Goal: Task Accomplishment & Management: Manage account settings

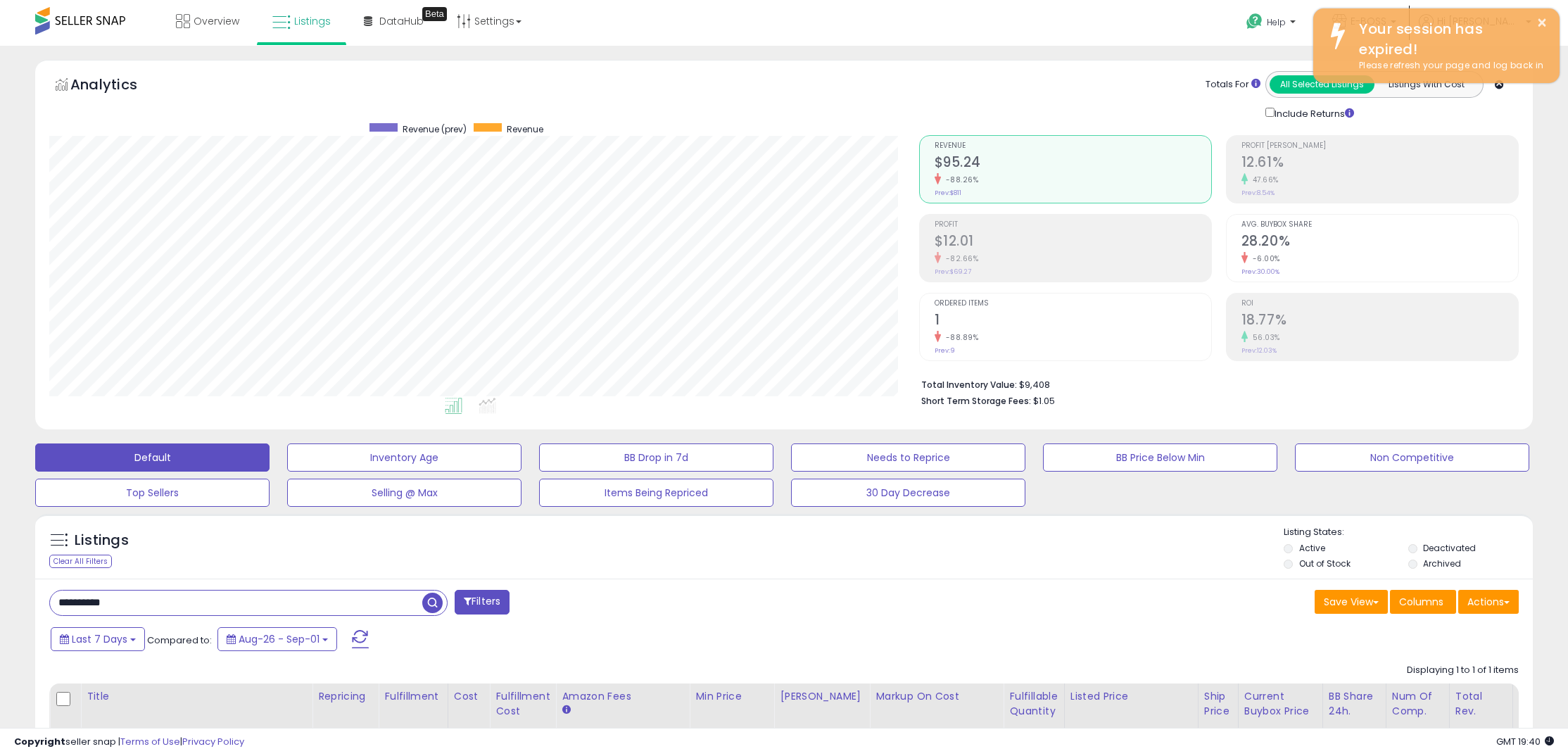
select select "**********"
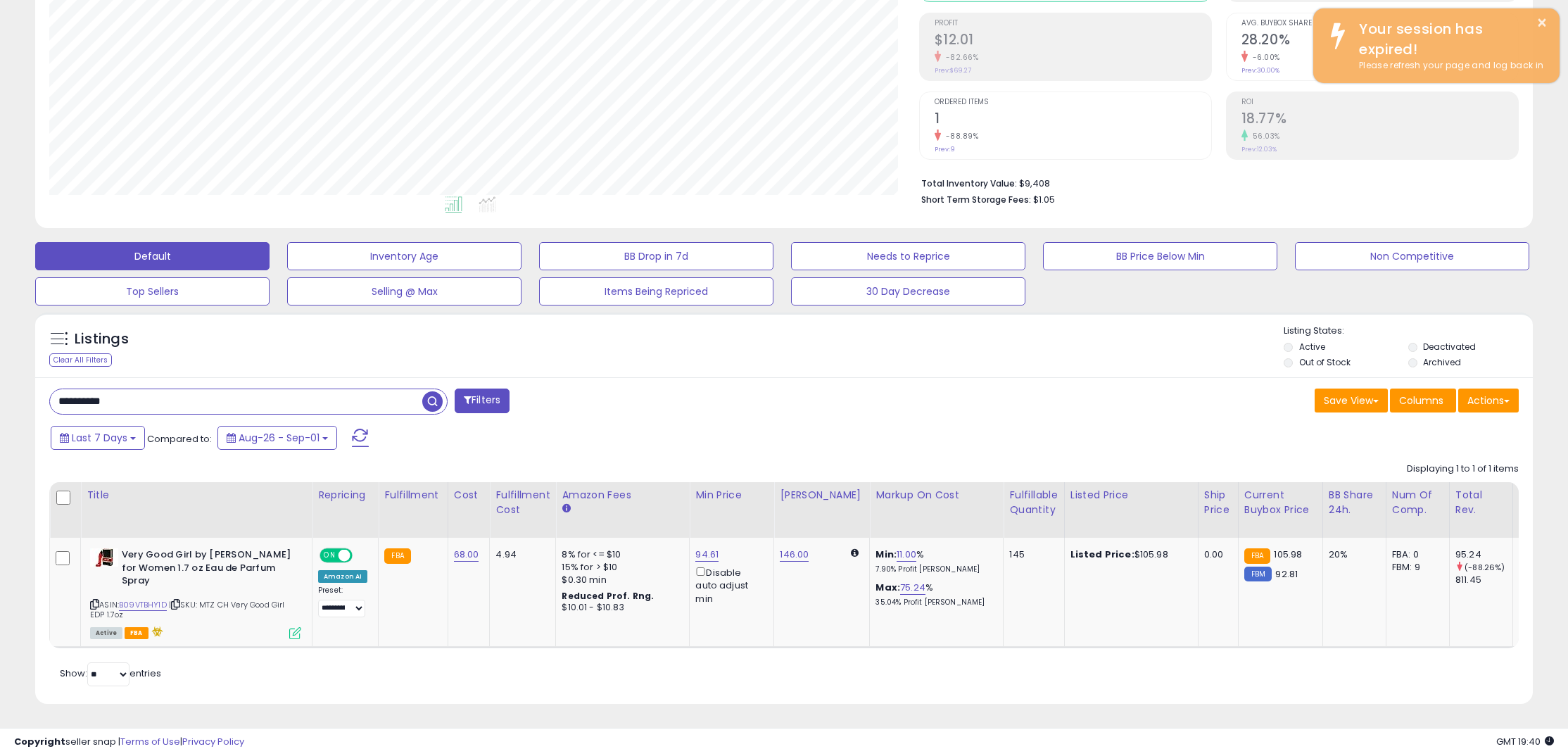
scroll to position [289, 869]
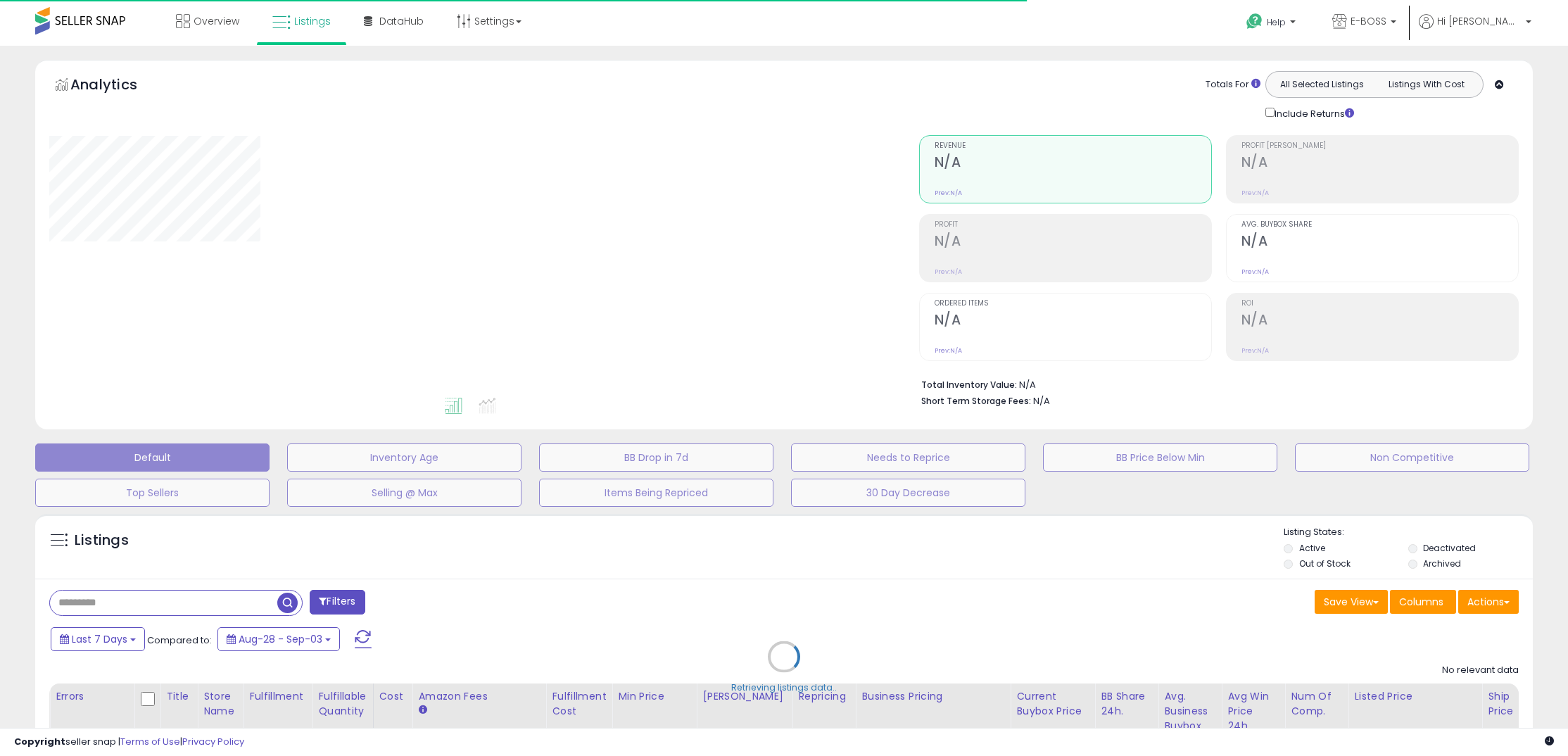
type input "**********"
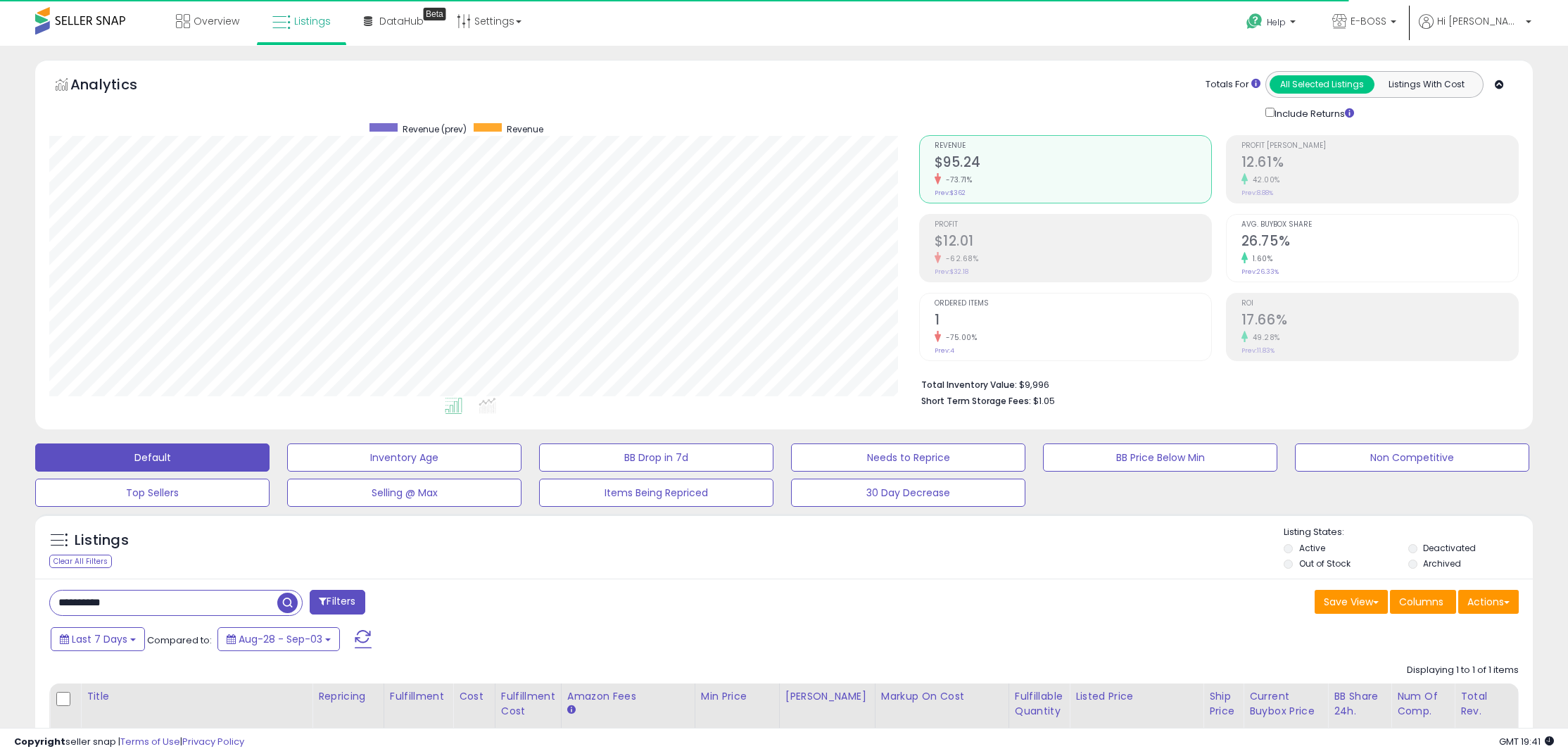
scroll to position [289, 869]
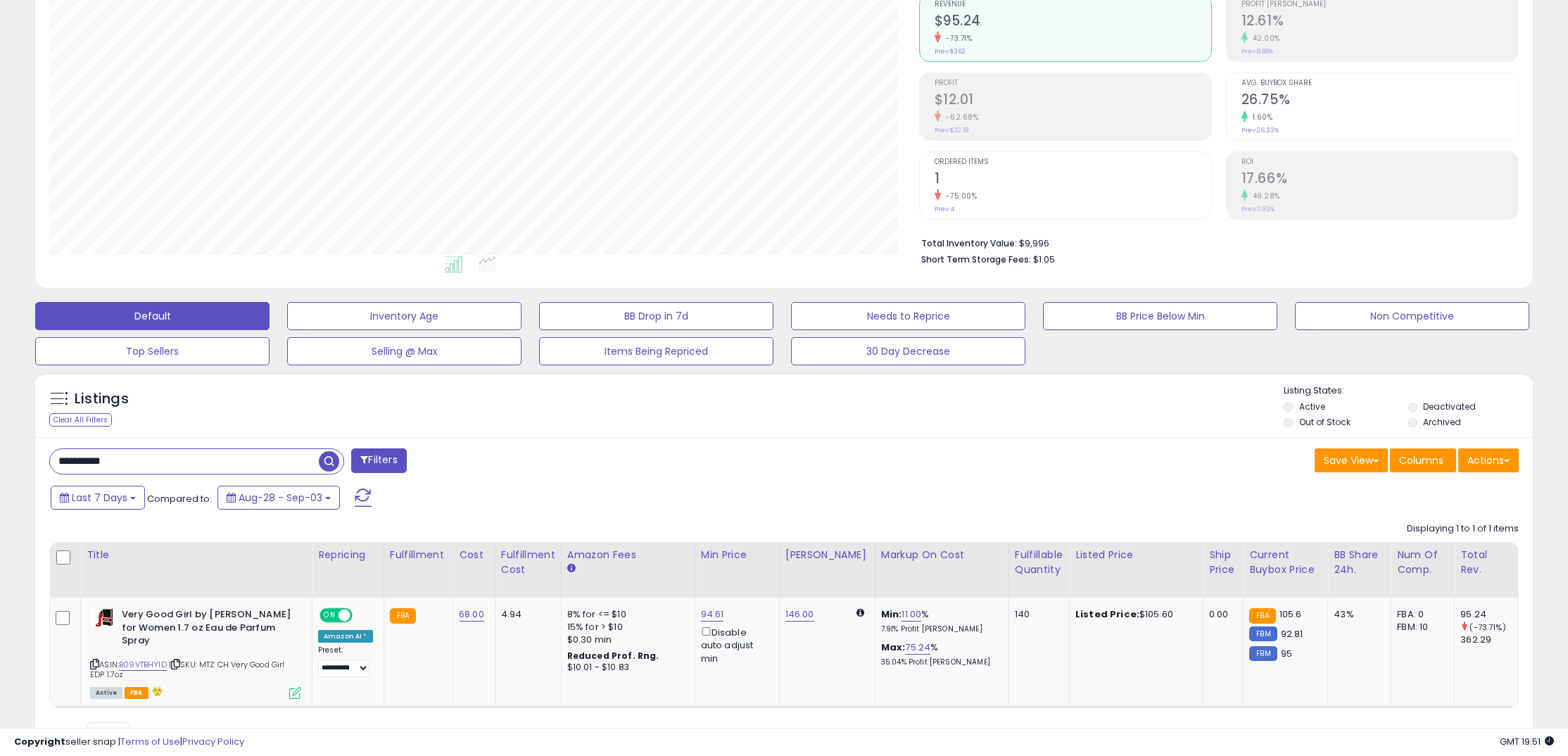
click at [260, 469] on input "**********" at bounding box center [184, 461] width 269 height 25
type input "*******"
click at [432, 463] on span "button" at bounding box center [432, 461] width 21 height 21
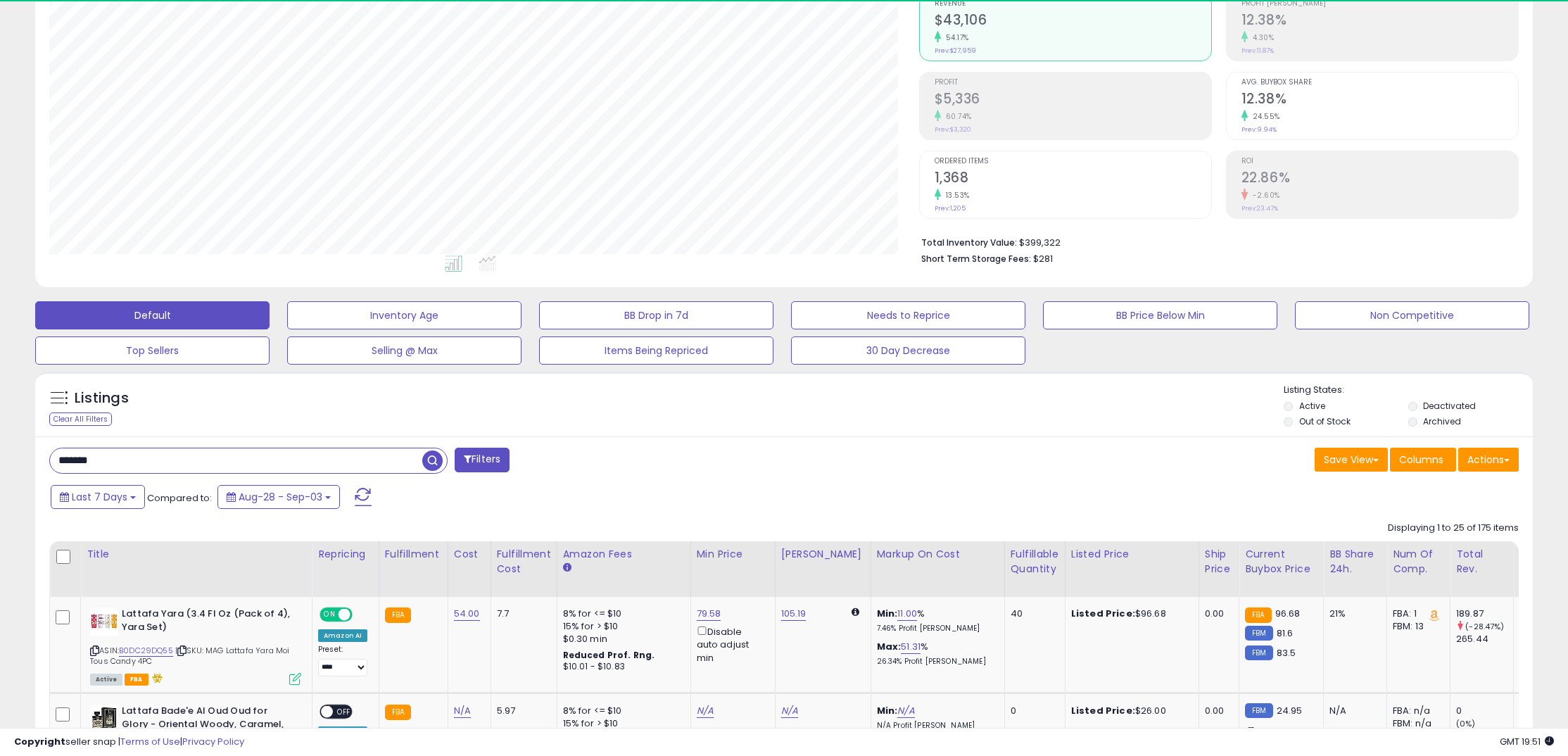
scroll to position [289, 869]
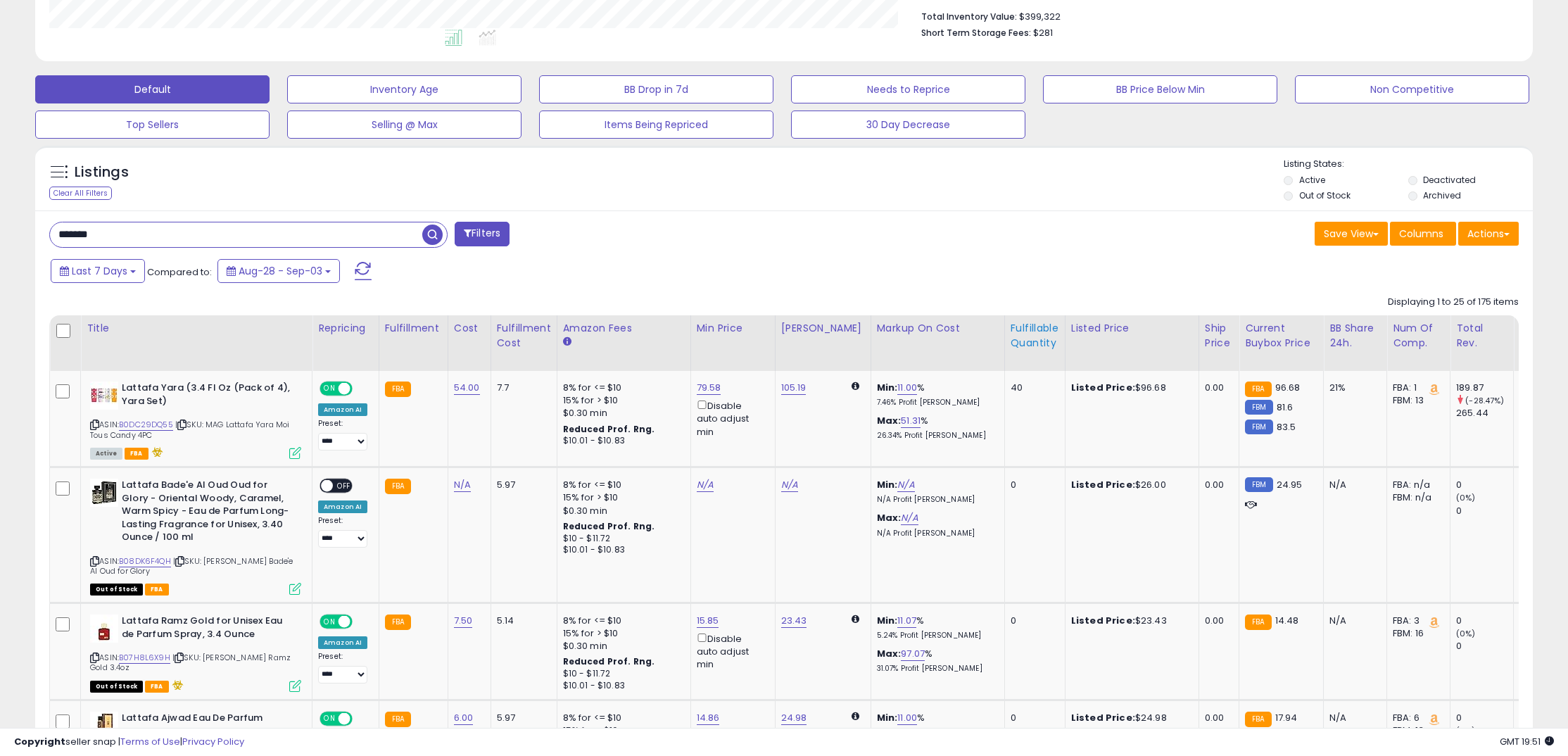
click at [1025, 348] on div "Fulfillable Quantity" at bounding box center [1034, 335] width 49 height 30
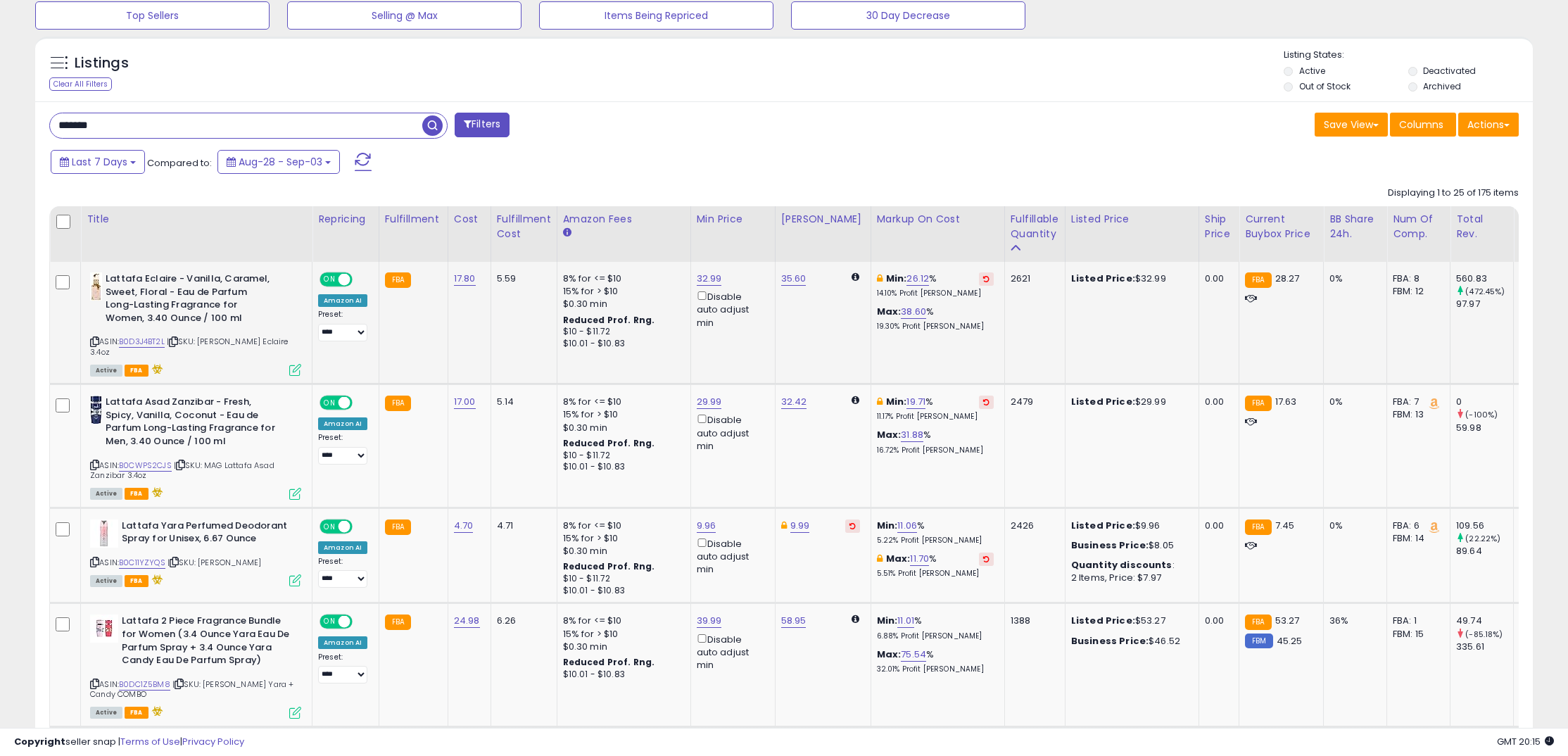
scroll to position [481, 0]
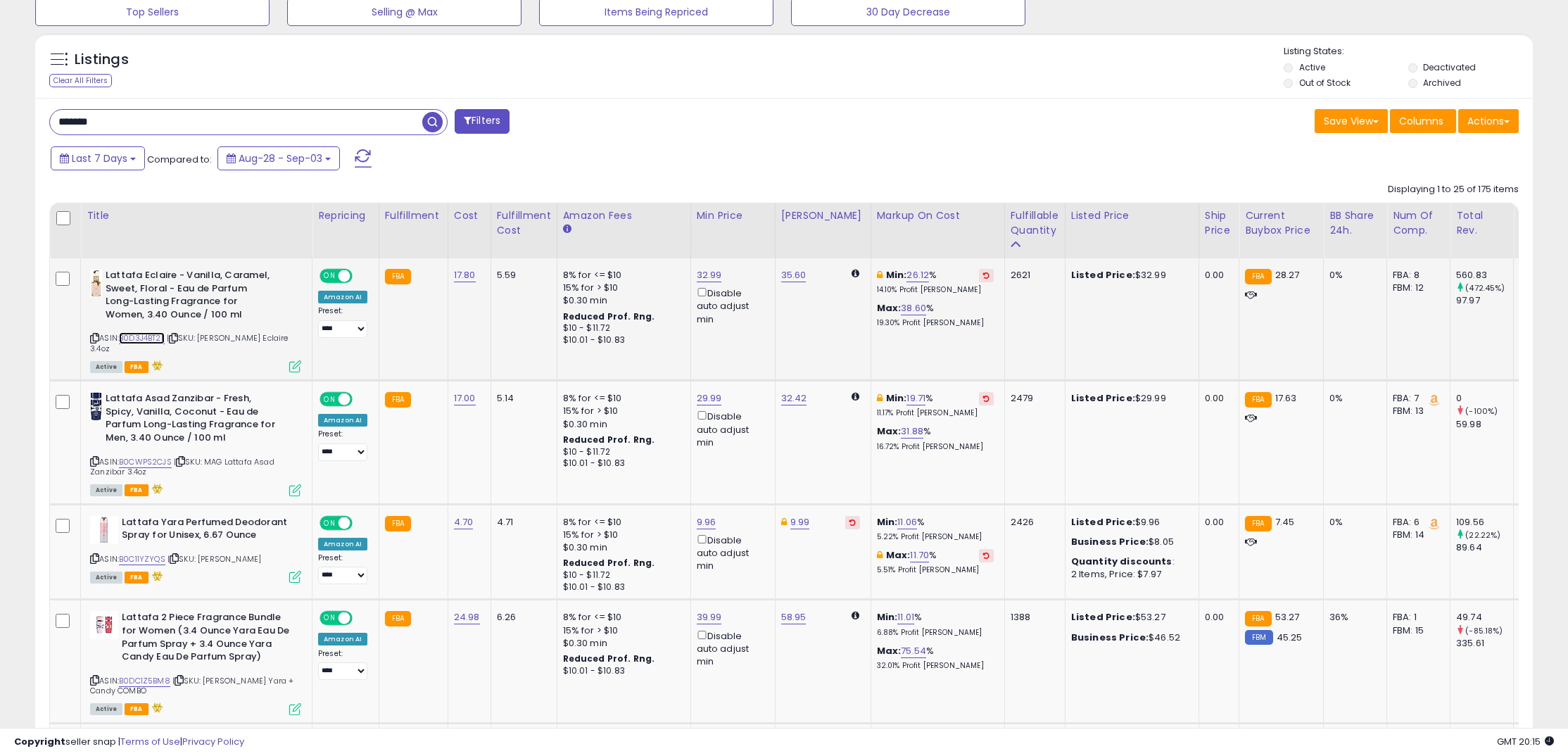
click at [153, 337] on link "B0D3J4BT2L" at bounding box center [141, 337] width 45 height 12
click at [465, 280] on link "17.80" at bounding box center [464, 275] width 22 height 14
drag, startPoint x: 432, startPoint y: 248, endPoint x: 341, endPoint y: 238, distance: 91.5
type input "**"
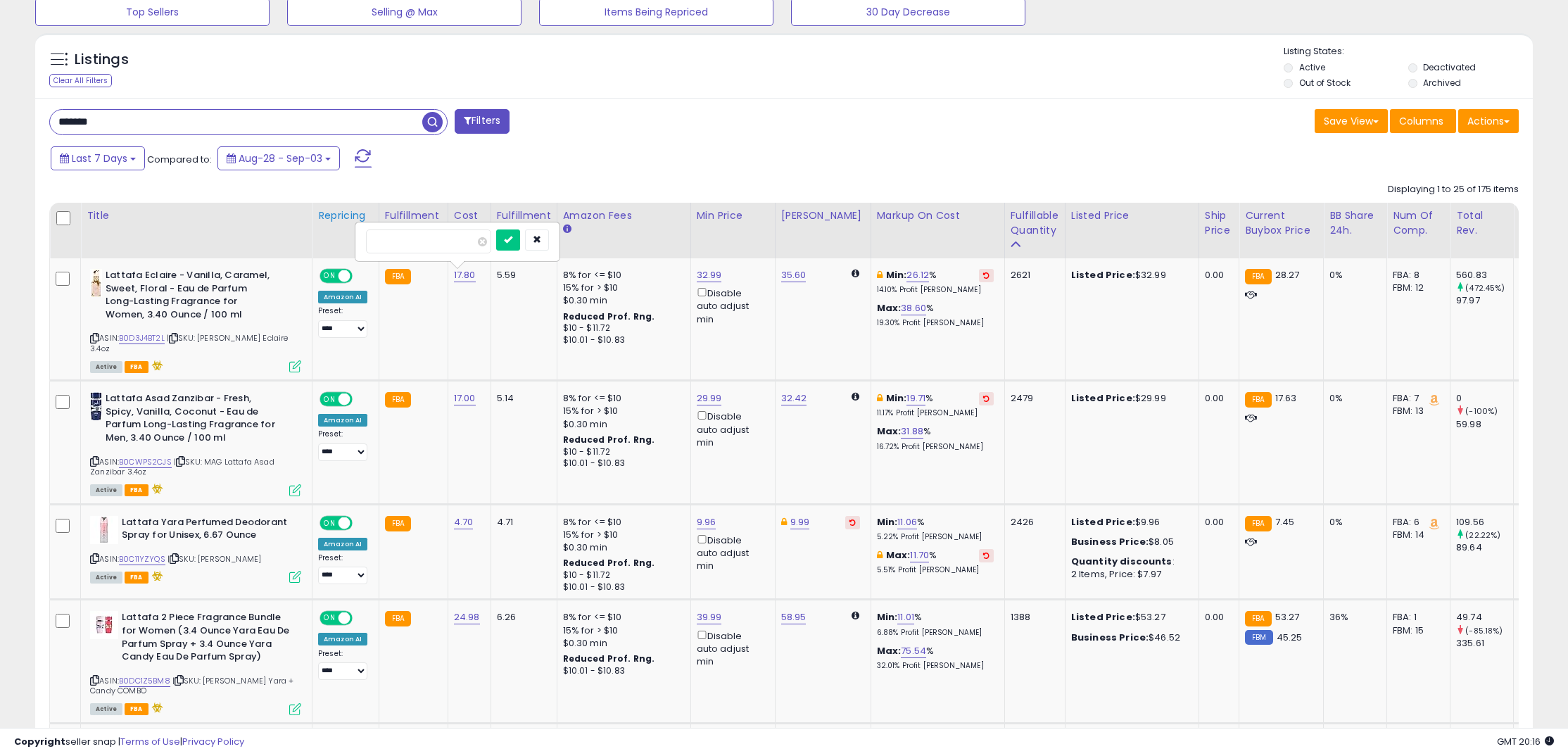
click button "submit" at bounding box center [508, 240] width 24 height 21
drag, startPoint x: 463, startPoint y: 278, endPoint x: 419, endPoint y: 256, distance: 49.2
click at [463, 278] on link "17.00" at bounding box center [464, 275] width 22 height 14
drag, startPoint x: 427, startPoint y: 240, endPoint x: 354, endPoint y: 238, distance: 73.0
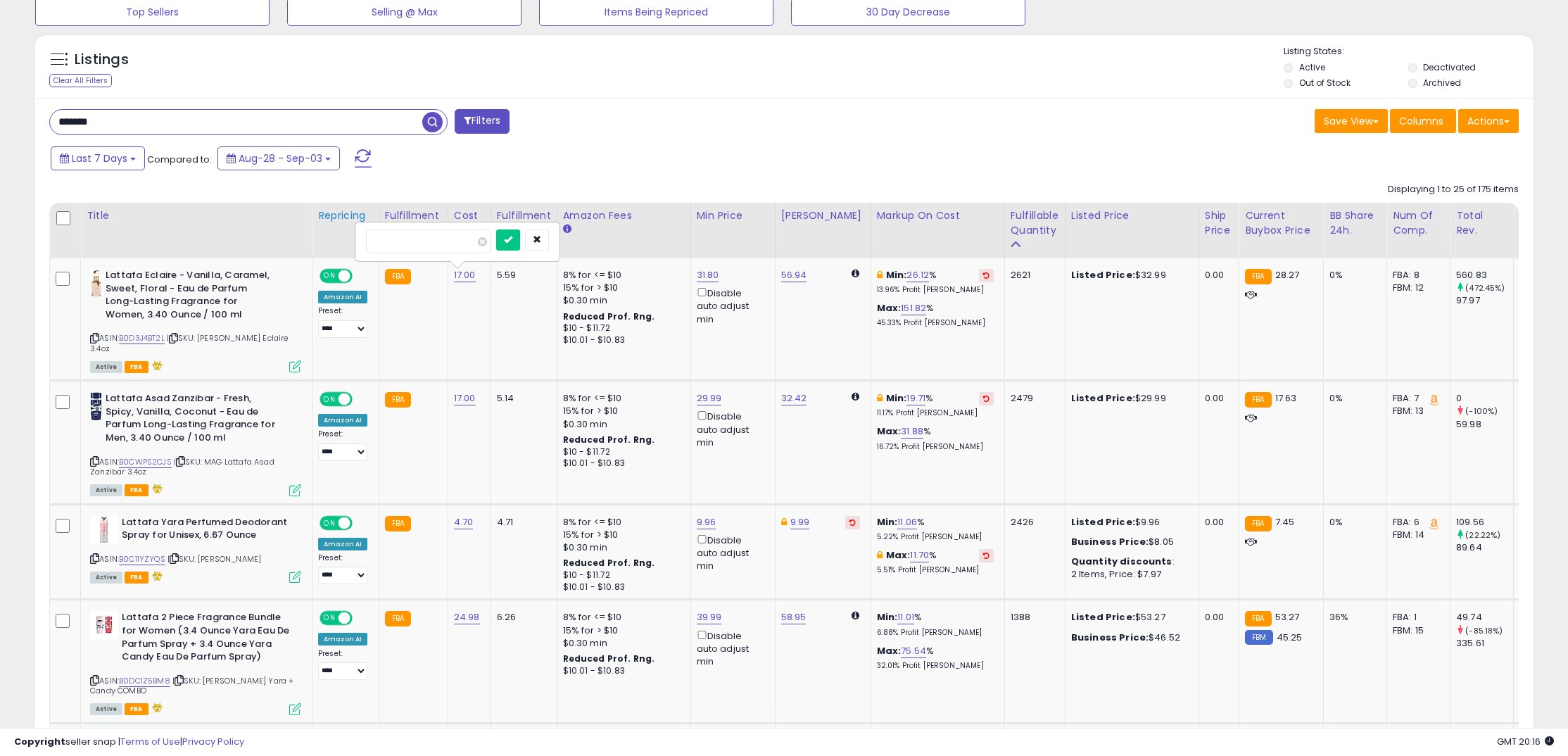
type input "**"
click button "submit" at bounding box center [508, 240] width 24 height 21
click at [457, 274] on link "16.00" at bounding box center [465, 275] width 22 height 14
drag, startPoint x: 425, startPoint y: 246, endPoint x: 527, endPoint y: 242, distance: 102.1
click at [491, 238] on div "*****" at bounding box center [428, 242] width 125 height 24
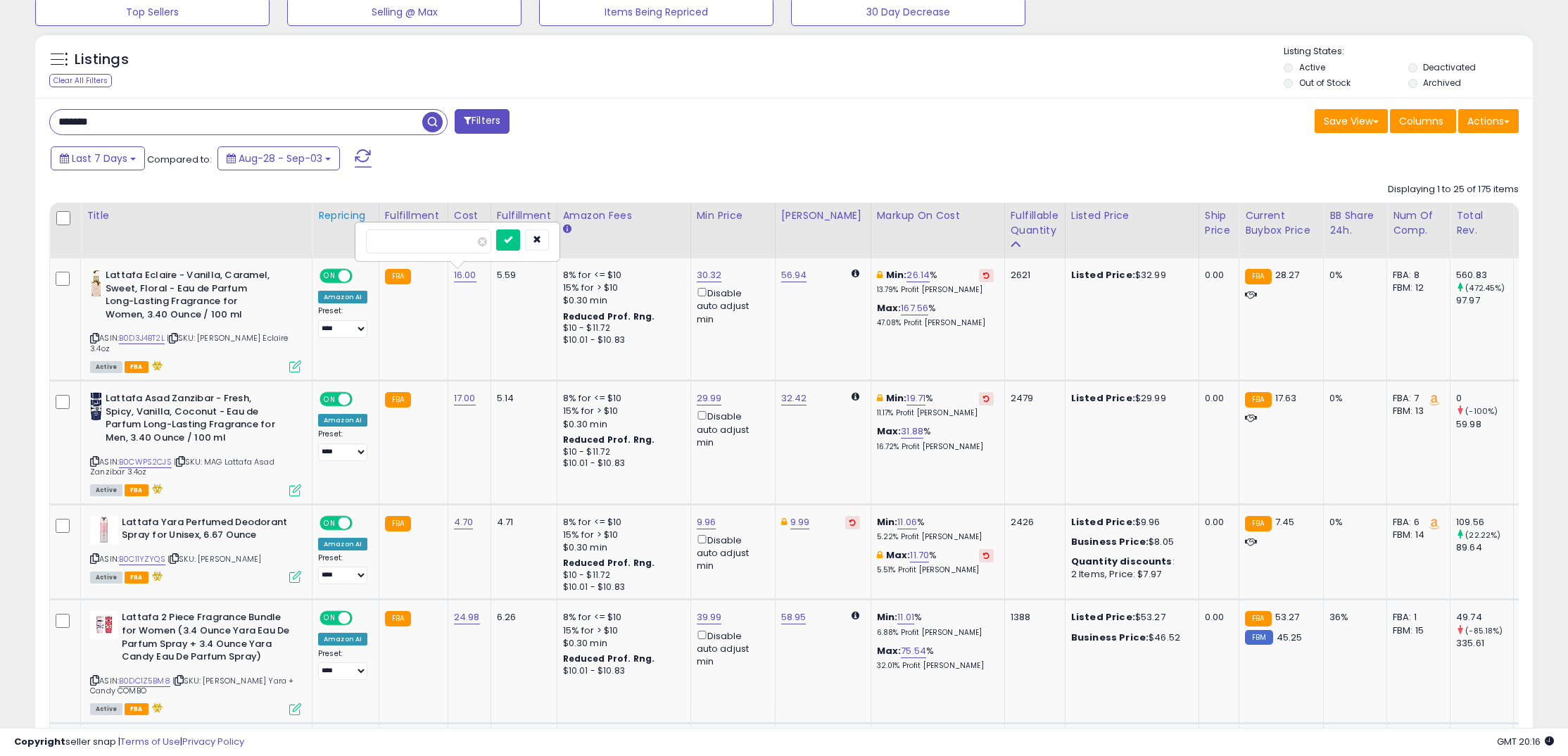
drag, startPoint x: 422, startPoint y: 248, endPoint x: 354, endPoint y: 246, distance: 68.0
type input "****"
click button "submit" at bounding box center [508, 240] width 24 height 21
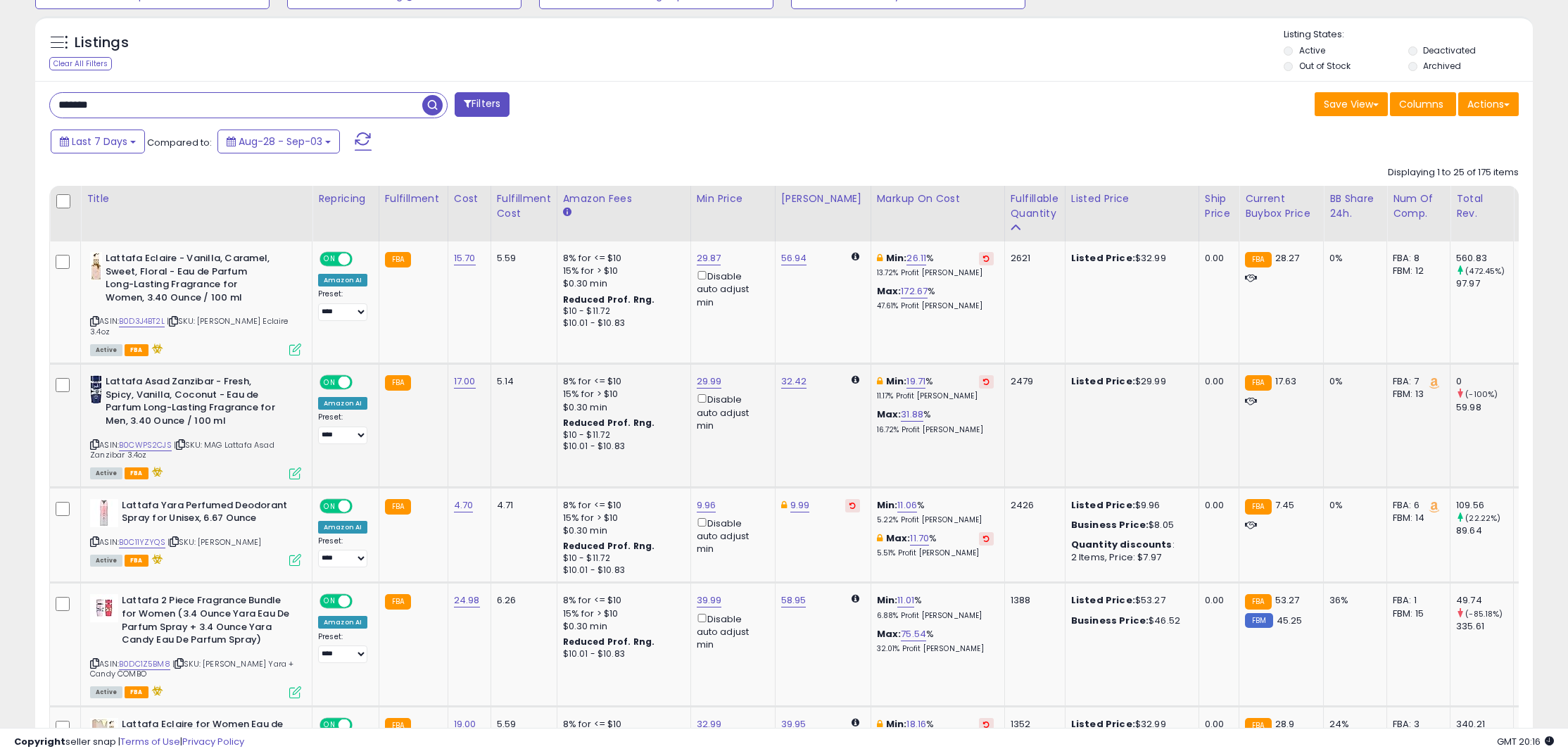
scroll to position [499, 0]
click at [164, 444] on link "B0CWPS2CJS" at bounding box center [145, 443] width 53 height 12
click at [469, 383] on link "17.00" at bounding box center [464, 380] width 22 height 14
drag, startPoint x: 435, startPoint y: 356, endPoint x: 350, endPoint y: 342, distance: 86.1
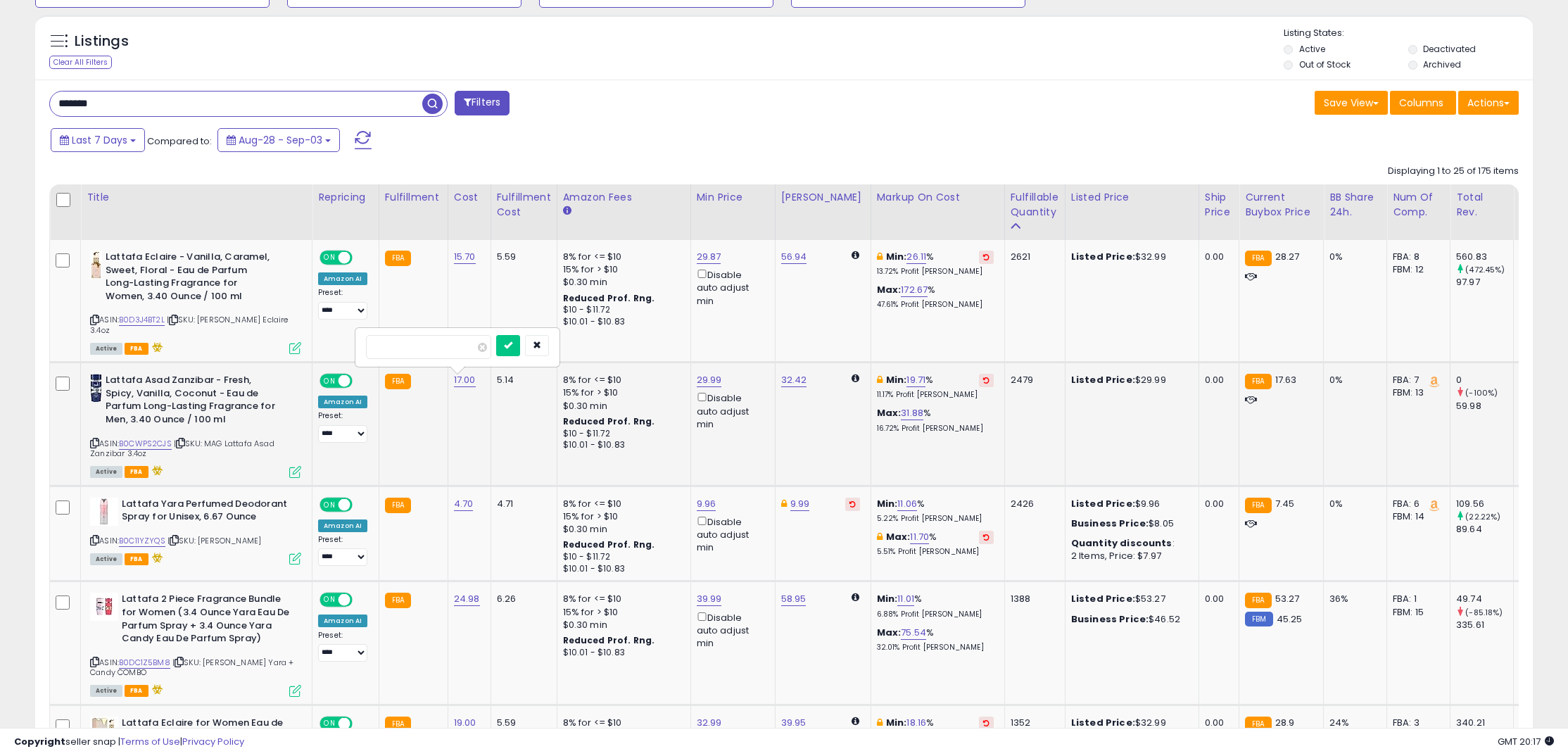
type input "*"
click button "submit" at bounding box center [508, 345] width 24 height 21
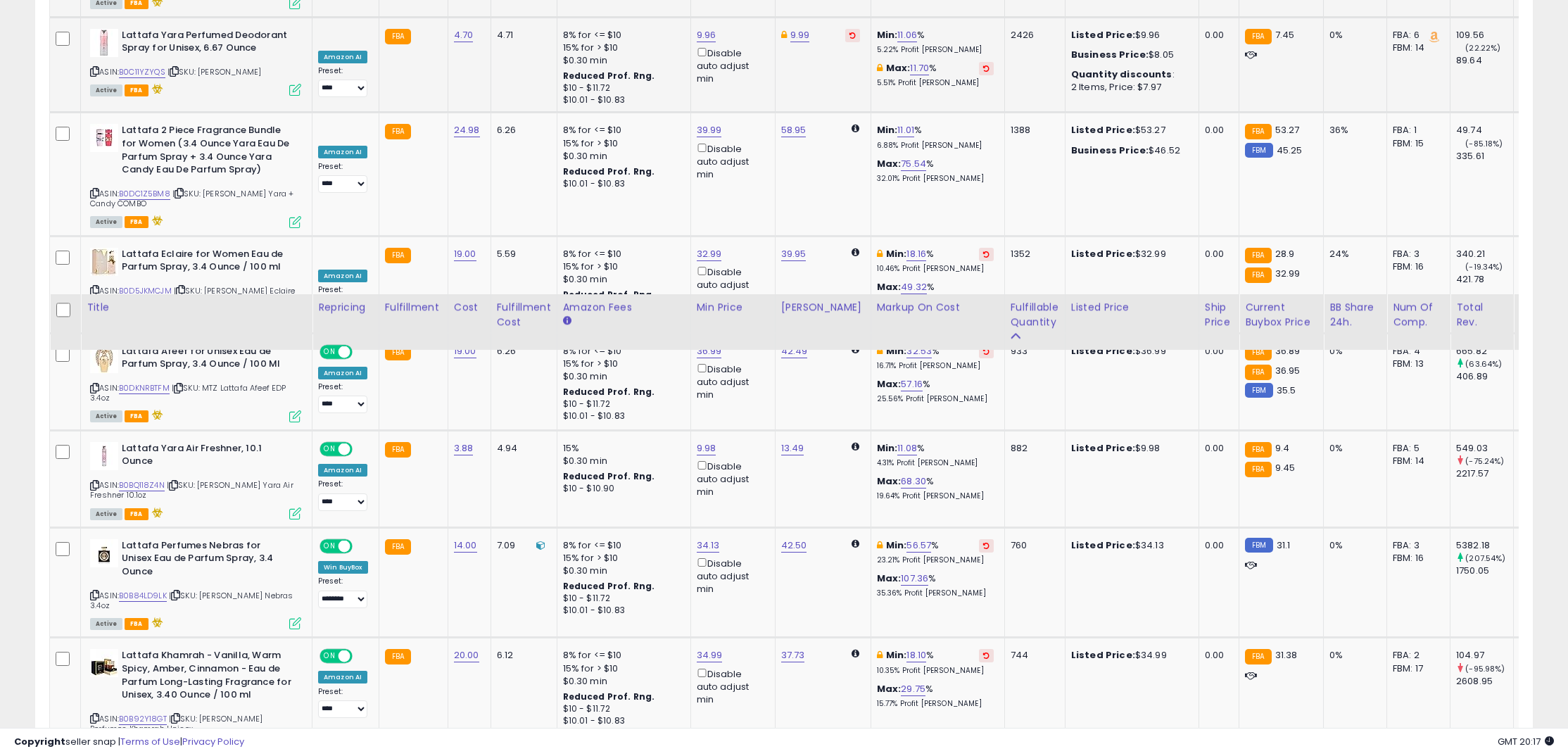
scroll to position [451, 0]
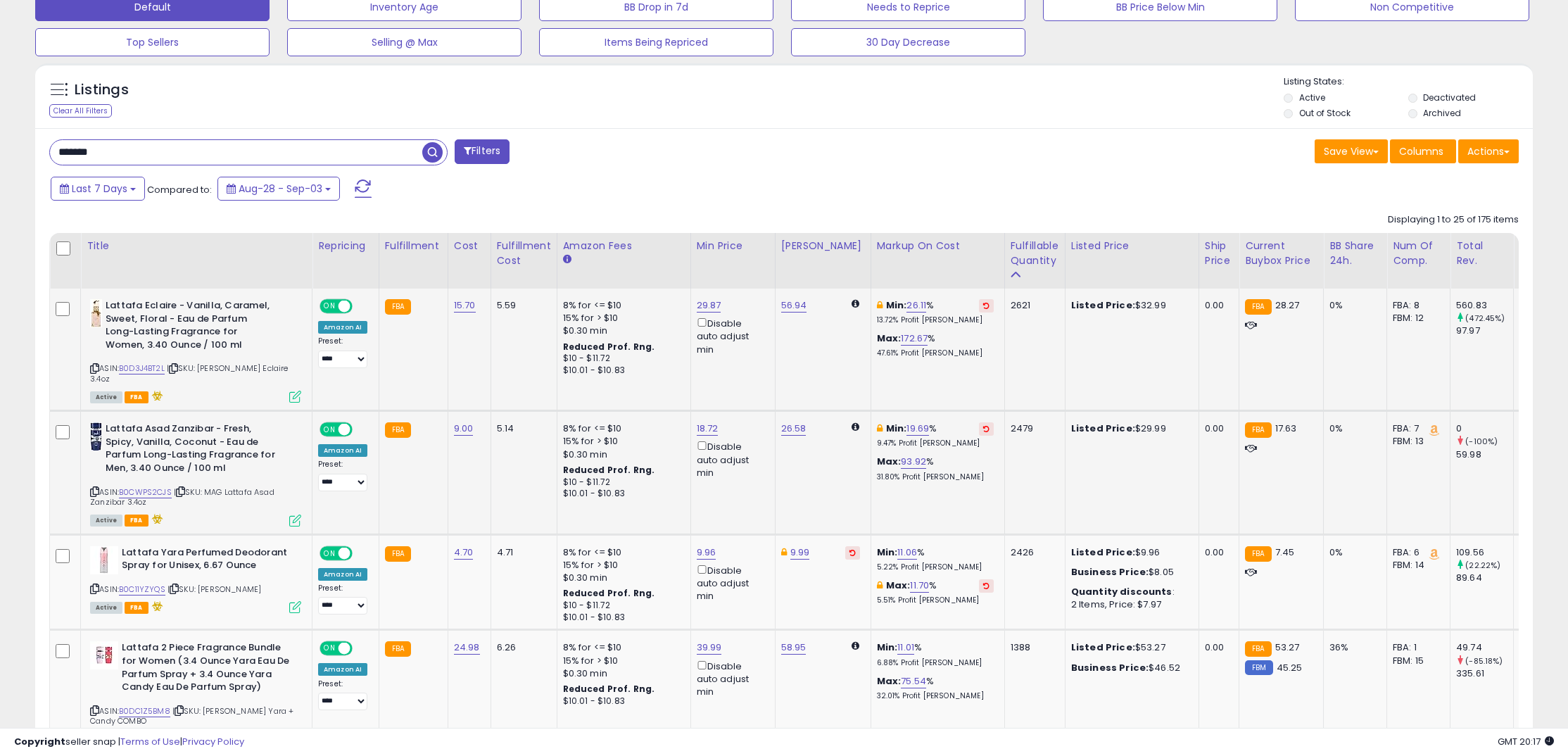
click at [979, 310] on button at bounding box center [986, 305] width 15 height 14
click at [467, 306] on link "15.70" at bounding box center [464, 305] width 22 height 14
click at [541, 268] on icon "button" at bounding box center [537, 270] width 9 height 9
click at [979, 432] on button at bounding box center [986, 428] width 15 height 14
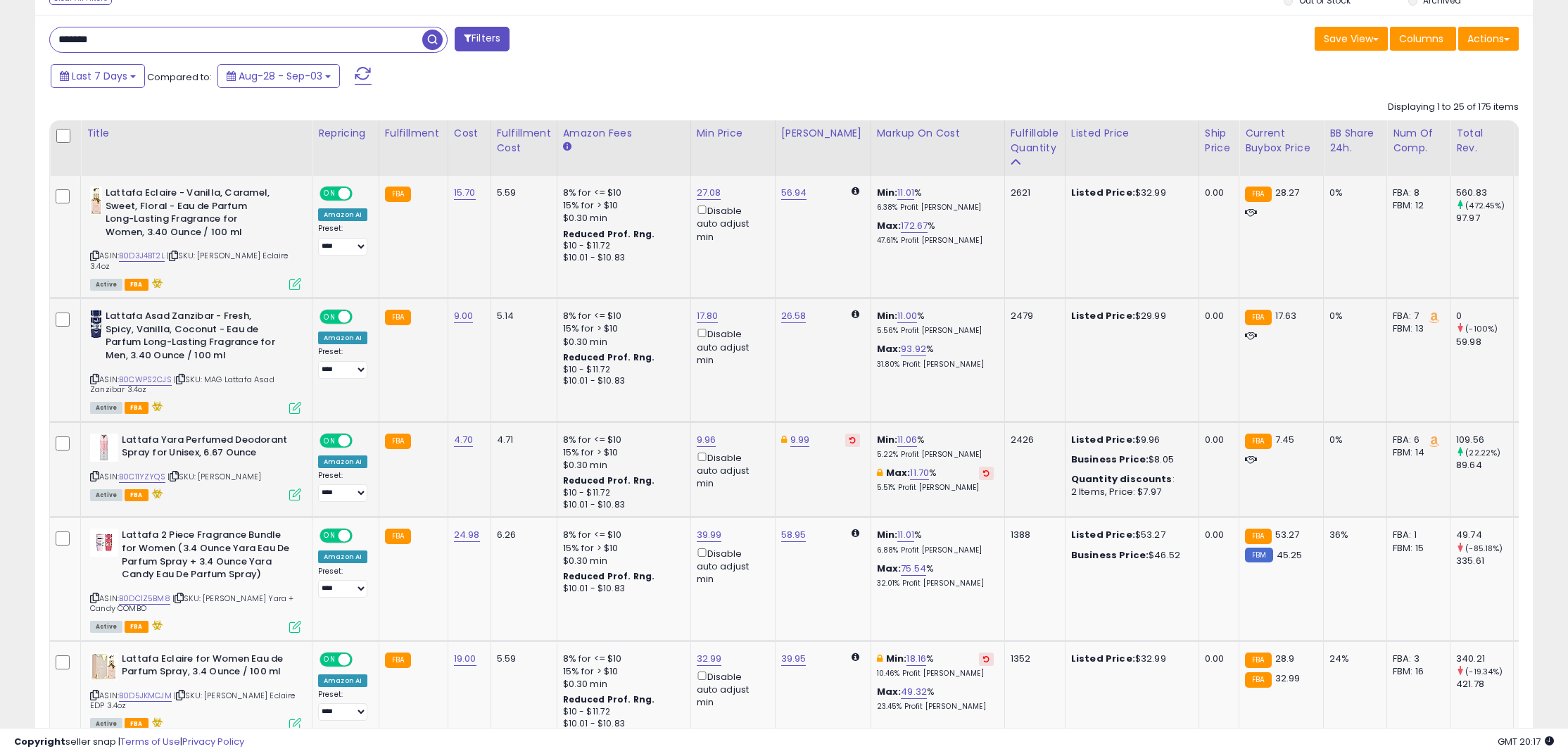
click at [983, 471] on icon at bounding box center [987, 472] width 6 height 7
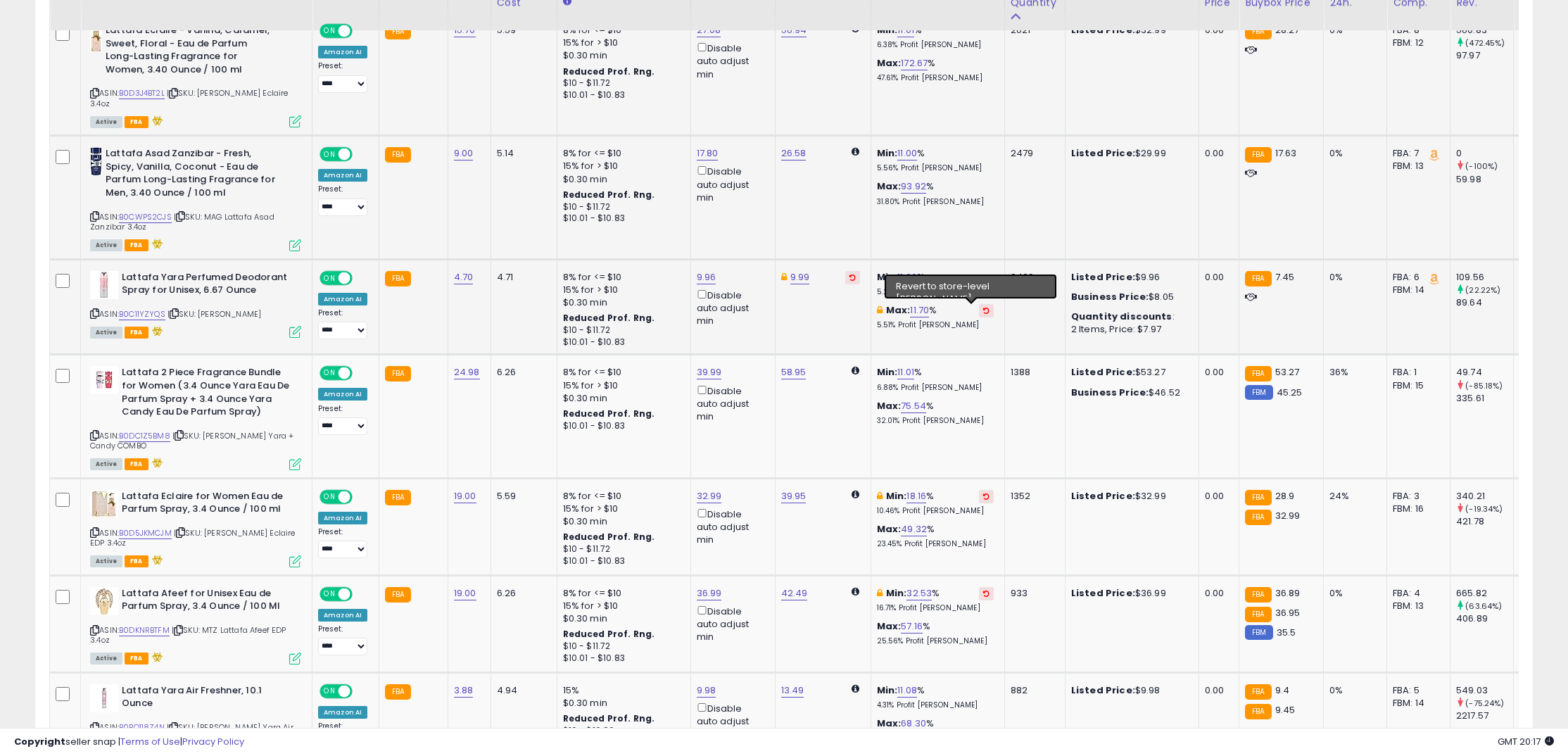
scroll to position [727, 0]
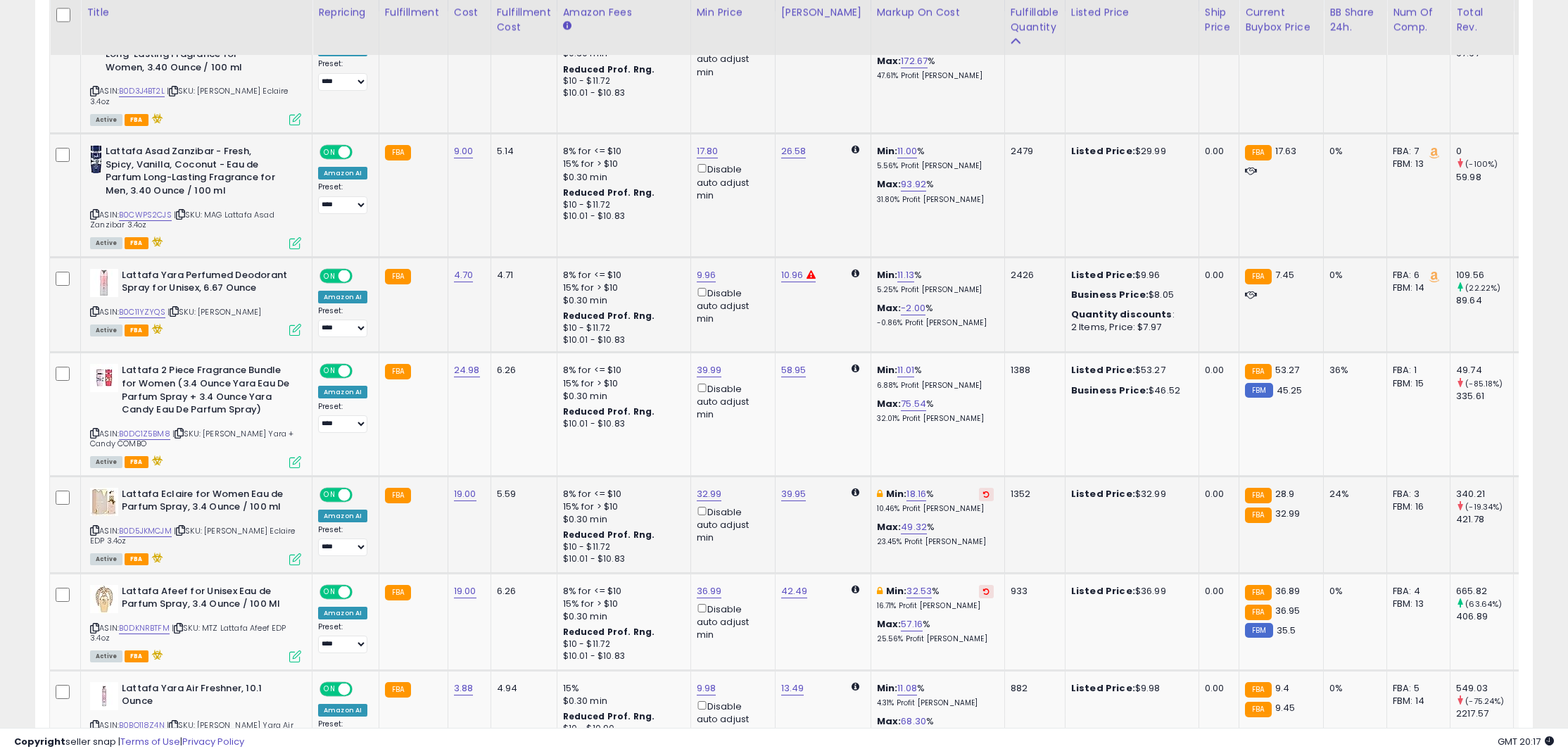
click at [983, 495] on icon at bounding box center [987, 494] width 6 height 7
click at [983, 595] on icon at bounding box center [987, 591] width 6 height 7
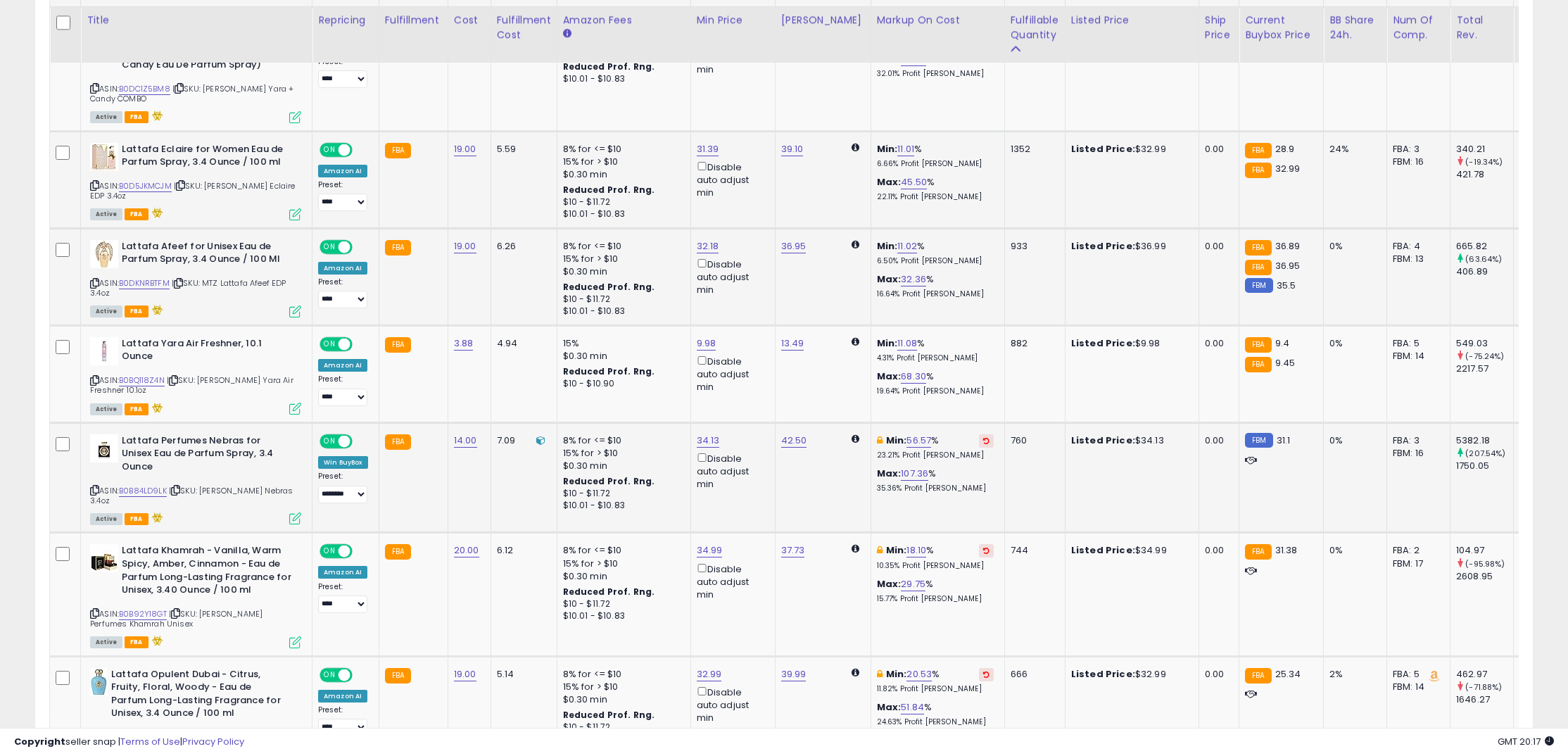
scroll to position [1080, 0]
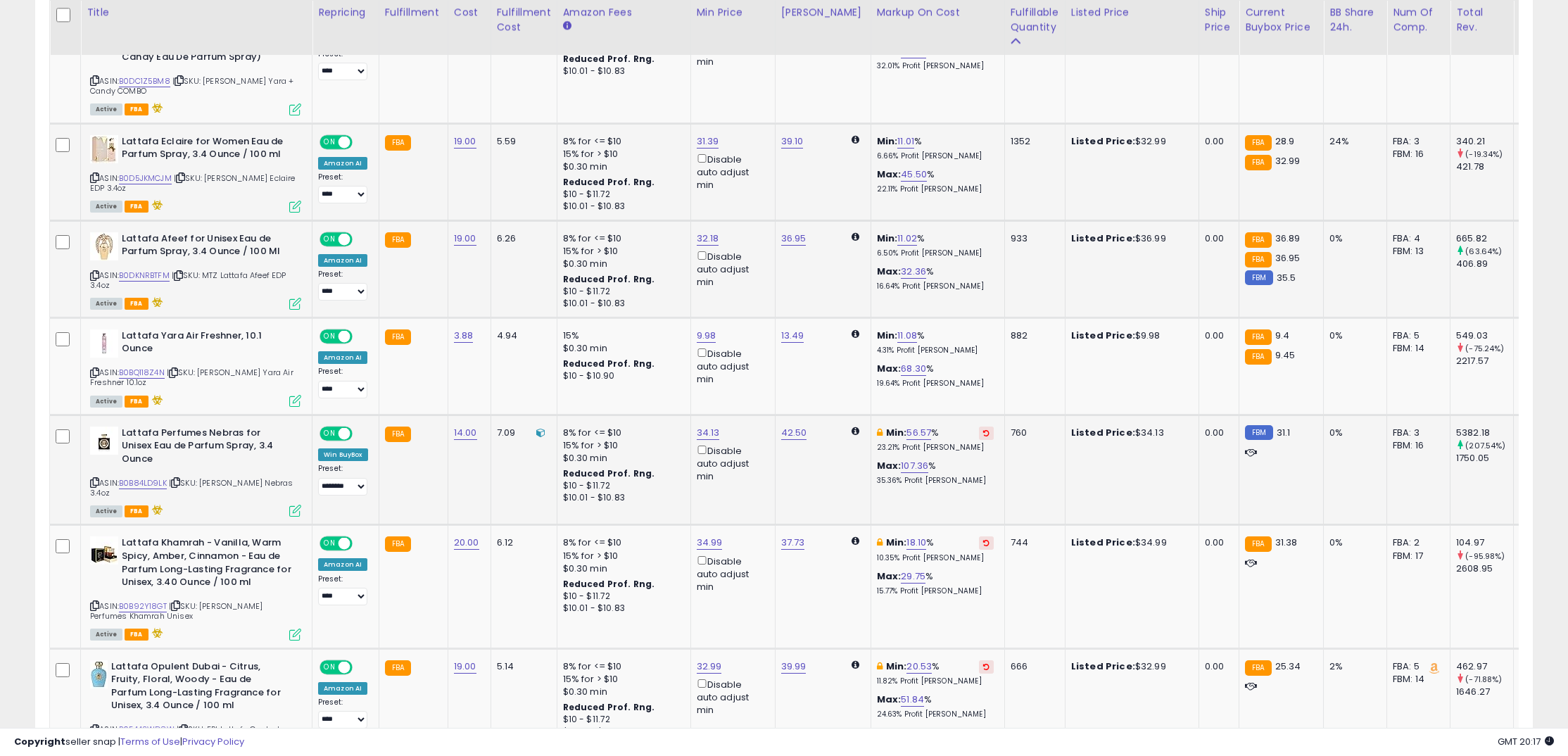
click at [979, 434] on button at bounding box center [986, 433] width 15 height 14
click at [979, 536] on button at bounding box center [986, 542] width 15 height 14
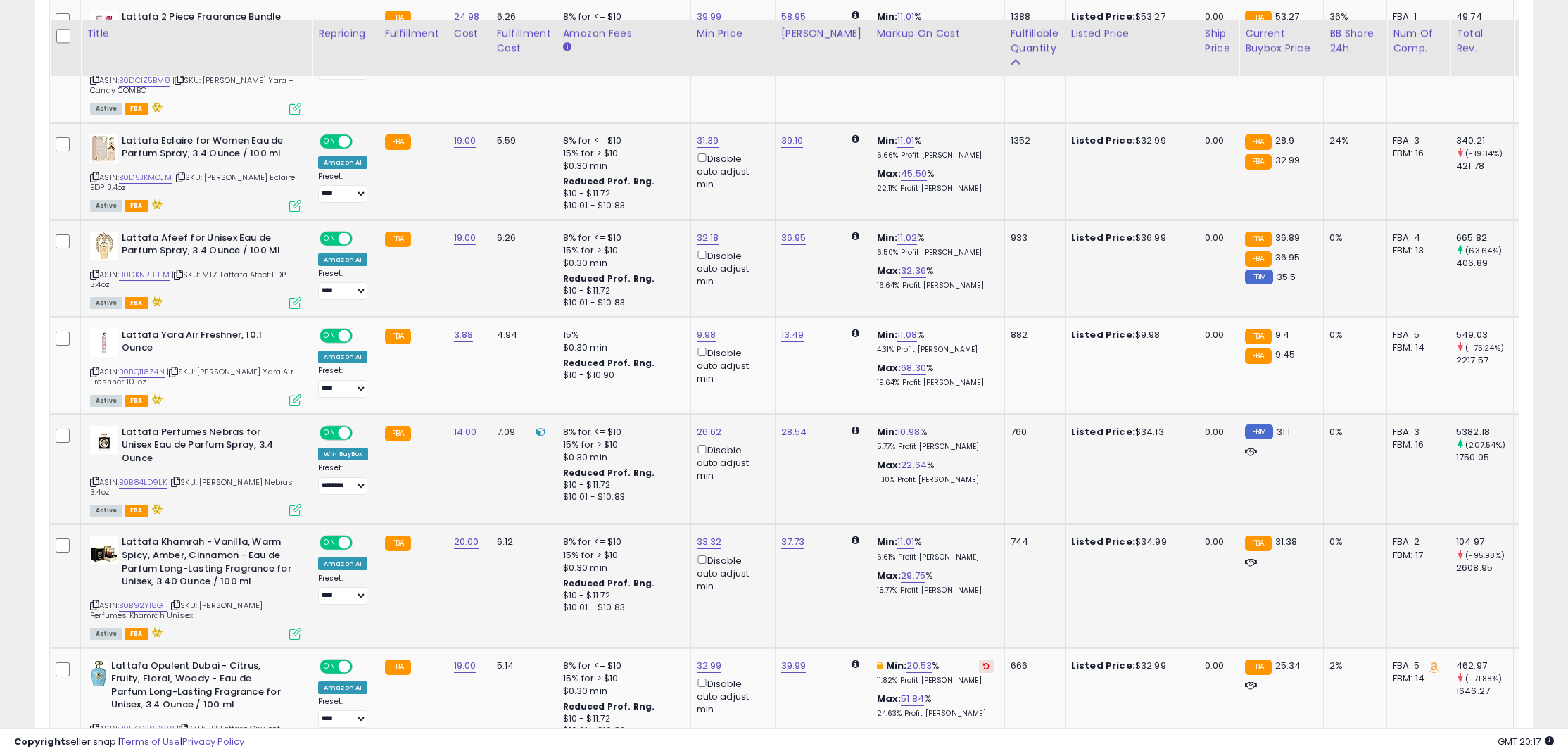
scroll to position [1228, 0]
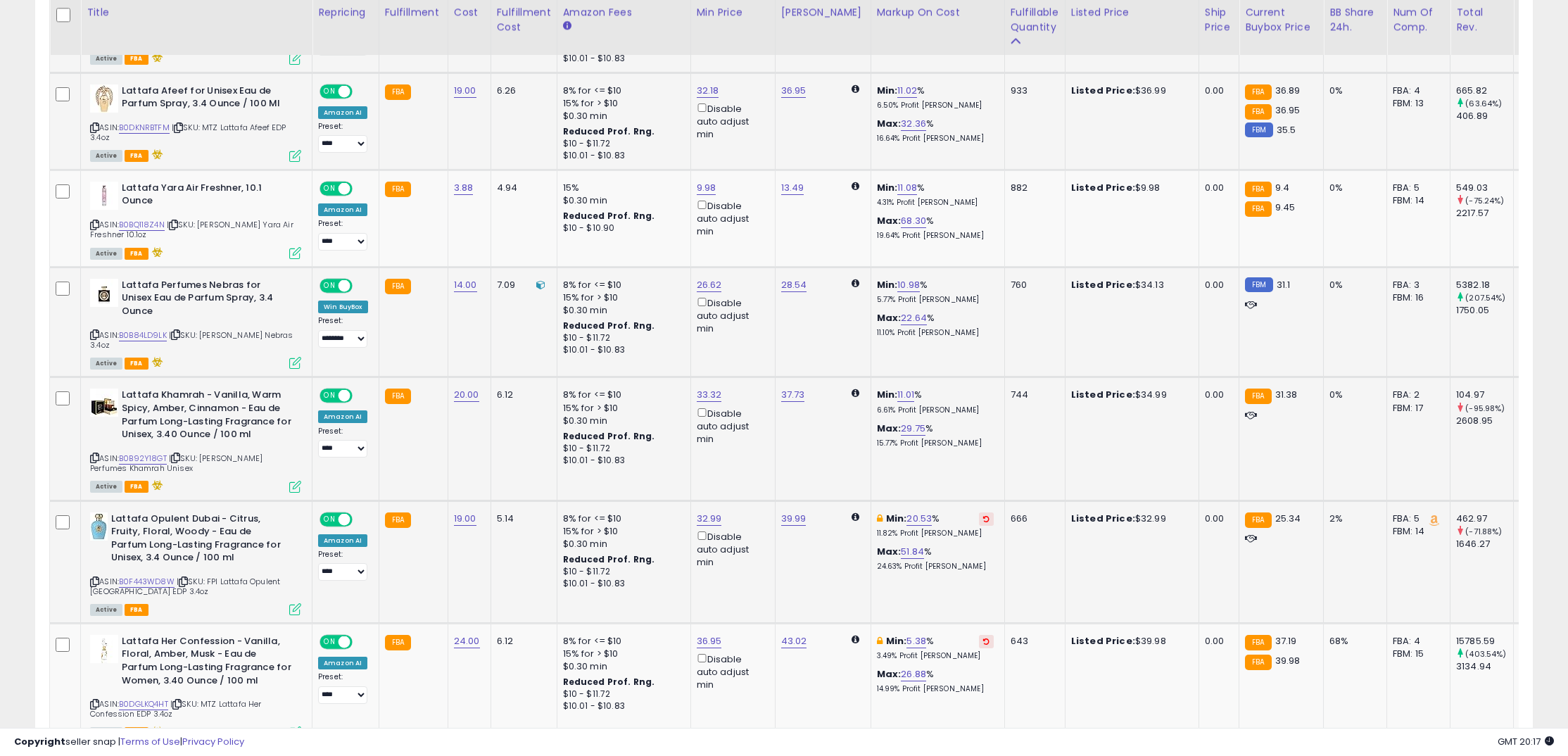
click at [979, 512] on button at bounding box center [986, 518] width 15 height 14
click at [983, 637] on icon at bounding box center [986, 640] width 6 height 7
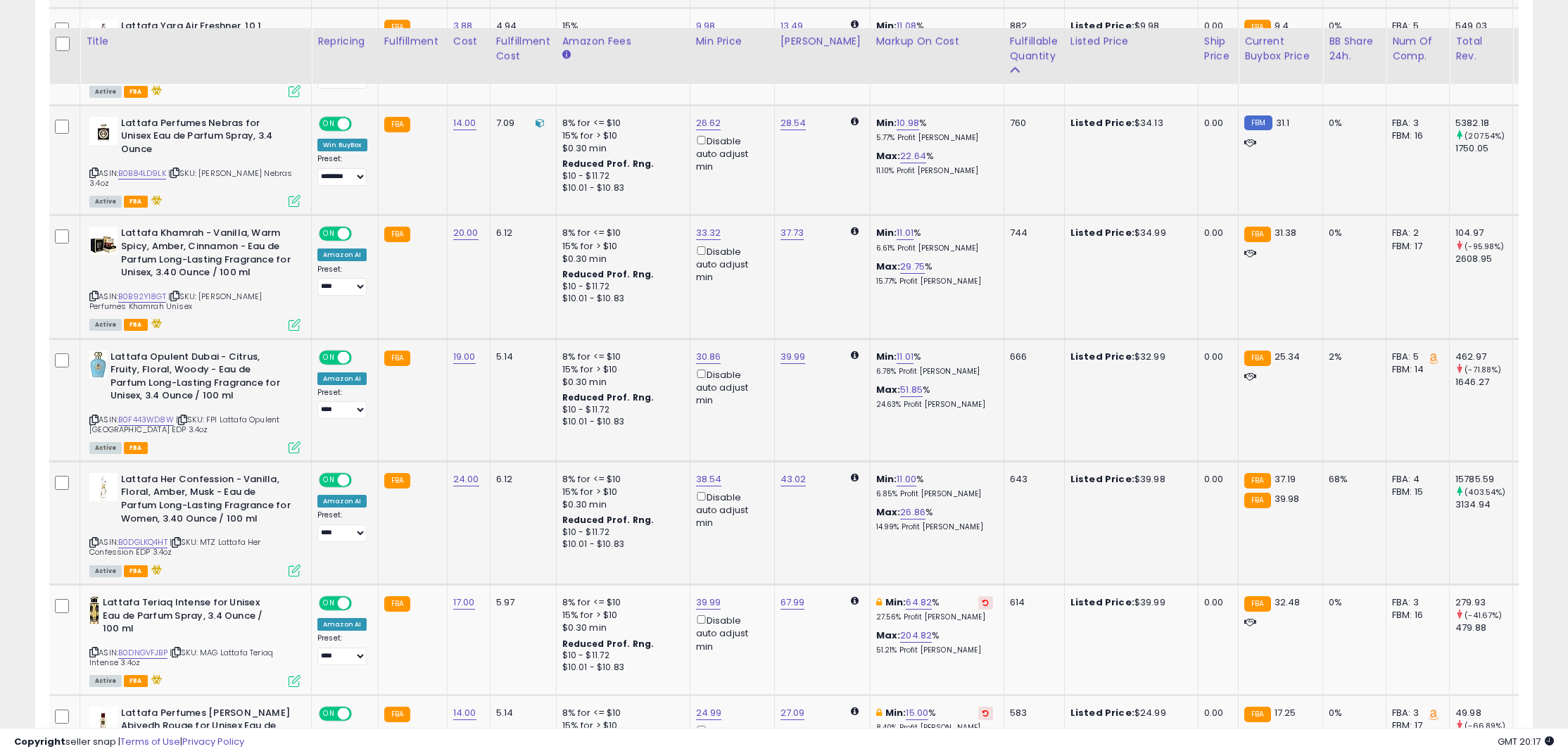
scroll to position [1462, 0]
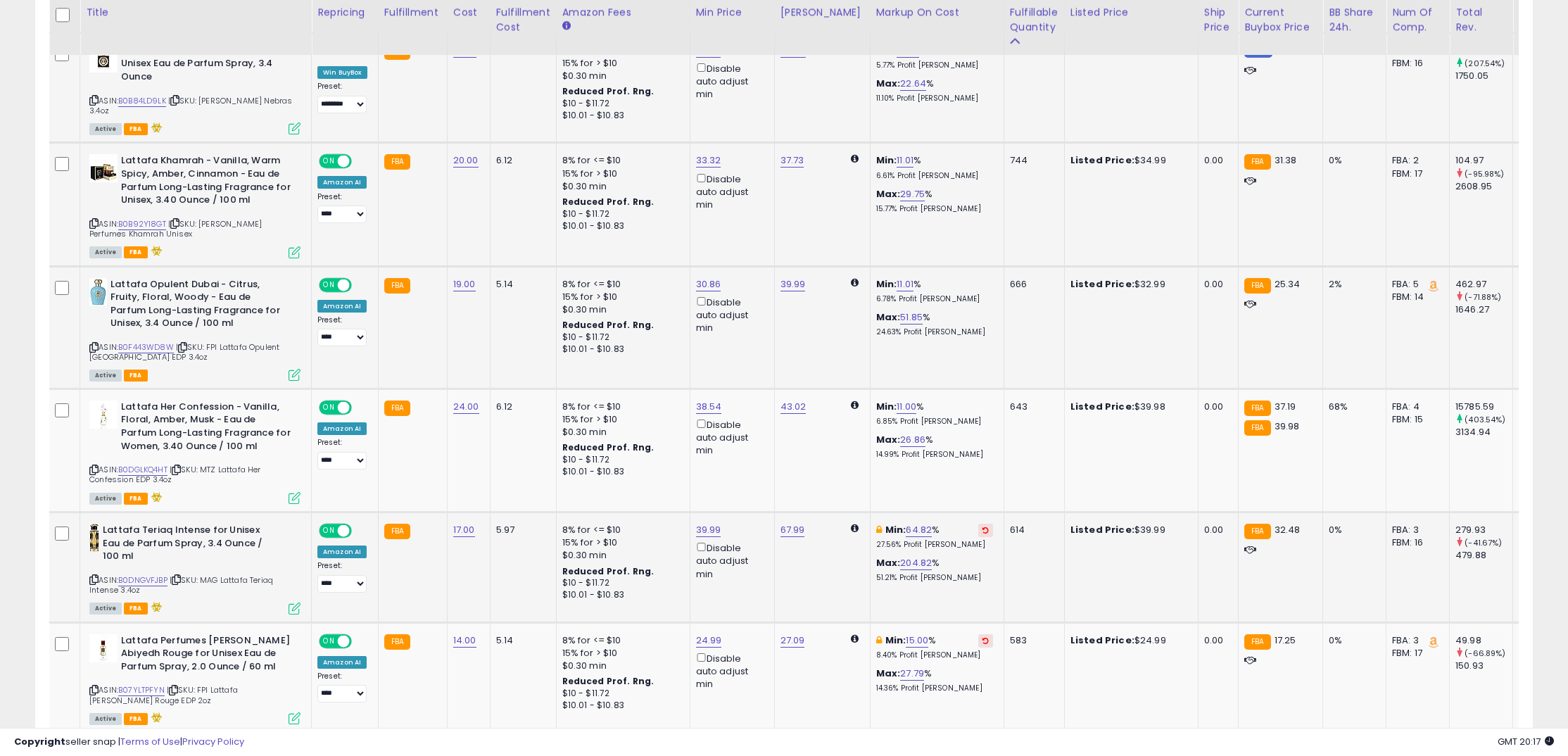
click at [983, 526] on icon at bounding box center [986, 530] width 6 height 7
click at [983, 636] on icon at bounding box center [986, 640] width 6 height 7
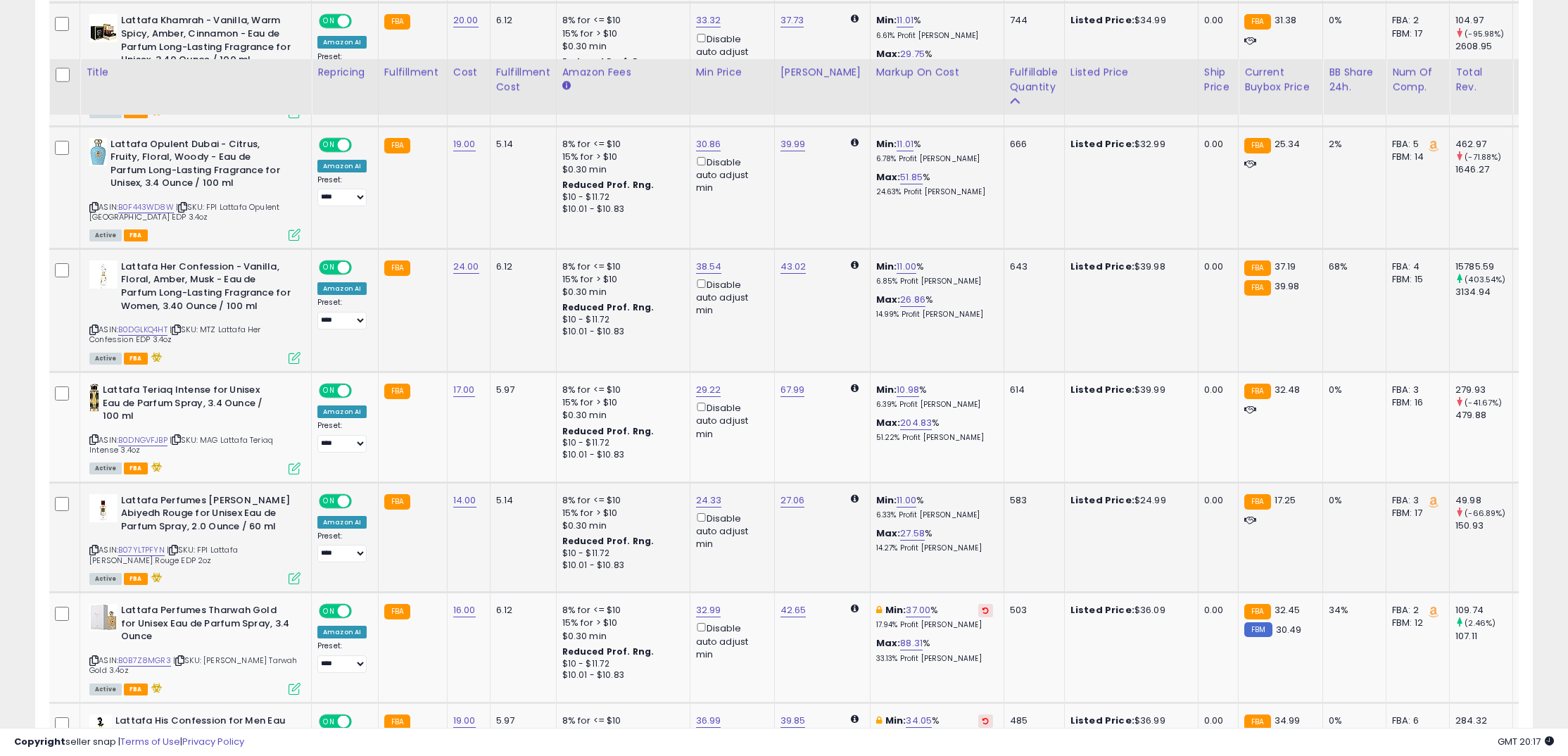
scroll to position [1981, 0]
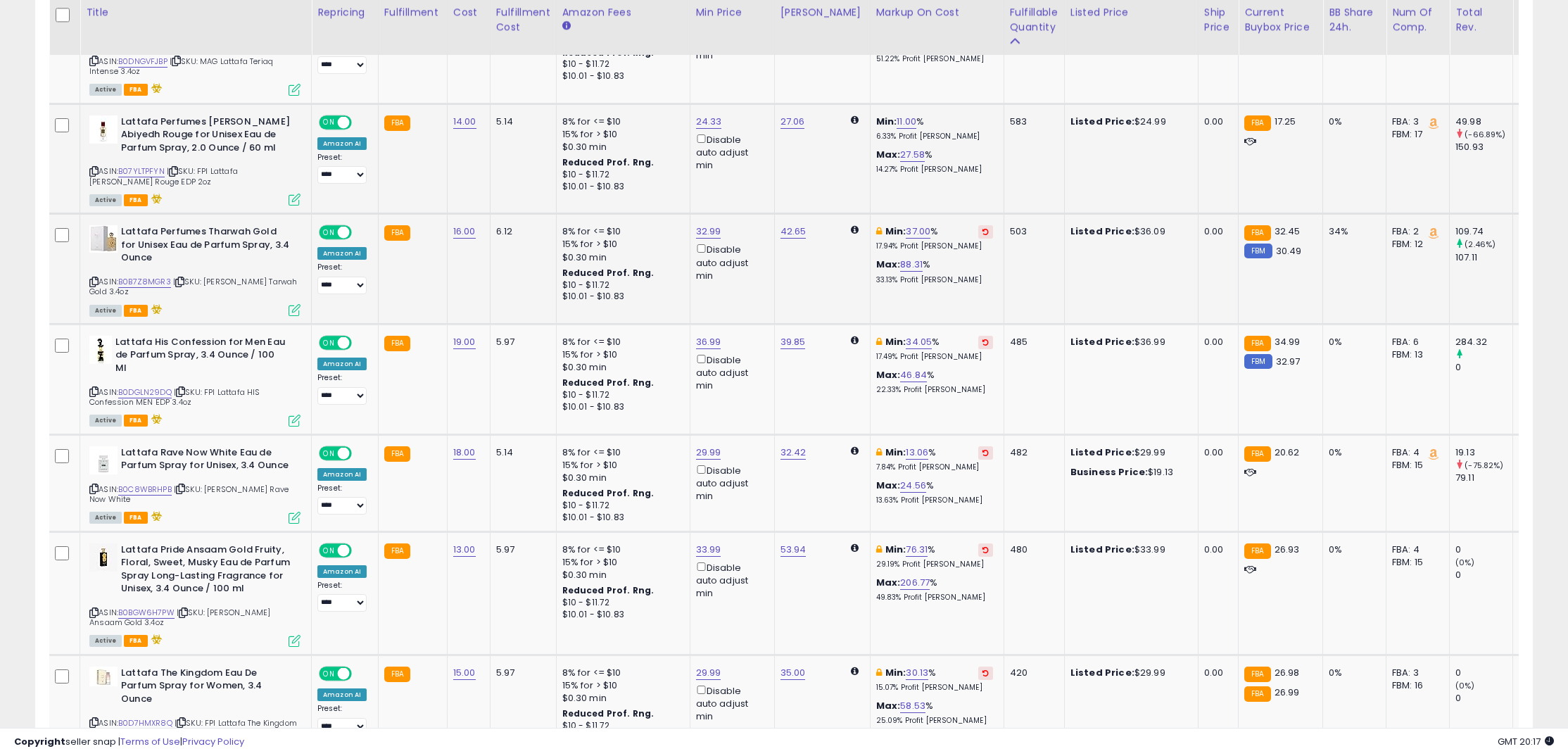
click at [978, 225] on button at bounding box center [985, 231] width 15 height 14
click at [983, 338] on icon at bounding box center [986, 341] width 6 height 7
click at [983, 449] on icon at bounding box center [986, 452] width 6 height 7
click at [978, 543] on button at bounding box center [985, 549] width 15 height 14
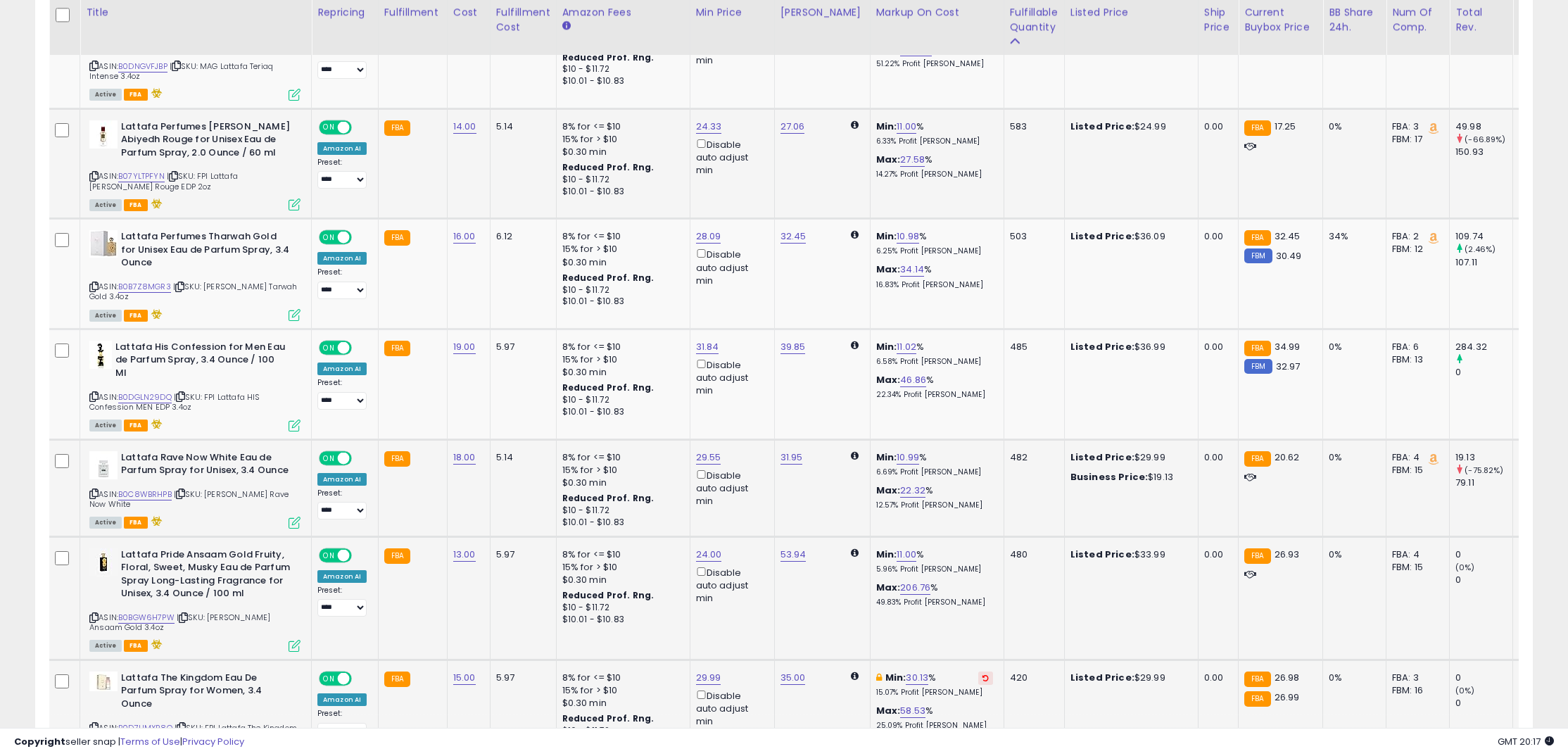
click at [977, 660] on td "Min: 30.13 % 15.07% Profit [PERSON_NAME]: 58.53 % 25.09% Profit [PERSON_NAME]" at bounding box center [937, 715] width 134 height 110
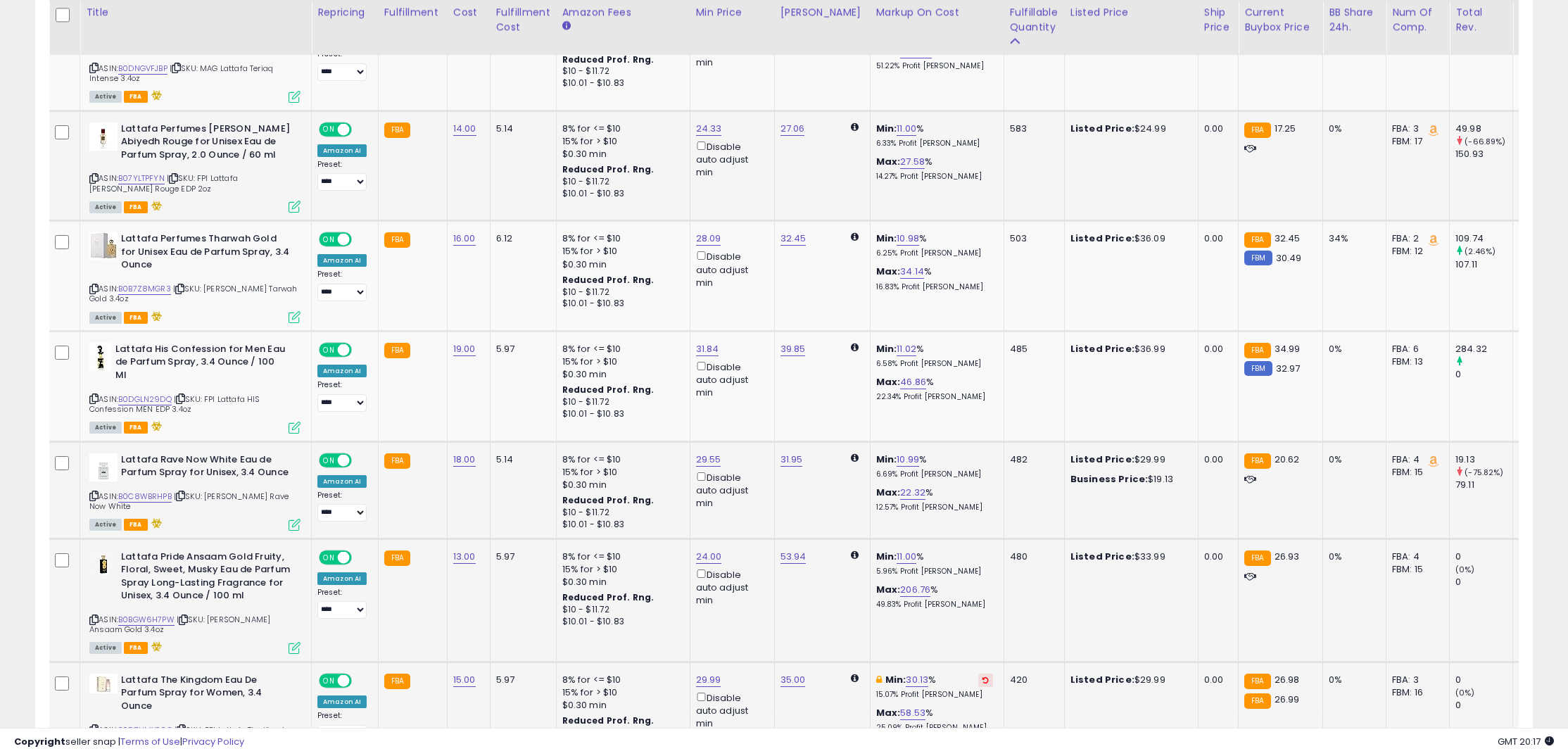
click at [983, 676] on icon at bounding box center [986, 679] width 6 height 7
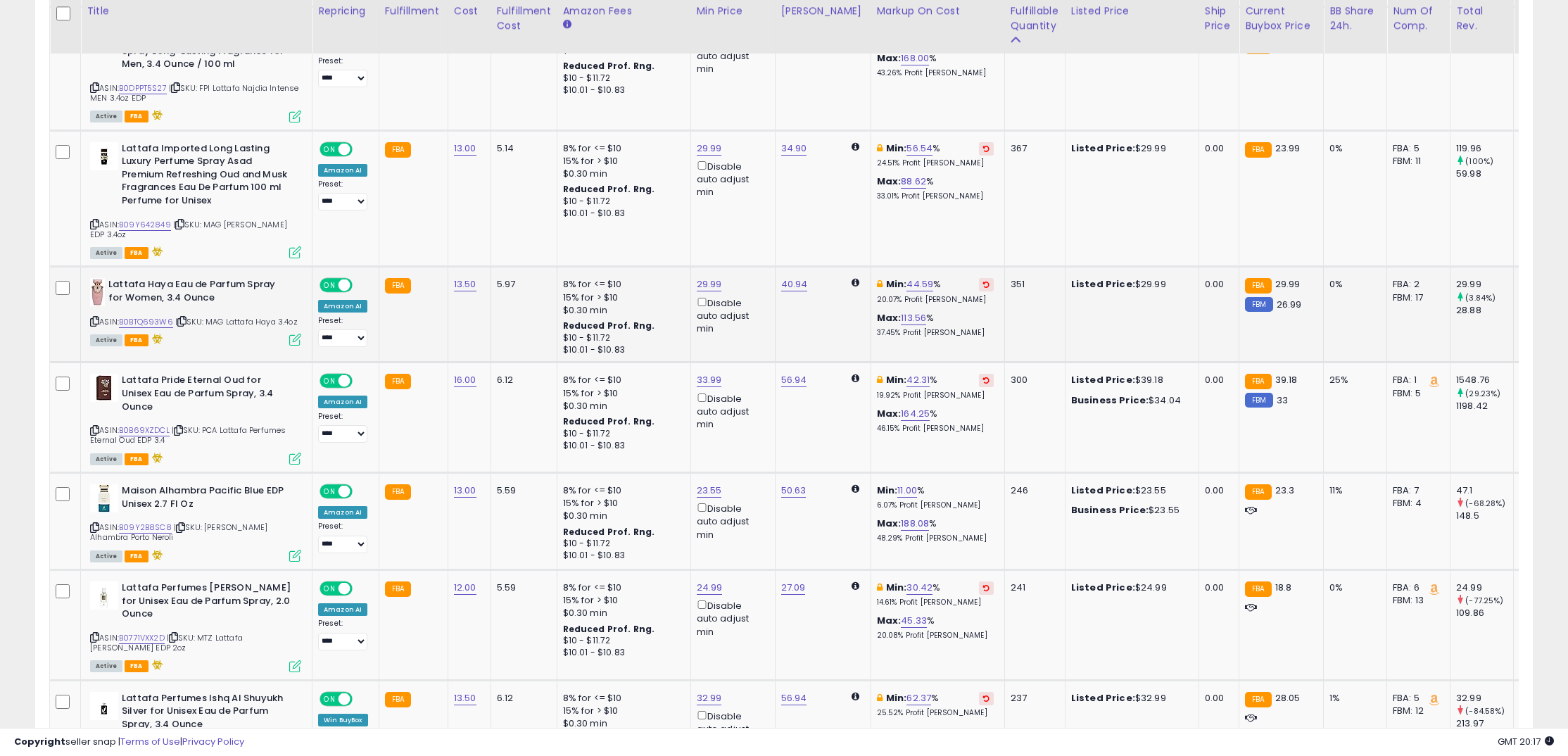
scroll to position [2736, 0]
click at [983, 147] on icon at bounding box center [987, 150] width 6 height 7
click at [979, 279] on button at bounding box center [986, 285] width 15 height 14
click at [983, 378] on icon at bounding box center [987, 381] width 6 height 7
click at [979, 583] on button at bounding box center [986, 589] width 15 height 14
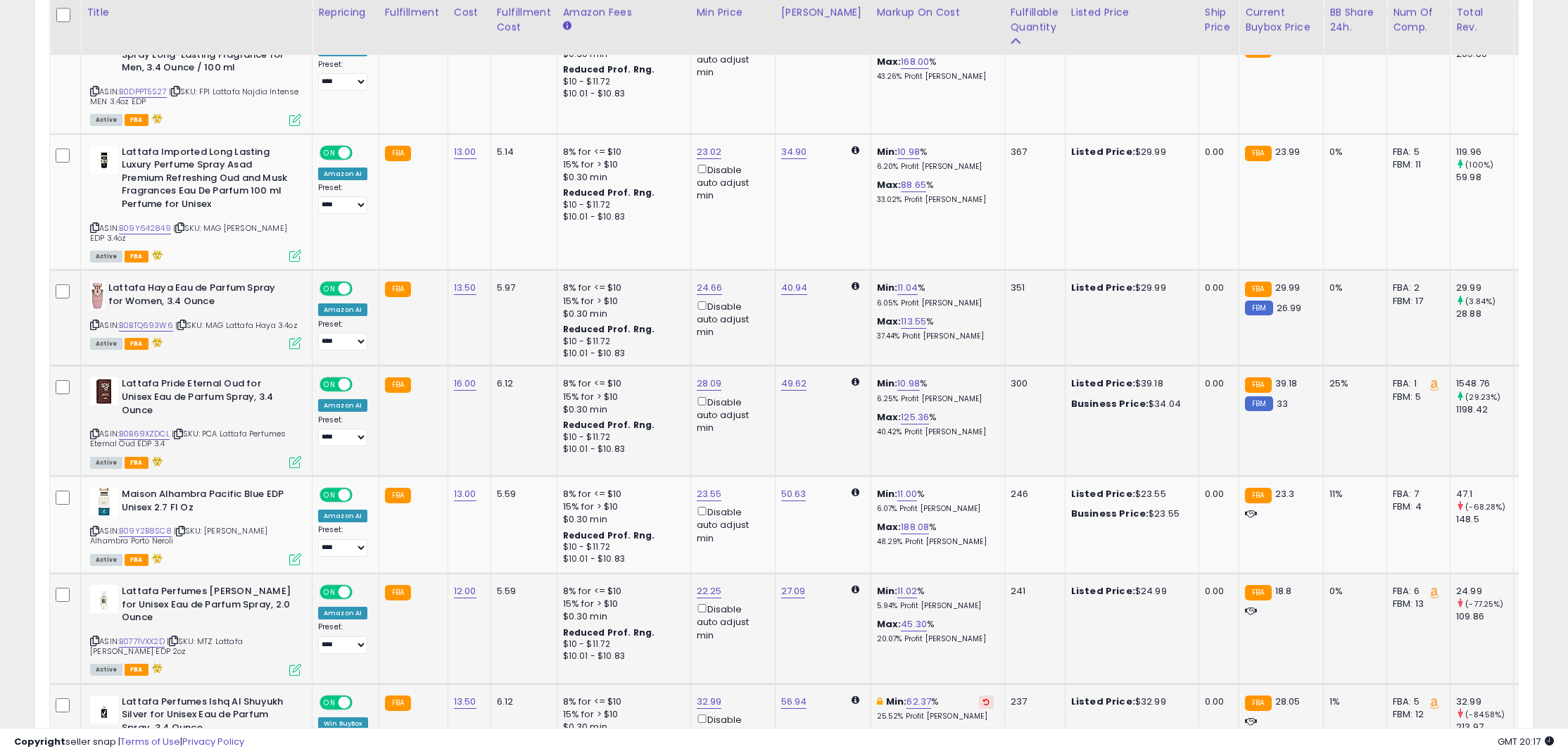
click at [979, 695] on button at bounding box center [986, 702] width 15 height 14
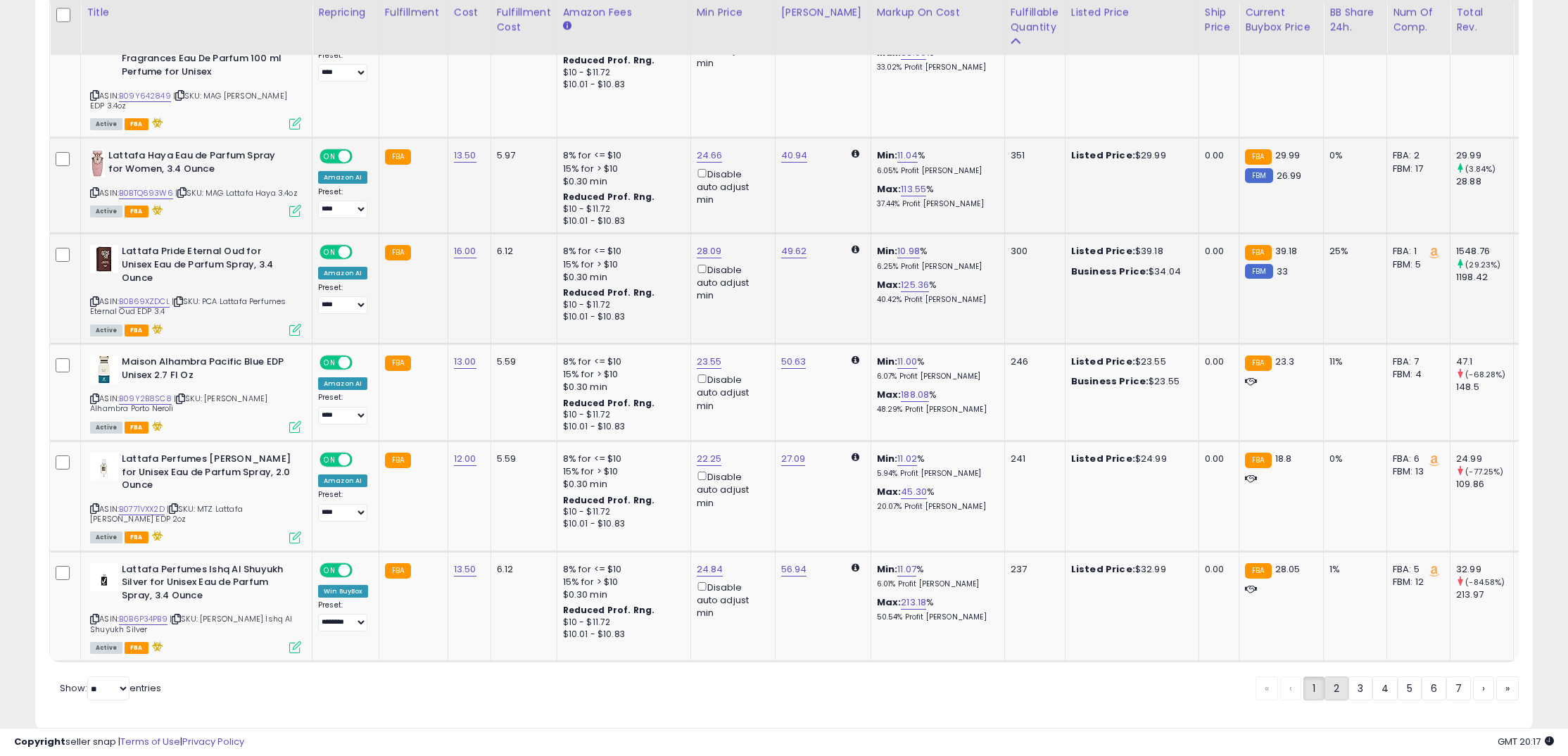
click at [1332, 676] on link "2" at bounding box center [1336, 688] width 24 height 24
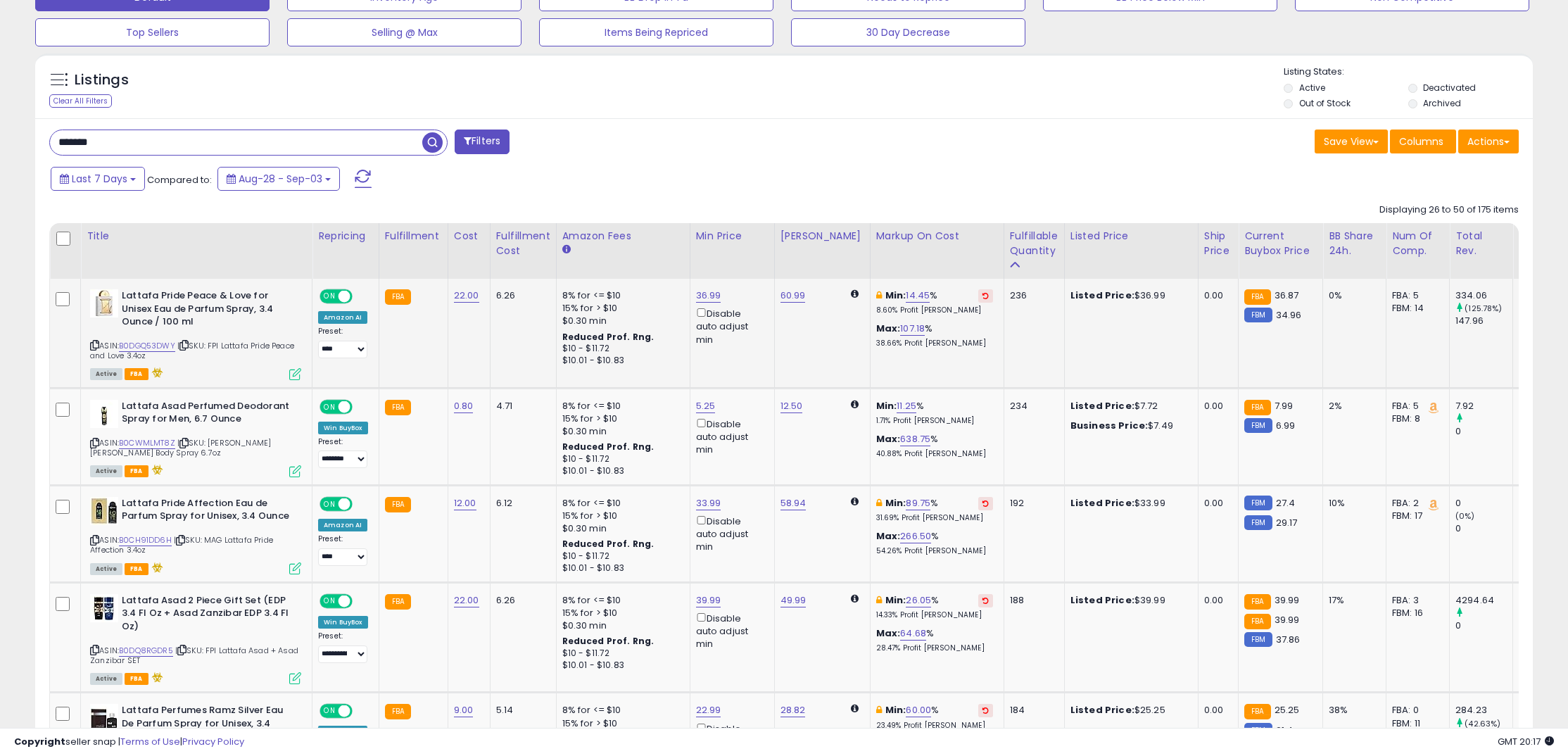
scroll to position [539, 0]
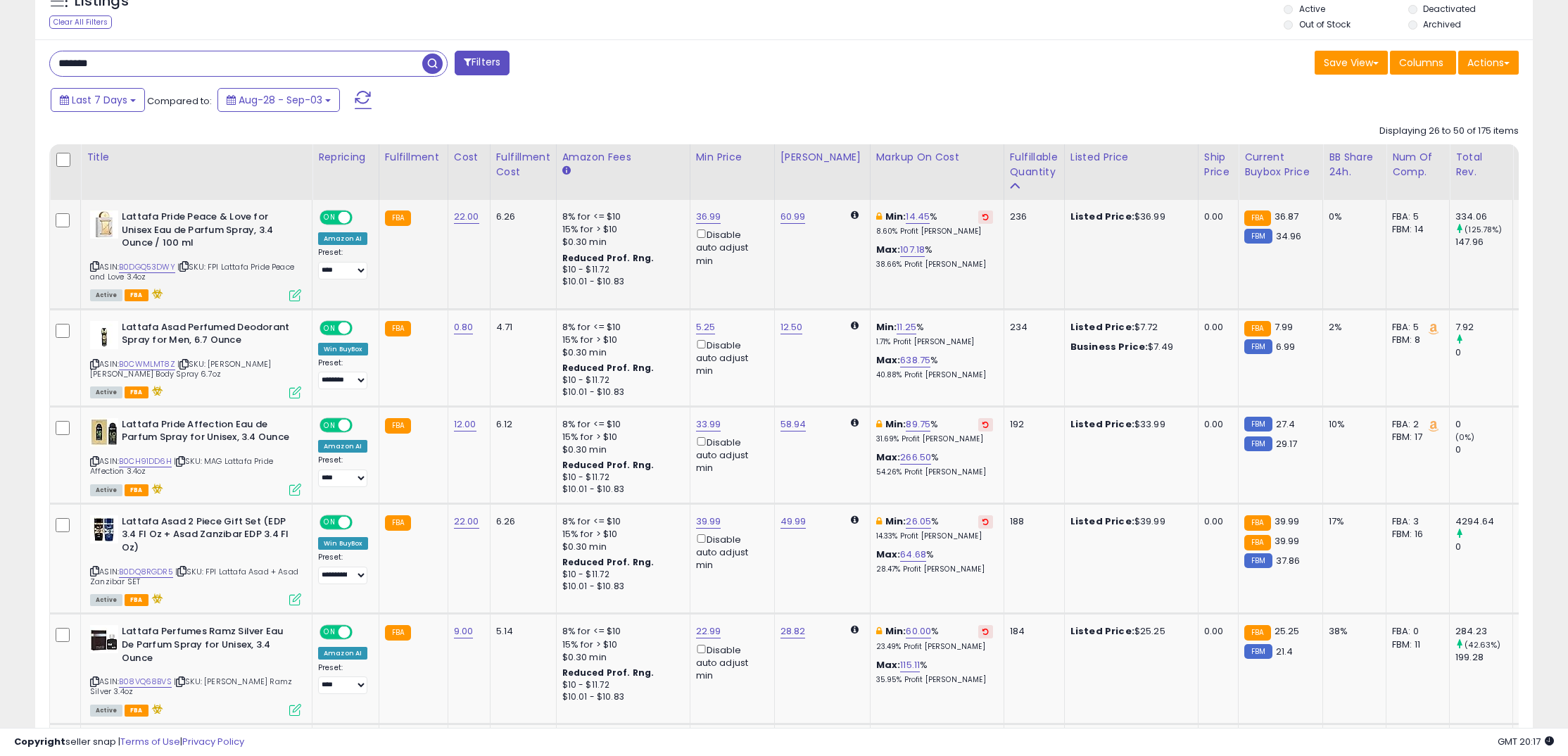
click at [978, 215] on button at bounding box center [985, 217] width 15 height 14
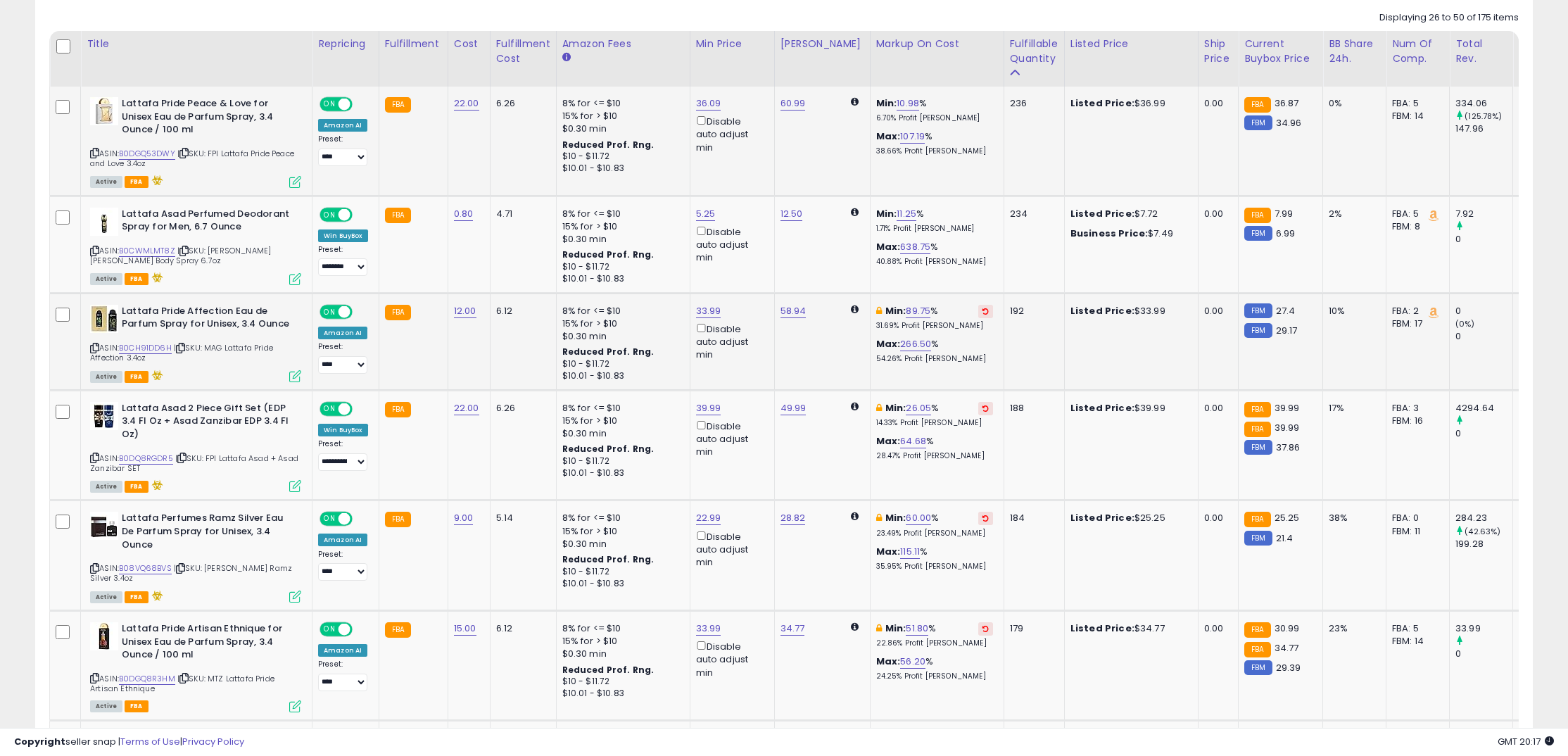
click at [975, 309] on td "Min: 89.75 % 31.69% Profit [PERSON_NAME]: 266.50 % 54.26% Profit [PERSON_NAME]" at bounding box center [937, 341] width 134 height 97
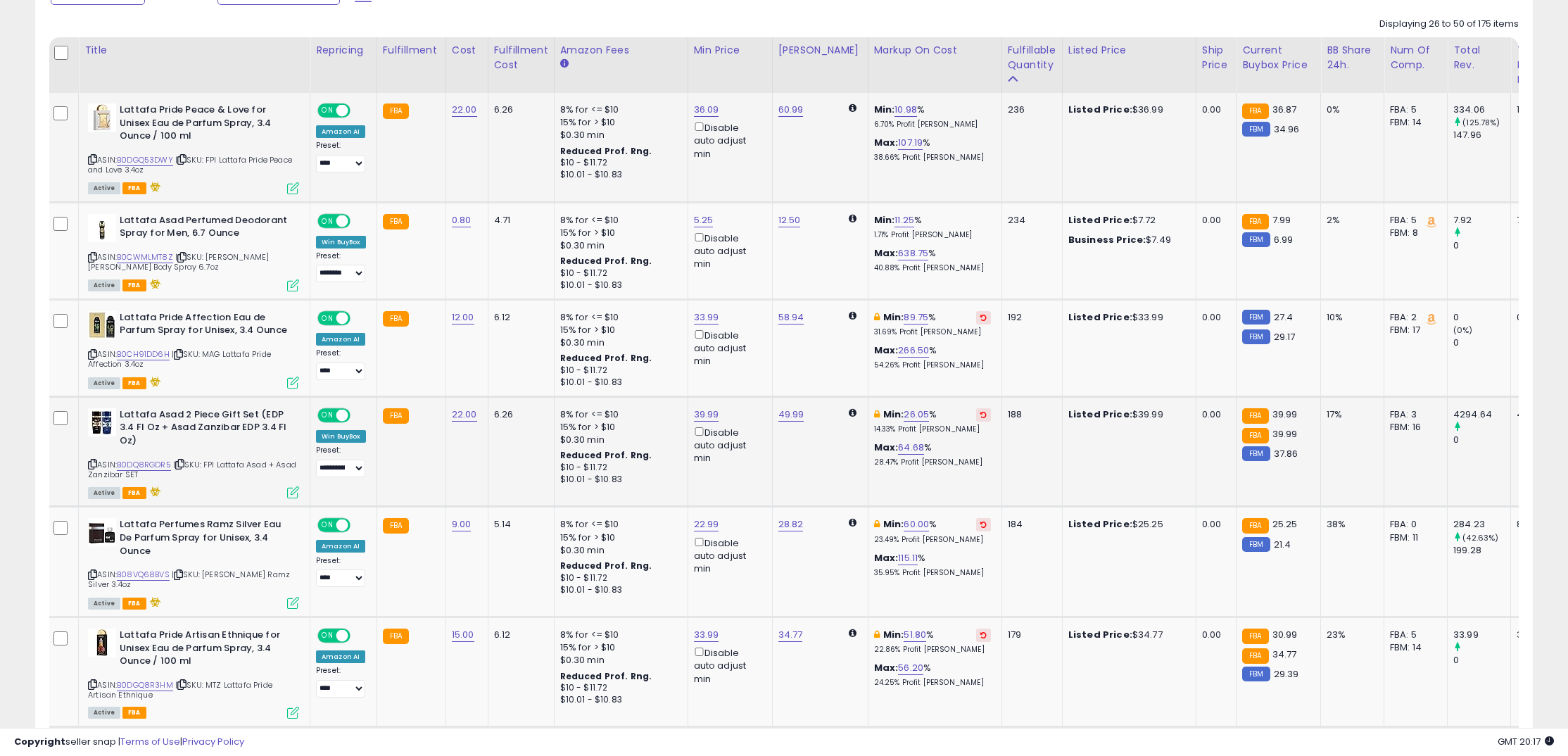
scroll to position [0, 6]
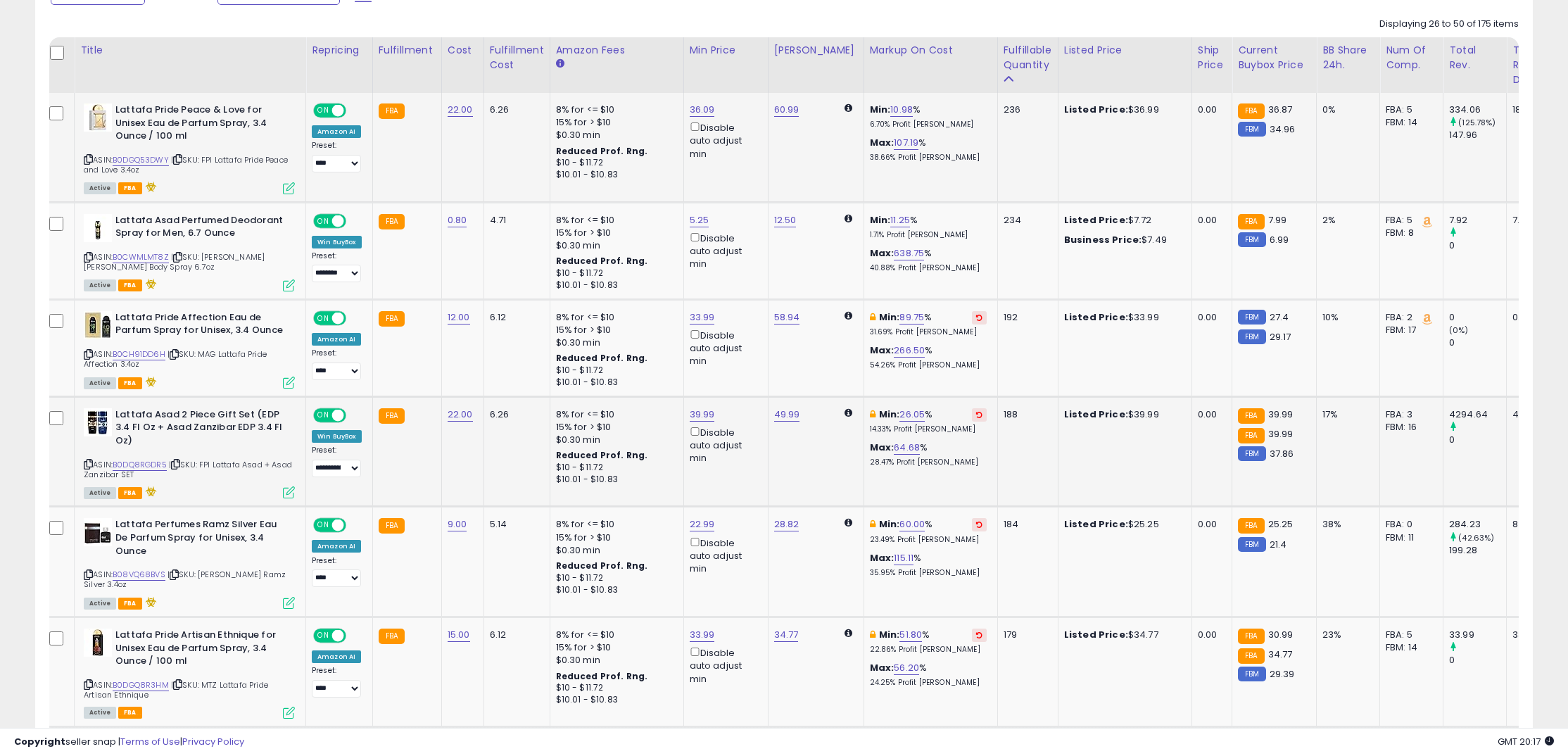
click at [971, 422] on td "Min: 26.05 % 14.33% Profit [PERSON_NAME]: 64.68 % 28.47% Profit [PERSON_NAME]" at bounding box center [931, 451] width 134 height 111
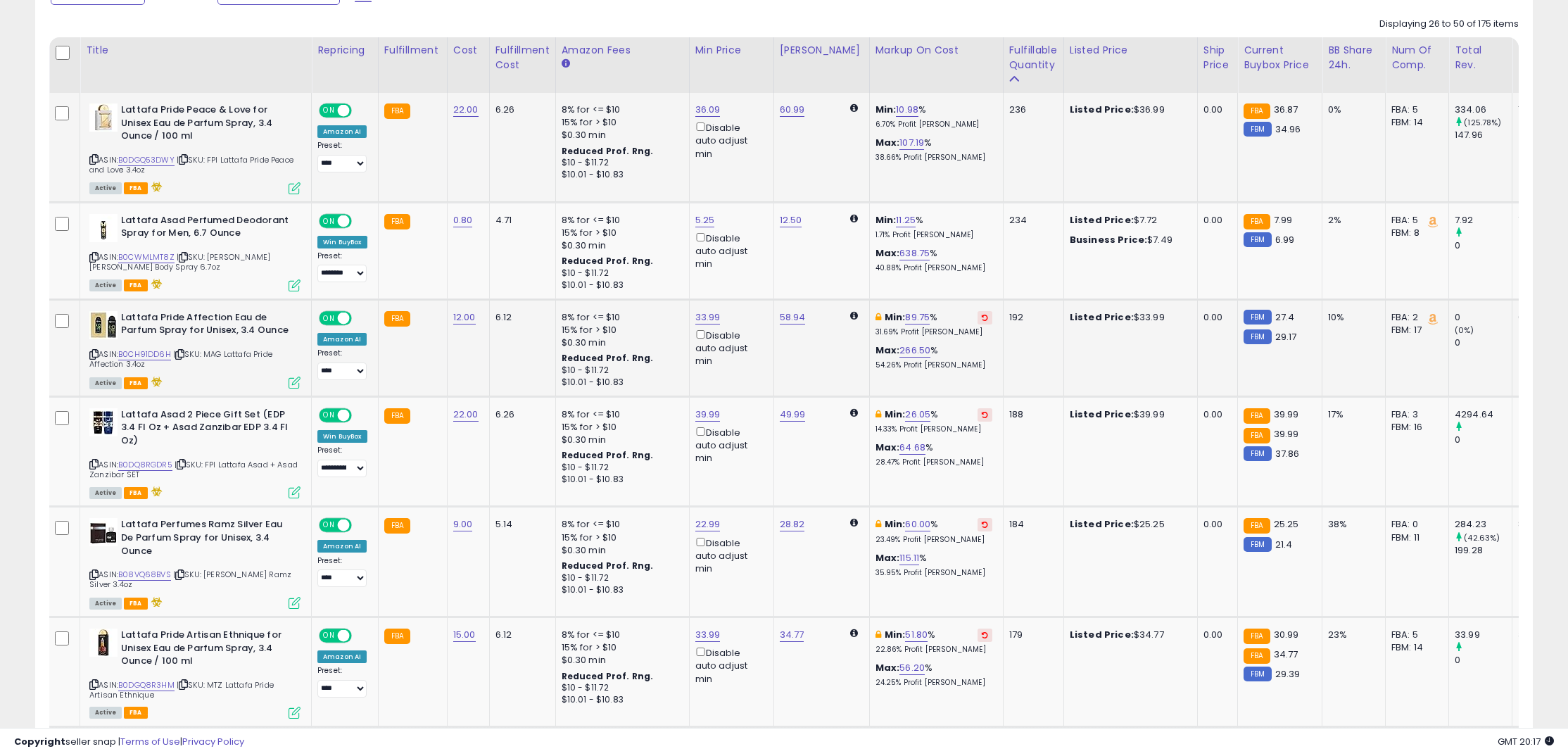
click at [977, 322] on button at bounding box center [984, 317] width 15 height 14
drag, startPoint x: 971, startPoint y: 417, endPoint x: 975, endPoint y: 423, distance: 7.2
click at [983, 417] on icon at bounding box center [986, 414] width 6 height 7
click at [977, 522] on button at bounding box center [984, 524] width 15 height 14
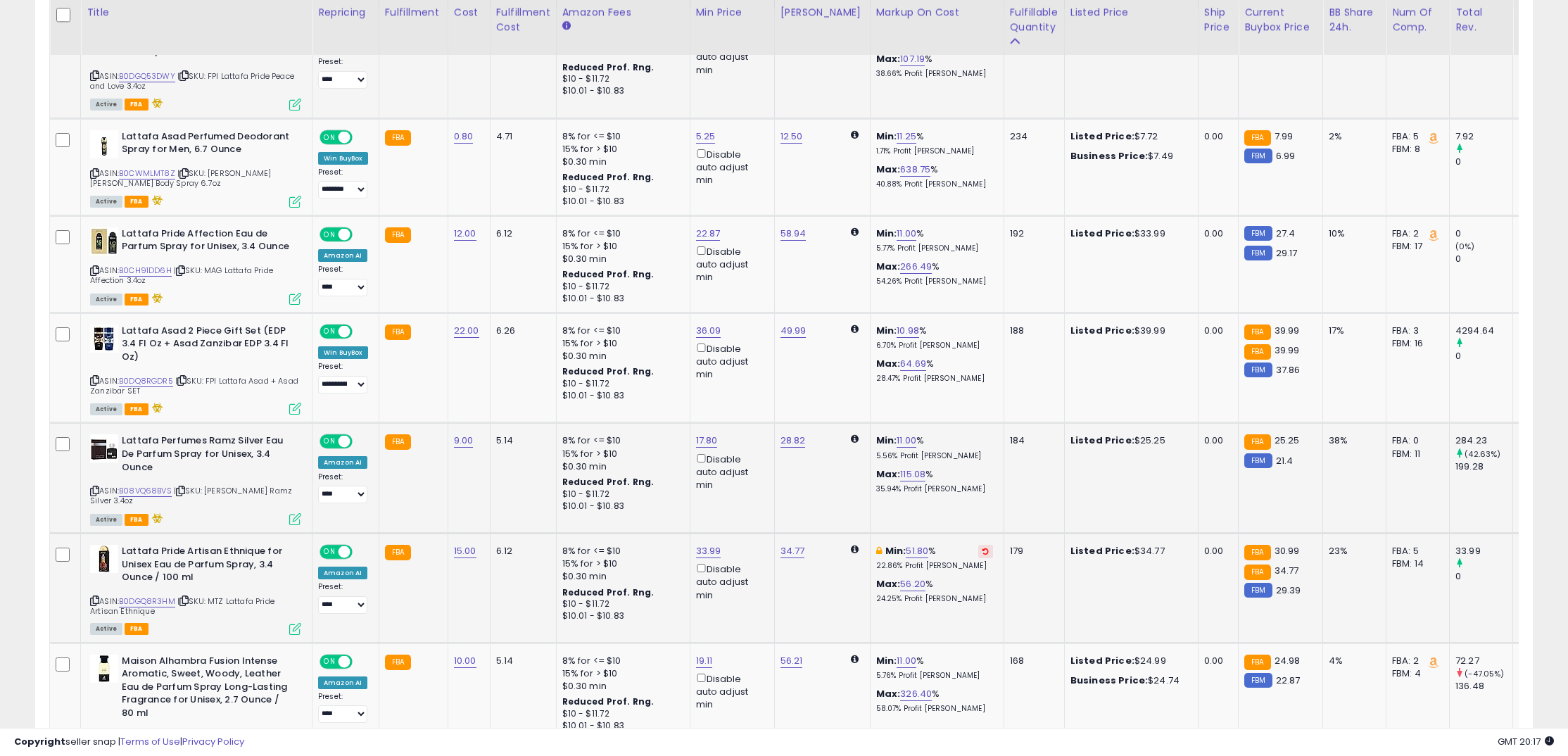
click at [983, 554] on icon at bounding box center [986, 550] width 6 height 7
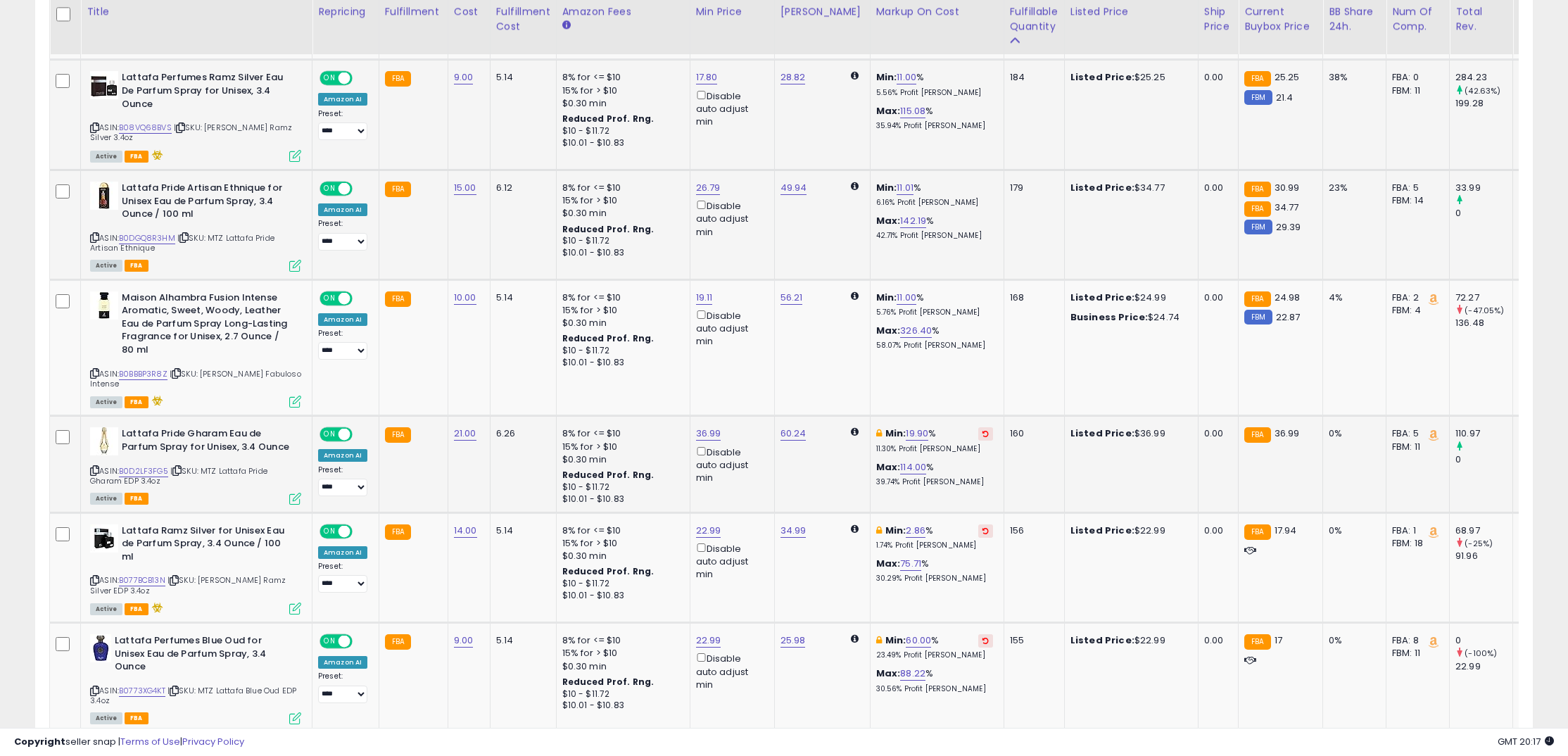
click at [969, 442] on div "Min: 19.90 % 11.30% Profit [PERSON_NAME]" at bounding box center [934, 440] width 116 height 26
click at [978, 433] on button at bounding box center [985, 434] width 15 height 14
click at [983, 531] on icon at bounding box center [986, 531] width 6 height 7
click at [983, 644] on icon at bounding box center [986, 640] width 6 height 7
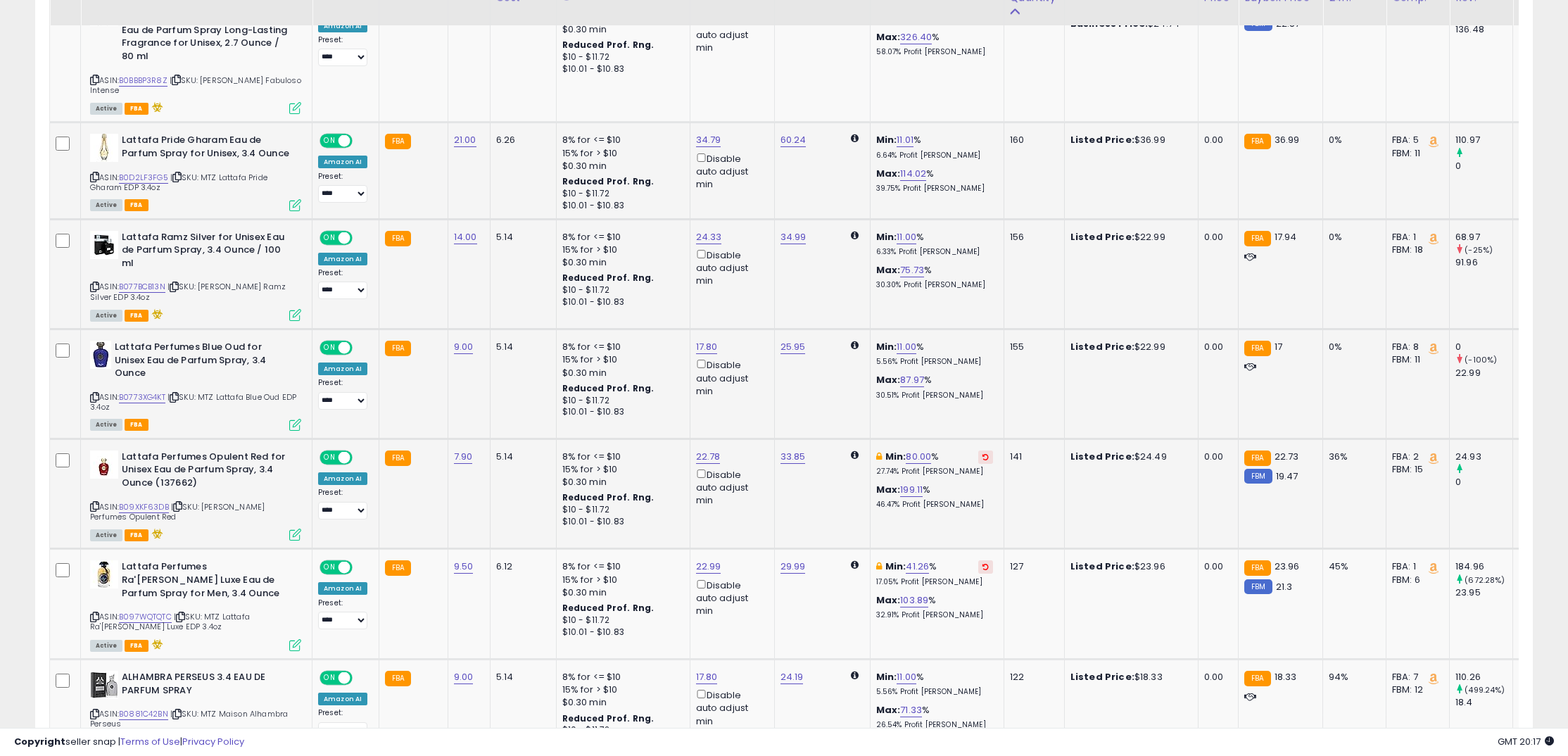
scroll to position [1415, 0]
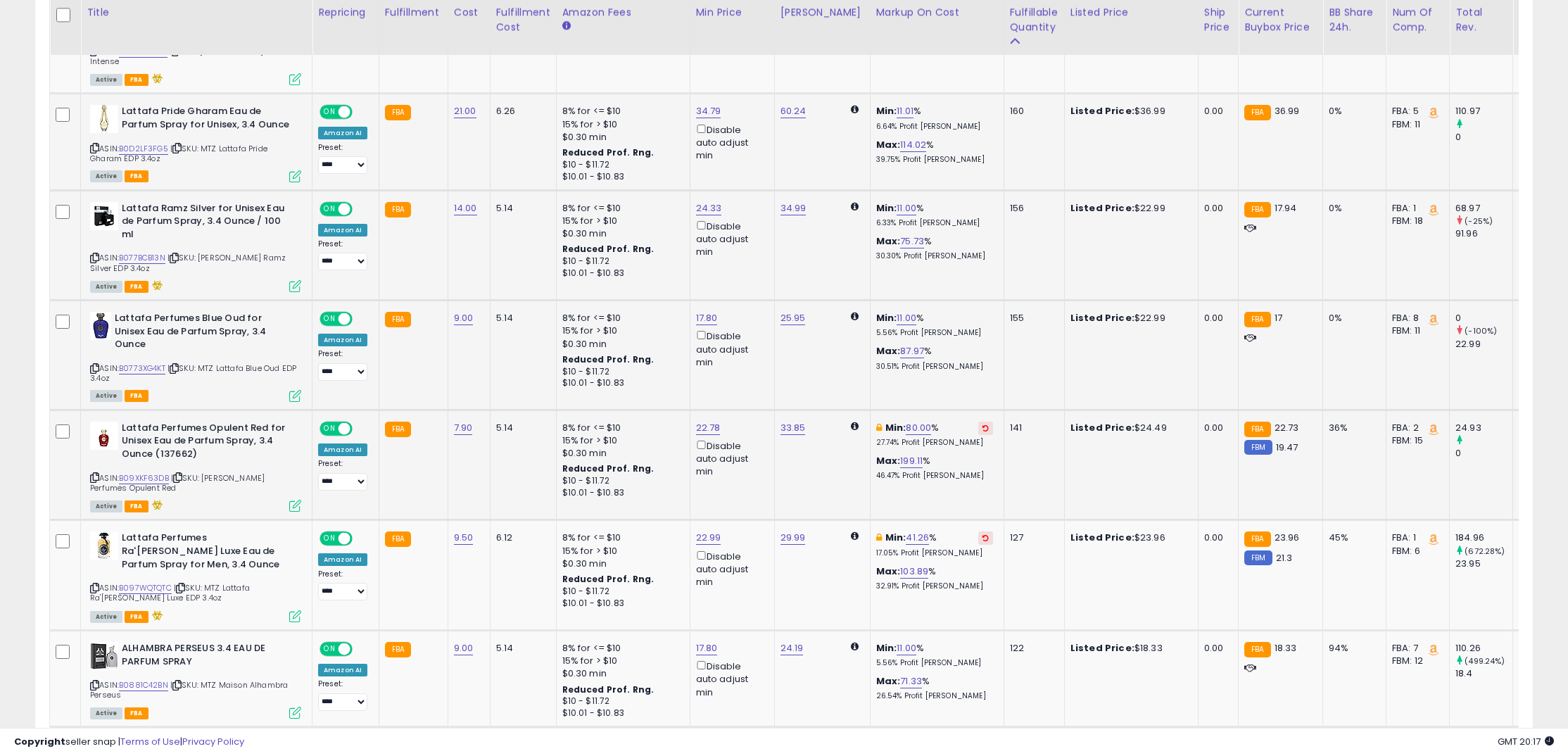
drag, startPoint x: 970, startPoint y: 427, endPoint x: 954, endPoint y: 507, distance: 81.6
click at [983, 427] on icon at bounding box center [986, 427] width 6 height 7
click at [983, 537] on icon at bounding box center [986, 537] width 6 height 7
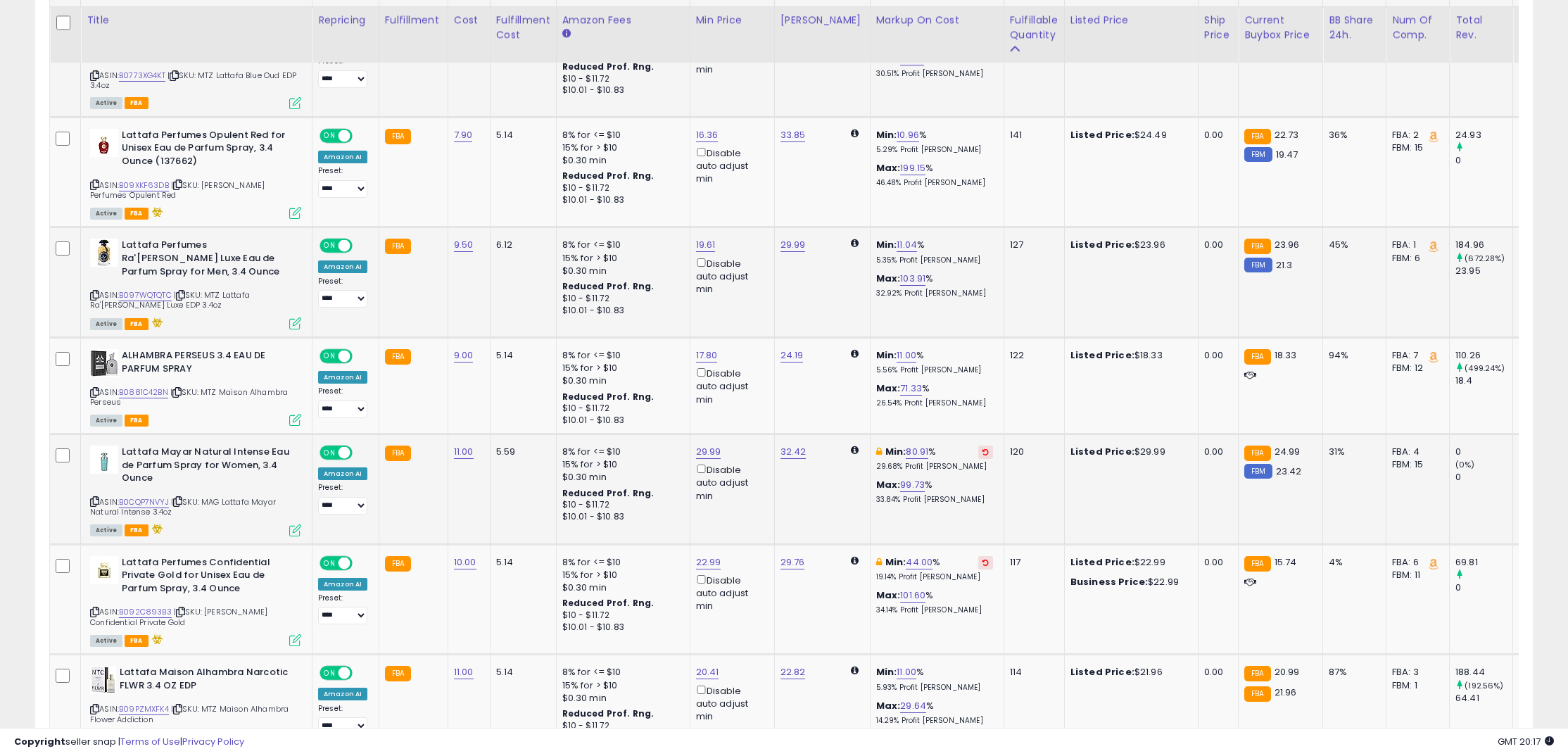
scroll to position [1715, 0]
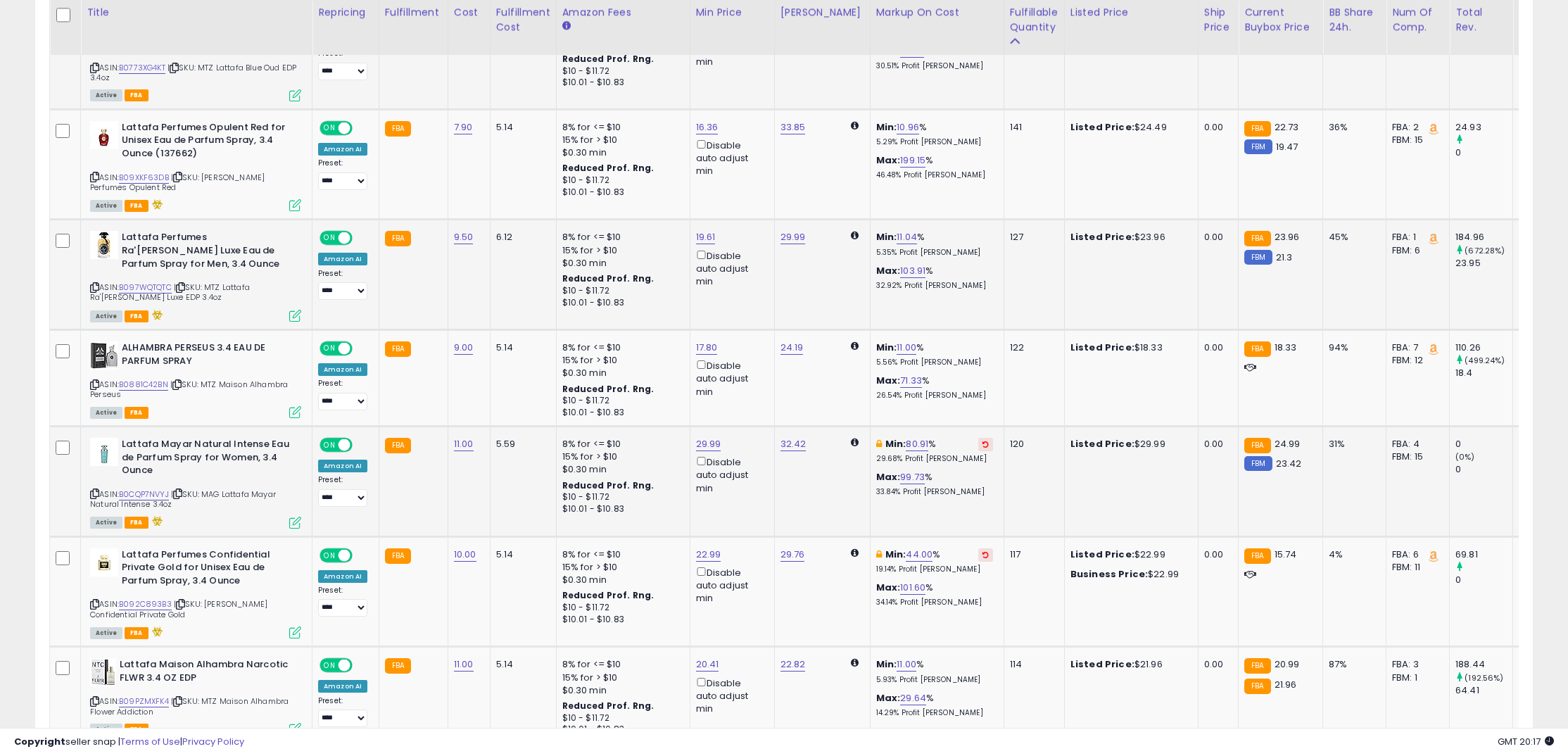
click at [978, 444] on button at bounding box center [985, 444] width 15 height 14
click at [967, 549] on td "Min: 44.00 % 19.14% Profit [PERSON_NAME]: 101.60 % 34.14% Profit [PERSON_NAME]" at bounding box center [937, 591] width 134 height 111
click at [983, 558] on icon at bounding box center [986, 554] width 6 height 7
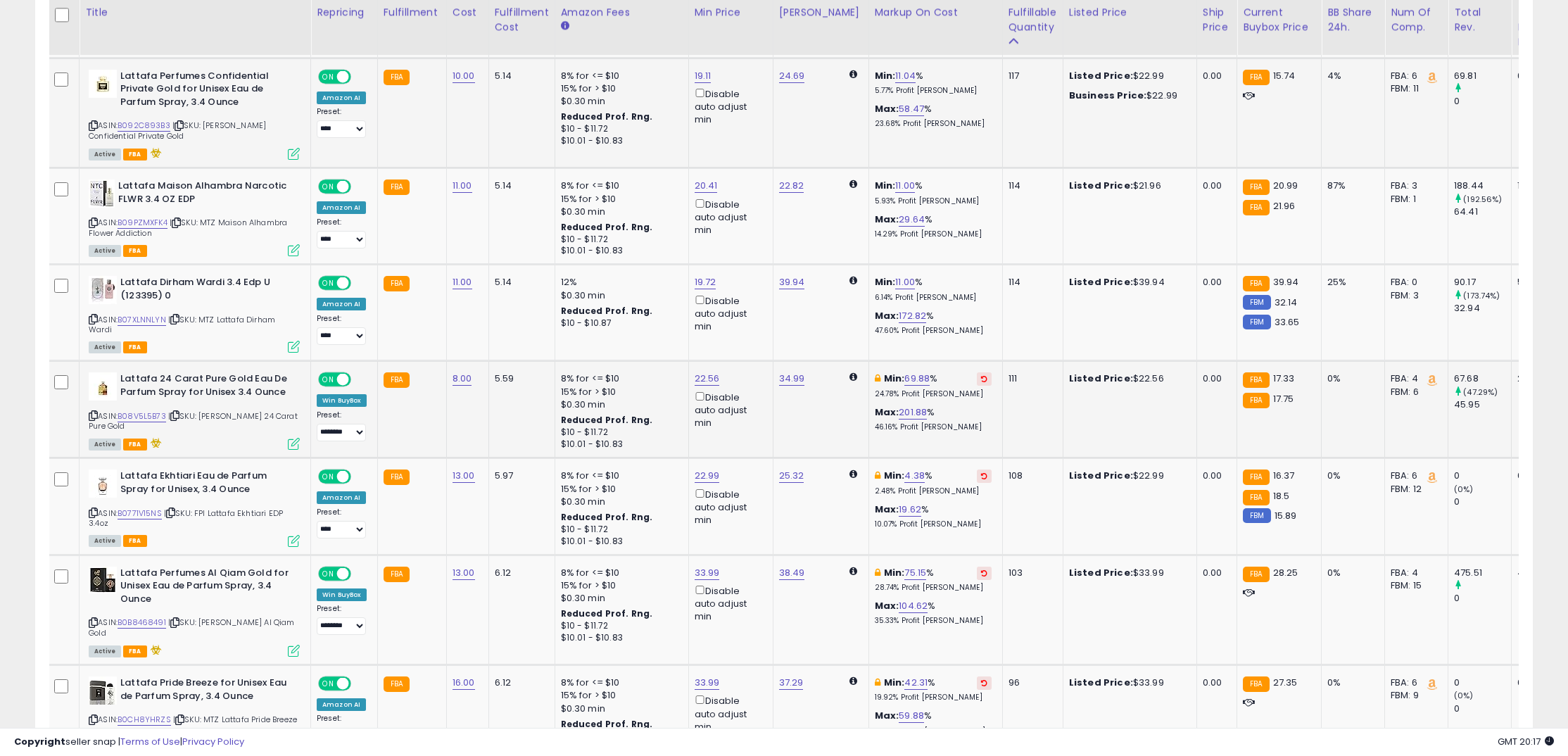
click at [981, 382] on icon at bounding box center [984, 378] width 6 height 7
click at [981, 479] on icon at bounding box center [984, 475] width 6 height 7
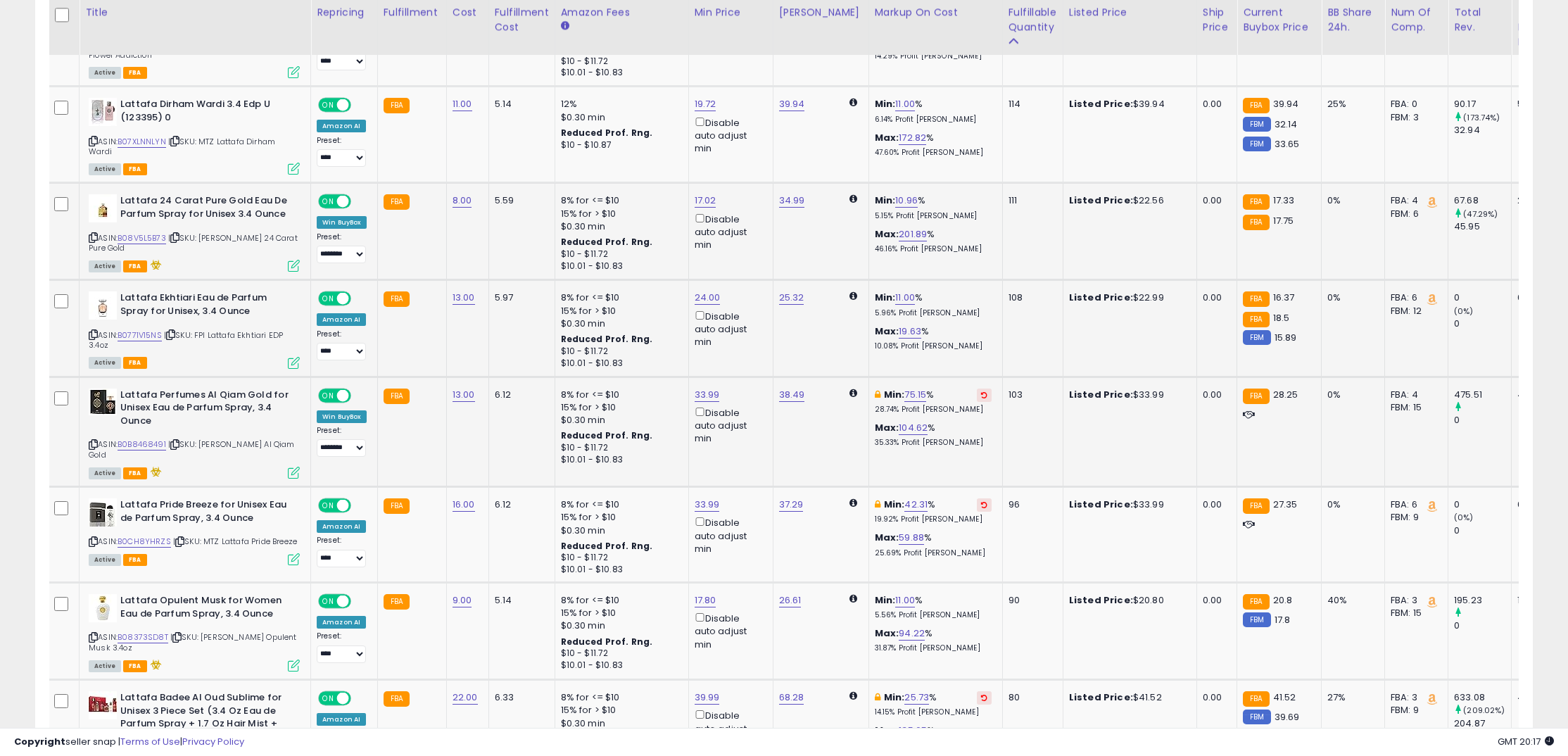
click at [981, 398] on icon at bounding box center [984, 395] width 6 height 7
click at [977, 511] on button at bounding box center [984, 505] width 15 height 14
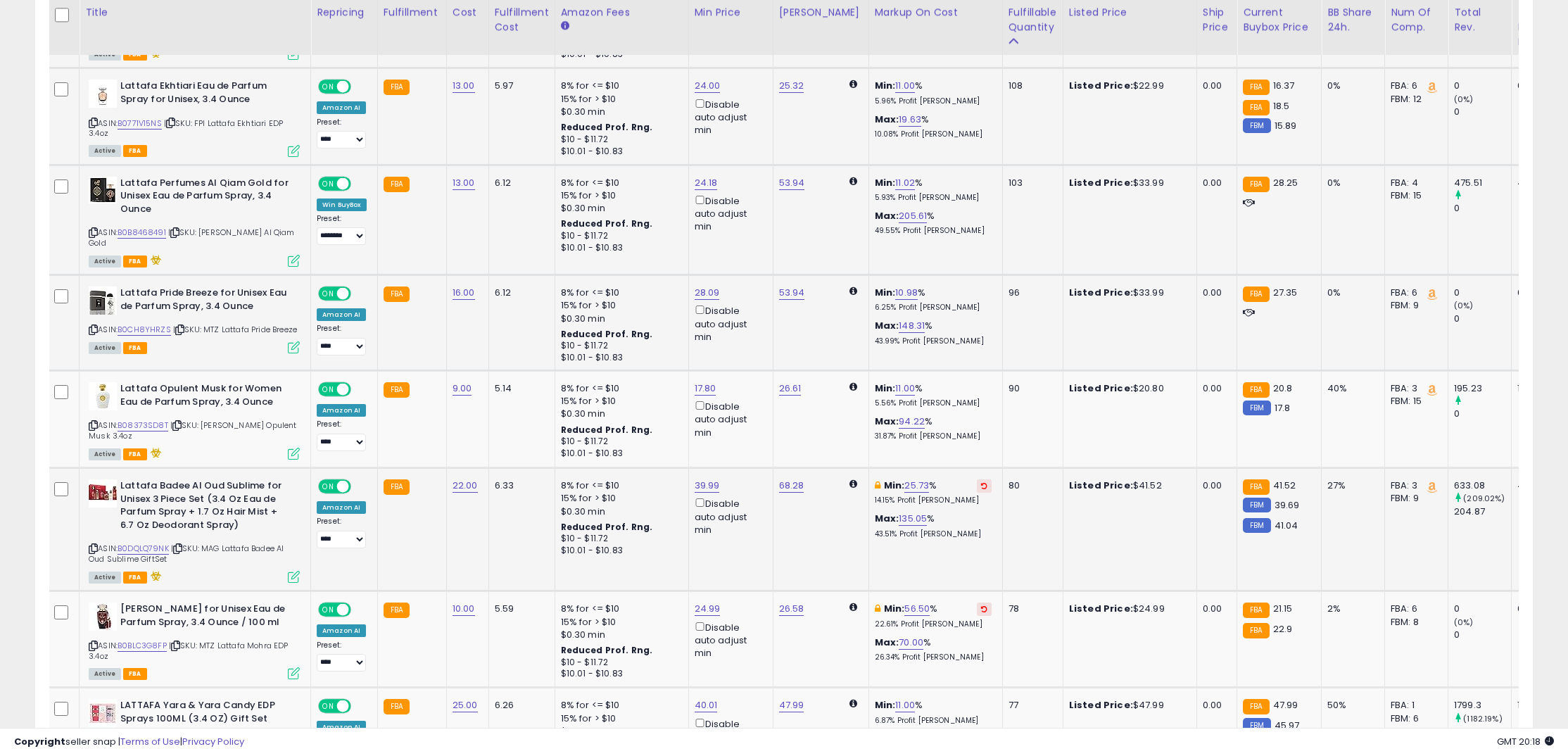
click at [981, 489] on icon at bounding box center [984, 485] width 6 height 7
click at [977, 616] on button at bounding box center [984, 608] width 15 height 14
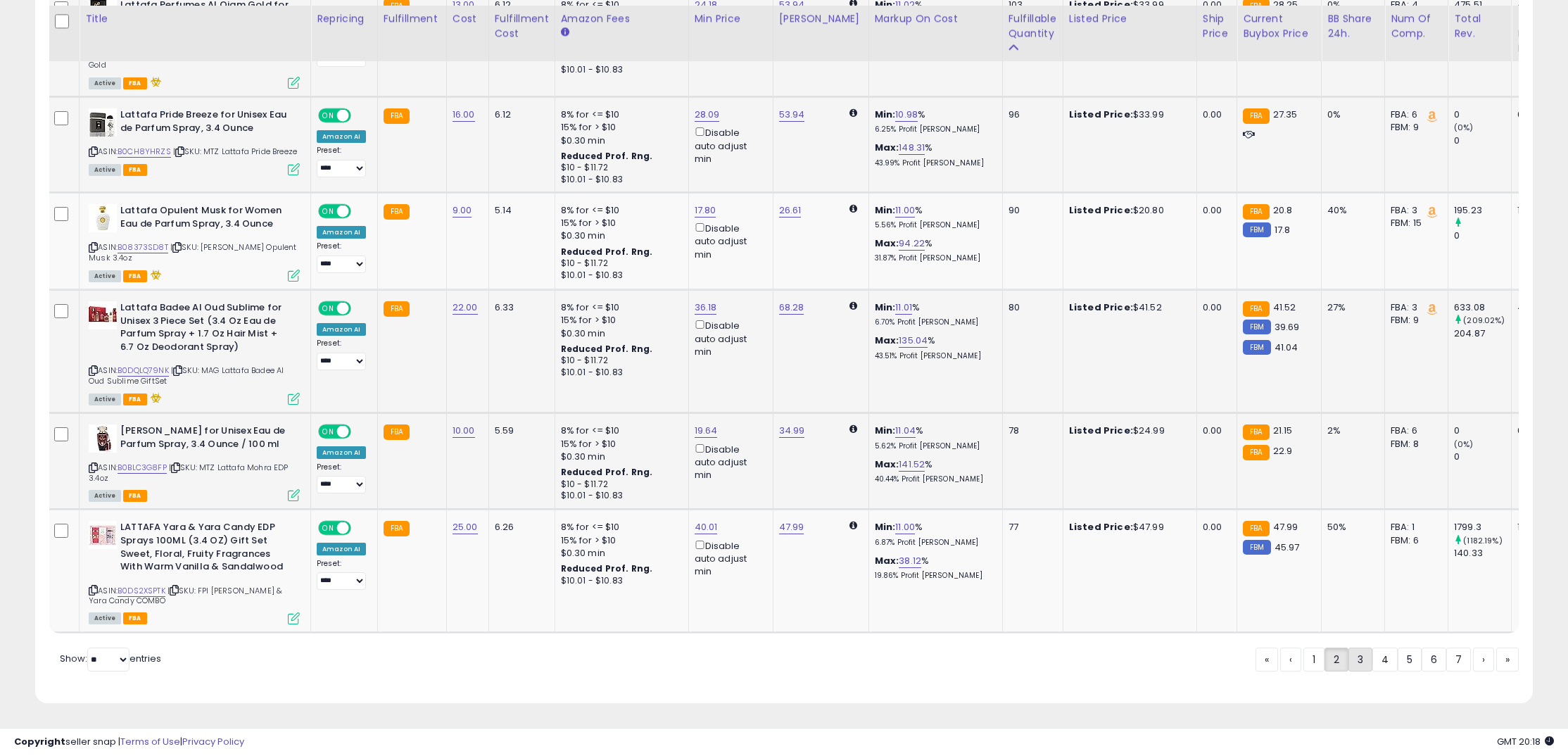
click at [1359, 656] on link "3" at bounding box center [1360, 660] width 24 height 24
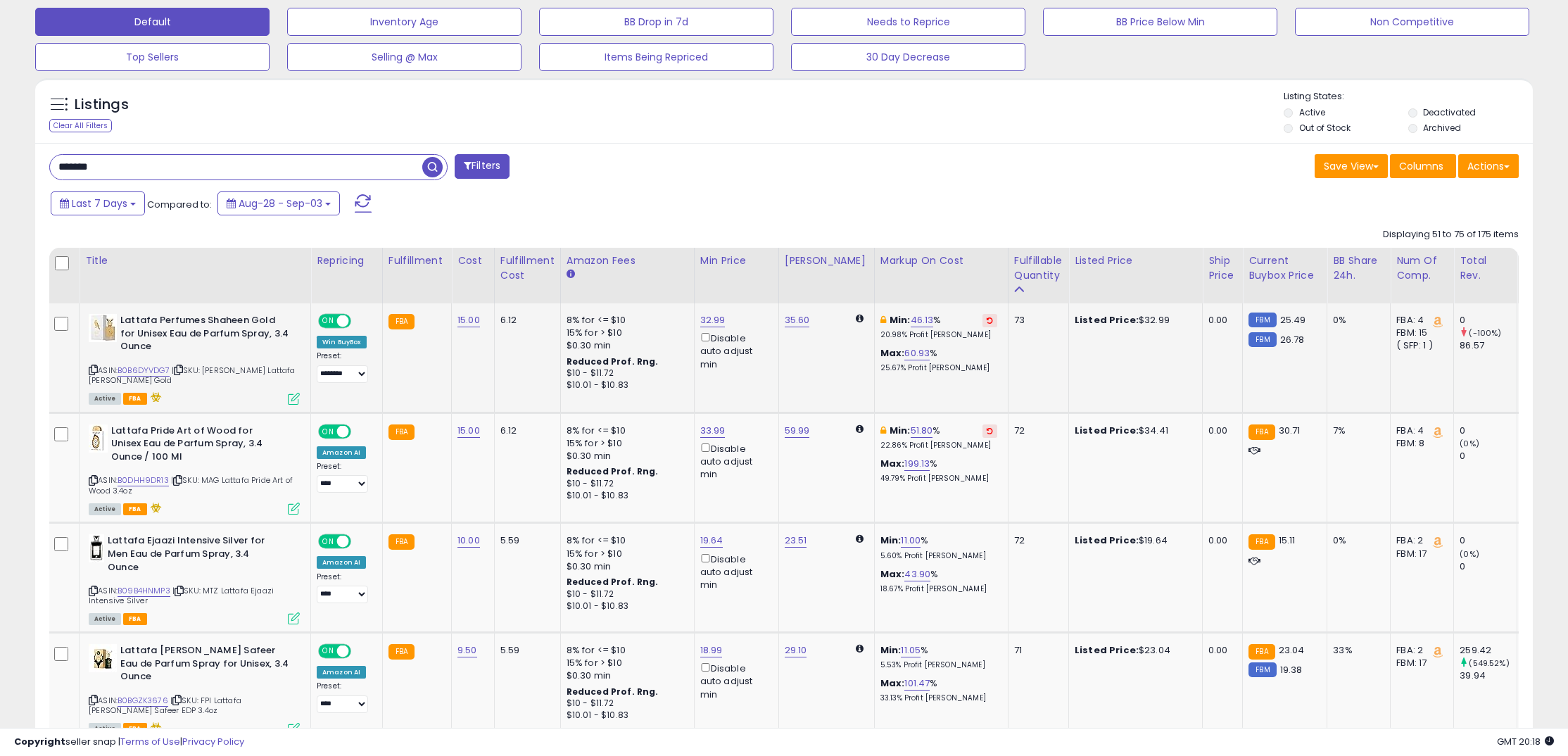
click at [983, 323] on button at bounding box center [990, 321] width 15 height 14
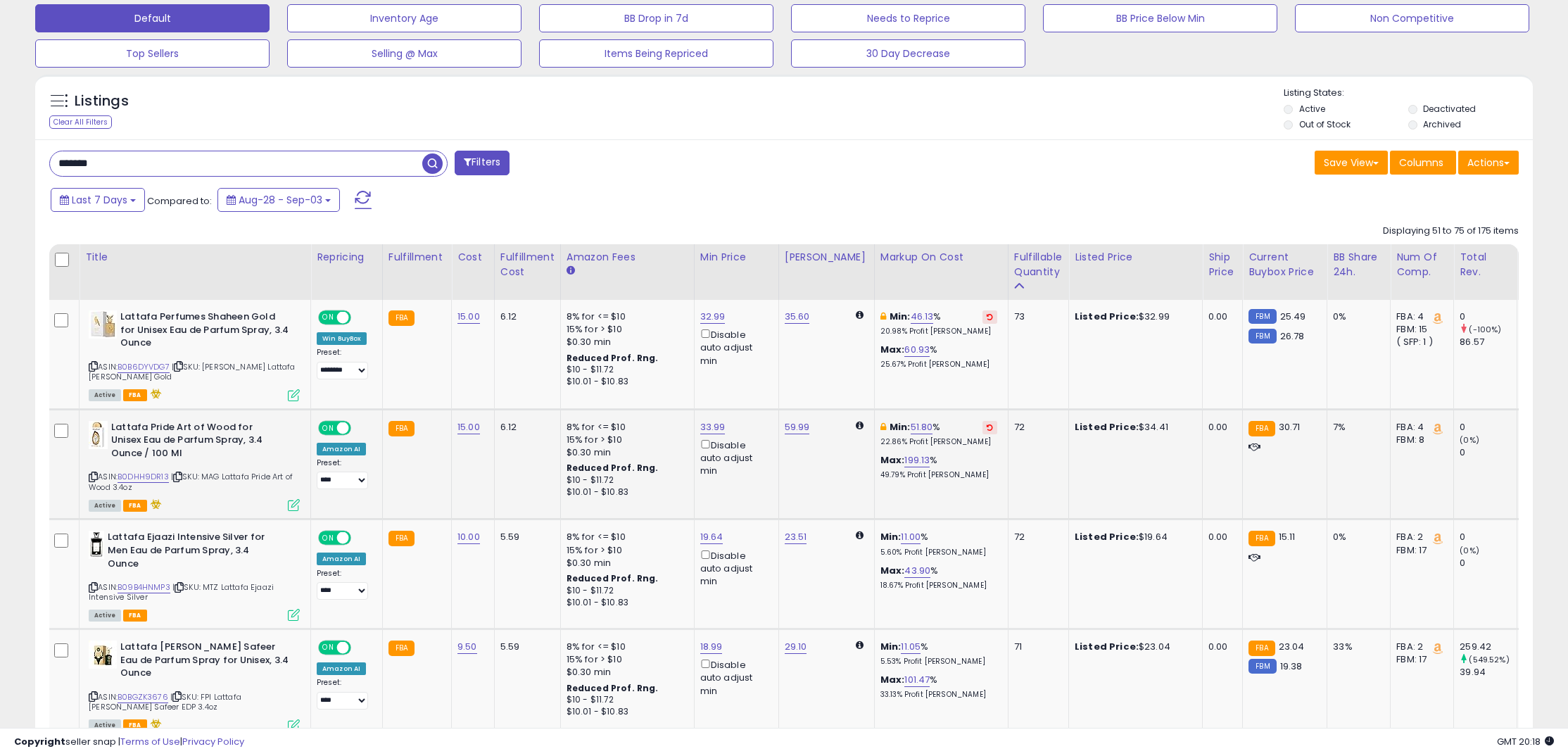
click at [977, 434] on div "Min: 51.80 % 22.86% Profit [PERSON_NAME]" at bounding box center [939, 434] width 116 height 26
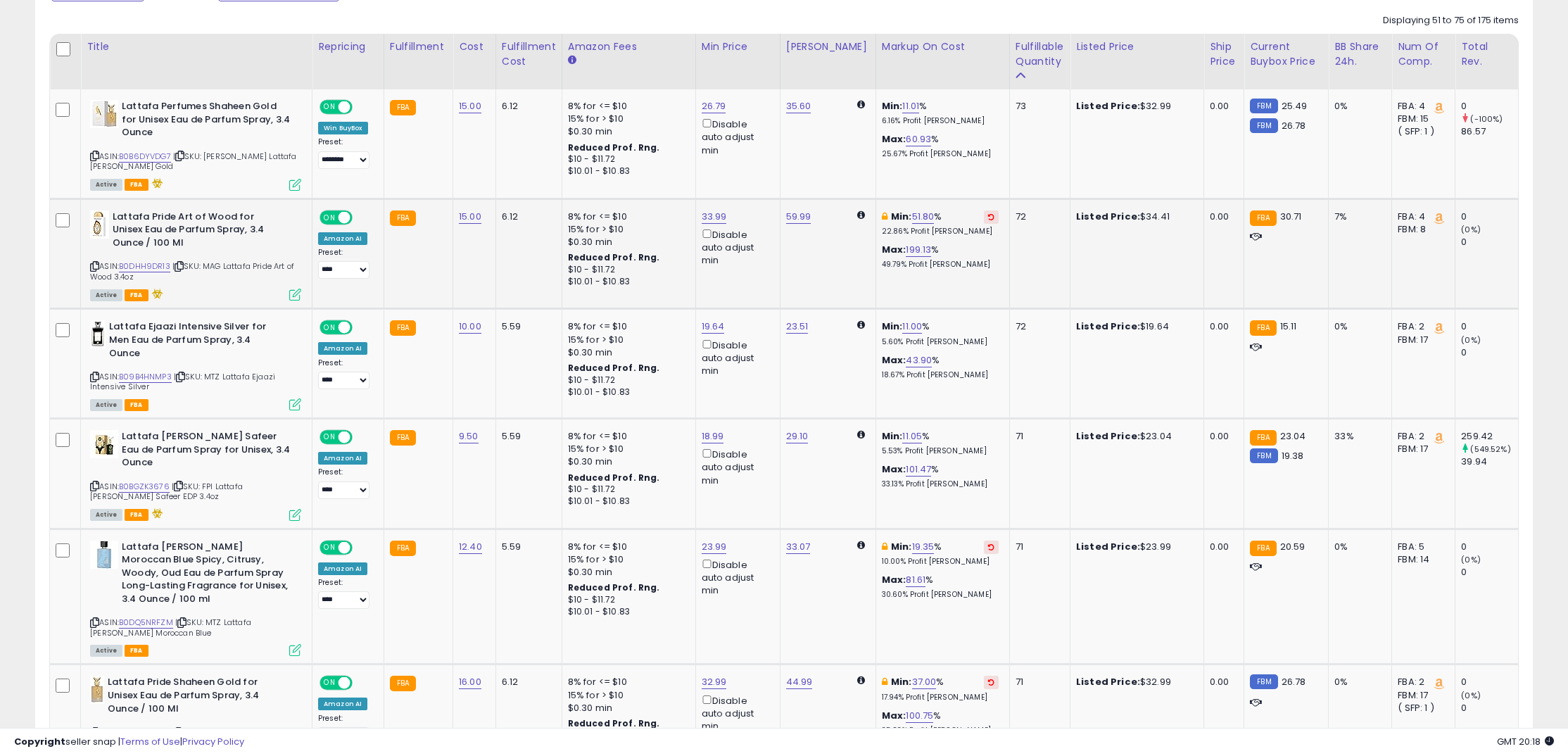
click at [983, 214] on button at bounding box center [991, 217] width 15 height 14
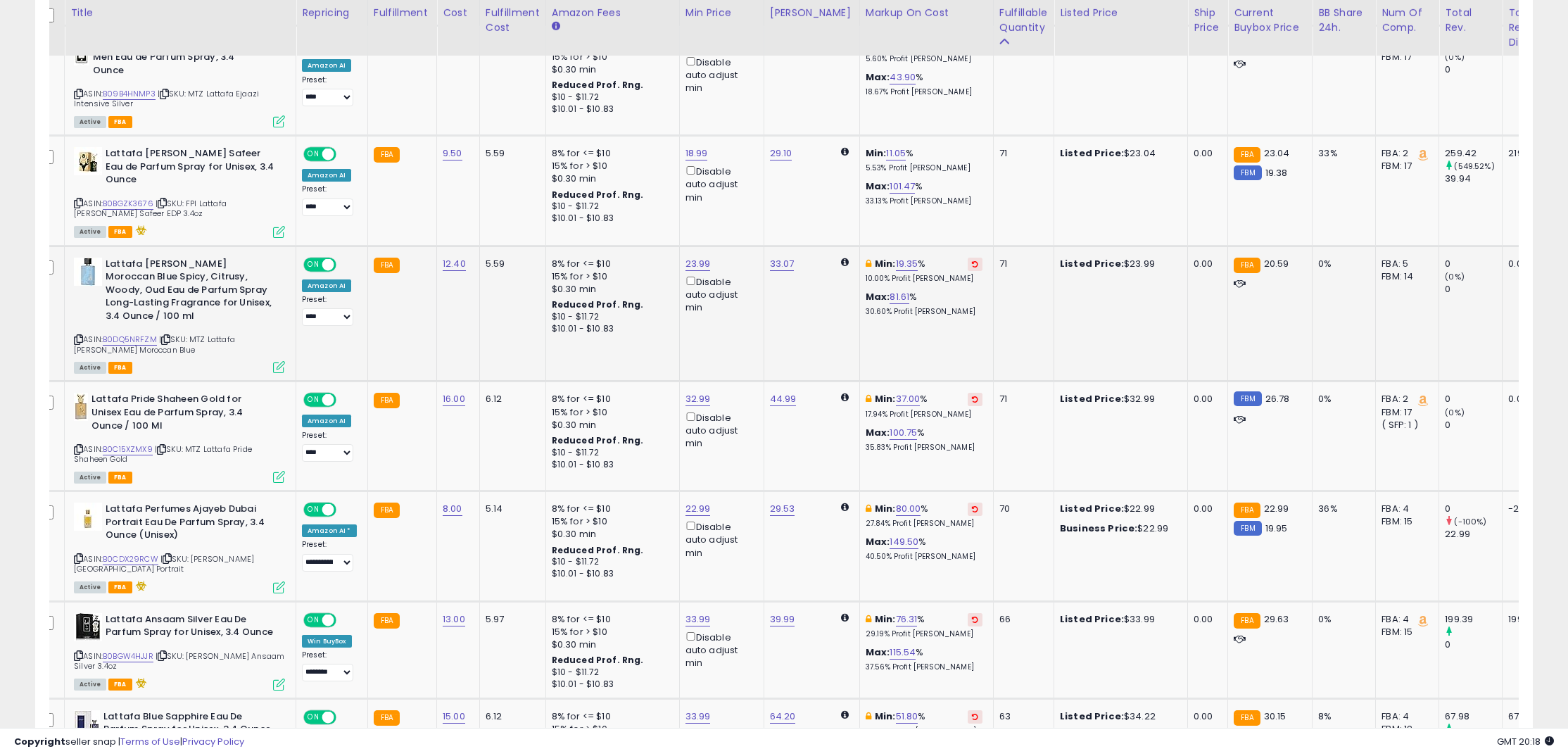
drag, startPoint x: 959, startPoint y: 257, endPoint x: 983, endPoint y: 279, distance: 32.6
click at [967, 258] on button at bounding box center [975, 264] width 15 height 14
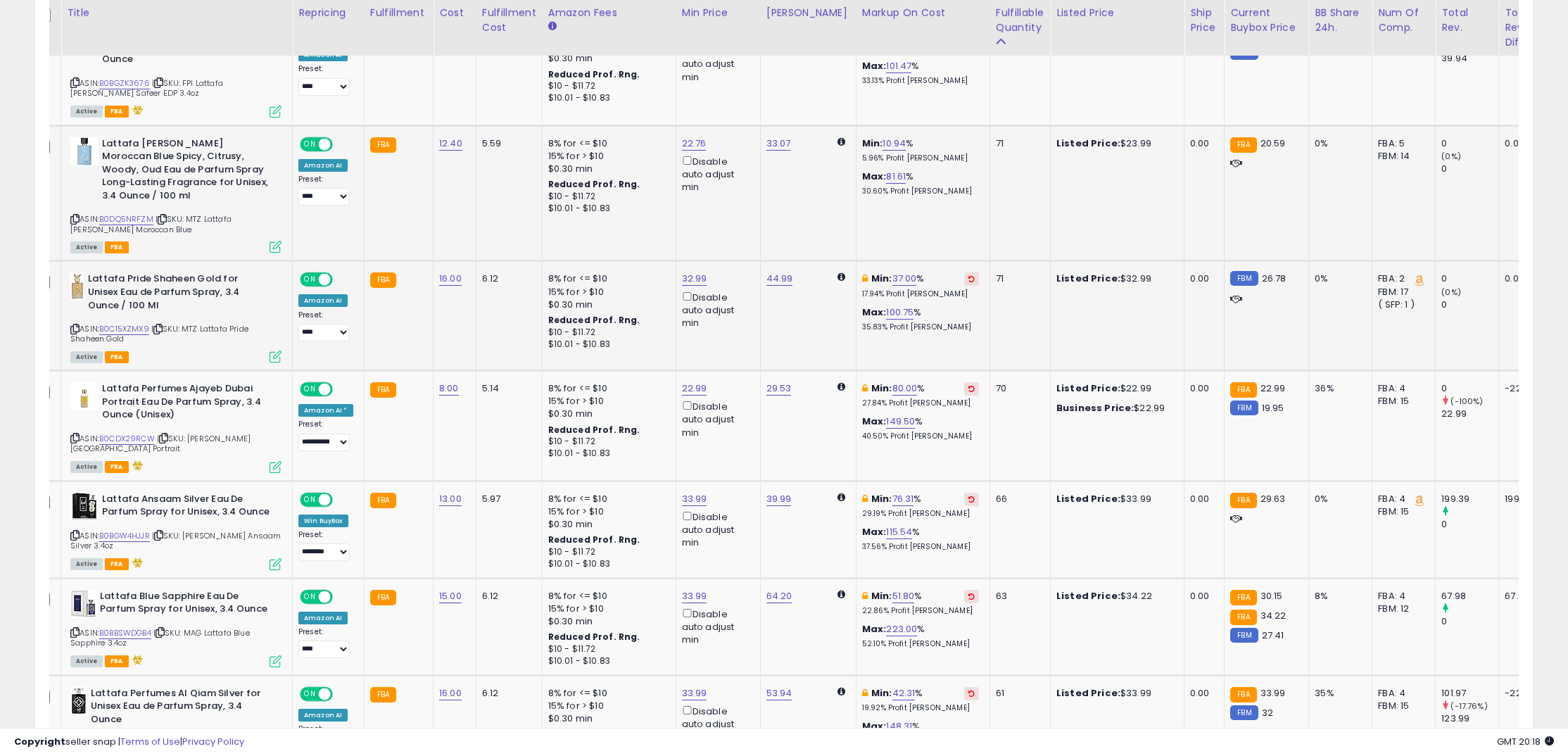
click at [964, 272] on button at bounding box center [971, 278] width 15 height 14
click at [968, 385] on icon at bounding box center [971, 388] width 6 height 7
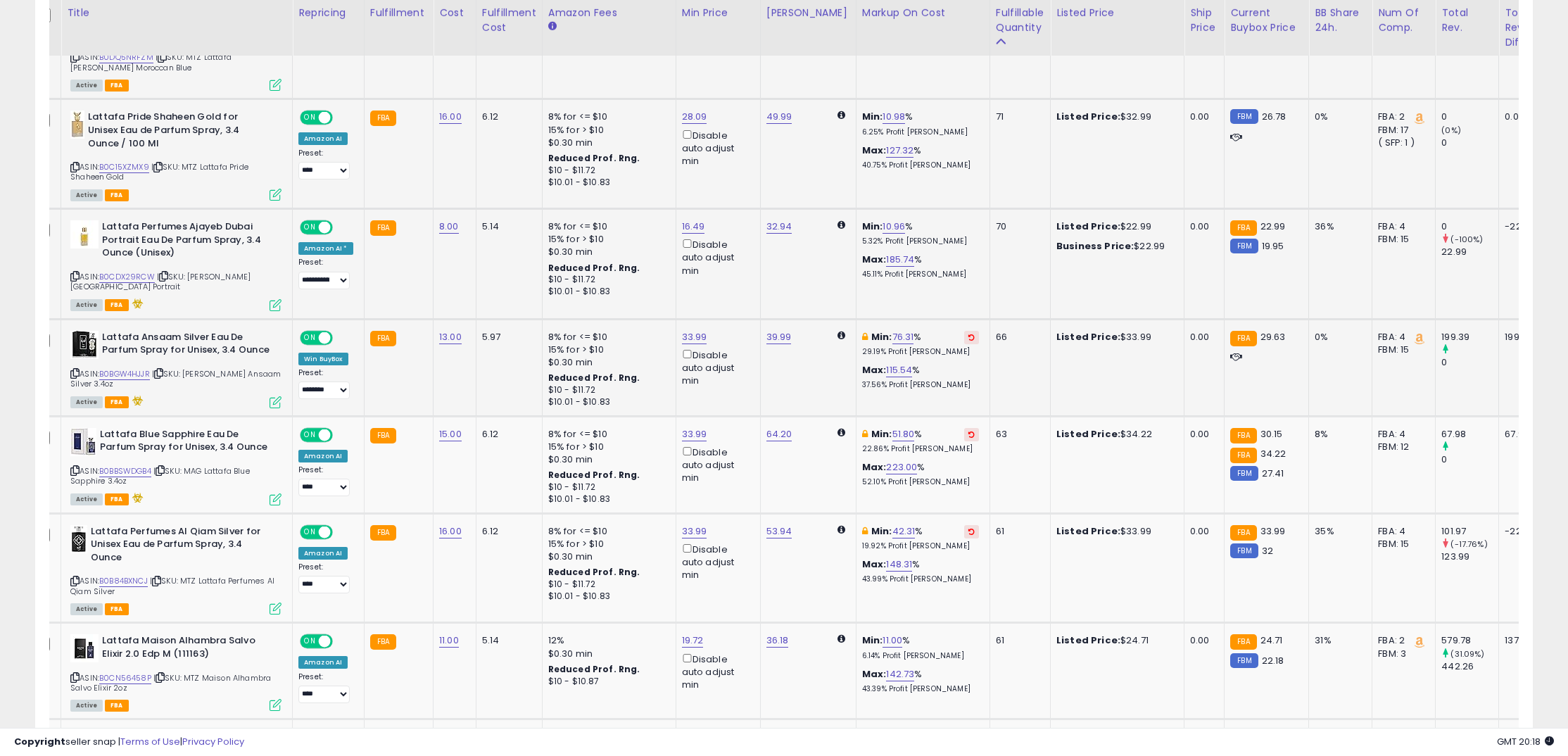
click at [954, 332] on div "Min: 76.31 % 29.19% Profit [PERSON_NAME]" at bounding box center [920, 344] width 116 height 26
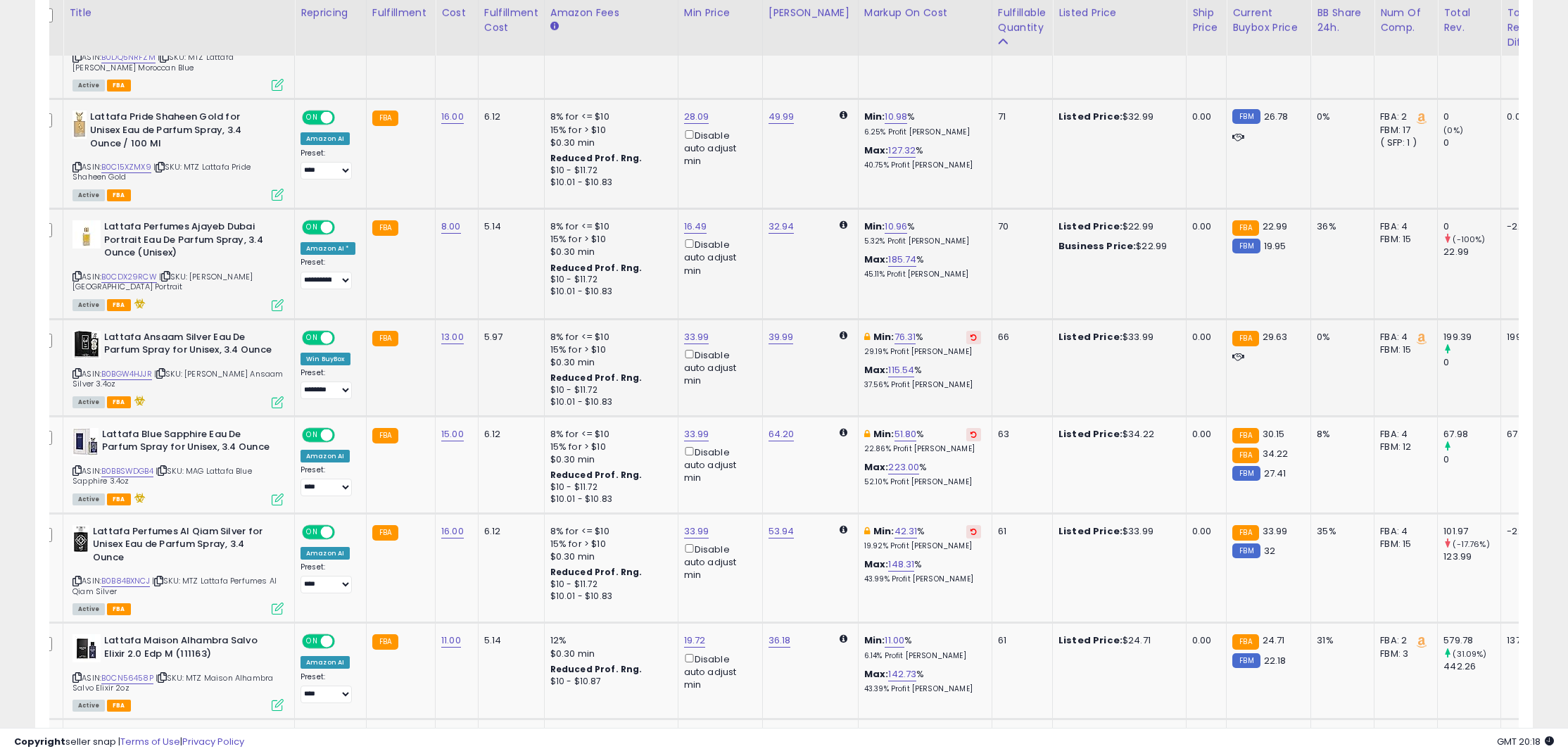
click at [966, 331] on button at bounding box center [973, 337] width 15 height 14
click at [971, 431] on icon at bounding box center [974, 435] width 6 height 7
click at [959, 541] on p "19.92% Profit [PERSON_NAME]" at bounding box center [922, 546] width 116 height 10
click at [966, 526] on button at bounding box center [973, 532] width 15 height 14
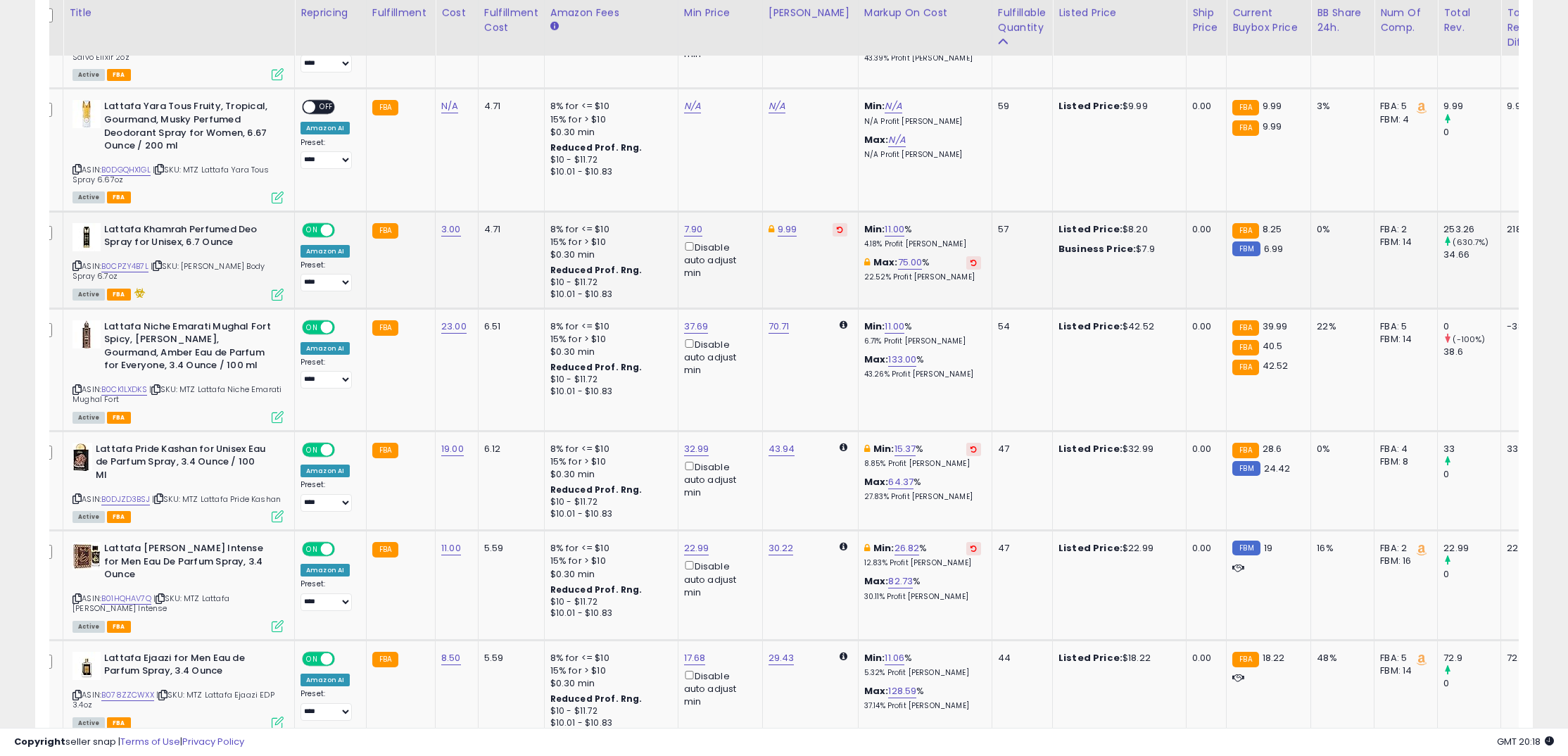
click at [971, 259] on icon at bounding box center [974, 262] width 6 height 7
click at [971, 445] on icon at bounding box center [974, 448] width 6 height 7
click at [971, 545] on icon at bounding box center [974, 548] width 6 height 7
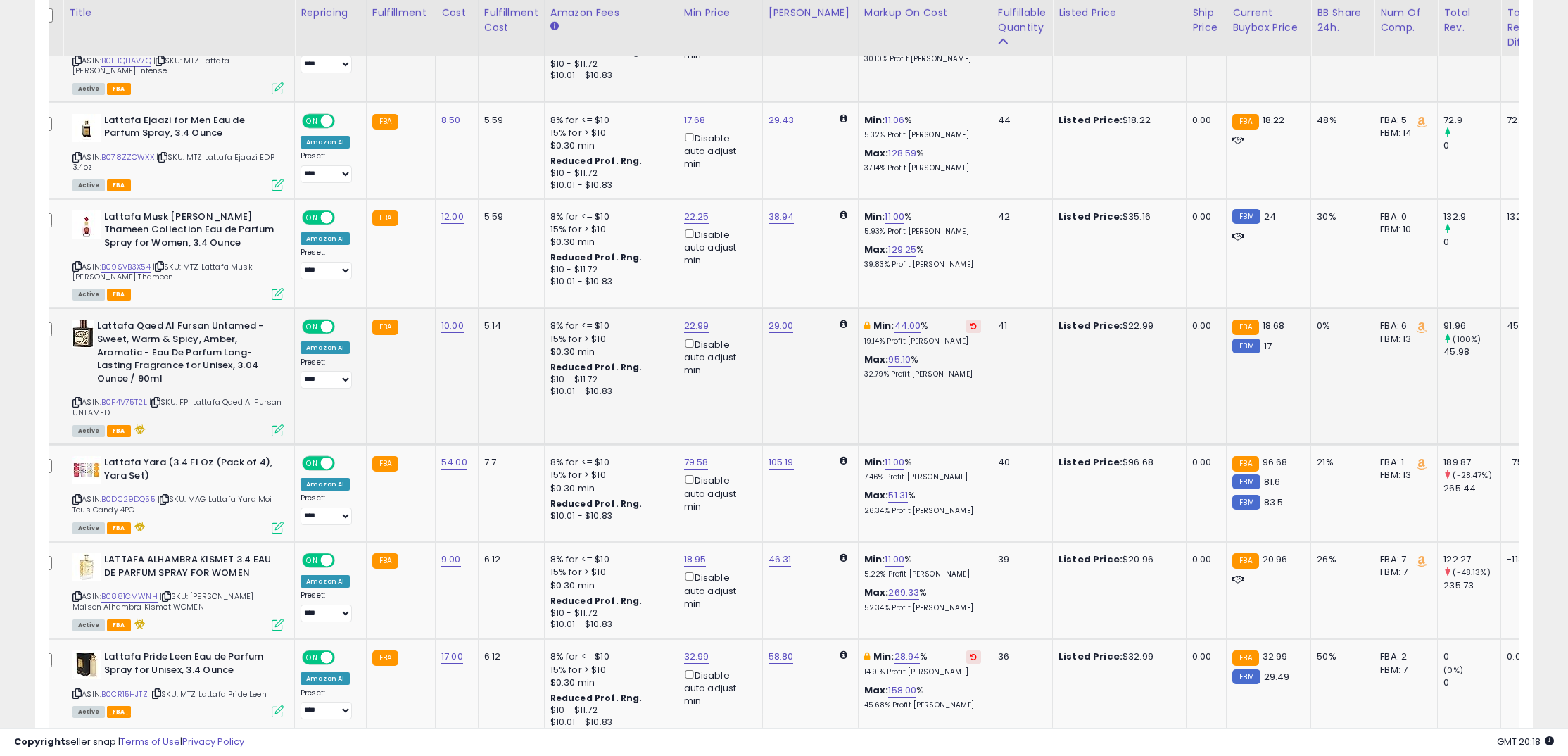
click at [971, 322] on icon at bounding box center [974, 325] width 6 height 7
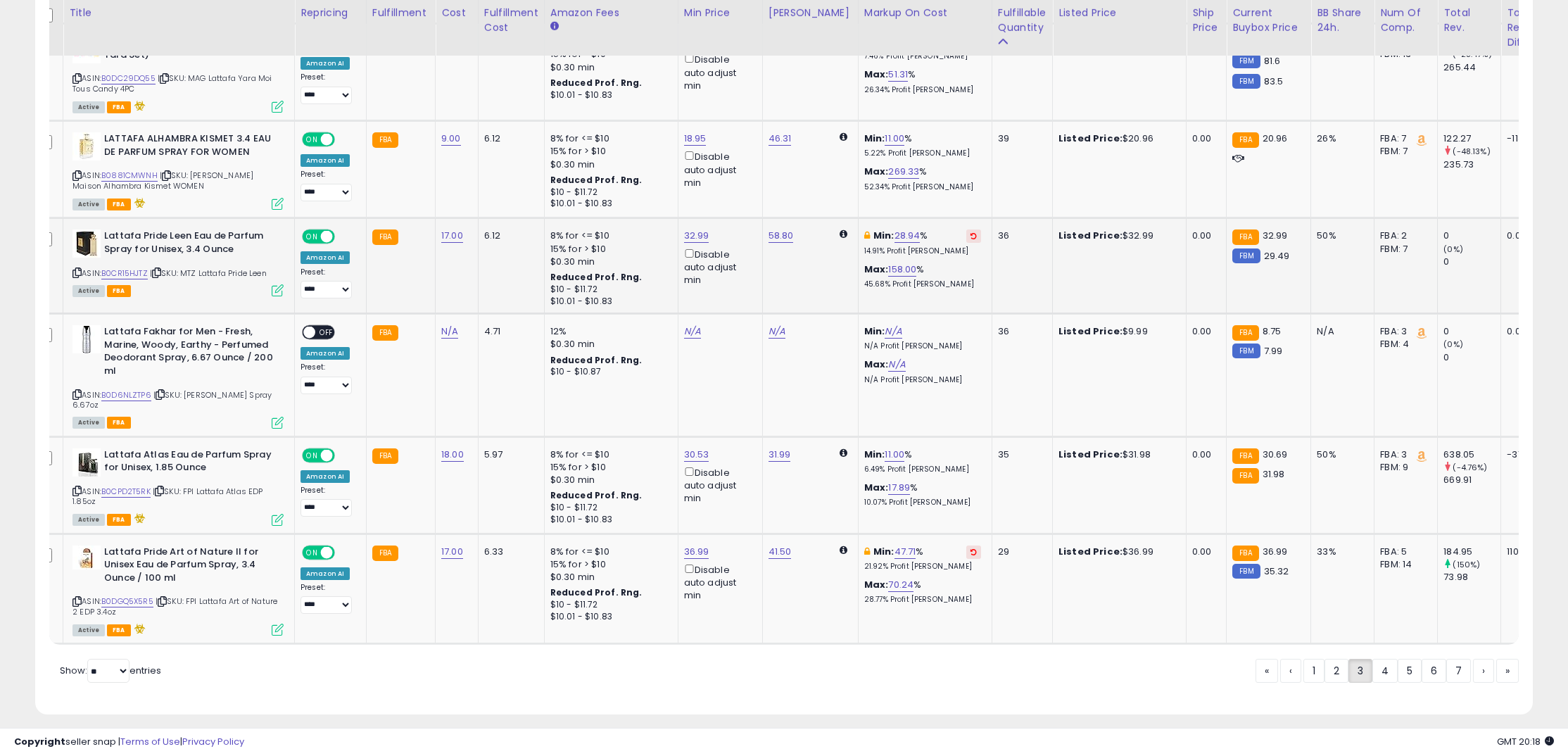
click at [971, 232] on icon at bounding box center [974, 235] width 6 height 7
click at [971, 548] on icon at bounding box center [974, 551] width 6 height 7
click at [1387, 660] on link "4" at bounding box center [1385, 671] width 26 height 24
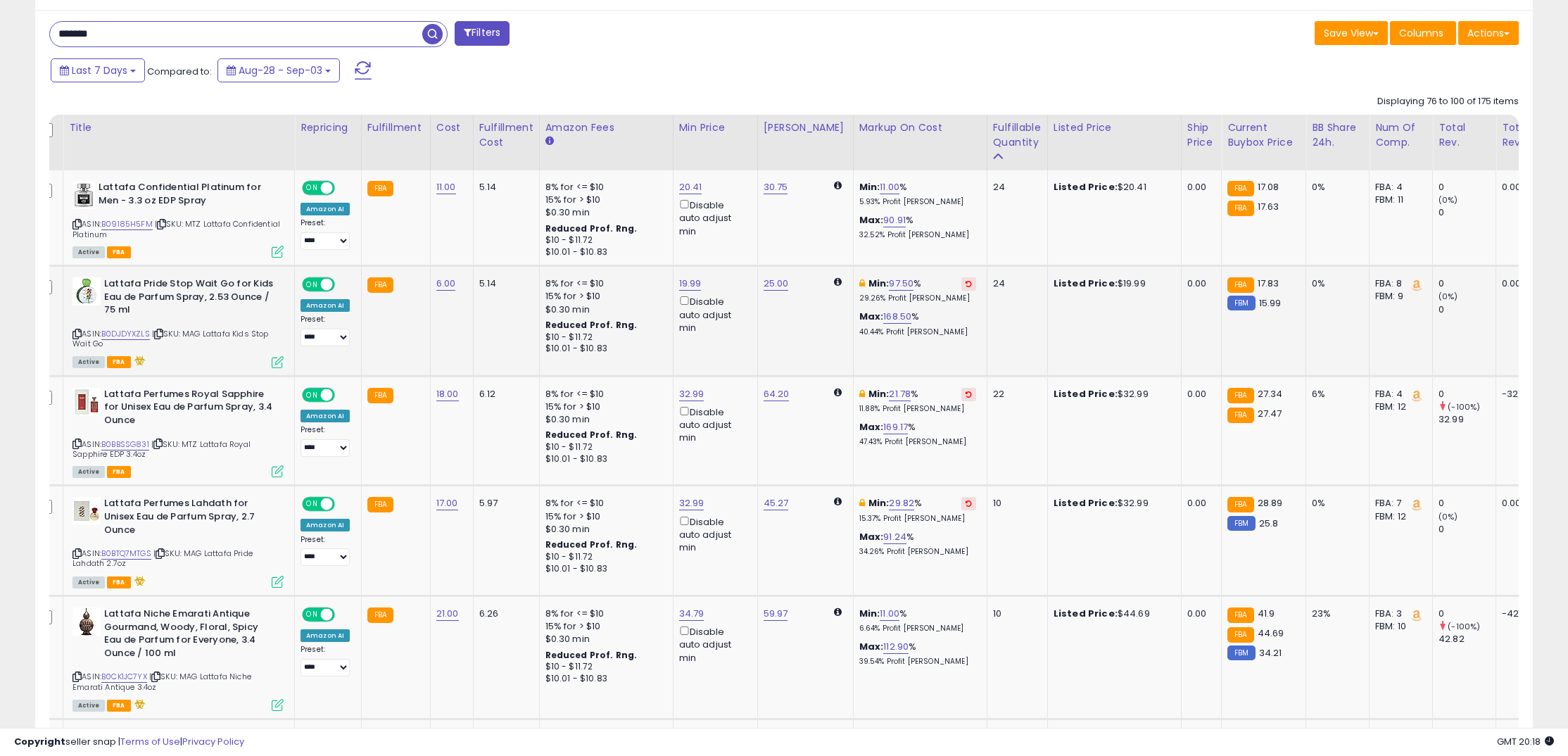
click at [965, 283] on icon at bounding box center [968, 283] width 6 height 7
click at [961, 390] on button at bounding box center [968, 394] width 15 height 14
click at [961, 499] on button at bounding box center [968, 503] width 15 height 14
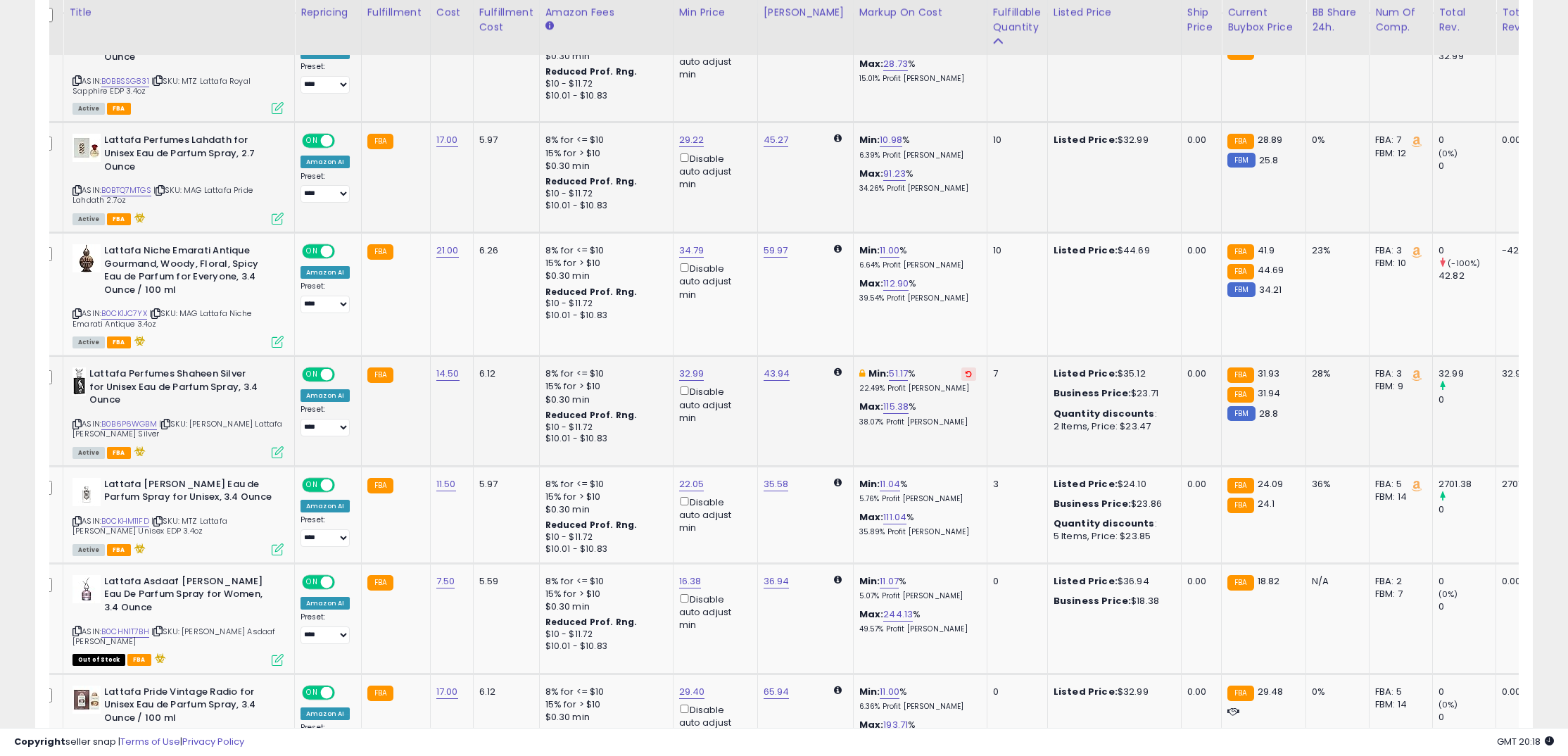
click at [965, 377] on icon at bounding box center [968, 373] width 6 height 7
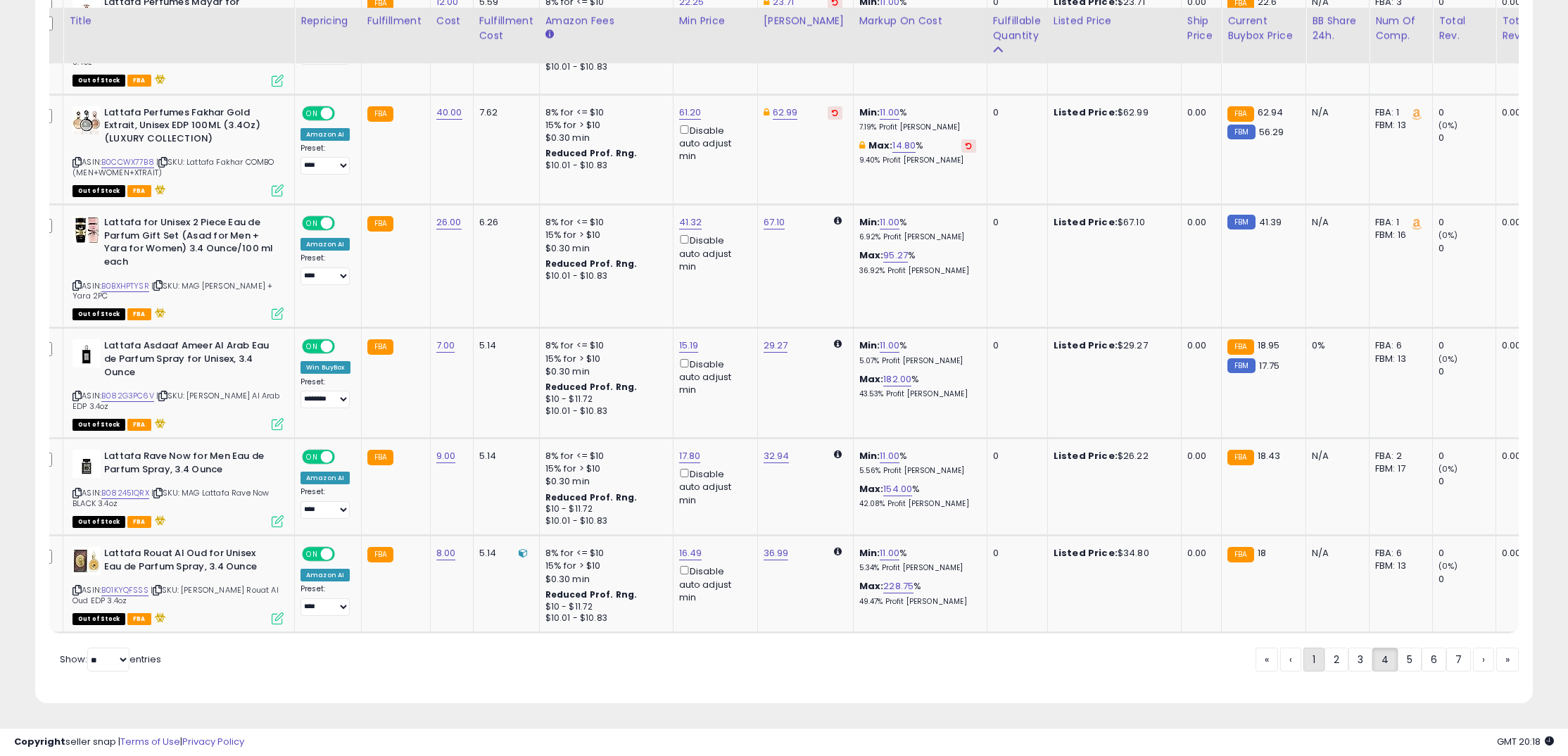
click at [1318, 668] on link "1" at bounding box center [1314, 660] width 21 height 24
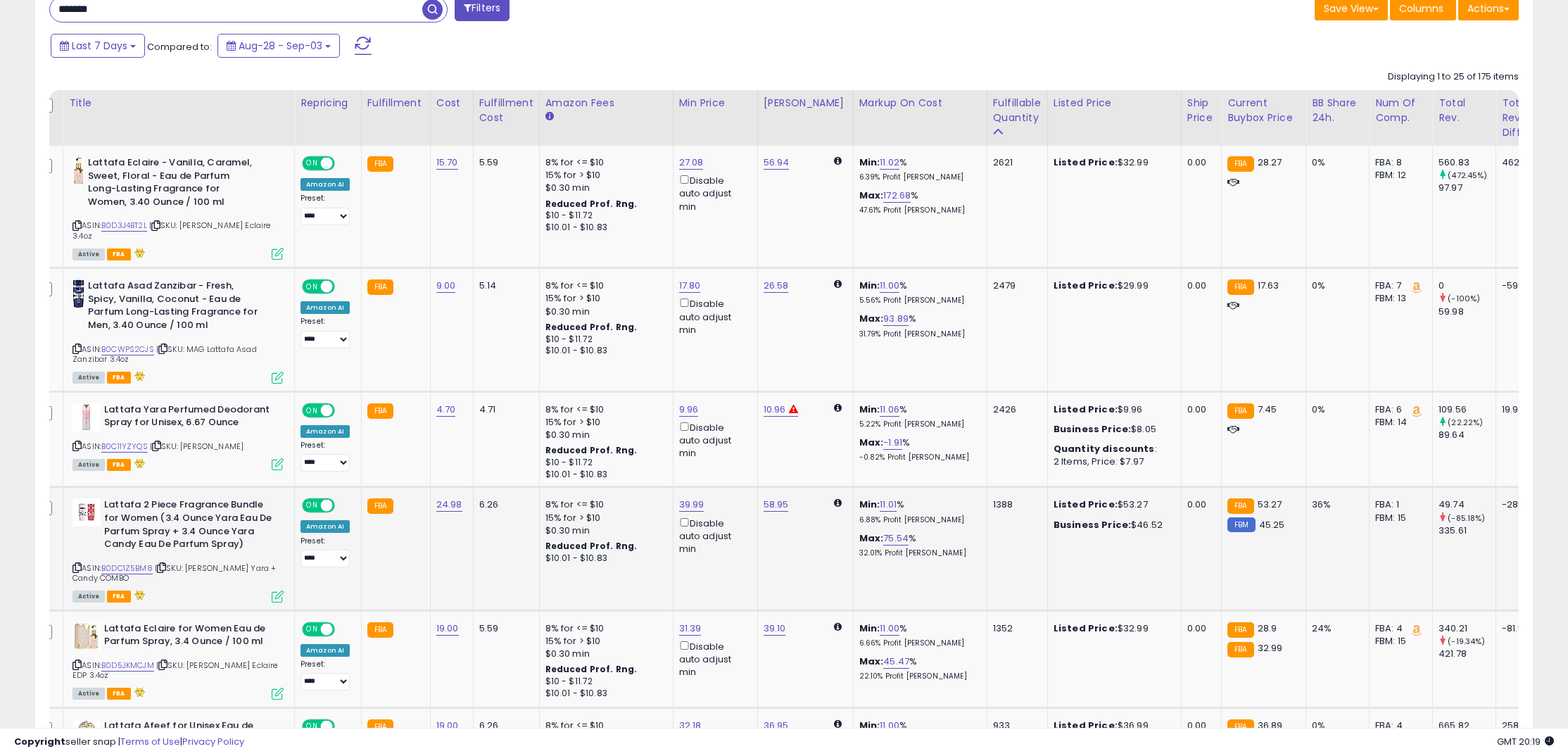
scroll to position [599, 0]
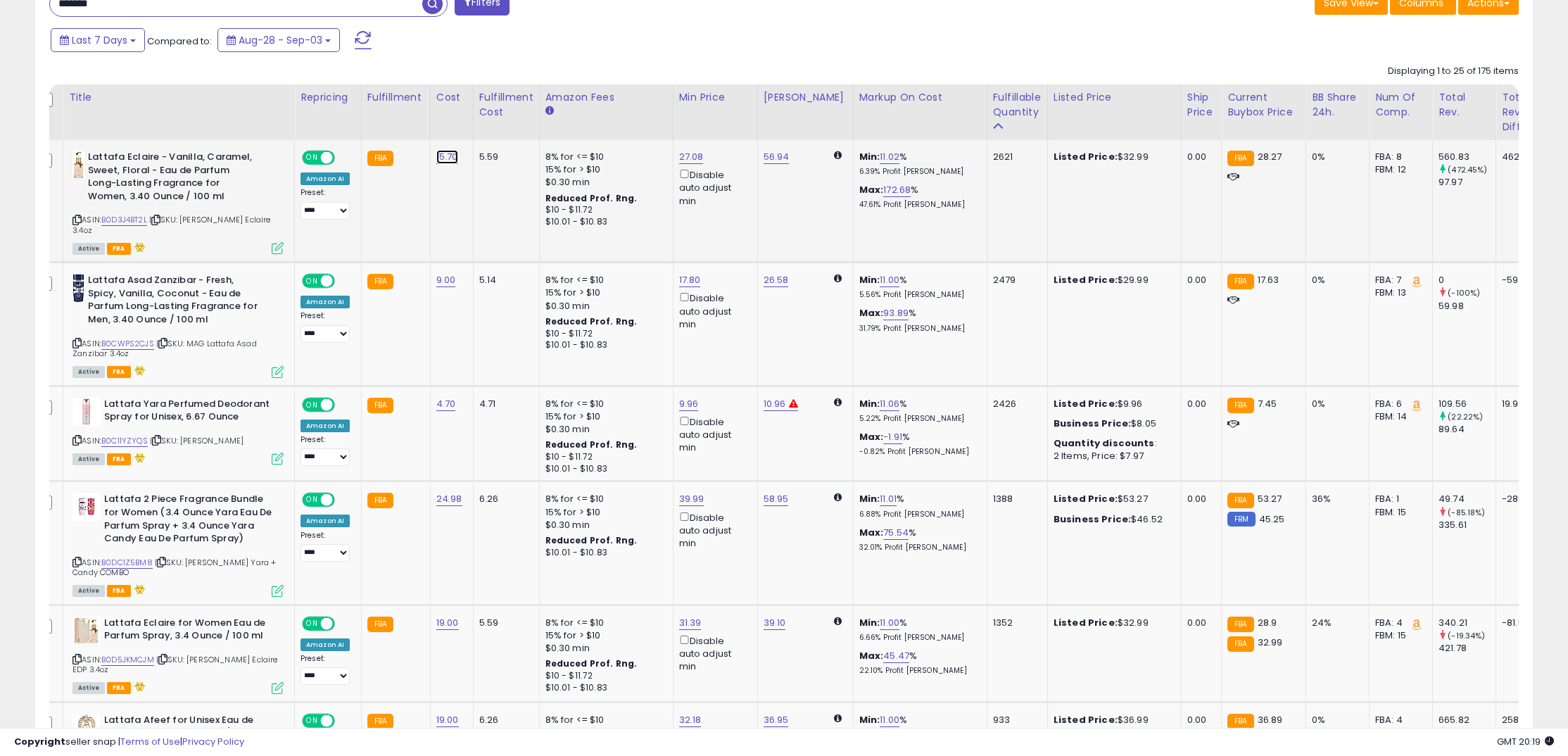
click at [449, 157] on link "15.70" at bounding box center [447, 157] width 22 height 14
drag, startPoint x: 420, startPoint y: 130, endPoint x: 308, endPoint y: 113, distance: 113.3
type input "**"
click button "submit" at bounding box center [490, 121] width 24 height 21
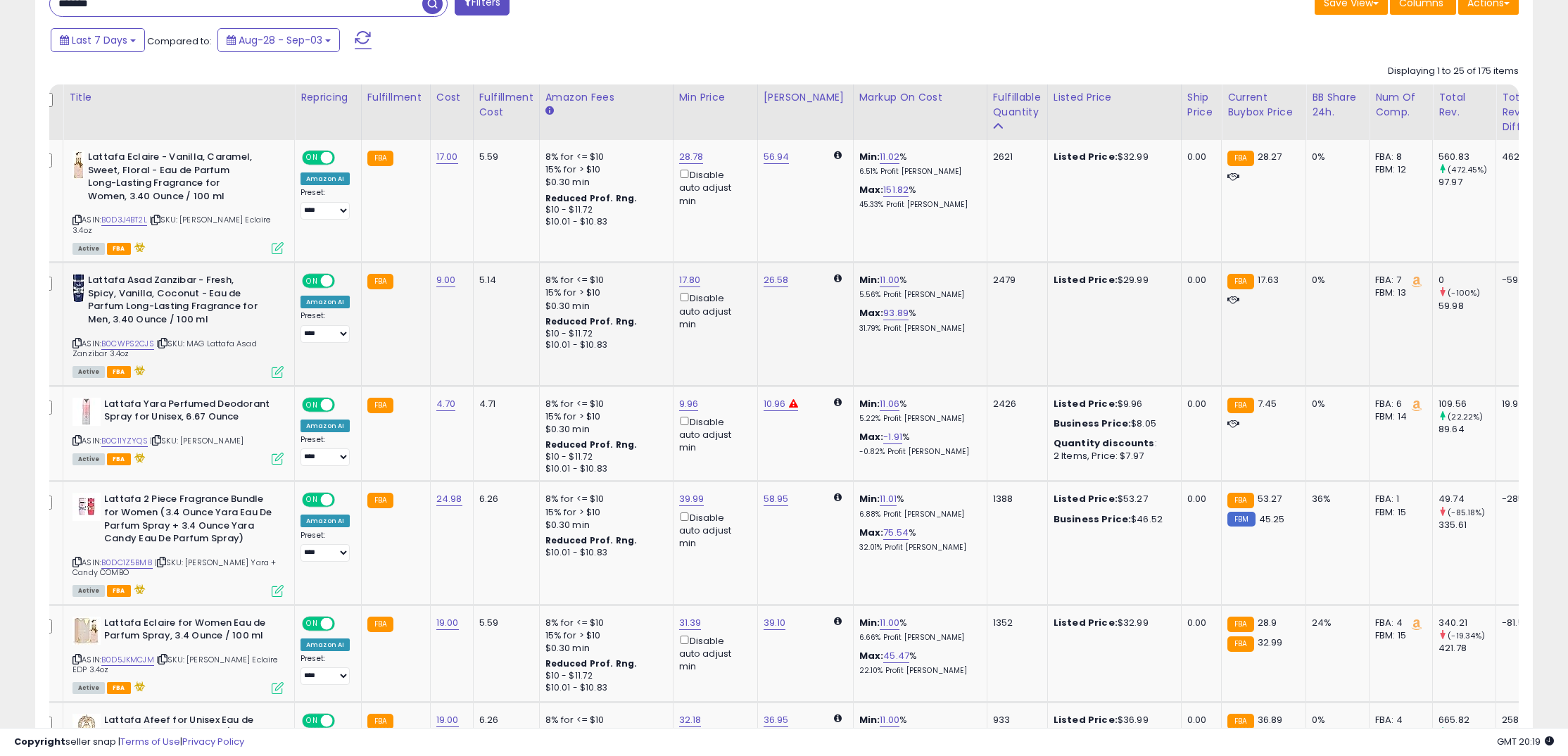
scroll to position [0, 15]
click at [447, 157] on link "17.00" at bounding box center [449, 157] width 22 height 14
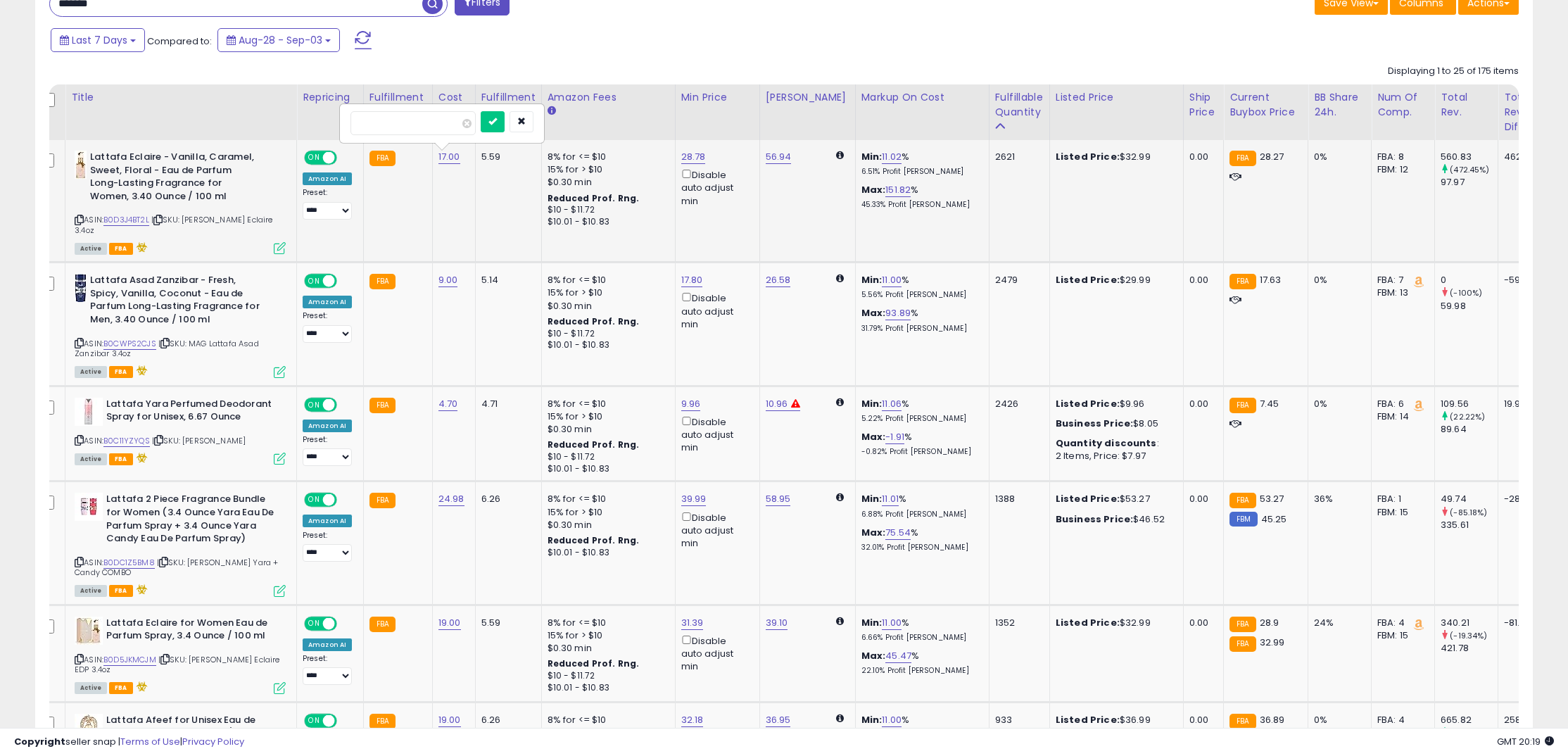
drag, startPoint x: 373, startPoint y: 125, endPoint x: 416, endPoint y: 126, distance: 43.0
click at [416, 126] on input "*****" at bounding box center [412, 123] width 125 height 24
type input "****"
click button "submit" at bounding box center [493, 121] width 24 height 21
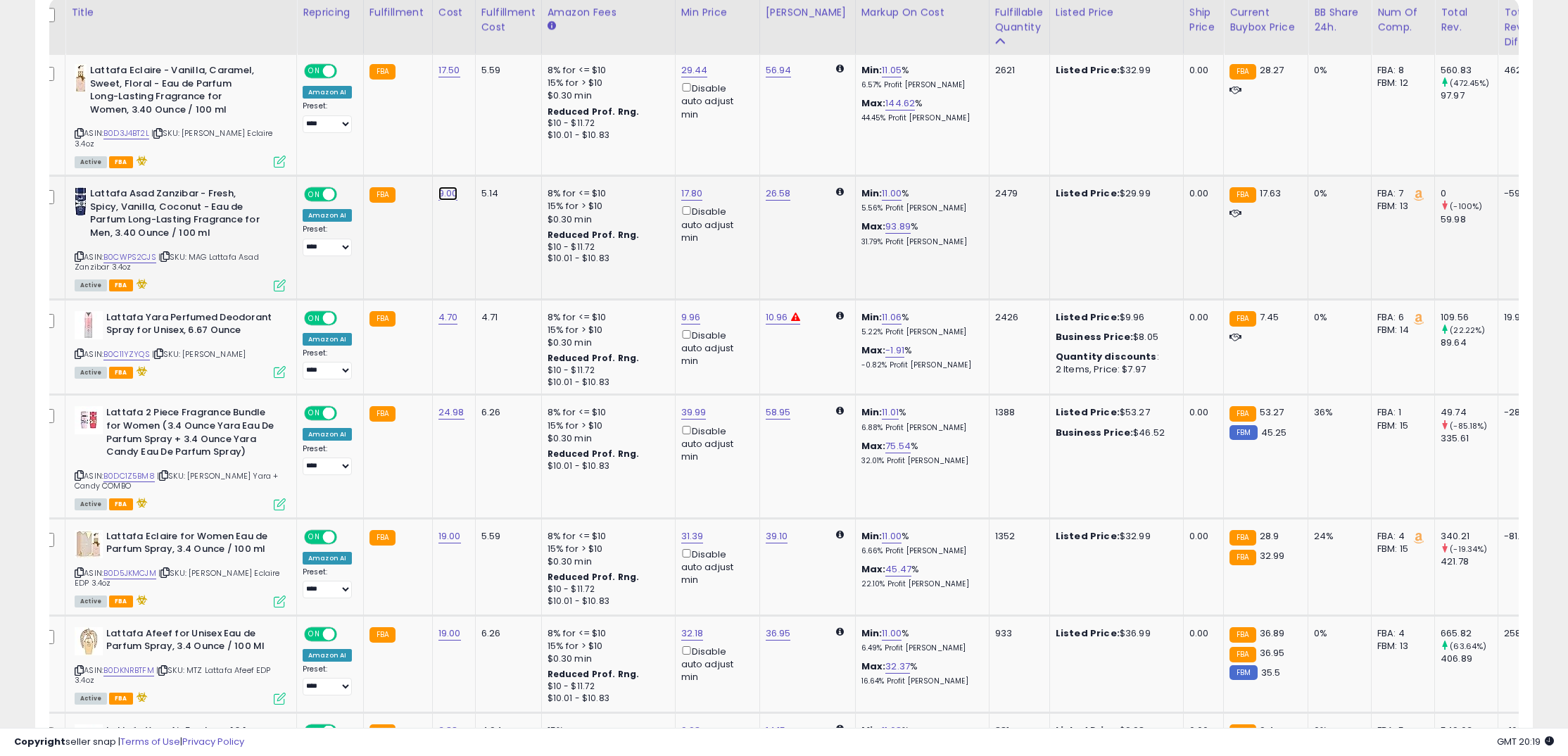
click at [451, 198] on link "9.00" at bounding box center [448, 194] width 20 height 14
drag, startPoint x: 407, startPoint y: 167, endPoint x: 368, endPoint y: 159, distance: 39.8
click at [368, 159] on input "****" at bounding box center [412, 160] width 125 height 24
type input "***"
click button "submit" at bounding box center [491, 159] width 24 height 21
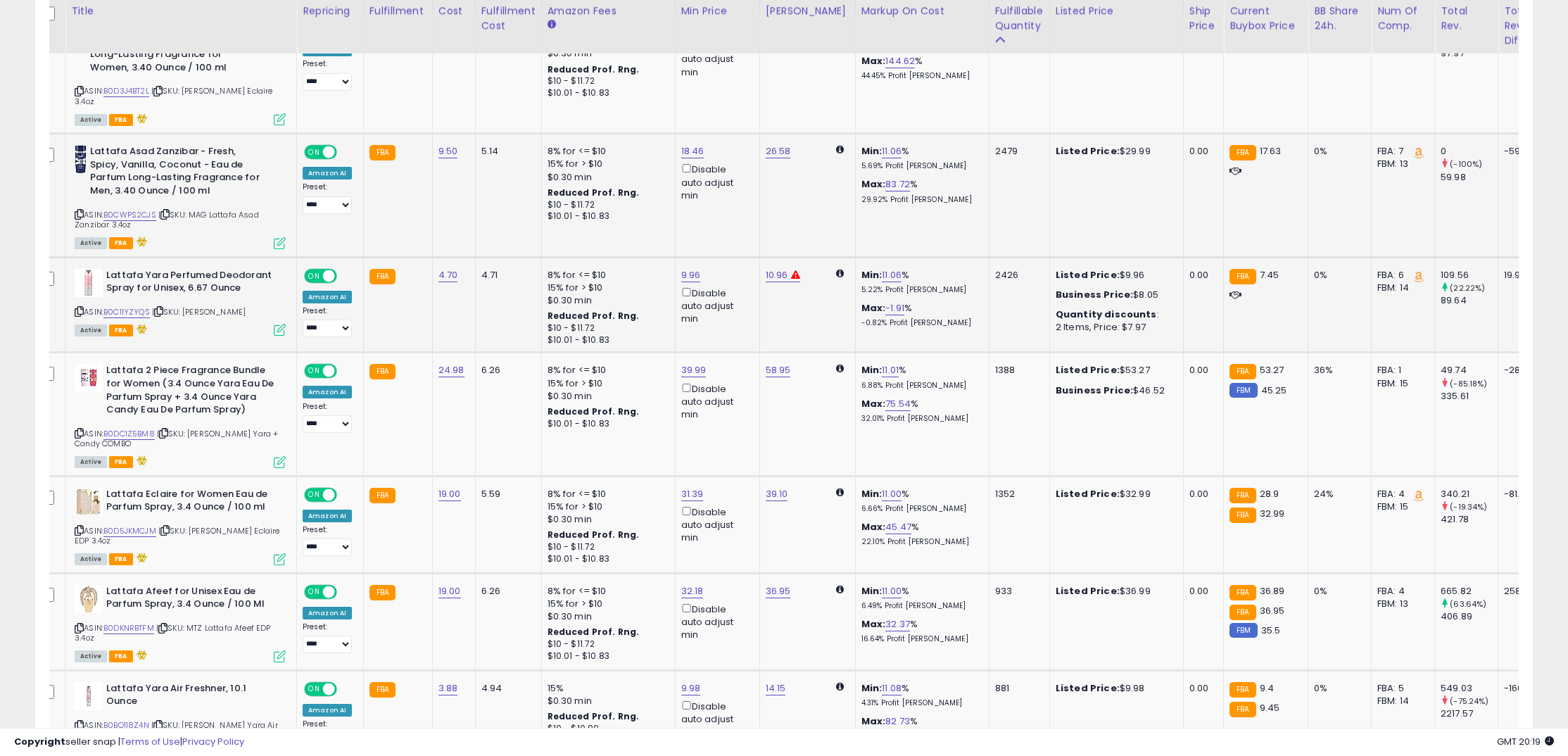
scroll to position [726, 0]
click at [444, 278] on link "4.70" at bounding box center [448, 277] width 20 height 14
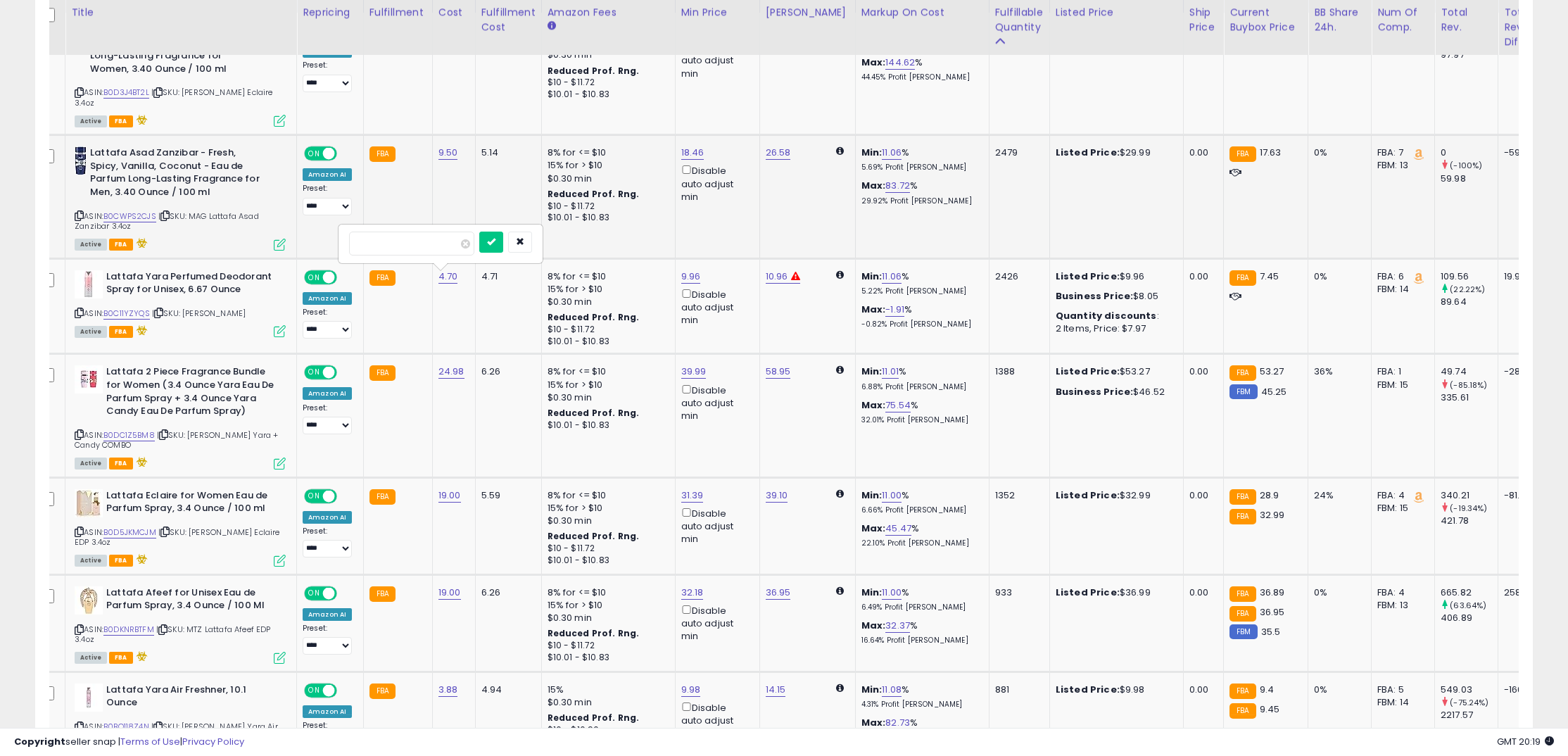
drag, startPoint x: 356, startPoint y: 246, endPoint x: 270, endPoint y: 239, distance: 86.3
type input "*"
click button "submit" at bounding box center [491, 242] width 24 height 21
click at [443, 278] on link "1.00" at bounding box center [447, 277] width 17 height 14
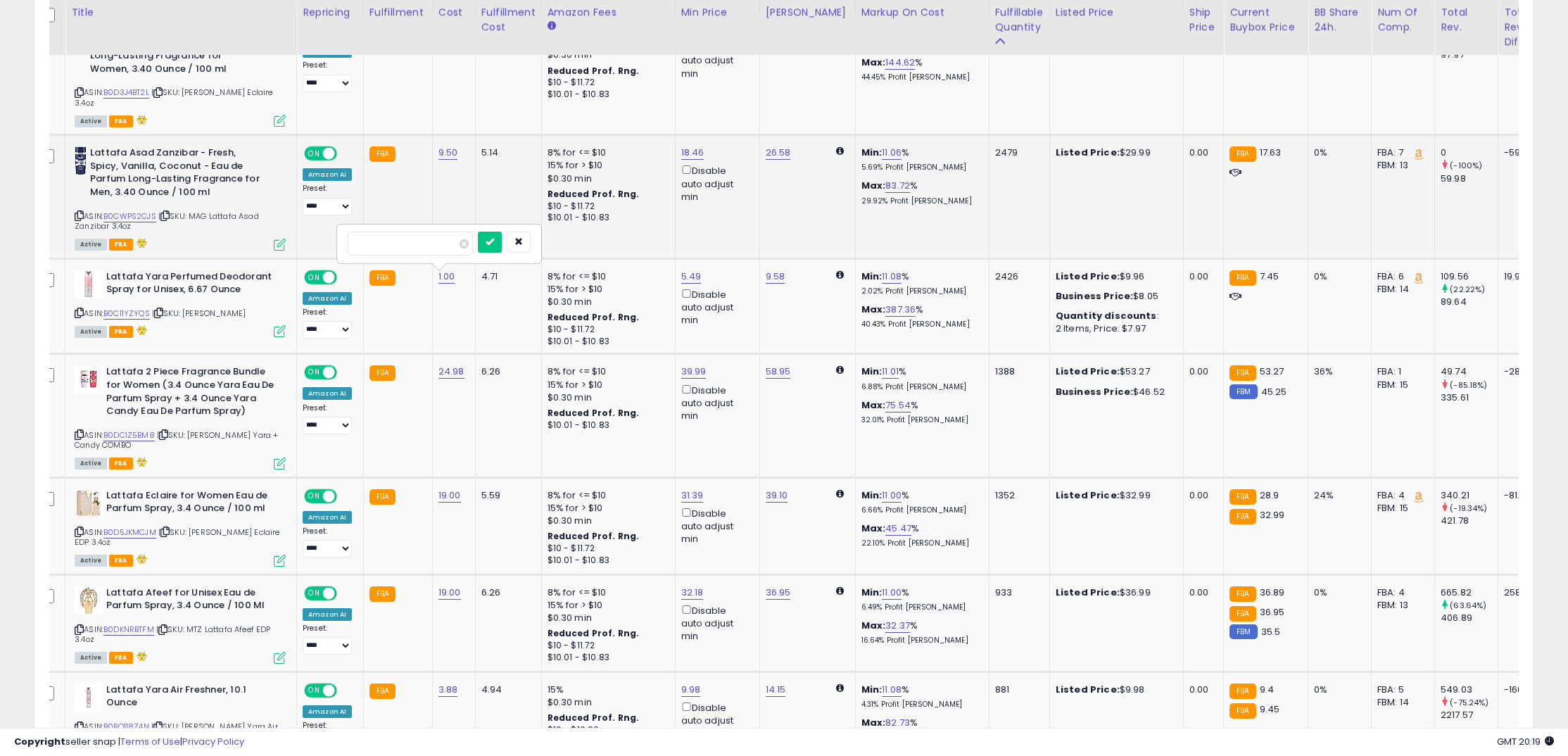
drag, startPoint x: 325, startPoint y: 242, endPoint x: 309, endPoint y: 239, distance: 16.3
type input "*"
click button "submit" at bounding box center [490, 242] width 24 height 21
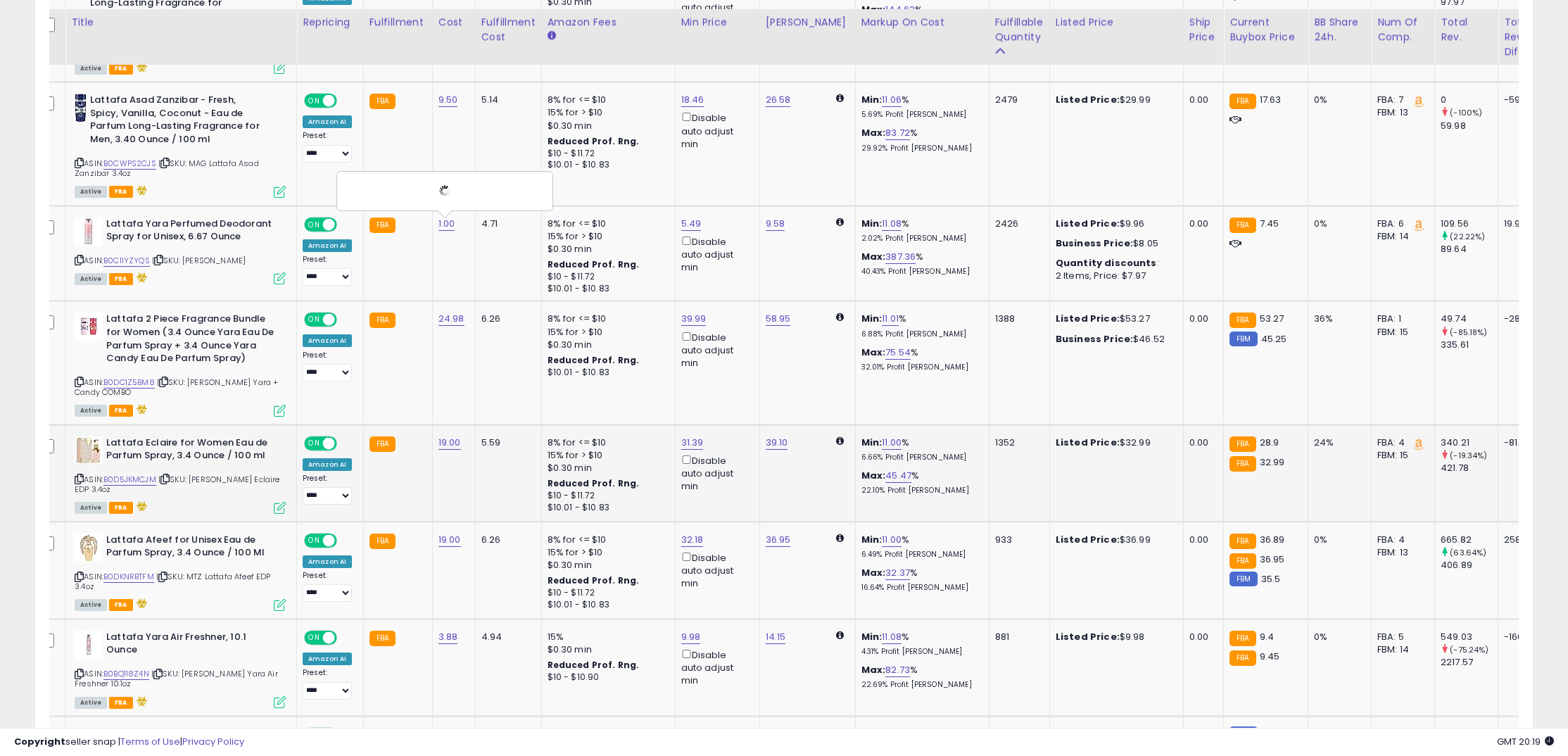
scroll to position [789, 0]
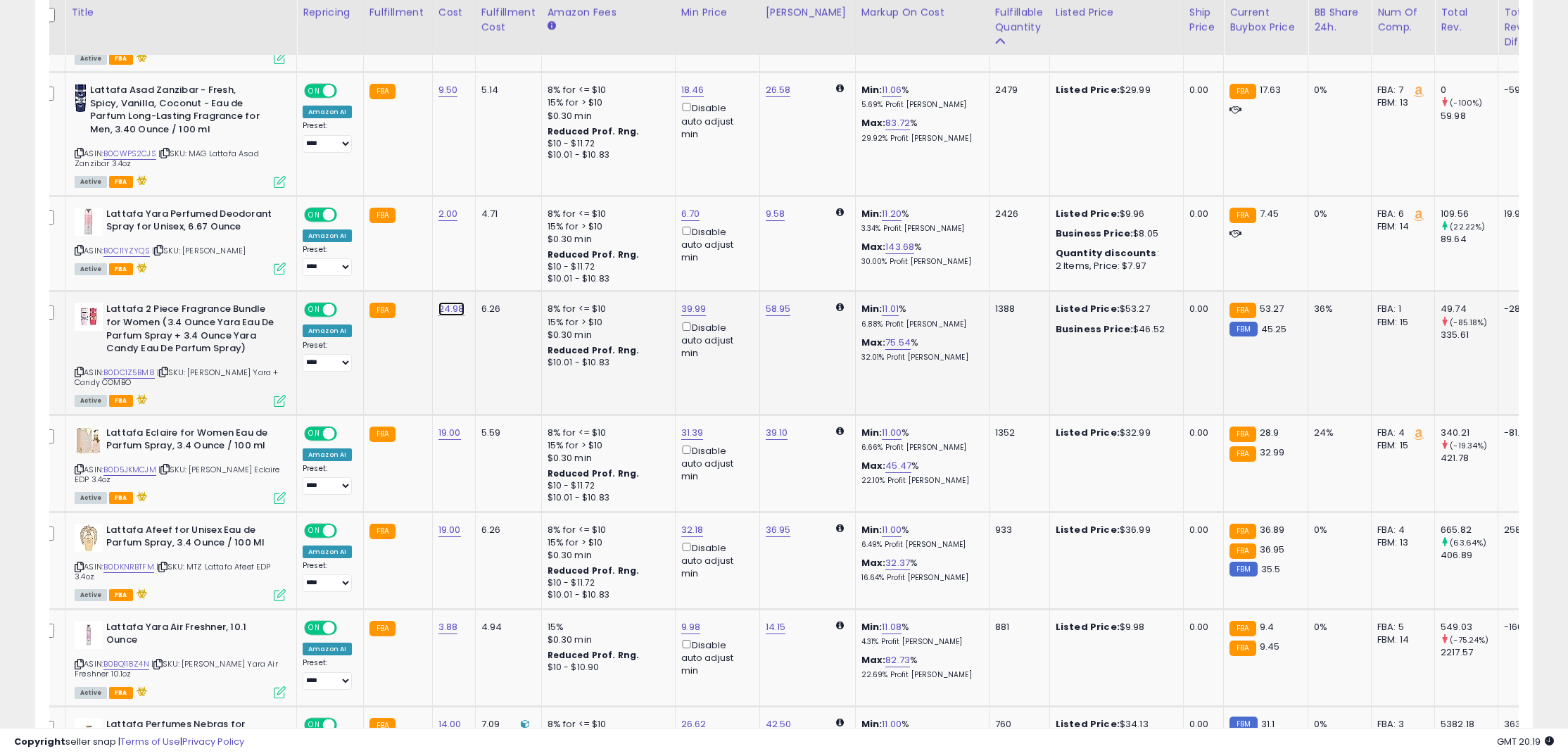
click at [449, 312] on link "24.98" at bounding box center [451, 309] width 26 height 14
drag, startPoint x: 435, startPoint y: 282, endPoint x: 308, endPoint y: 272, distance: 127.4
type input "**"
click button "submit" at bounding box center [494, 277] width 24 height 21
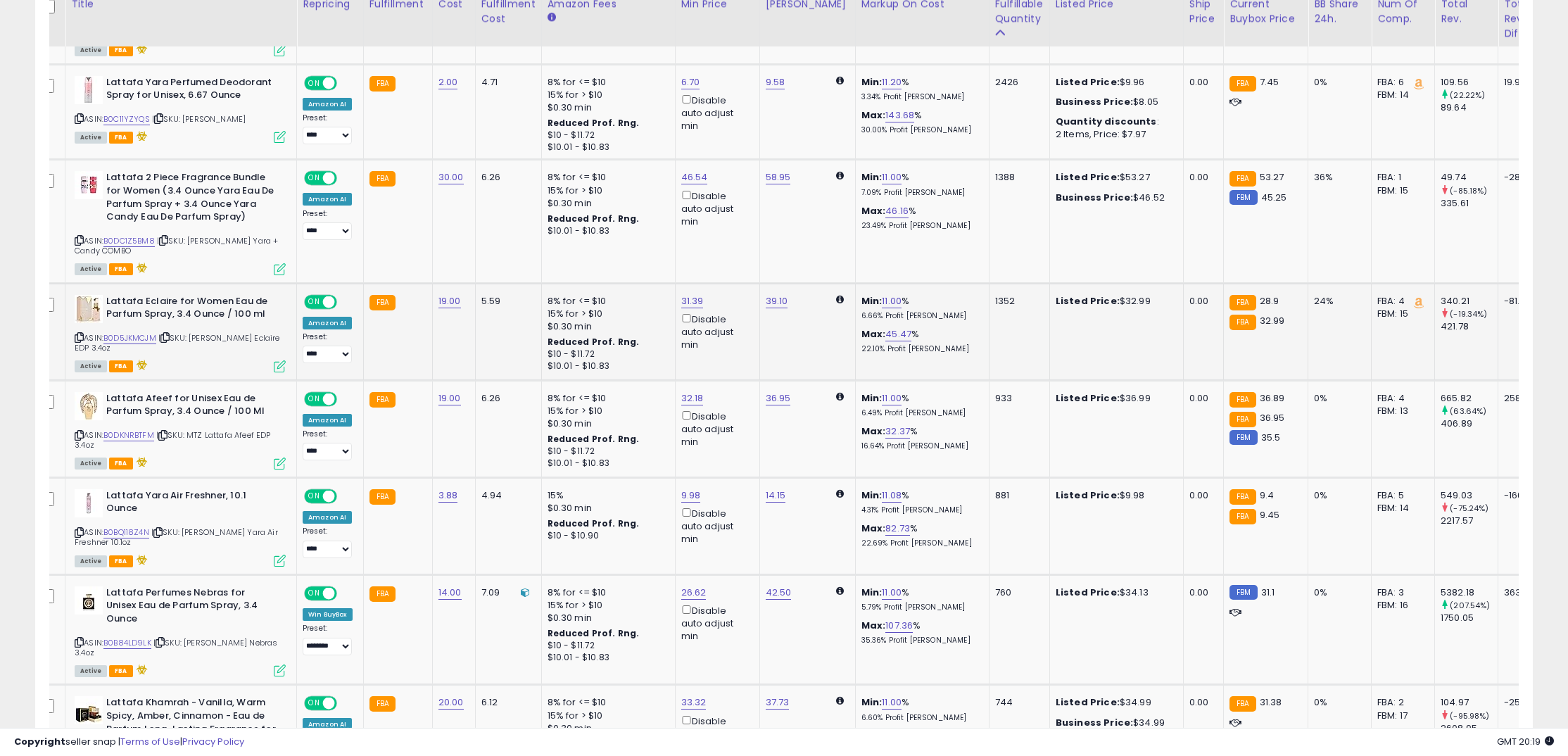
scroll to position [923, 0]
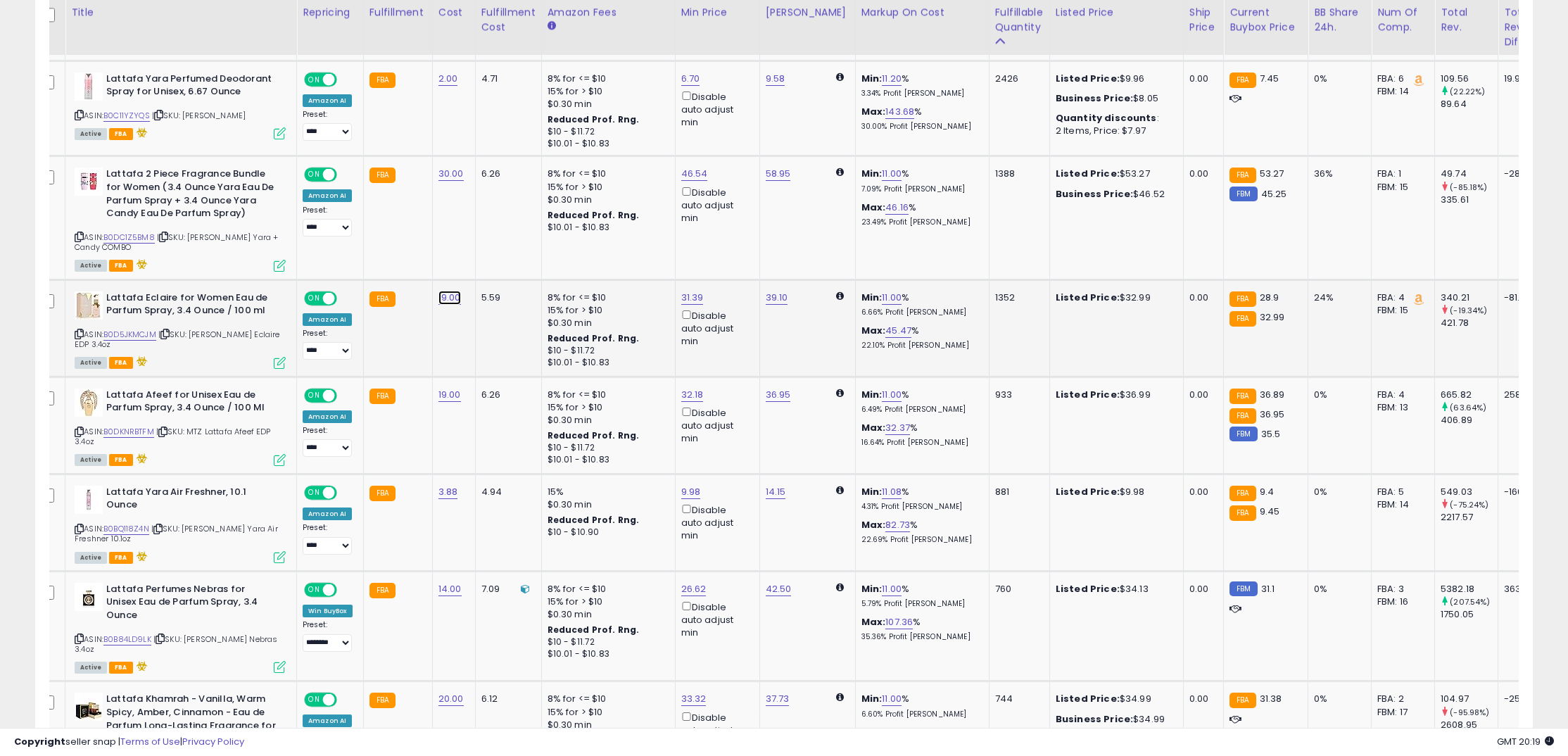
click at [448, 303] on link "19.00" at bounding box center [450, 297] width 22 height 14
drag, startPoint x: 363, startPoint y: 266, endPoint x: 320, endPoint y: 261, distance: 43.3
type input "**"
click button "submit" at bounding box center [493, 265] width 24 height 21
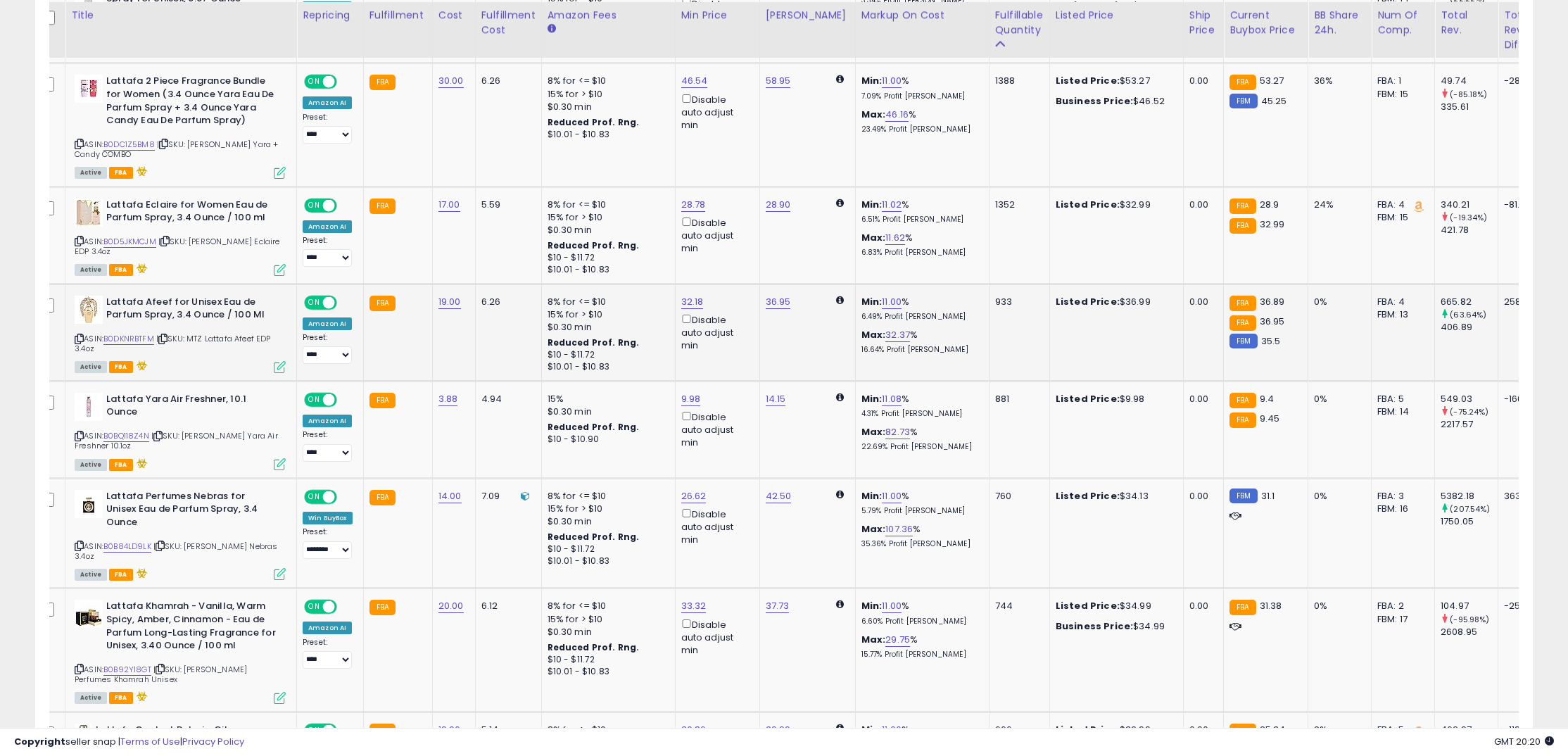
scroll to position [1021, 0]
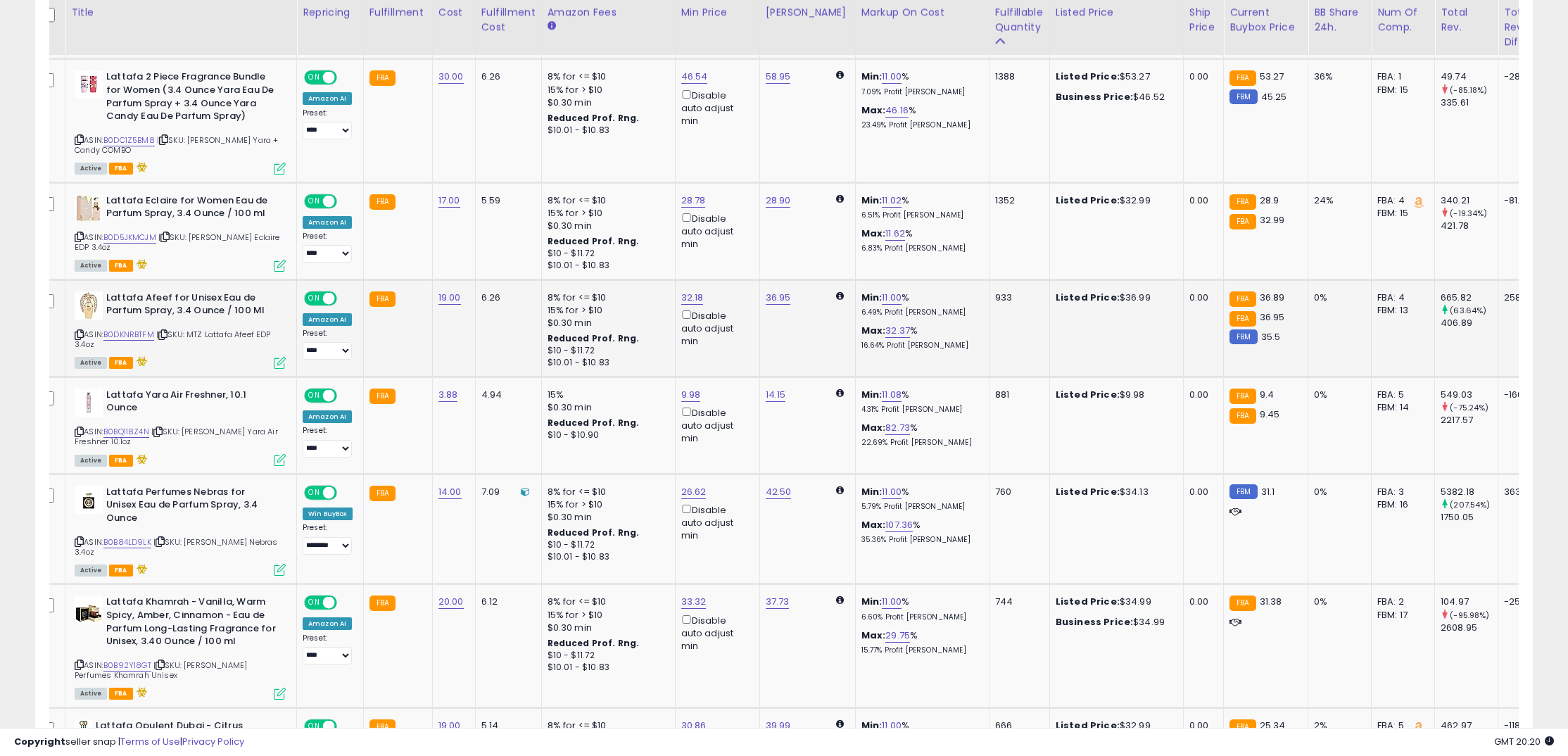
click at [80, 334] on icon at bounding box center [79, 335] width 9 height 8
click at [134, 335] on link "B0DKNRBTFM" at bounding box center [129, 334] width 51 height 12
click at [445, 296] on link "19.00" at bounding box center [450, 297] width 22 height 14
drag, startPoint x: 434, startPoint y: 272, endPoint x: 345, endPoint y: 260, distance: 89.8
click at [345, 260] on div "*****" at bounding box center [442, 266] width 203 height 37
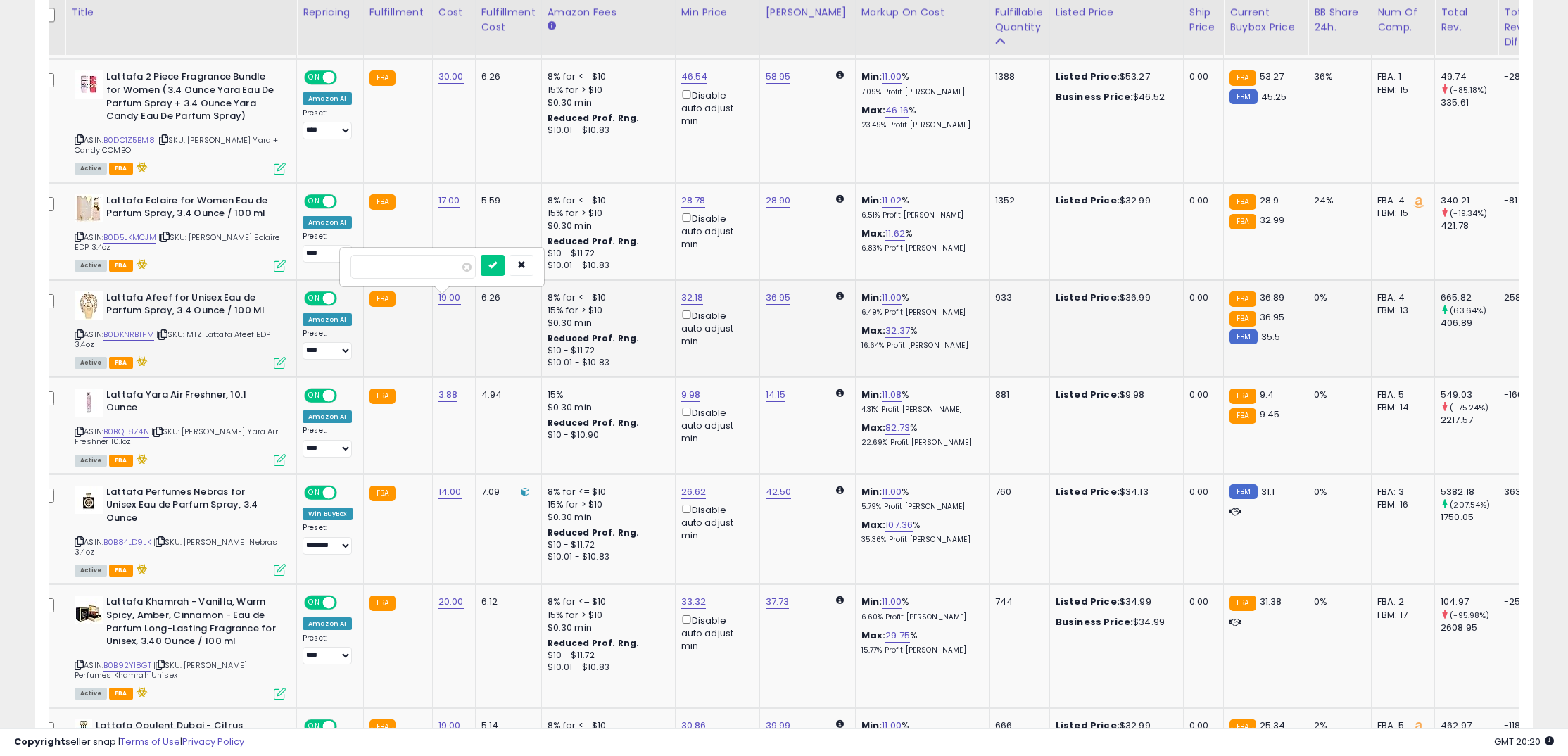
type input "**"
click button "submit" at bounding box center [493, 265] width 24 height 21
click at [334, 353] on select "**********" at bounding box center [327, 351] width 49 height 18
select select "**********"
click at [302, 345] on select "**********" at bounding box center [327, 351] width 49 height 18
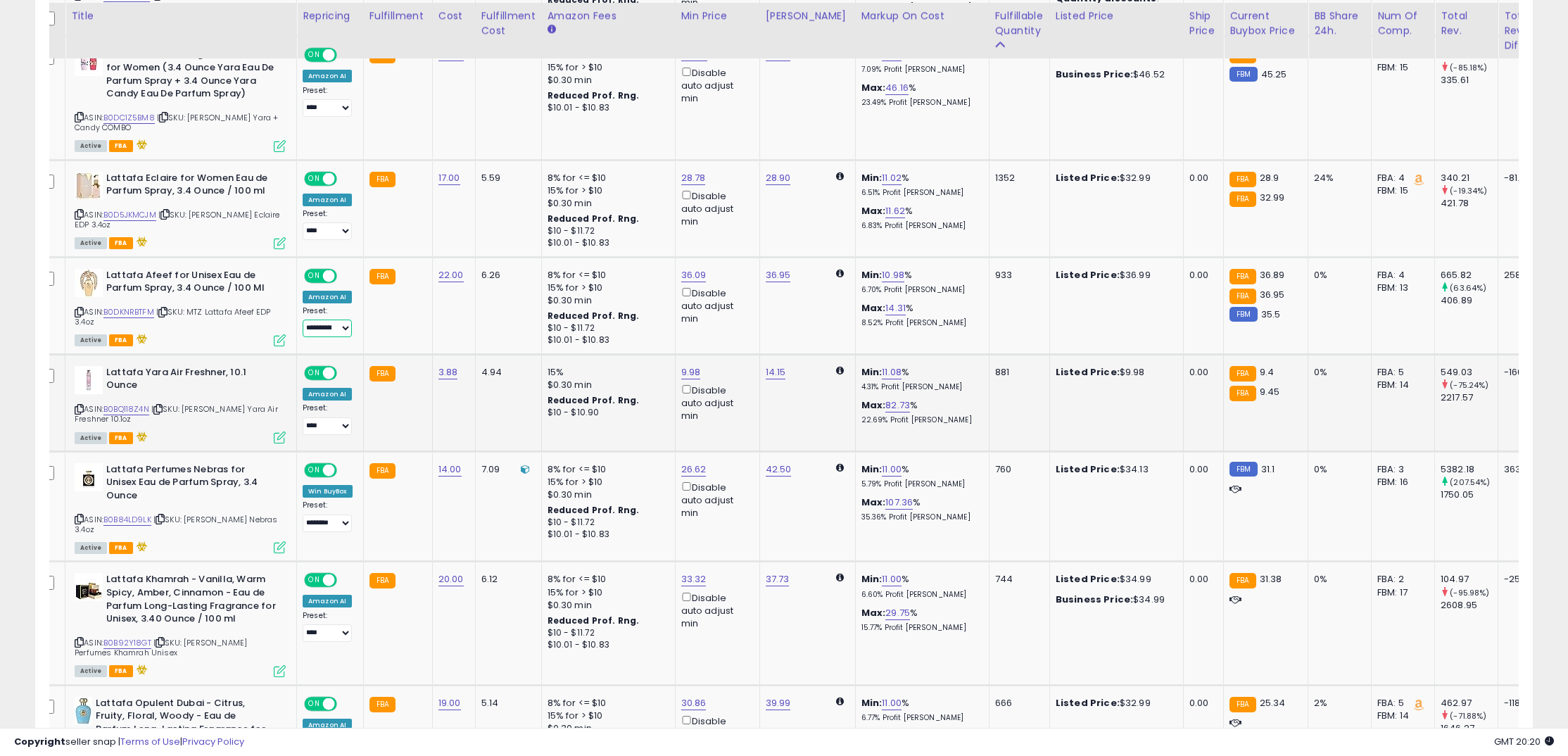
scroll to position [1047, 0]
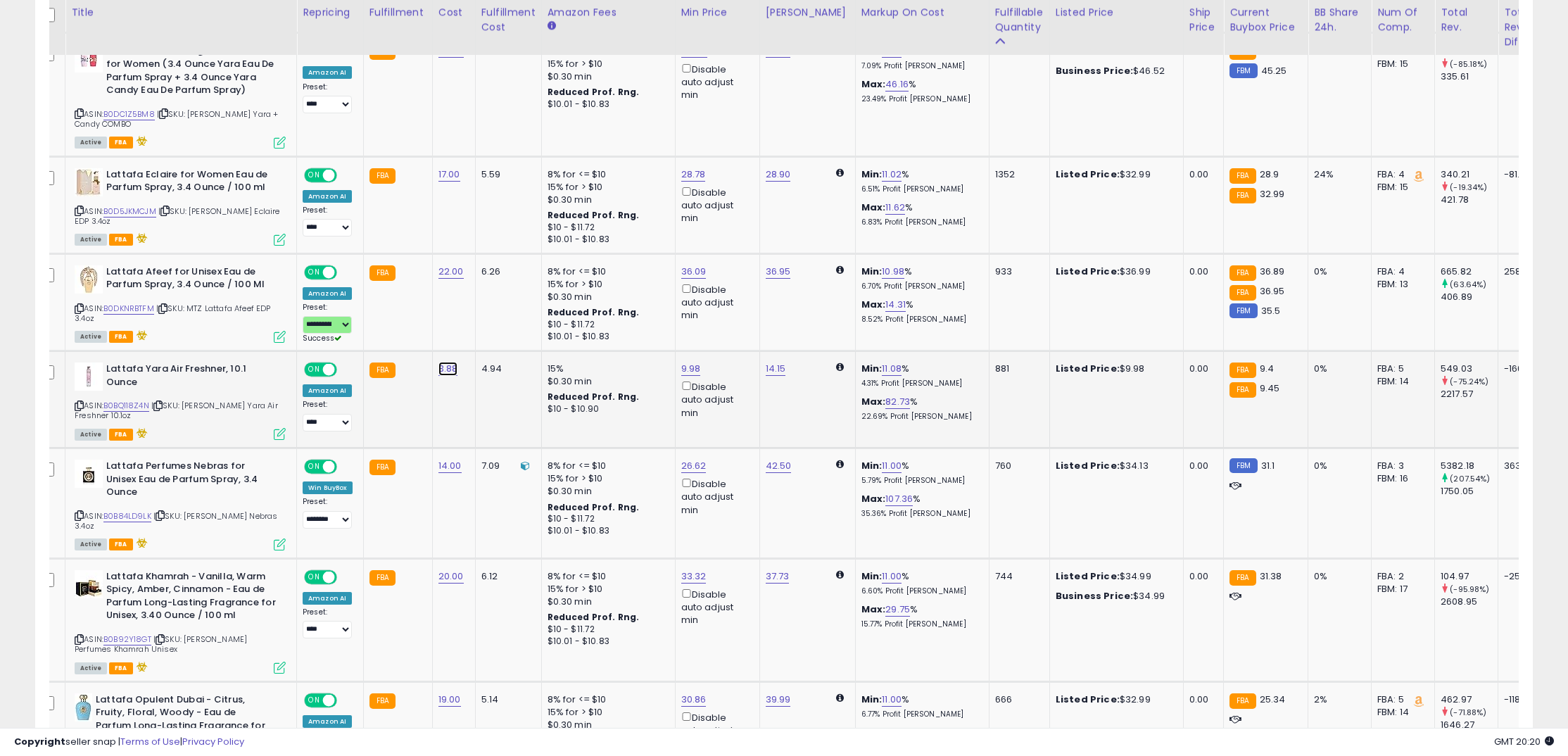
drag, startPoint x: 444, startPoint y: 372, endPoint x: 421, endPoint y: 360, distance: 25.9
click at [444, 372] on link "3.88" at bounding box center [448, 368] width 20 height 14
drag, startPoint x: 401, startPoint y: 339, endPoint x: 278, endPoint y: 330, distance: 123.3
type input "***"
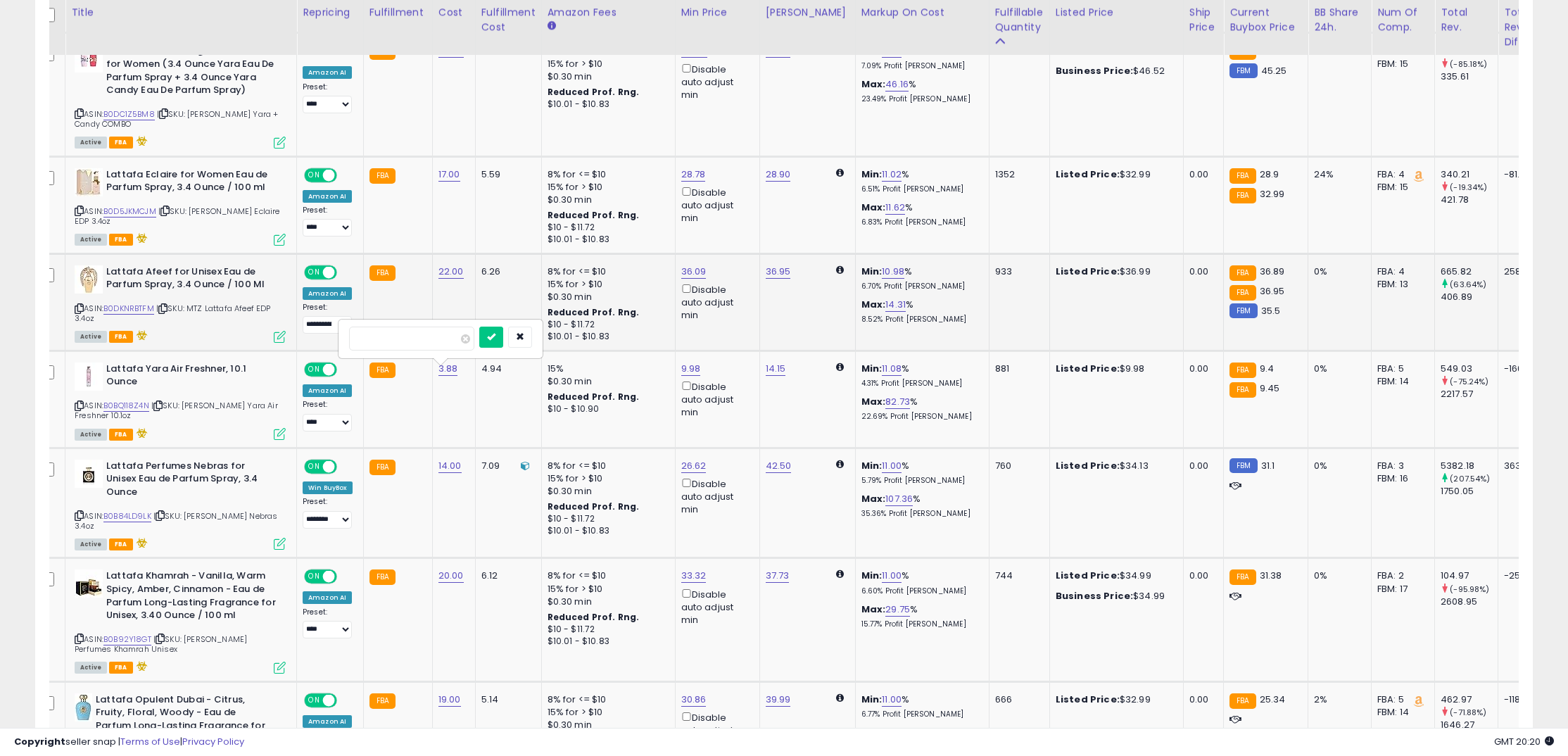
click button "submit" at bounding box center [491, 337] width 24 height 21
click at [439, 373] on link "3.50" at bounding box center [448, 368] width 20 height 14
drag, startPoint x: 416, startPoint y: 344, endPoint x: 319, endPoint y: 333, distance: 97.6
type input "*"
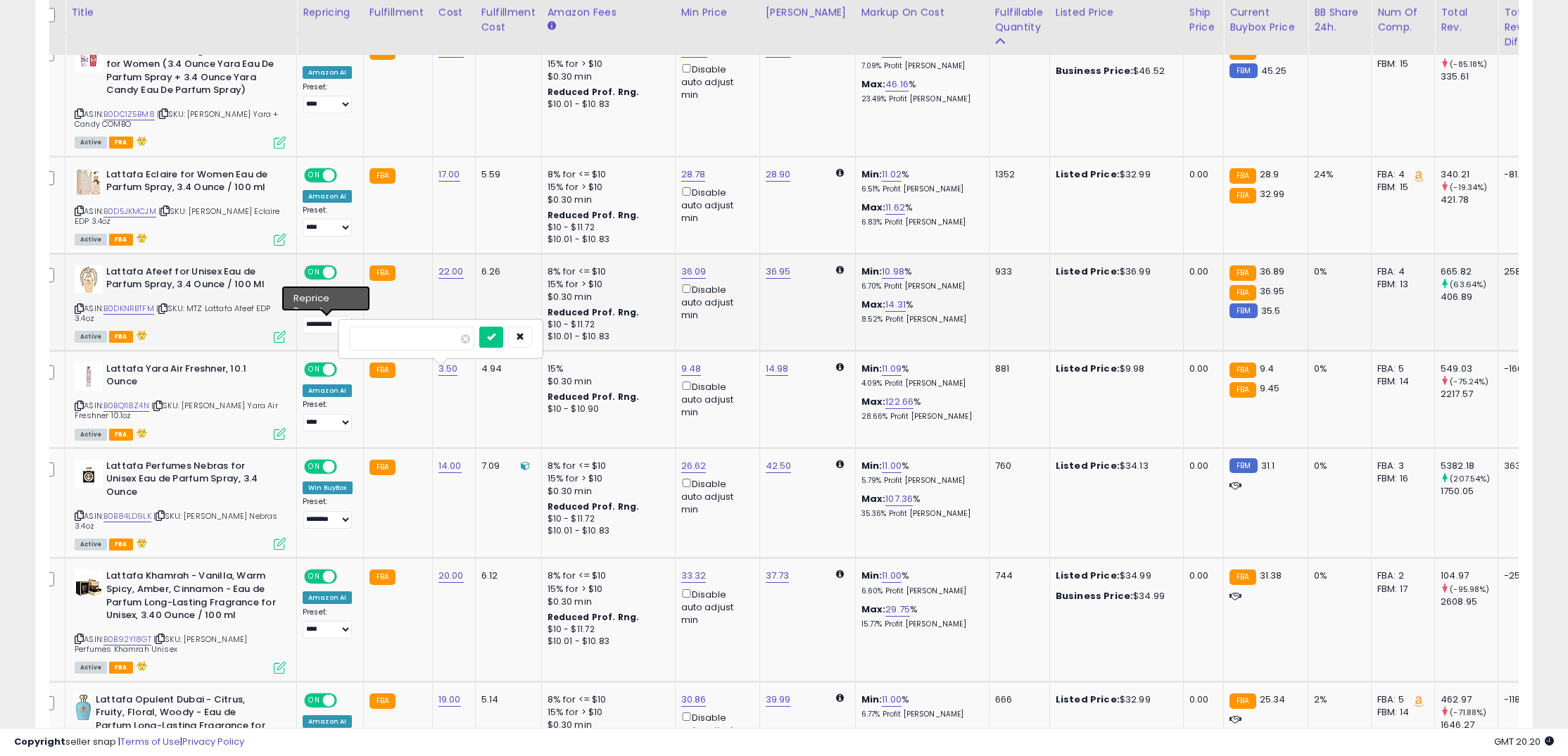
click button "submit" at bounding box center [491, 337] width 24 height 21
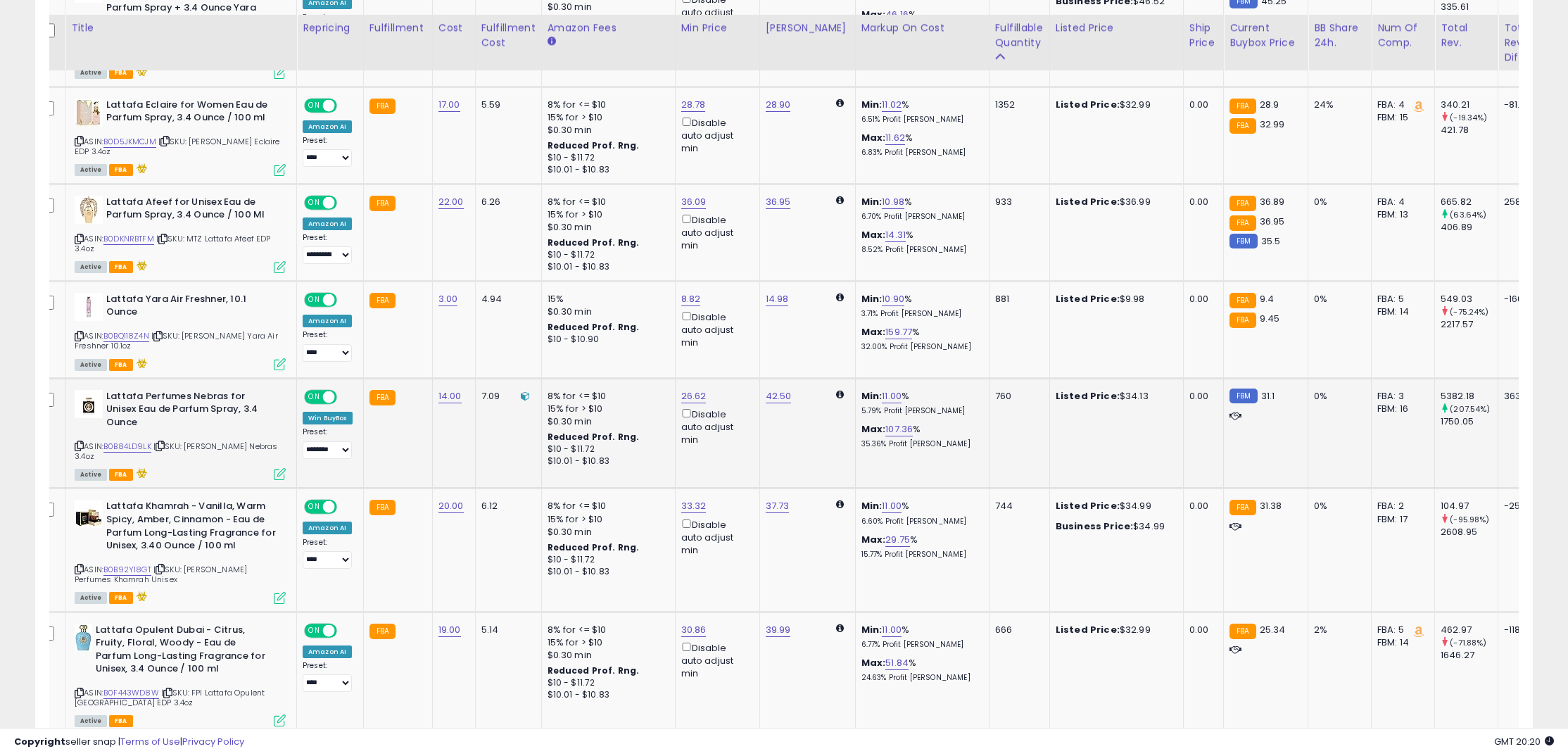
scroll to position [1132, 0]
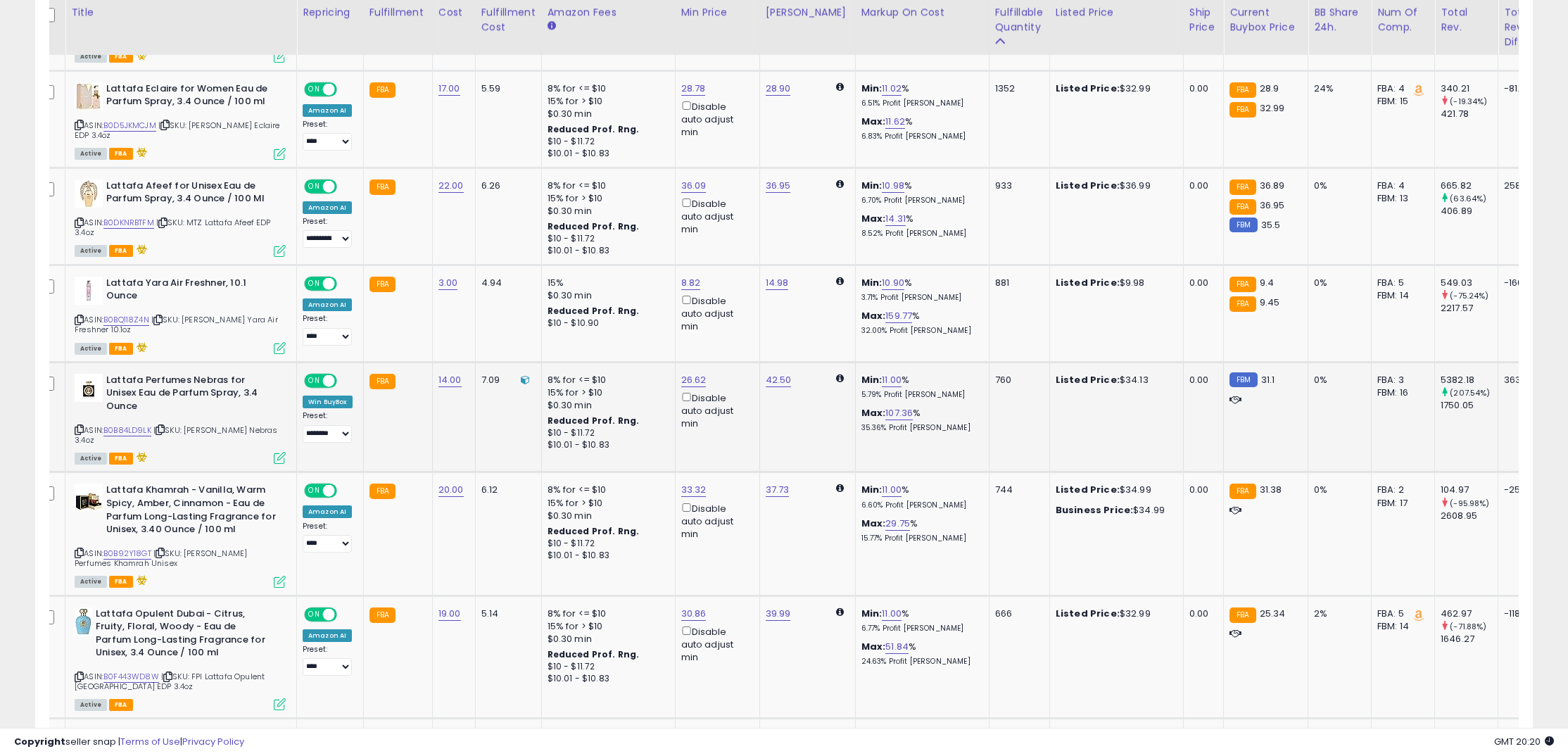
click at [80, 426] on icon at bounding box center [79, 430] width 9 height 8
click at [458, 384] on link "14.00" at bounding box center [450, 380] width 23 height 14
drag, startPoint x: 427, startPoint y: 351, endPoint x: 332, endPoint y: 340, distance: 95.6
type input "**"
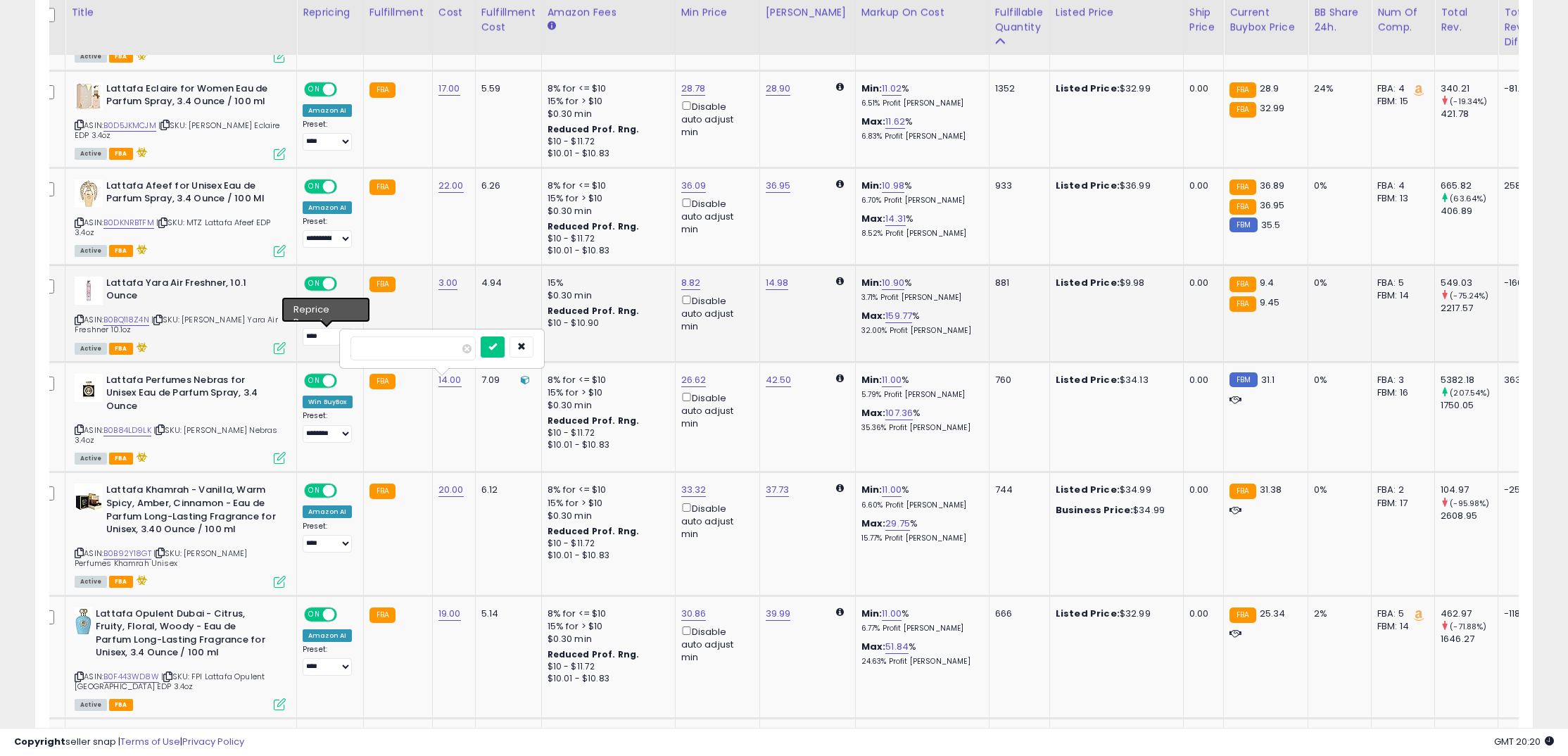
click button "submit" at bounding box center [493, 347] width 24 height 21
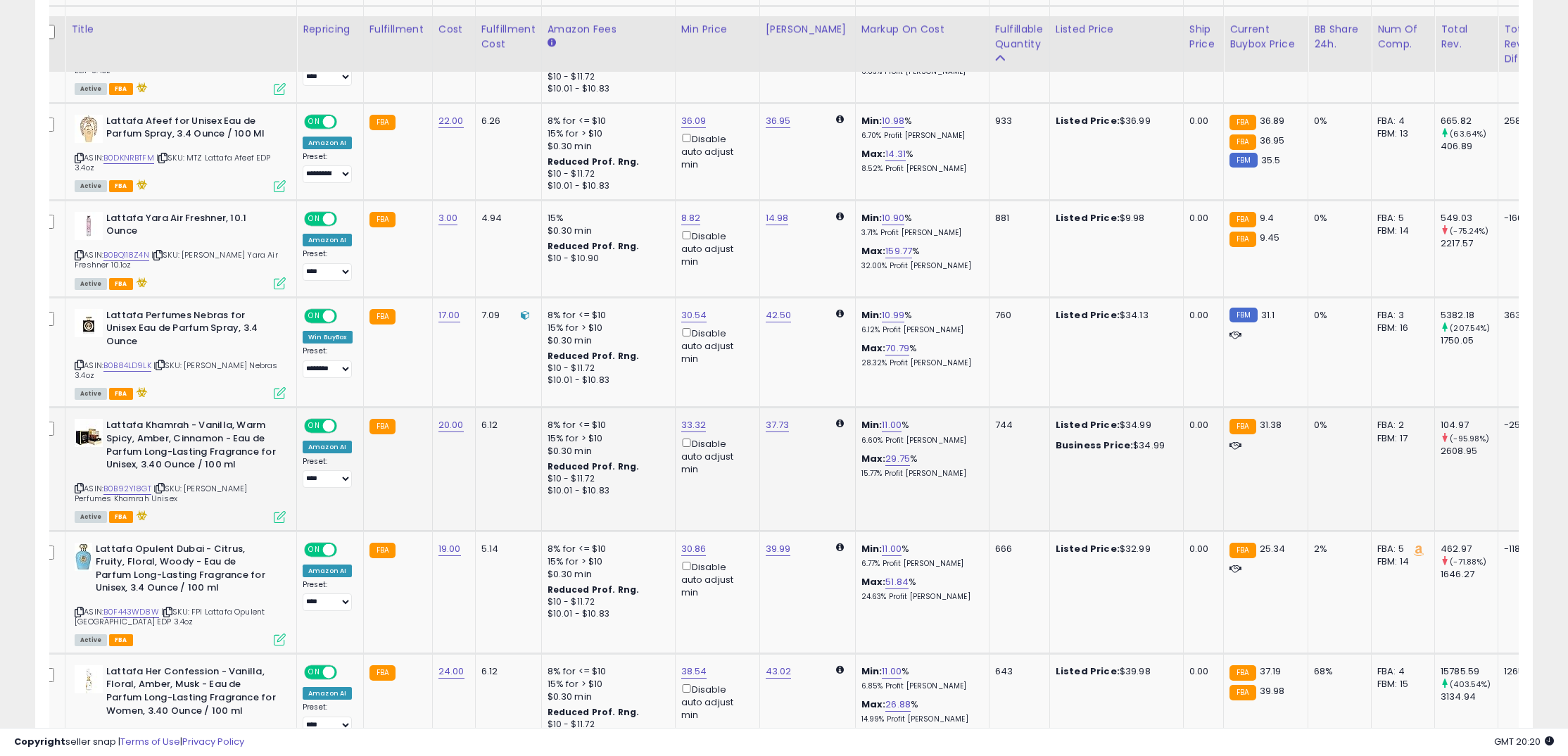
scroll to position [1217, 0]
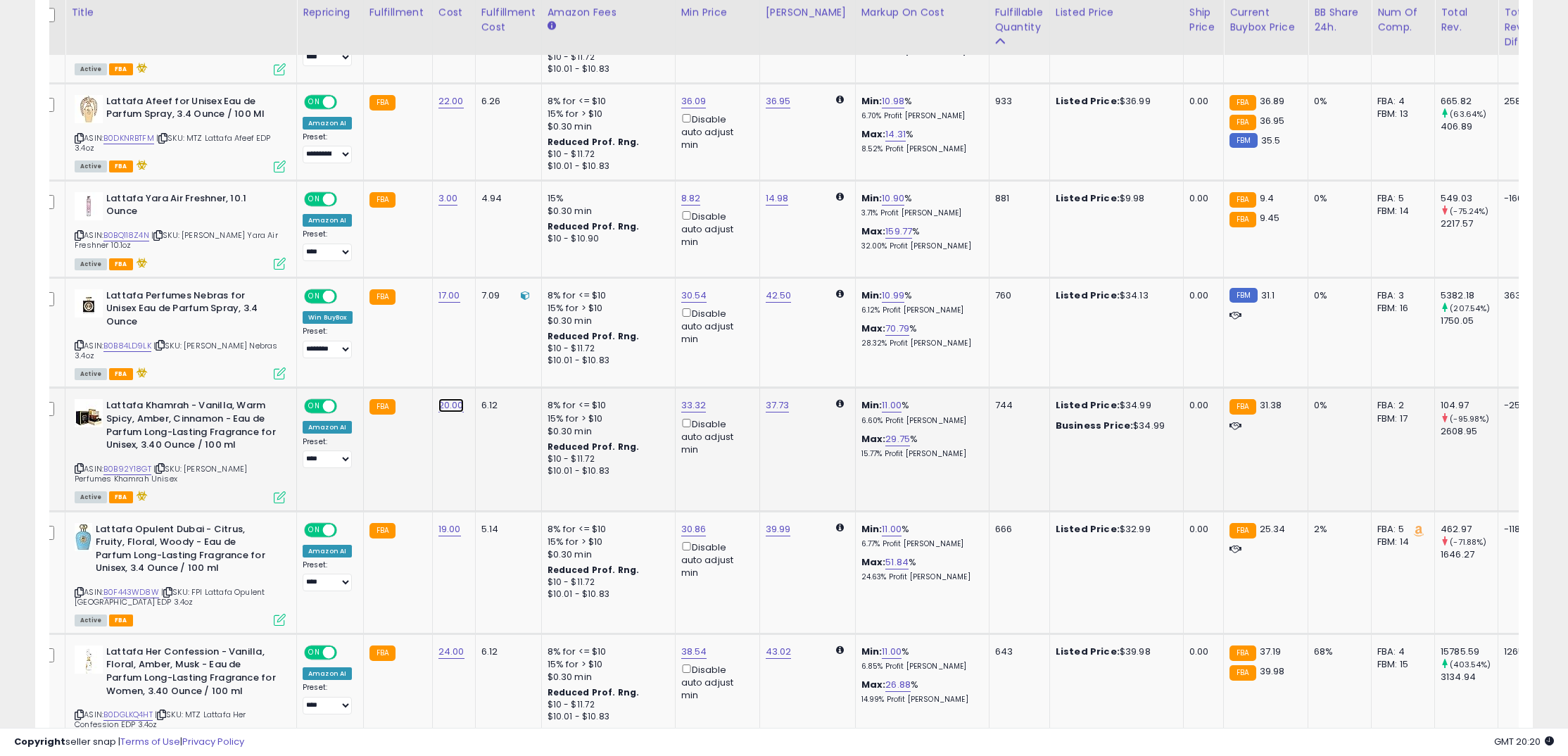
drag, startPoint x: 459, startPoint y: 396, endPoint x: 440, endPoint y: 390, distance: 19.9
click at [459, 398] on link "20.00" at bounding box center [451, 405] width 26 height 14
click at [400, 355] on input "*****" at bounding box center [414, 361] width 125 height 24
drag, startPoint x: 404, startPoint y: 361, endPoint x: 275, endPoint y: 360, distance: 129.0
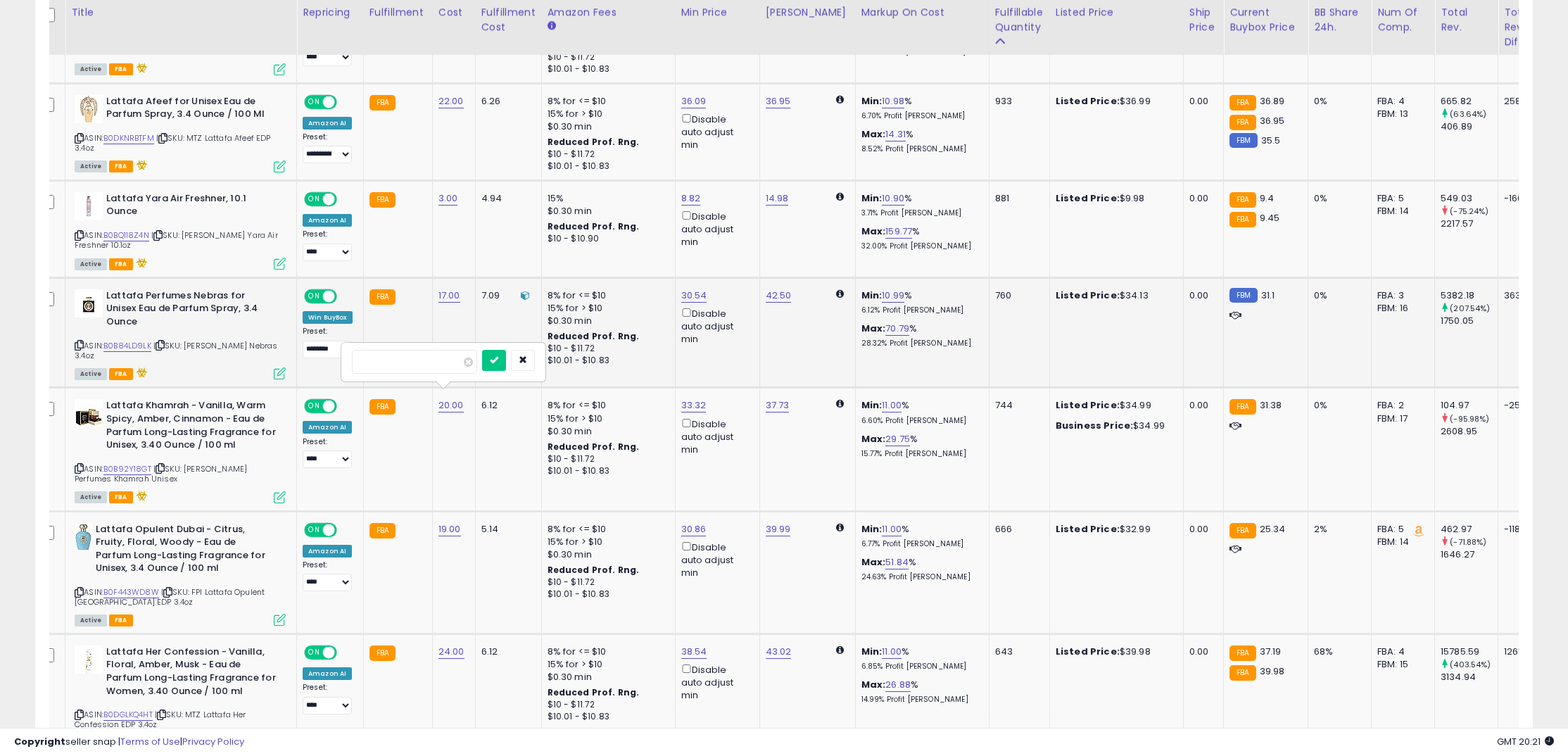
type input "**"
click button "submit" at bounding box center [494, 360] width 24 height 21
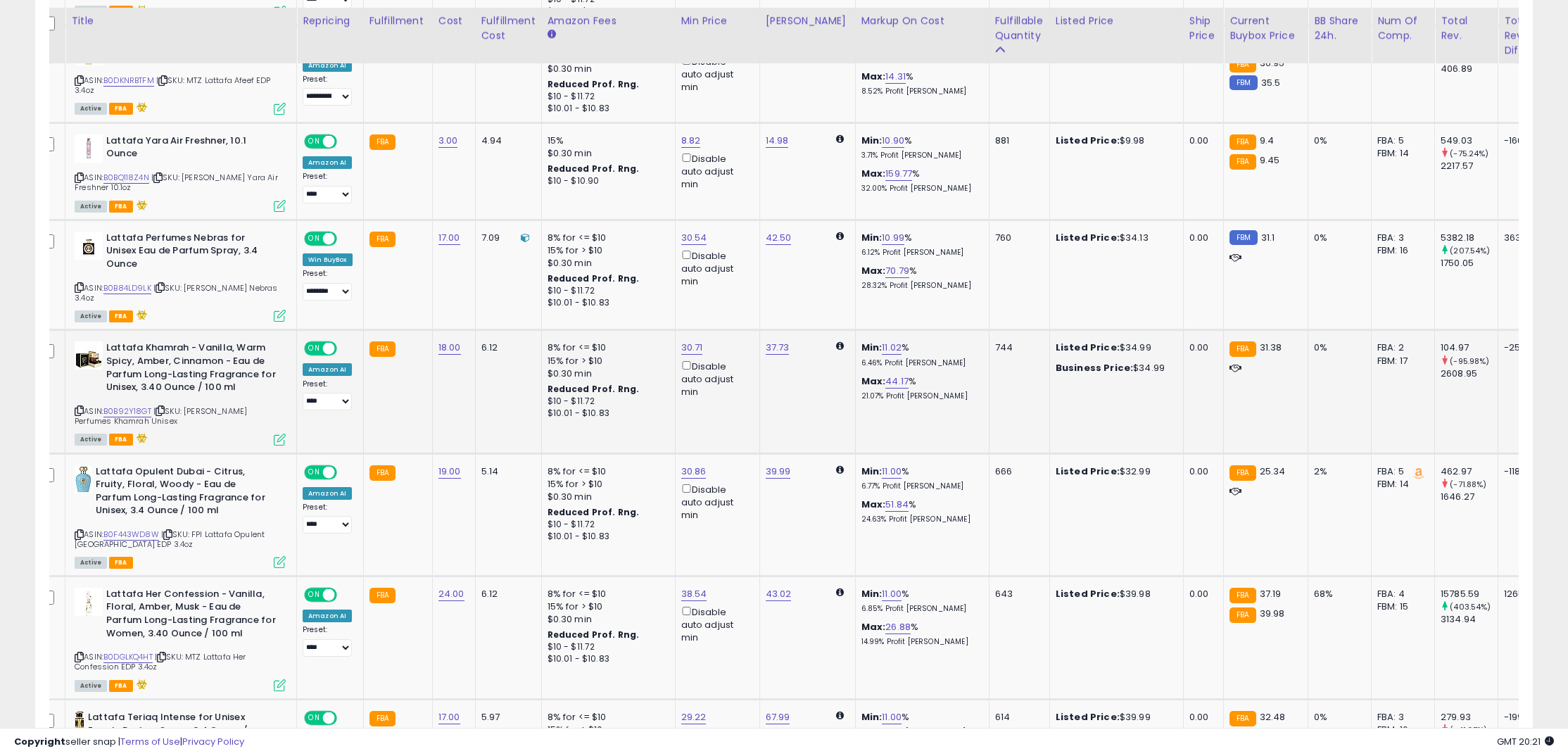
scroll to position [1299, 0]
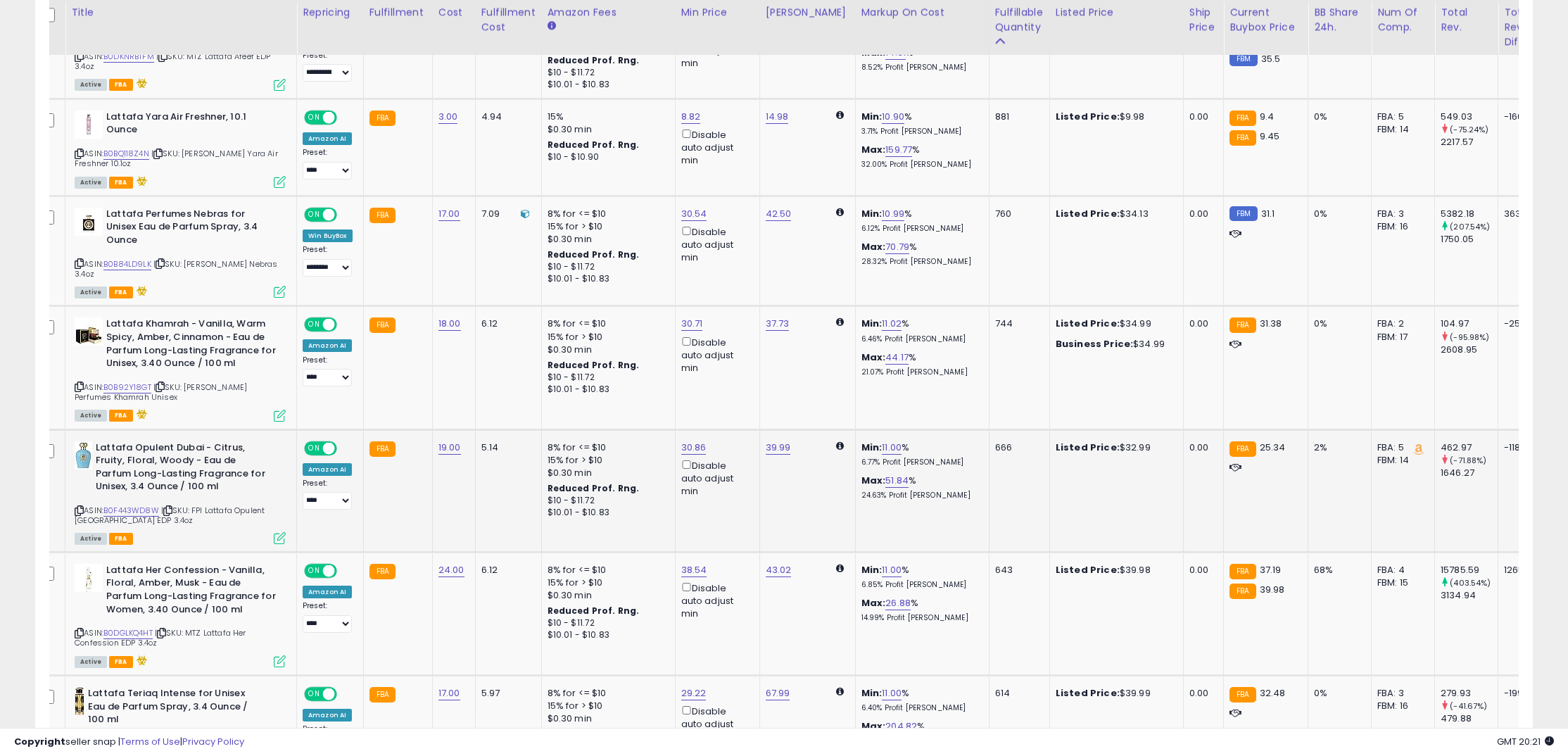
click at [420, 444] on td "FBA" at bounding box center [397, 490] width 69 height 123
click at [450, 443] on link "19.00" at bounding box center [450, 447] width 22 height 14
drag, startPoint x: 404, startPoint y: 412, endPoint x: 337, endPoint y: 403, distance: 67.6
type input "**"
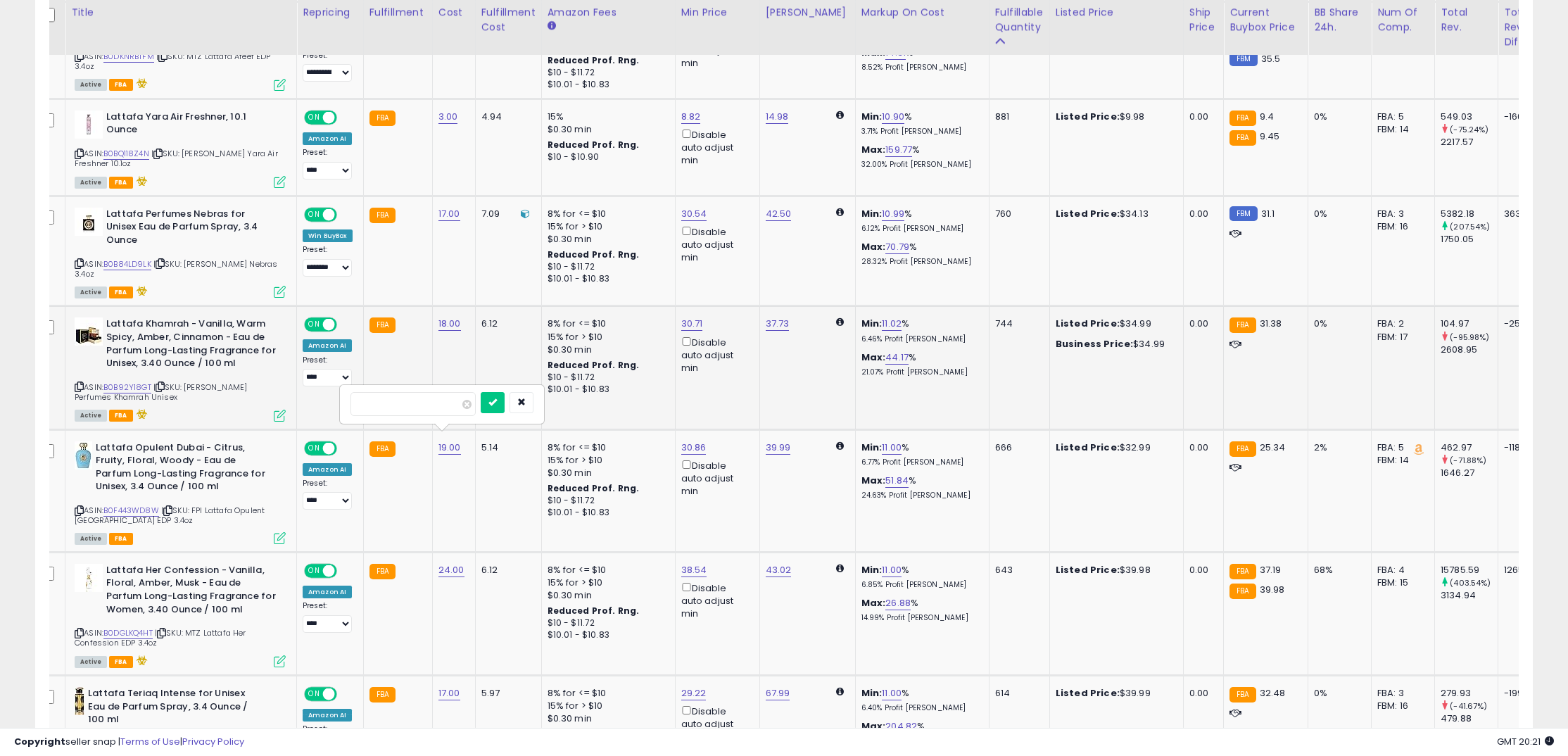
click button "submit" at bounding box center [493, 402] width 24 height 21
click at [459, 441] on div "15.00" at bounding box center [451, 447] width 26 height 13
click at [446, 440] on link "15.00" at bounding box center [450, 447] width 22 height 14
drag, startPoint x: 386, startPoint y: 404, endPoint x: 327, endPoint y: 405, distance: 59.0
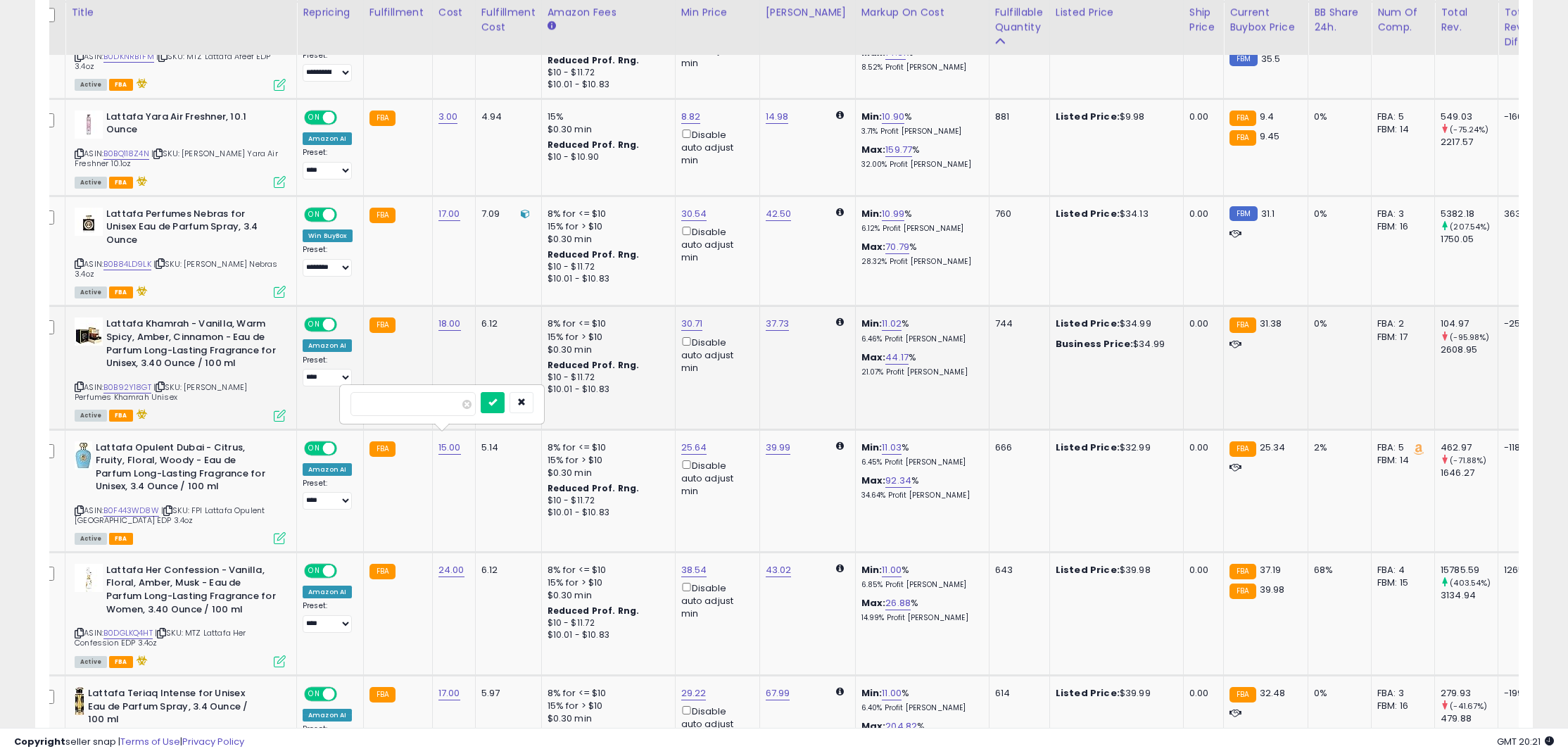
type input "**"
click button "submit" at bounding box center [493, 402] width 24 height 21
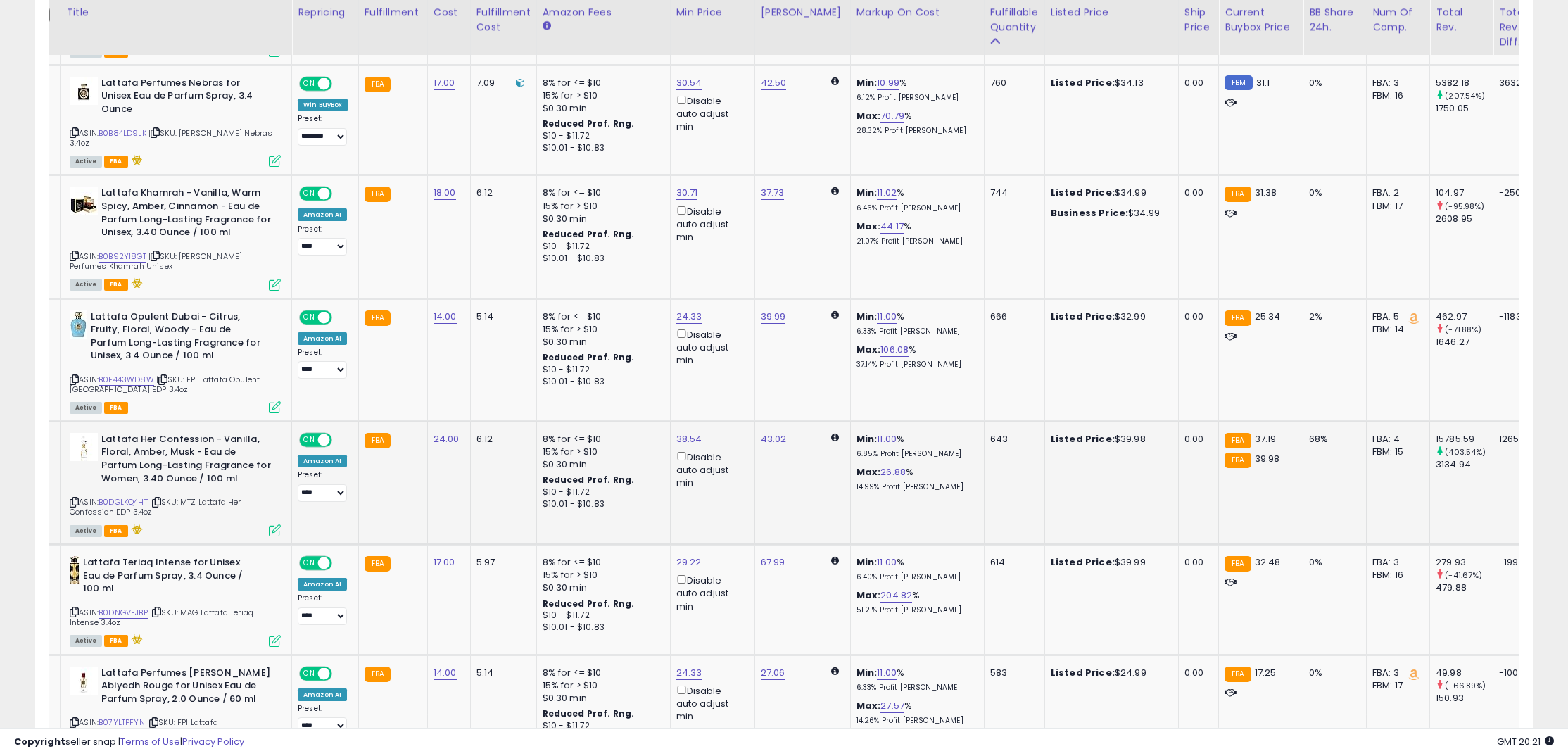
scroll to position [0, 12]
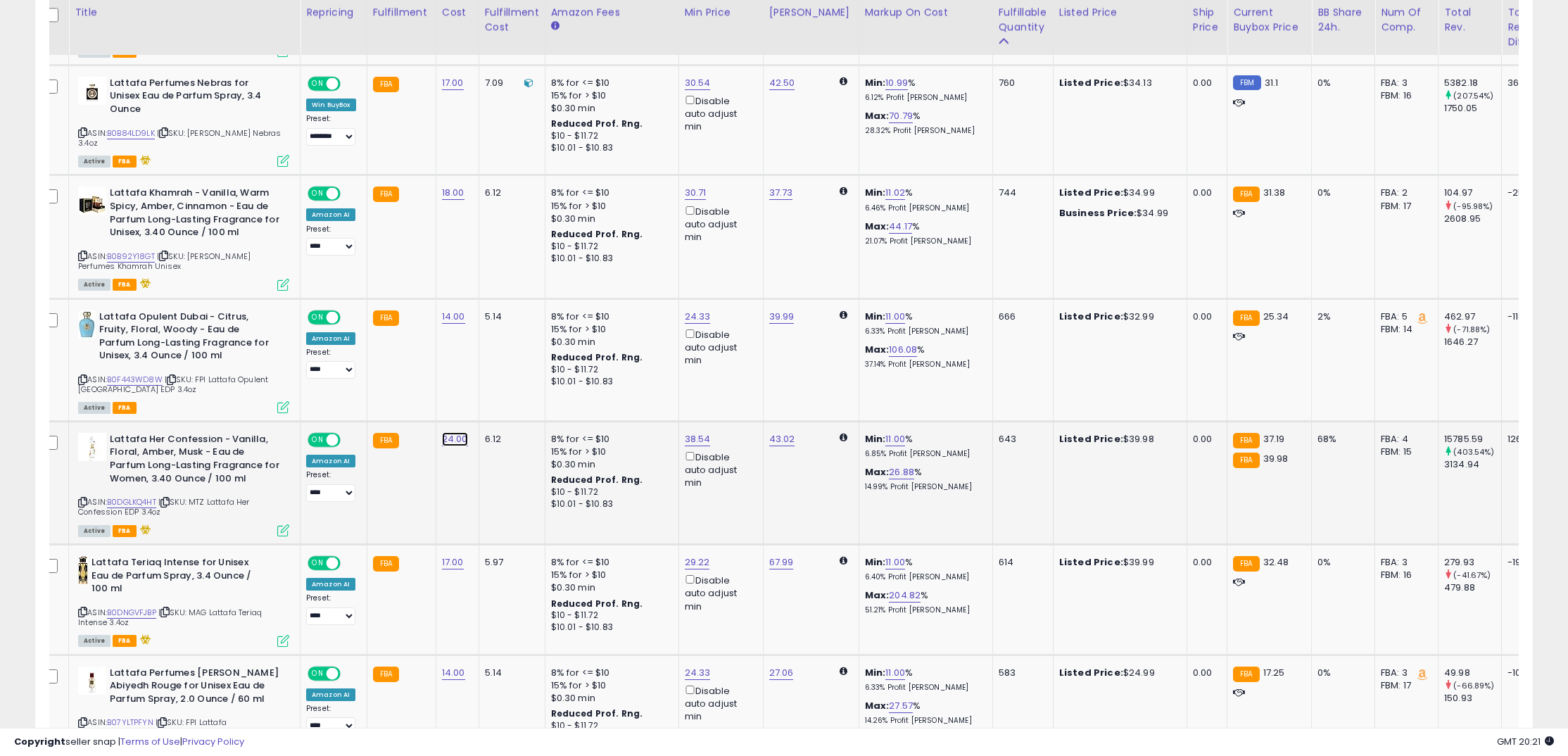
click at [449, 432] on link "24.00" at bounding box center [455, 439] width 26 height 14
drag, startPoint x: 416, startPoint y: 400, endPoint x: 407, endPoint y: 400, distance: 9.0
click at [407, 400] on input "*****" at bounding box center [418, 396] width 125 height 24
click at [530, 393] on icon "button" at bounding box center [526, 393] width 9 height 9
click at [81, 498] on icon at bounding box center [82, 502] width 9 height 8
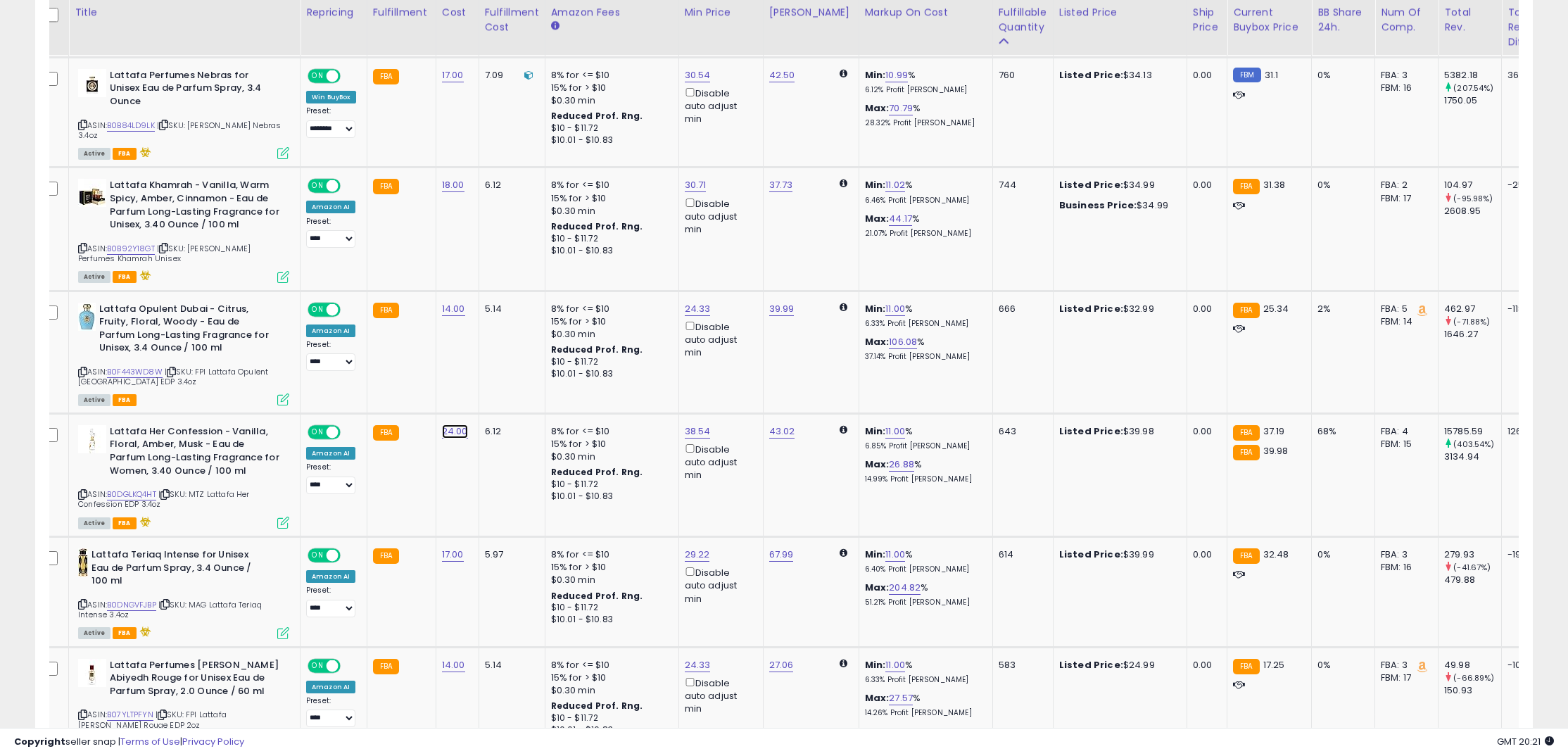
click at [451, 424] on link "24.00" at bounding box center [455, 431] width 26 height 14
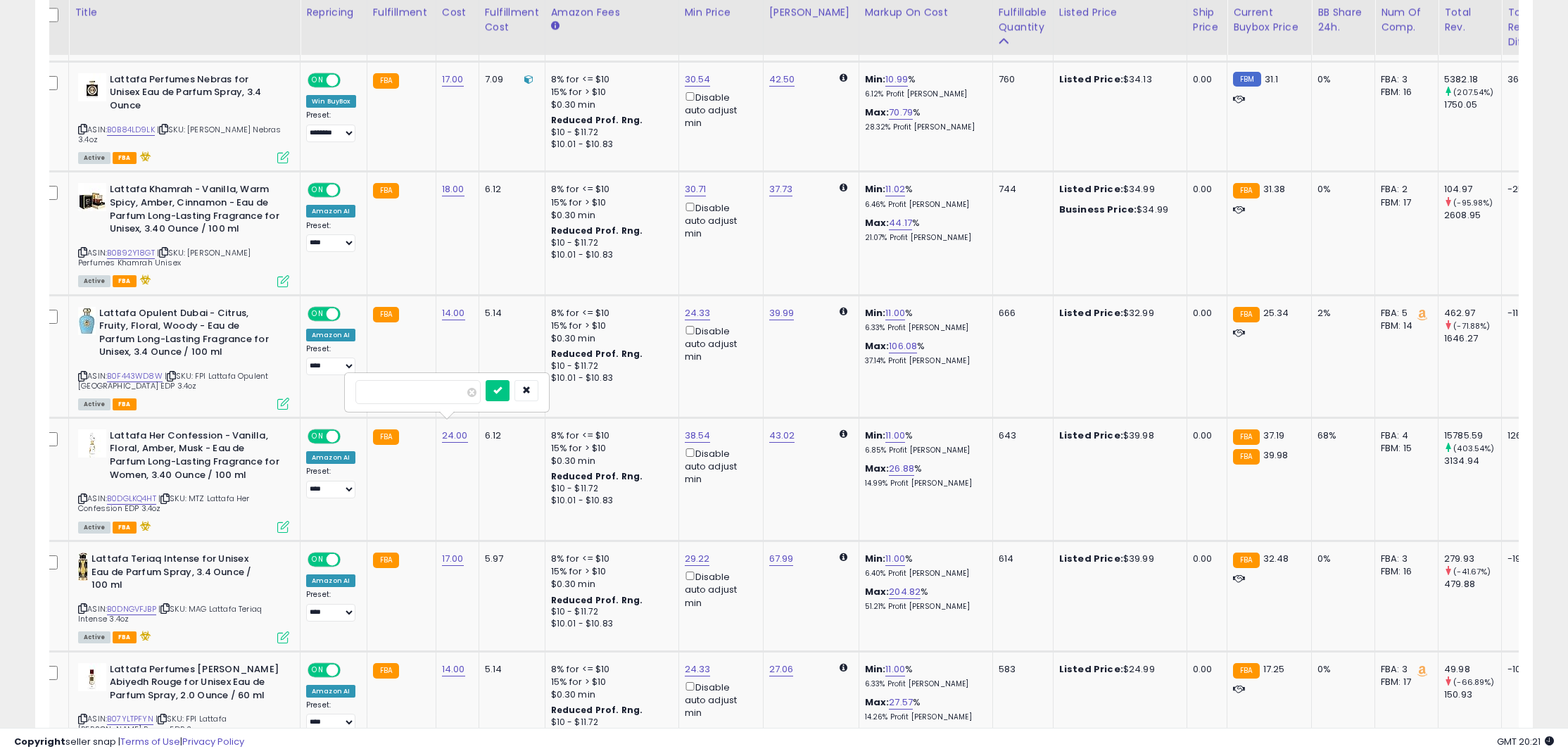
drag, startPoint x: 409, startPoint y: 398, endPoint x: 380, endPoint y: 394, distance: 29.3
click at [380, 394] on input "*****" at bounding box center [418, 392] width 125 height 24
type input "****"
click button "submit" at bounding box center [498, 390] width 24 height 21
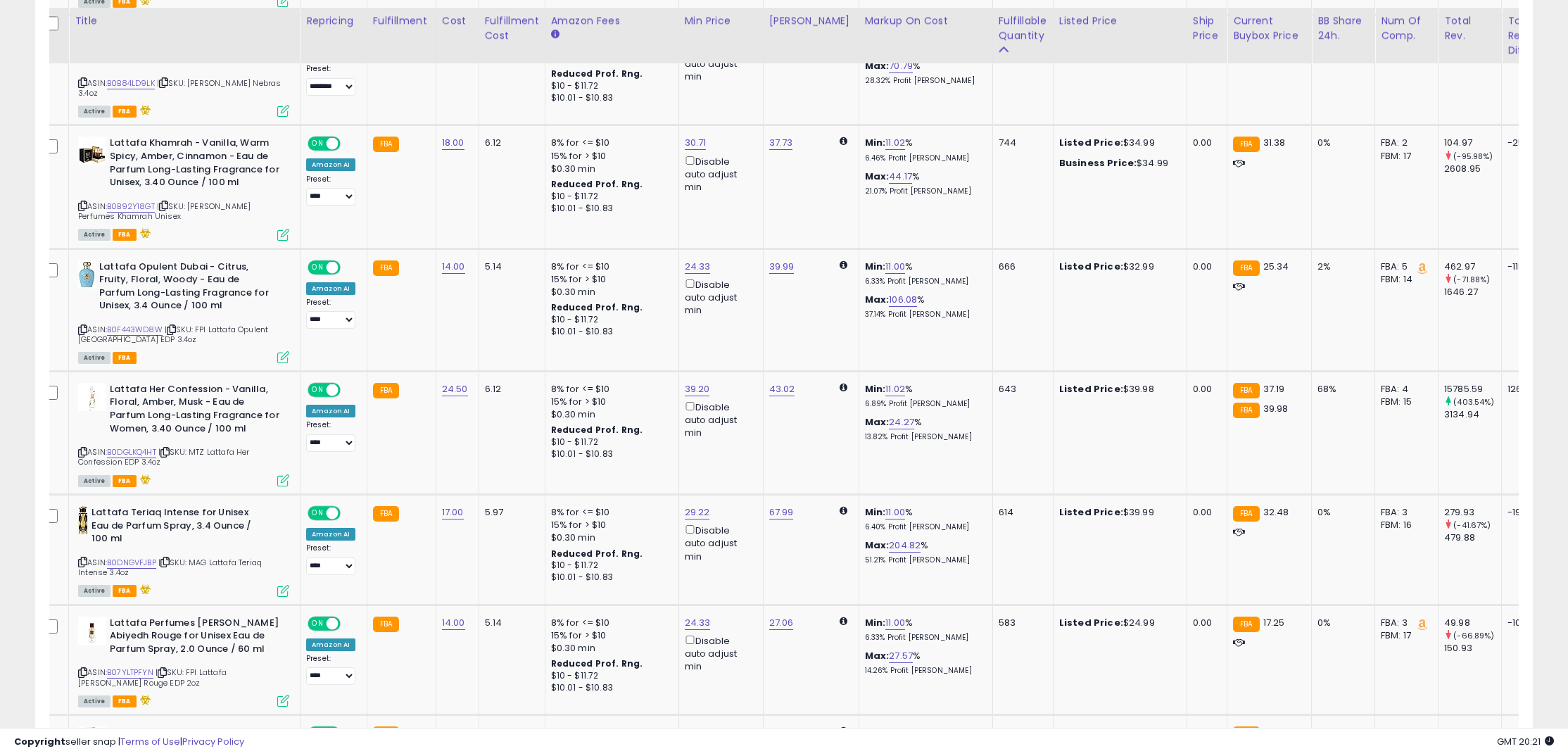
scroll to position [1488, 0]
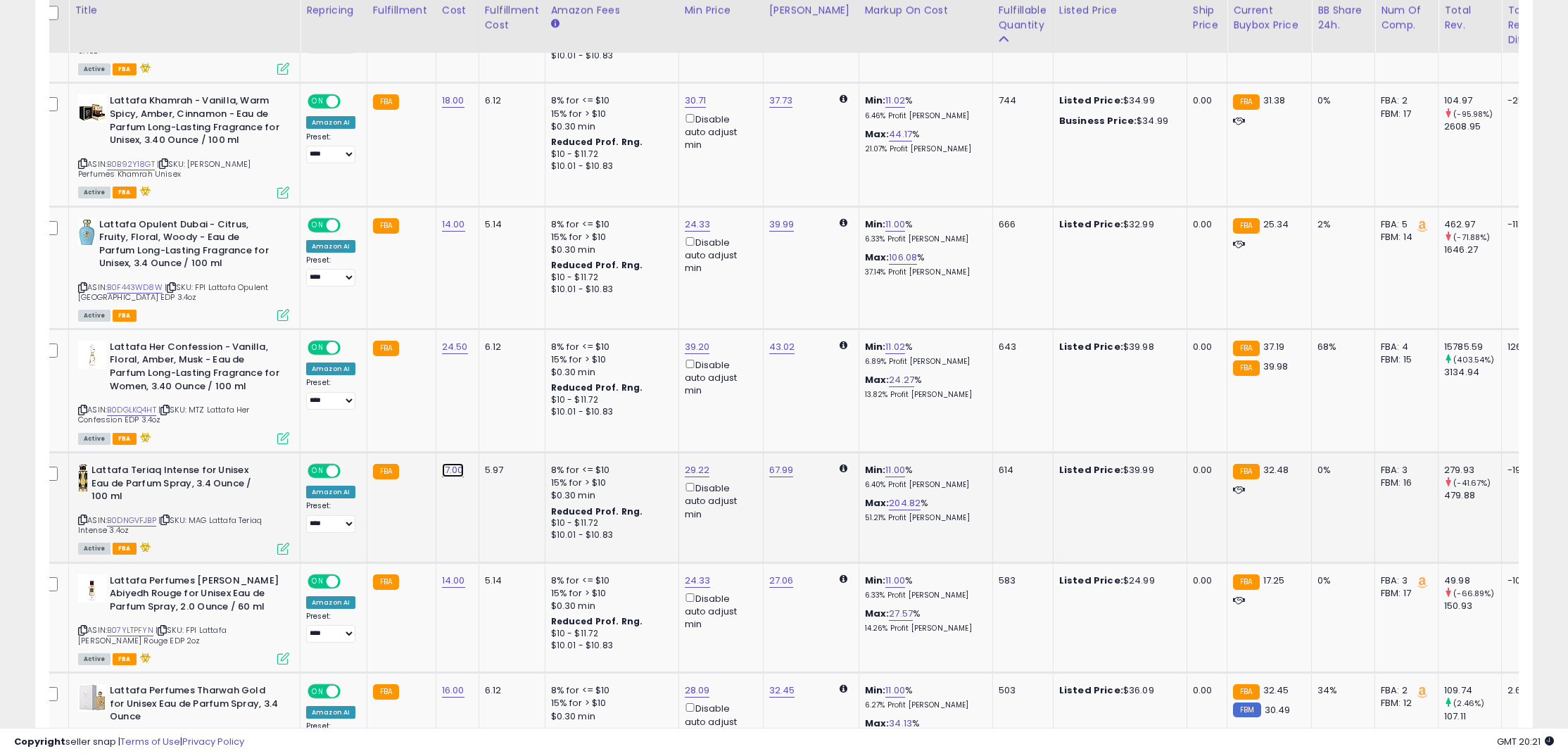
click at [457, 463] on link "17.00" at bounding box center [452, 471] width 22 height 14
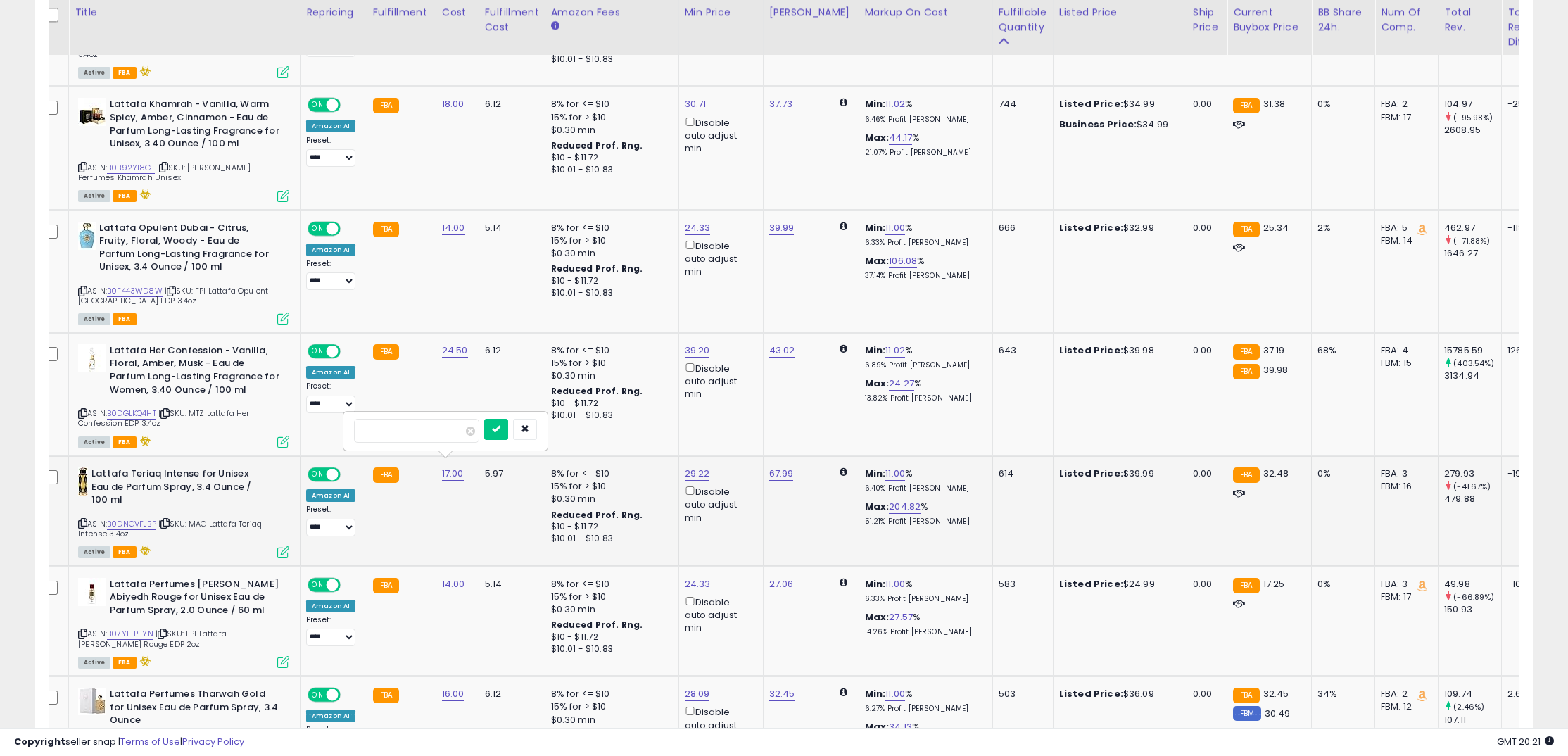
scroll to position [0, 13]
drag, startPoint x: 432, startPoint y: 431, endPoint x: 341, endPoint y: 428, distance: 91.0
click at [341, 428] on tbody "**********" at bounding box center [1124, 614] width 2173 height 2789
type input "**"
click button "submit" at bounding box center [495, 429] width 24 height 21
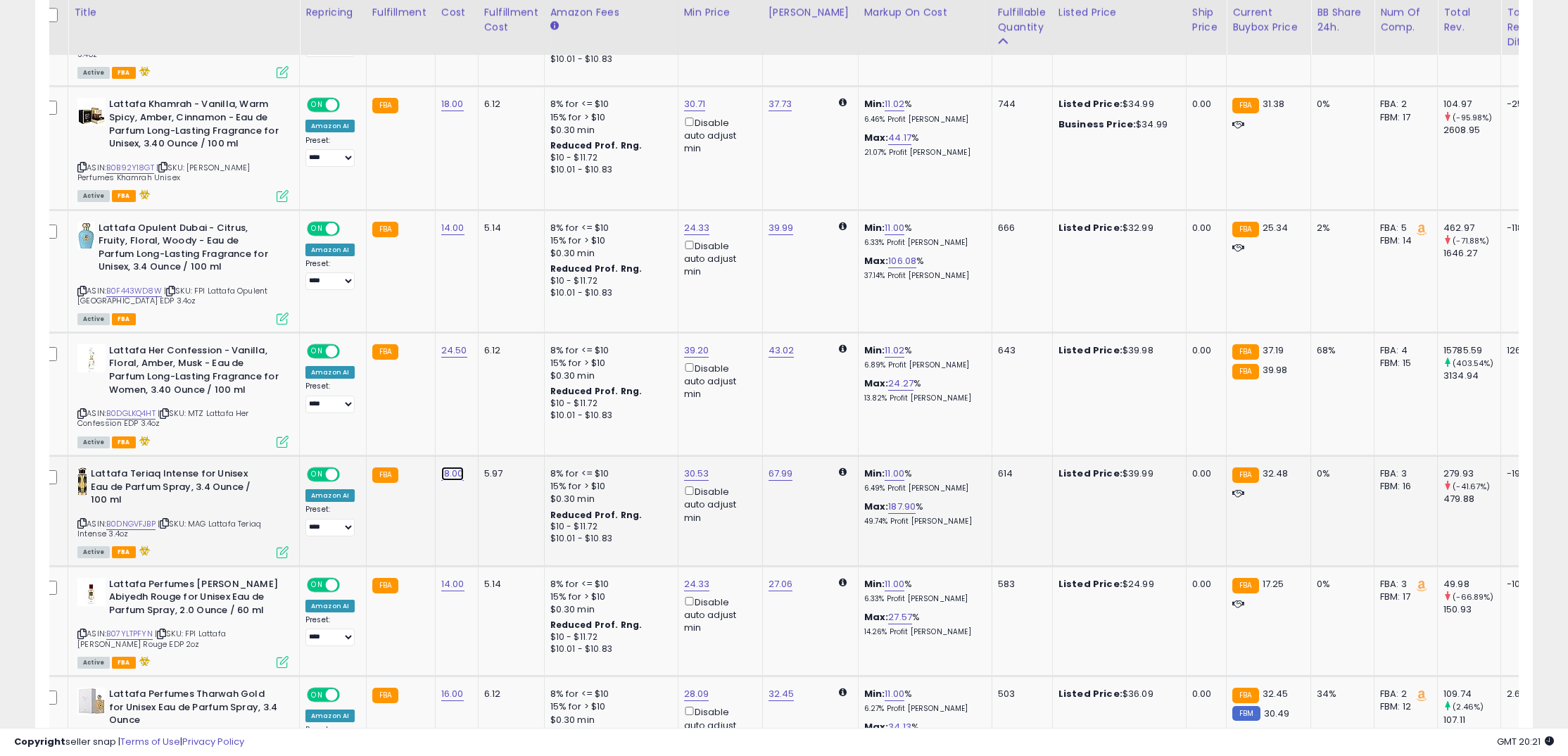
click at [447, 467] on link "18.00" at bounding box center [452, 474] width 22 height 14
drag, startPoint x: 413, startPoint y: 429, endPoint x: 301, endPoint y: 423, distance: 112.2
click at [301, 423] on tbody "**********" at bounding box center [1124, 614] width 2173 height 2789
type input "**"
click button "submit" at bounding box center [495, 429] width 24 height 21
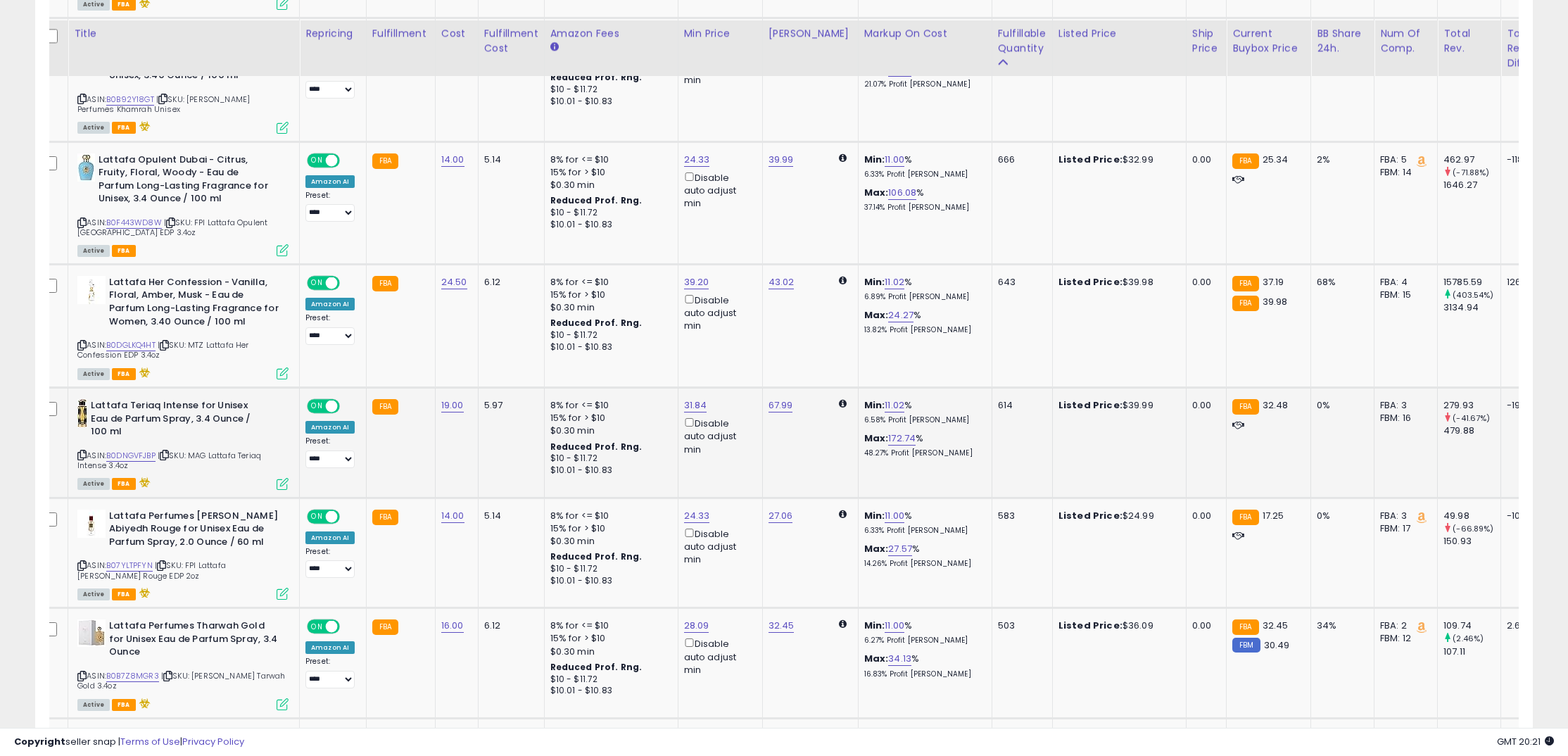
scroll to position [1624, 0]
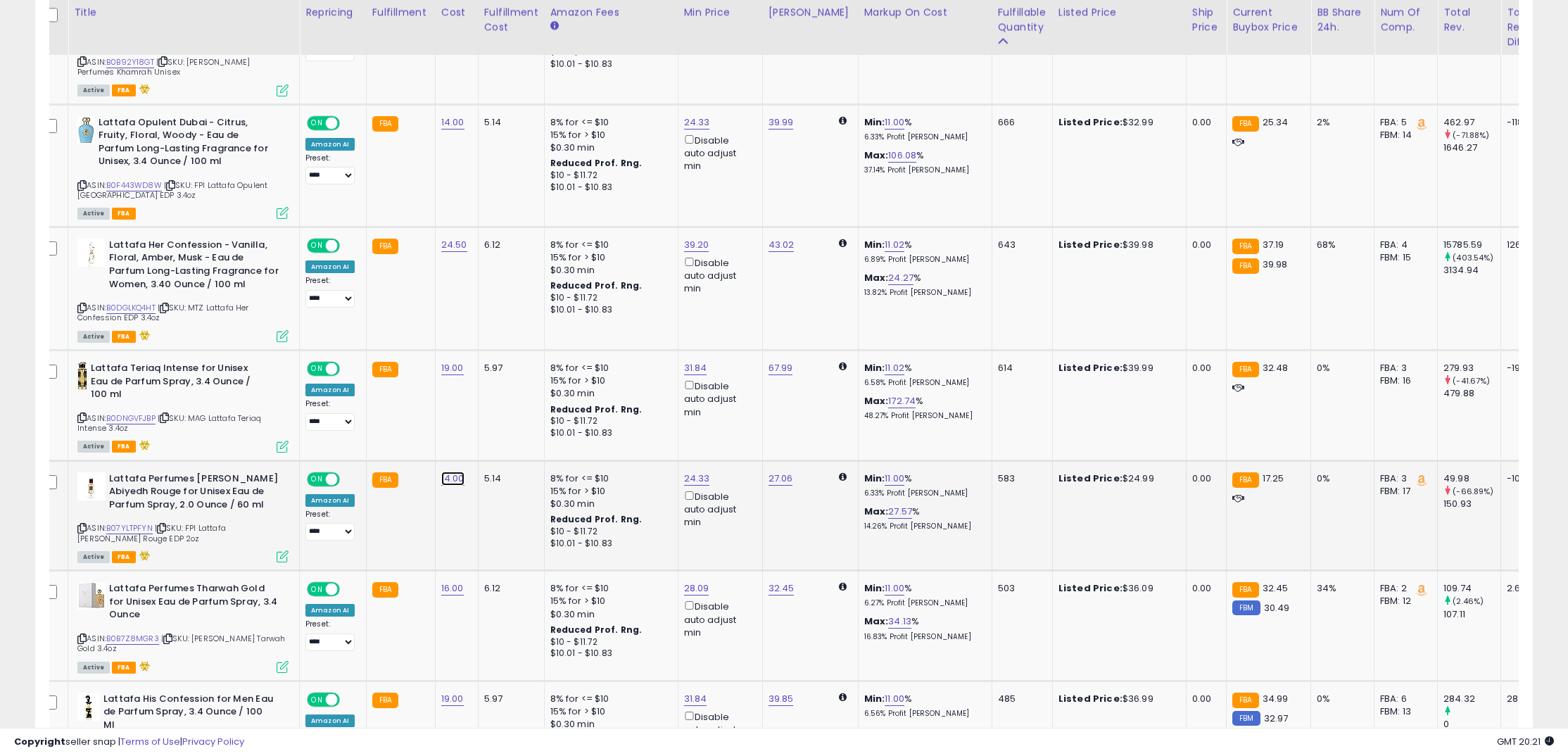
click at [454, 475] on link "14.00" at bounding box center [452, 478] width 23 height 14
drag, startPoint x: 422, startPoint y: 438, endPoint x: 321, endPoint y: 433, distance: 101.1
click at [321, 433] on tbody "**********" at bounding box center [1124, 509] width 2173 height 2789
type input "*"
click button "submit" at bounding box center [495, 434] width 24 height 21
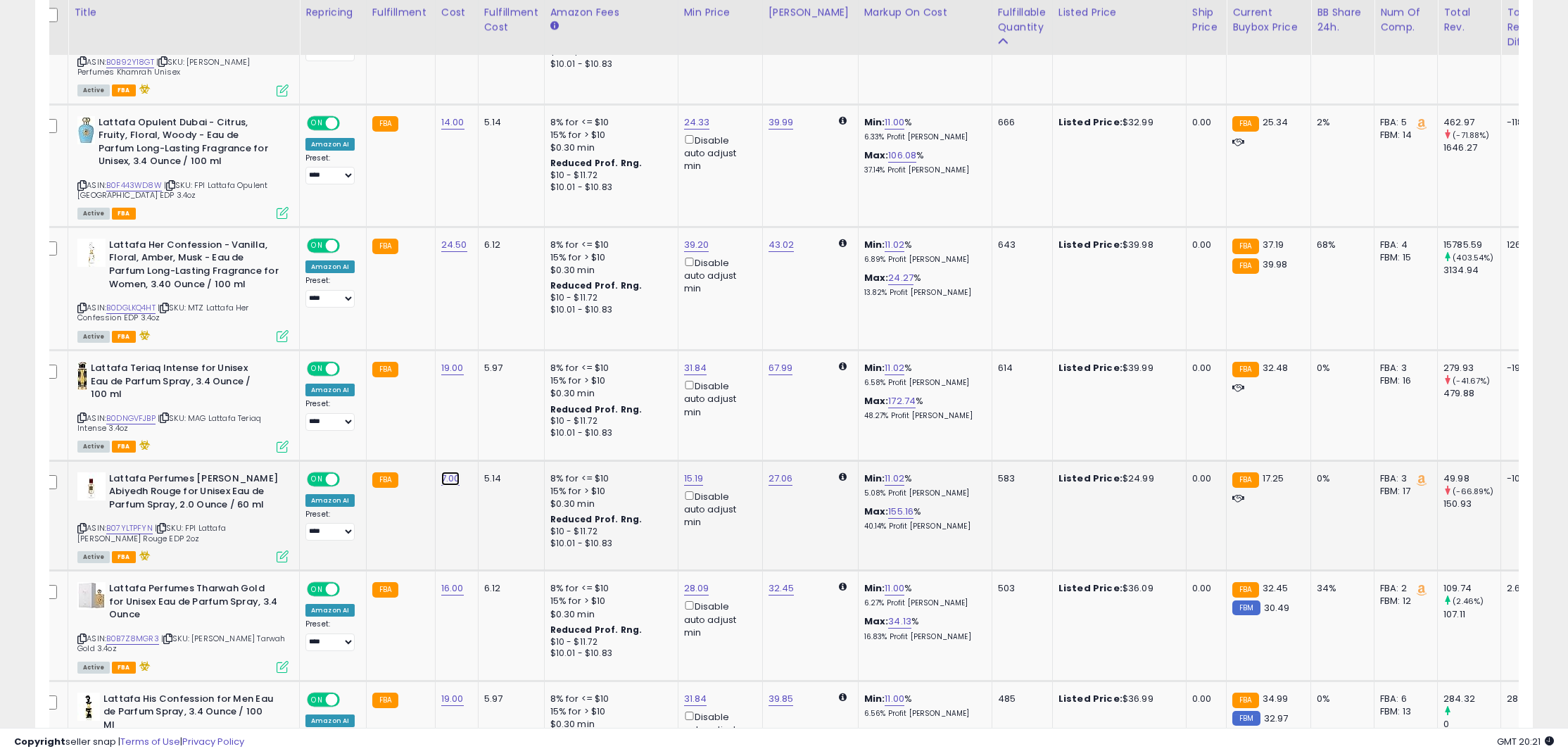
click at [450, 474] on link "7.00" at bounding box center [451, 478] width 19 height 14
drag, startPoint x: 351, startPoint y: 434, endPoint x: 342, endPoint y: 434, distance: 9.0
click at [342, 434] on div "****" at bounding box center [443, 435] width 203 height 37
type input "*"
click button "submit" at bounding box center [494, 434] width 24 height 21
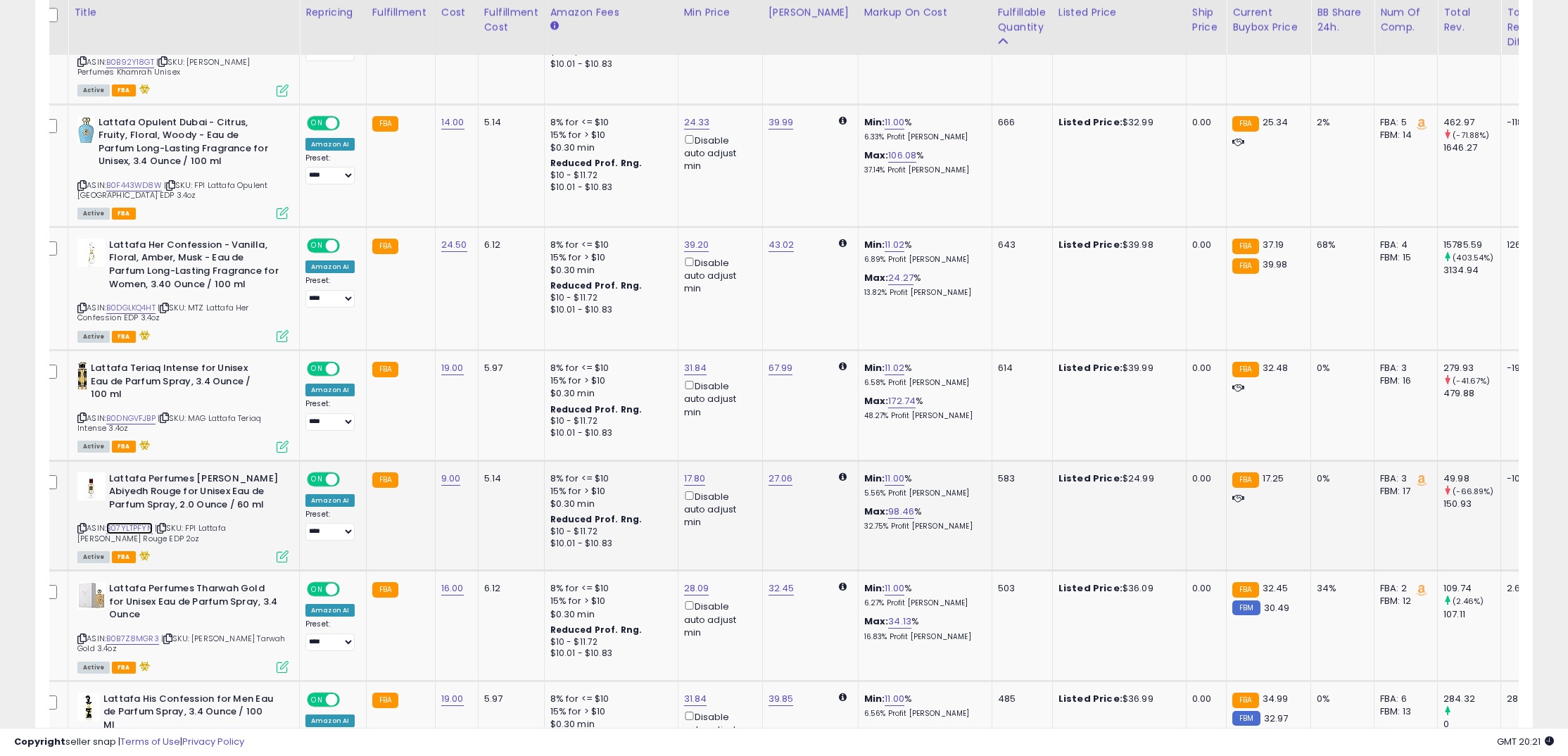
click at [147, 522] on link "B07YLTPFYN" at bounding box center [129, 528] width 46 height 12
click at [458, 471] on link "9.00" at bounding box center [451, 478] width 20 height 14
drag, startPoint x: 360, startPoint y: 432, endPoint x: 320, endPoint y: 425, distance: 40.6
click at [320, 425] on tbody "**********" at bounding box center [1124, 509] width 2173 height 2789
type input "***"
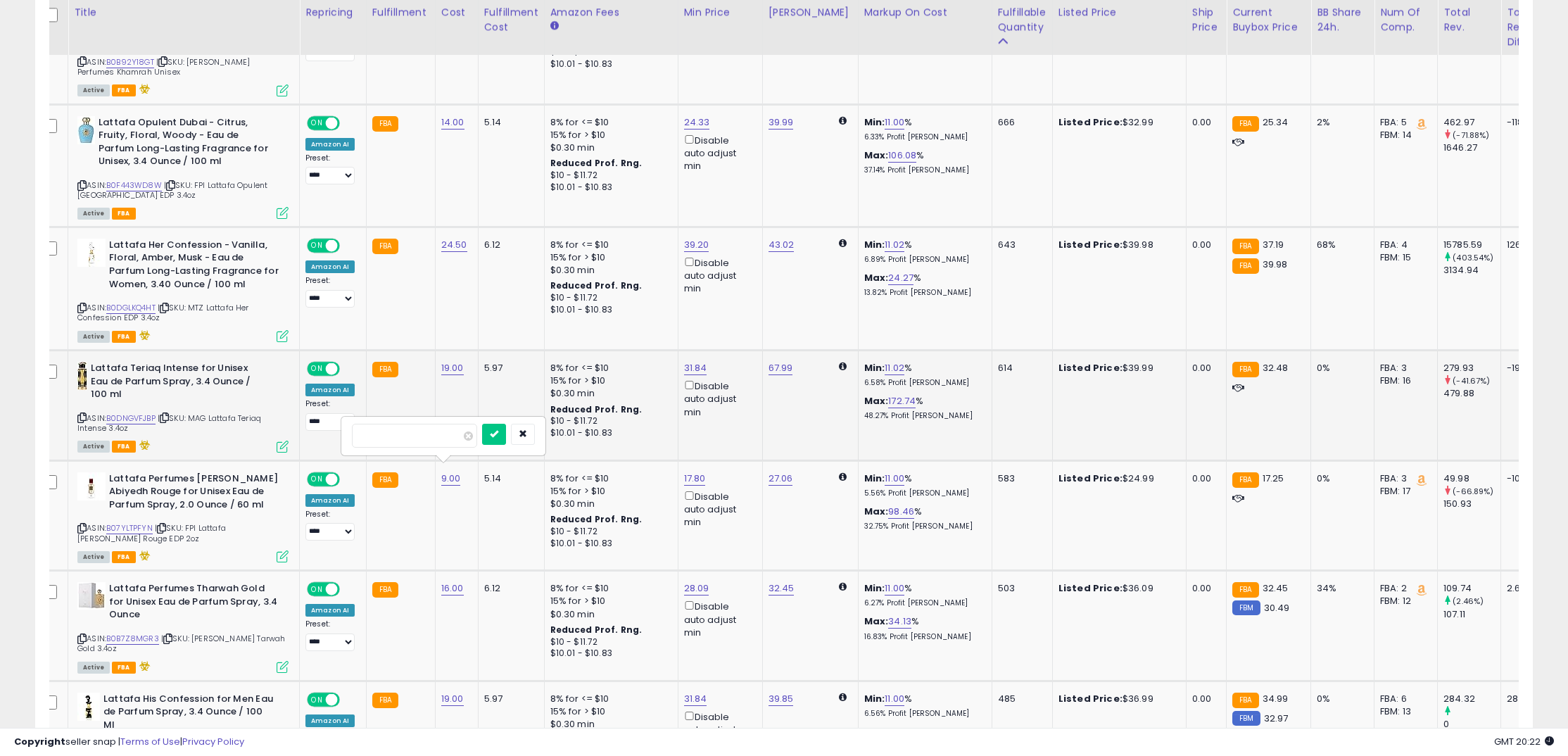
click button "submit" at bounding box center [494, 434] width 24 height 21
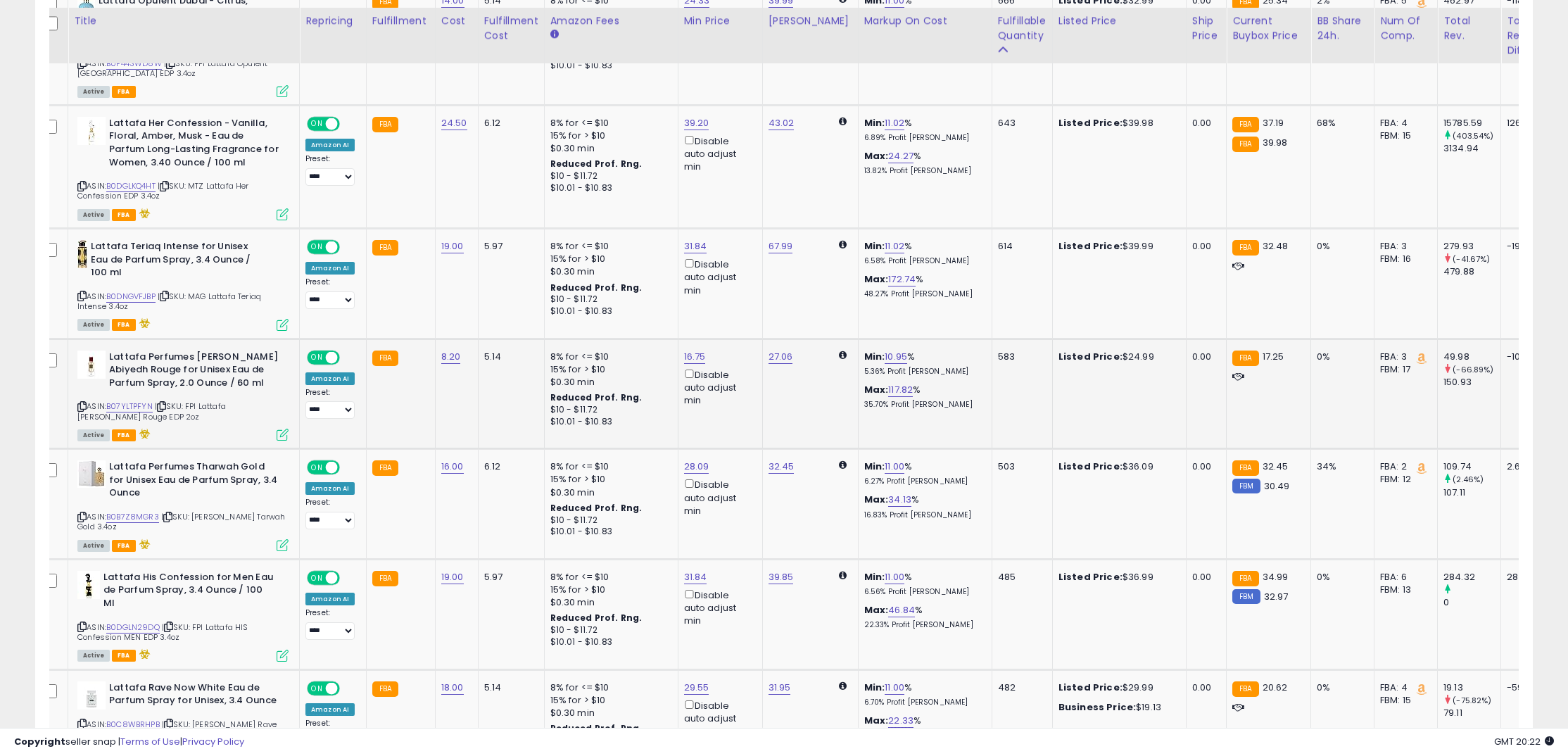
scroll to position [1754, 0]
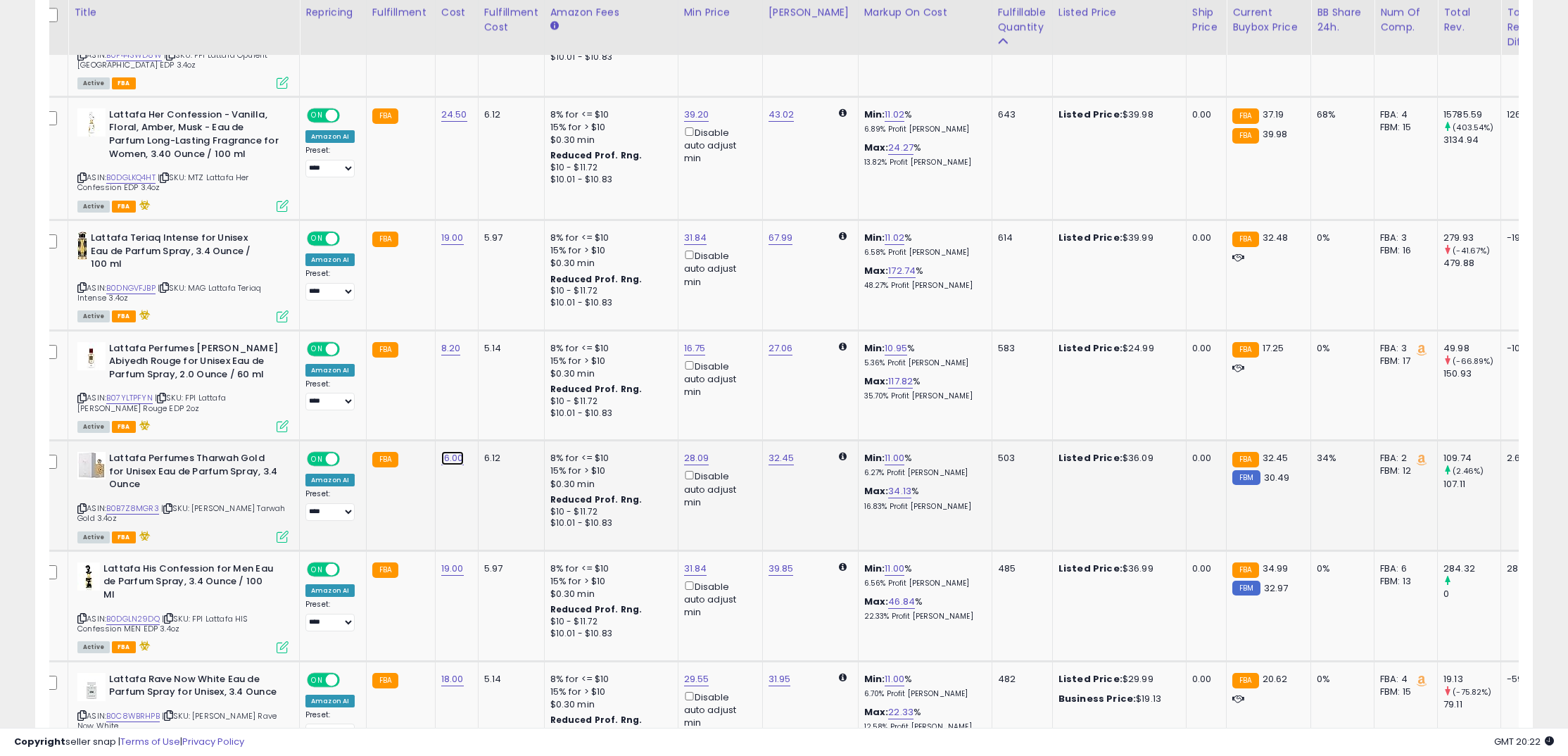
click at [442, 451] on link "16.00" at bounding box center [452, 459] width 22 height 14
drag, startPoint x: 376, startPoint y: 421, endPoint x: 285, endPoint y: 414, distance: 91.3
click at [286, 414] on tbody "**********" at bounding box center [1124, 379] width 2173 height 2789
type input "**"
click button "submit" at bounding box center [495, 414] width 24 height 21
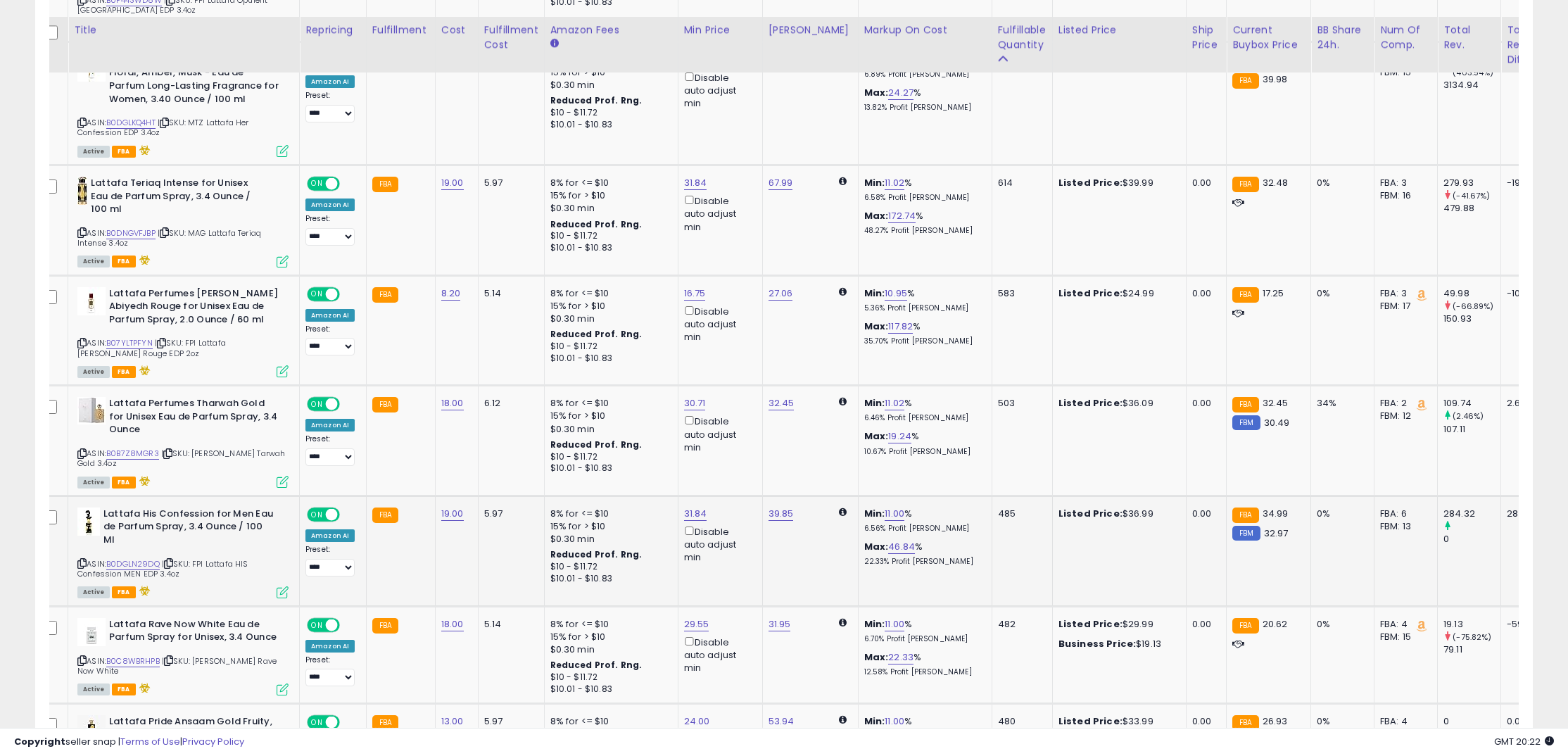
scroll to position [1826, 0]
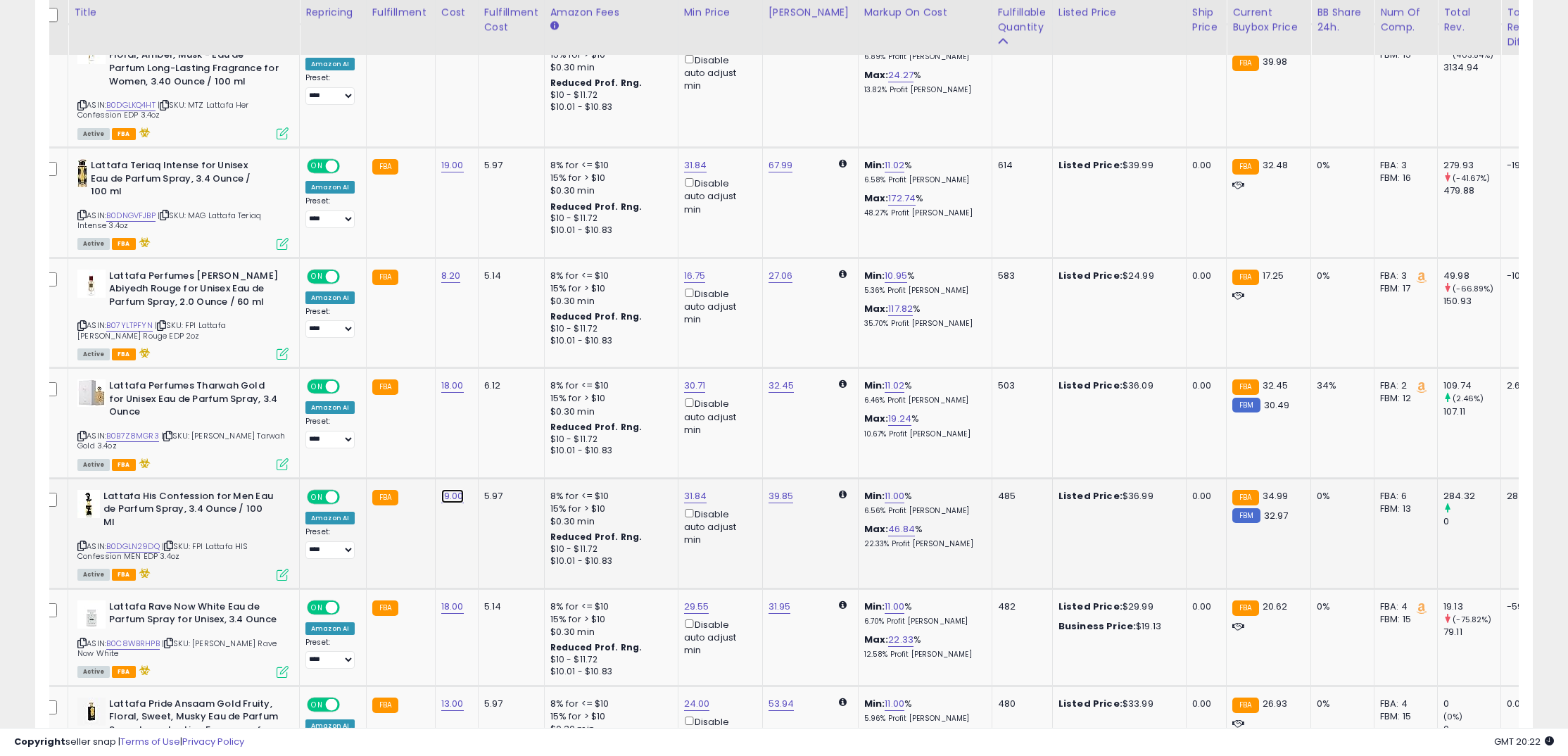
click at [451, 491] on link "19.00" at bounding box center [452, 496] width 22 height 14
drag, startPoint x: 438, startPoint y: 461, endPoint x: 309, endPoint y: 447, distance: 129.8
click at [309, 447] on tbody "**********" at bounding box center [1124, 306] width 2173 height 2789
type input "**"
click button "submit" at bounding box center [495, 452] width 24 height 21
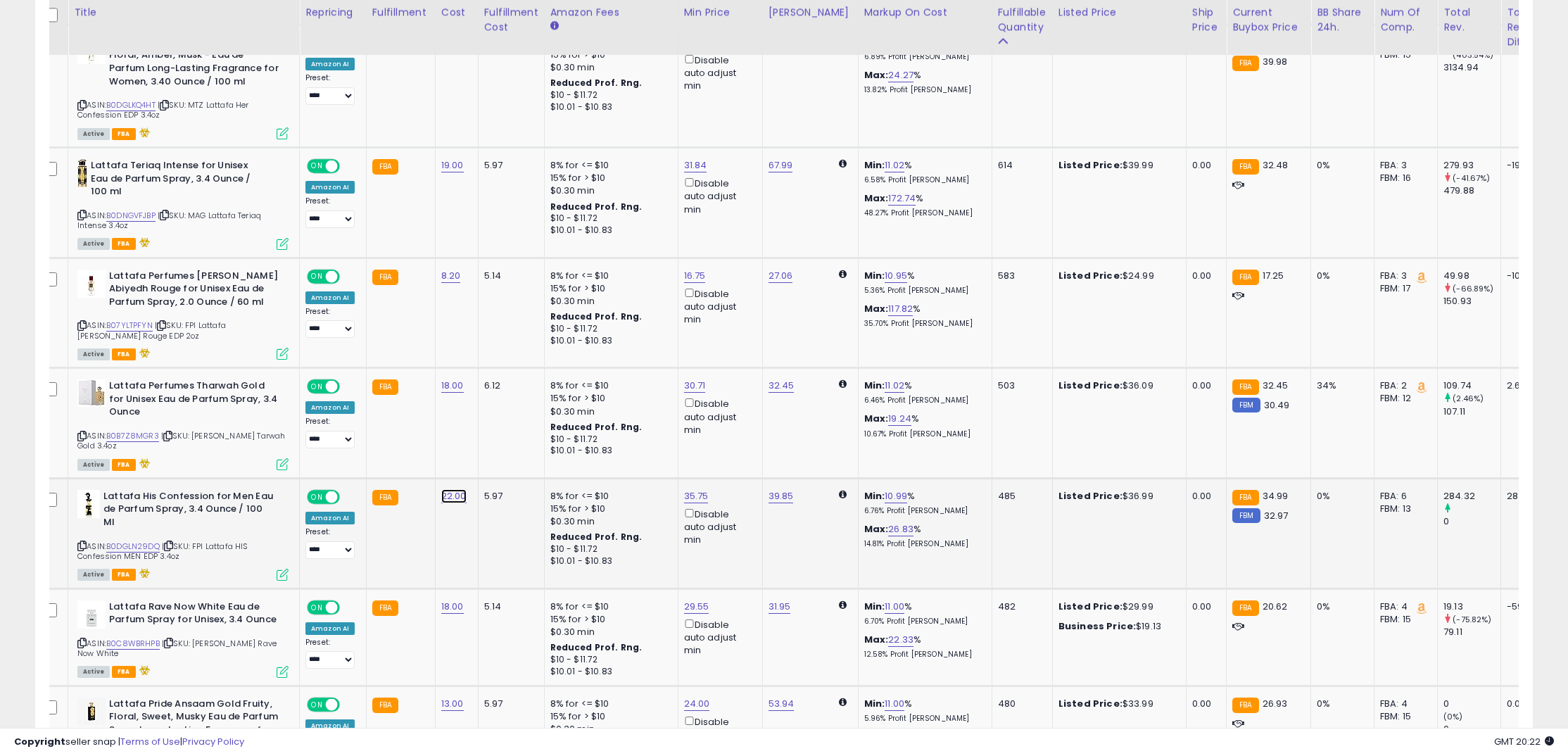
click at [463, 489] on link "22.00" at bounding box center [454, 496] width 26 height 14
drag, startPoint x: 417, startPoint y: 459, endPoint x: 316, endPoint y: 447, distance: 101.7
click at [320, 447] on tbody "**********" at bounding box center [1124, 306] width 2173 height 2789
type input "**"
click button "submit" at bounding box center [497, 452] width 24 height 21
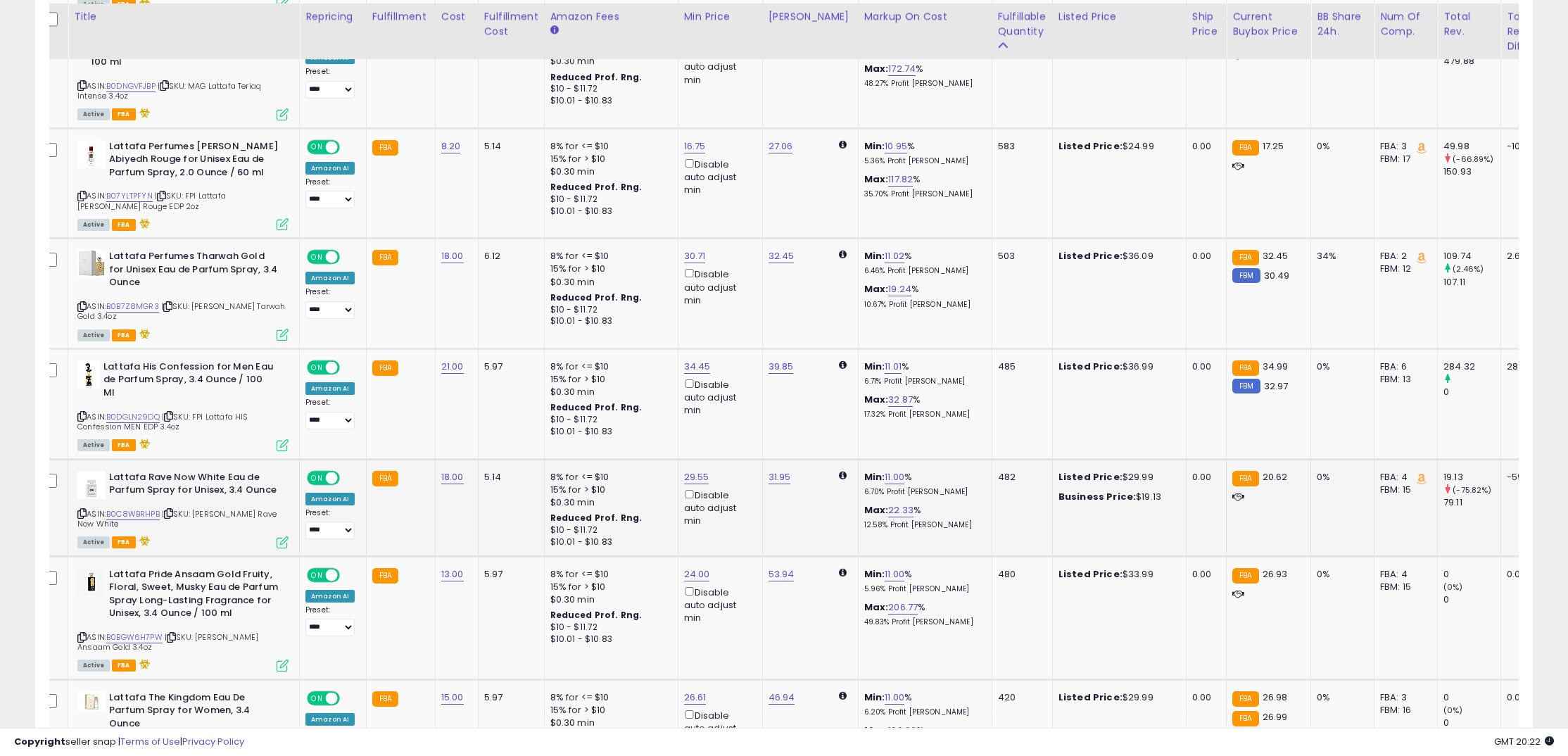
scroll to position [1978, 0]
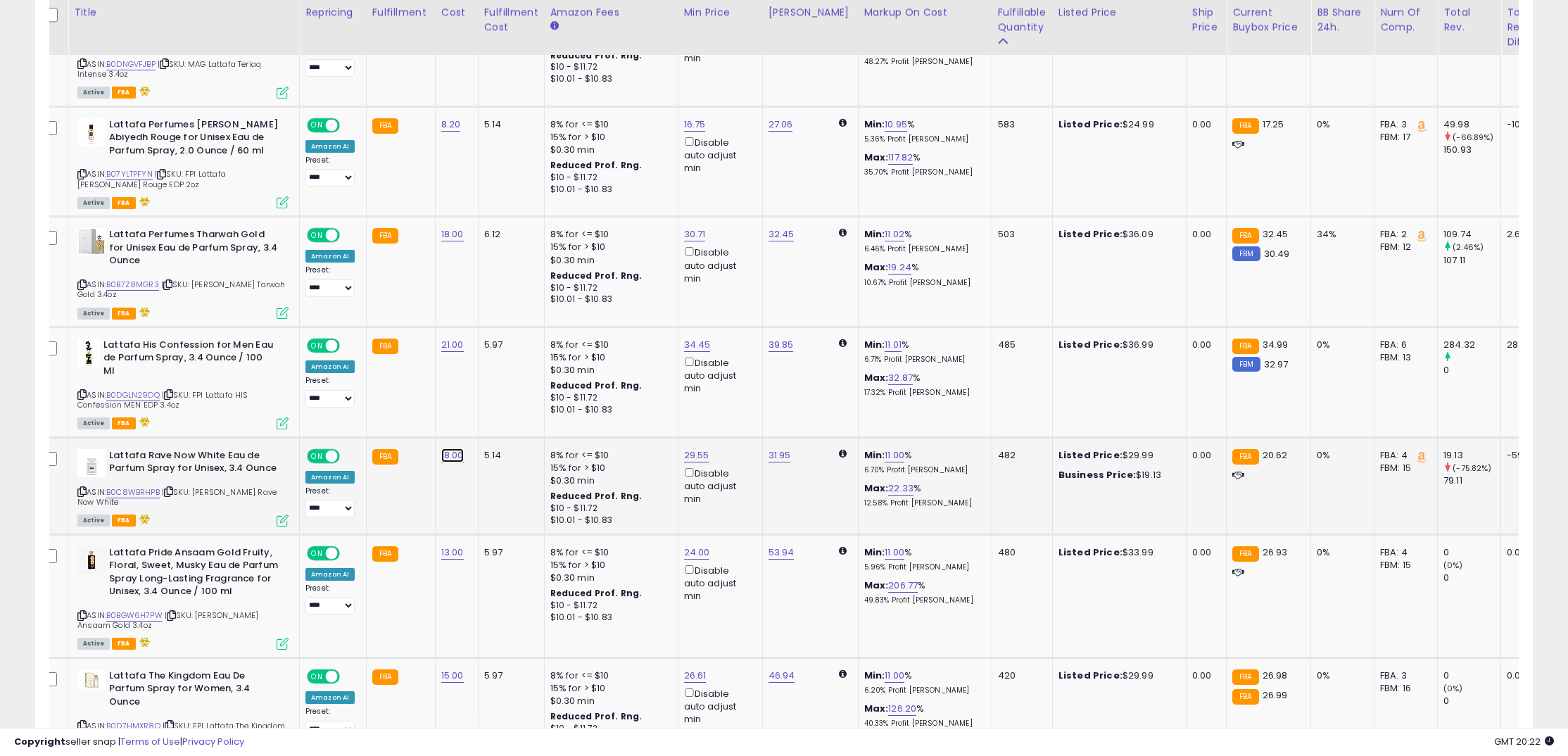
click at [457, 448] on link "18.00" at bounding box center [452, 455] width 22 height 14
drag, startPoint x: 418, startPoint y: 404, endPoint x: 297, endPoint y: 392, distance: 121.6
click at [297, 392] on tbody "**********" at bounding box center [1124, 155] width 2173 height 2789
type input "**"
click button "submit" at bounding box center [495, 399] width 24 height 21
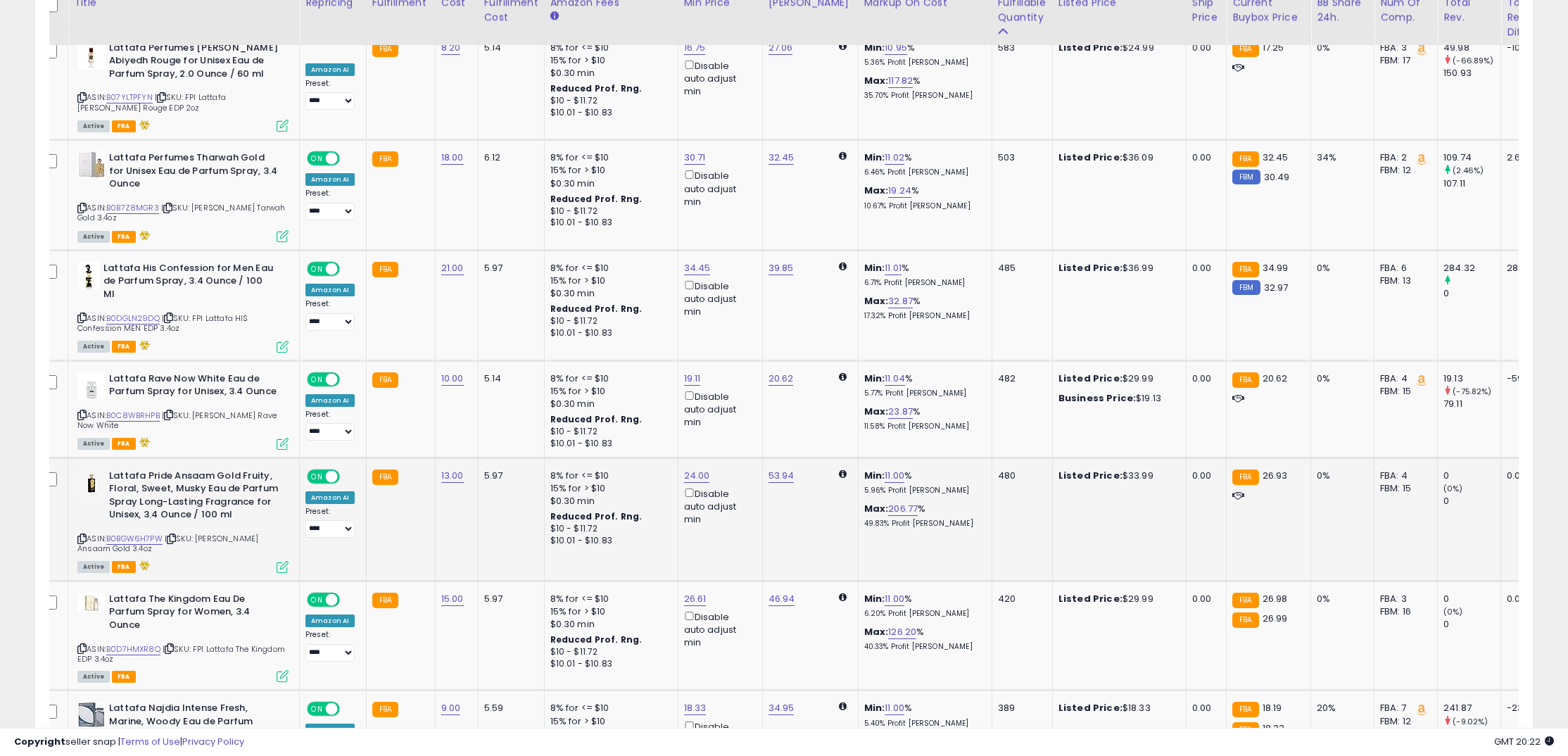
scroll to position [2064, 0]
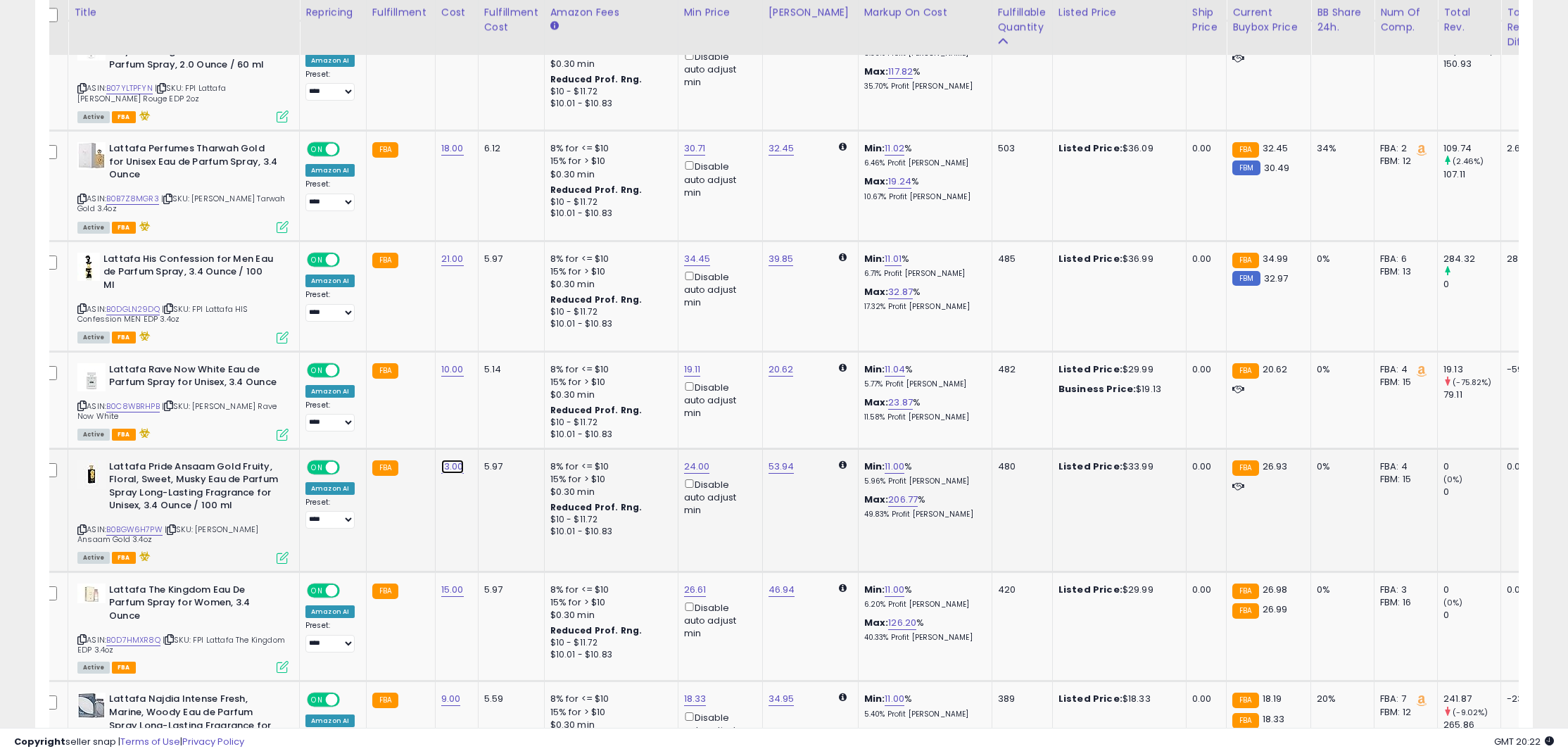
click at [452, 459] on link "13.00" at bounding box center [452, 467] width 22 height 14
drag, startPoint x: 427, startPoint y: 408, endPoint x: 319, endPoint y: 401, distance: 108.2
click at [319, 401] on tbody "**********" at bounding box center [1124, 69] width 2173 height 2789
type input "**"
click button "submit" at bounding box center [495, 410] width 24 height 21
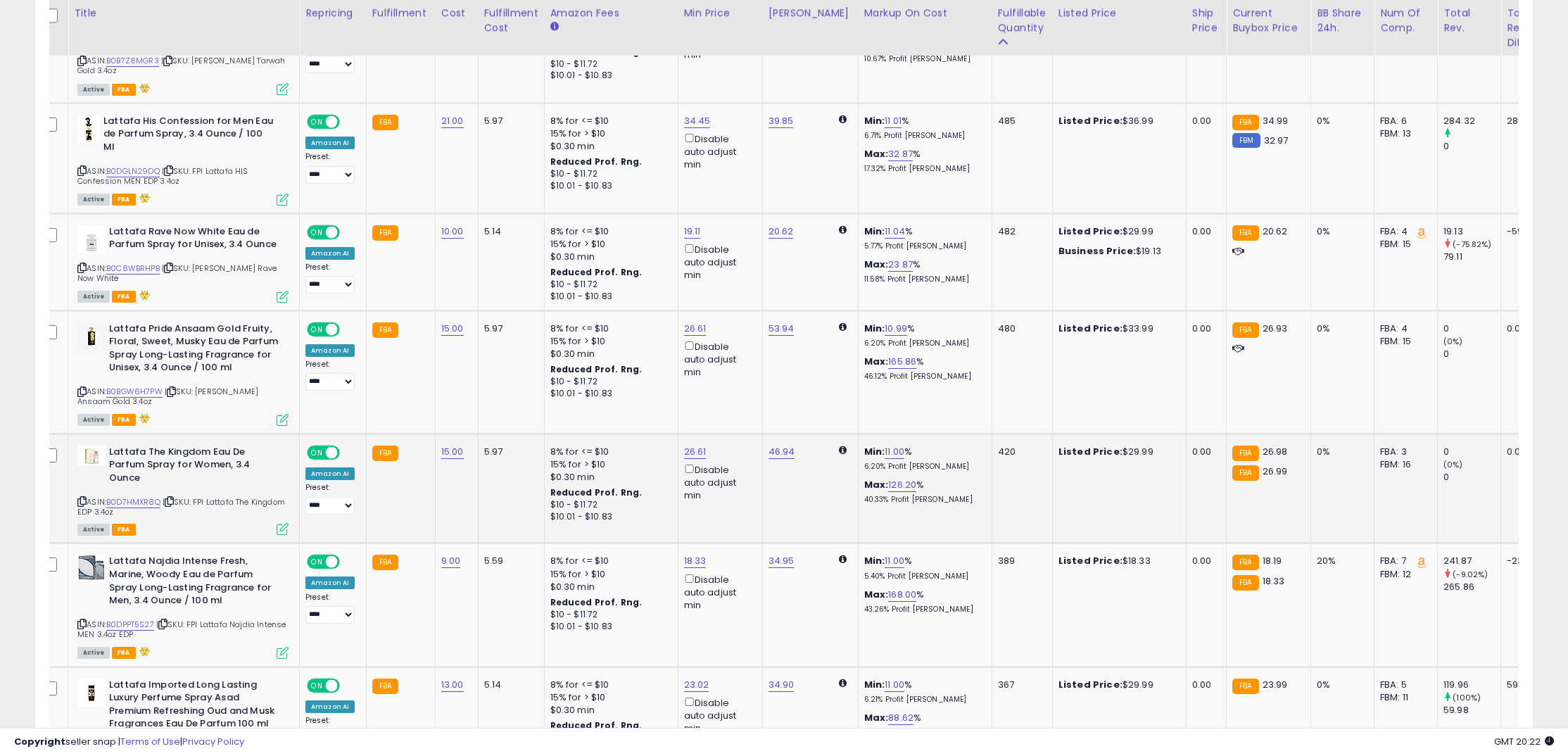
scroll to position [2203, 0]
click at [446, 444] on link "15.00" at bounding box center [452, 451] width 22 height 14
click at [529, 397] on icon "button" at bounding box center [524, 395] width 9 height 9
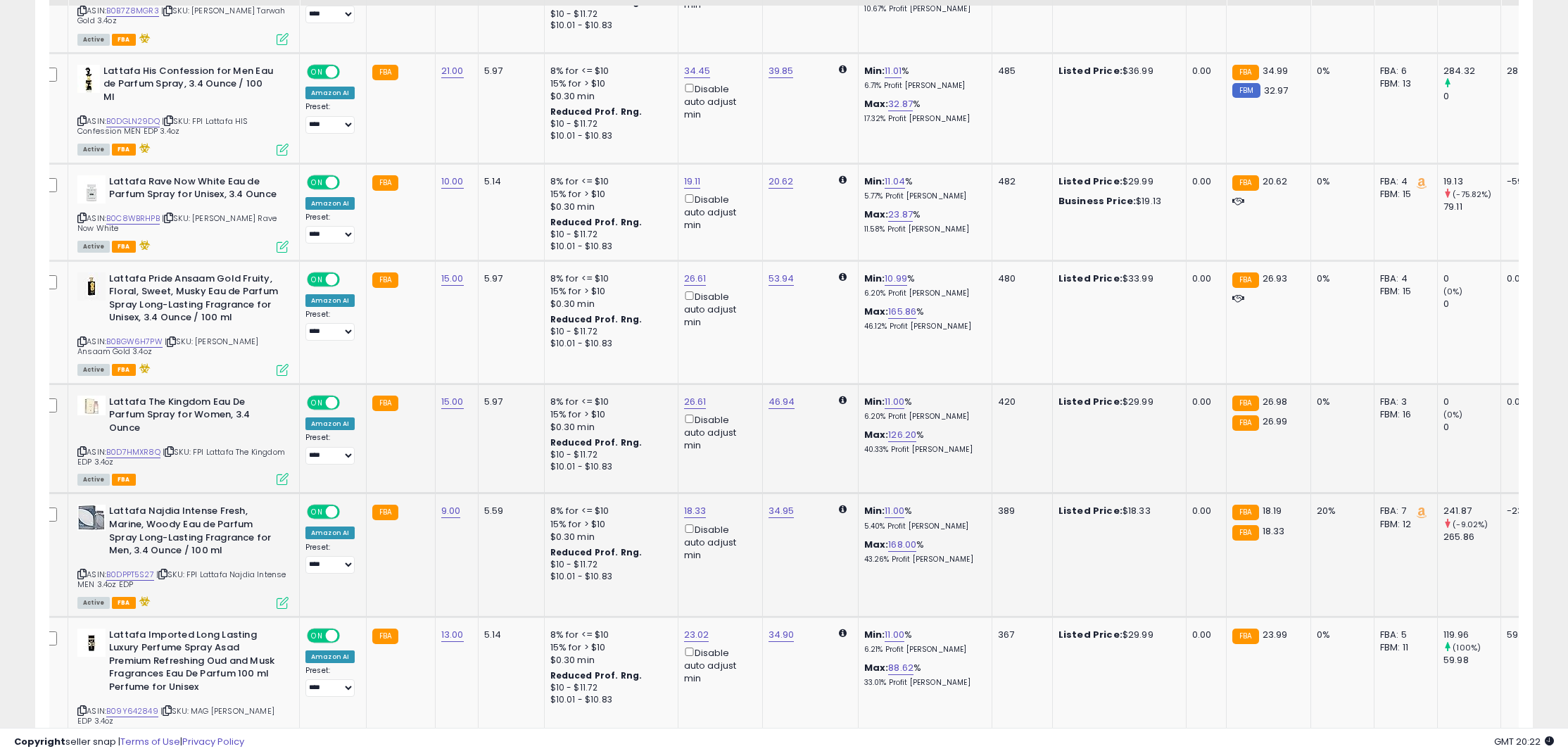
scroll to position [2262, 0]
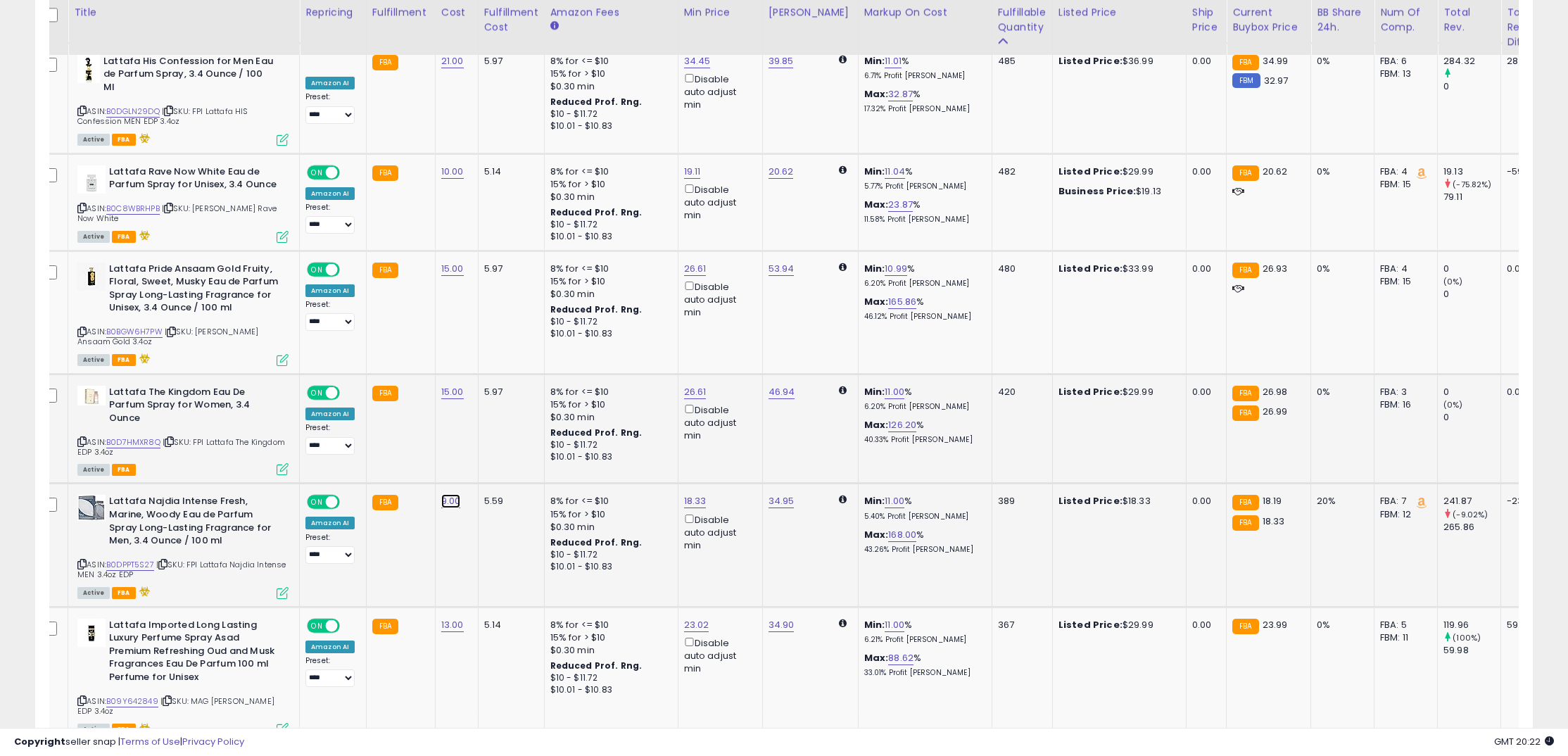
click at [457, 494] on link "9.00" at bounding box center [451, 501] width 20 height 14
drag, startPoint x: 396, startPoint y: 444, endPoint x: 316, endPoint y: 440, distance: 80.1
type input "***"
click button "submit" at bounding box center [494, 446] width 24 height 21
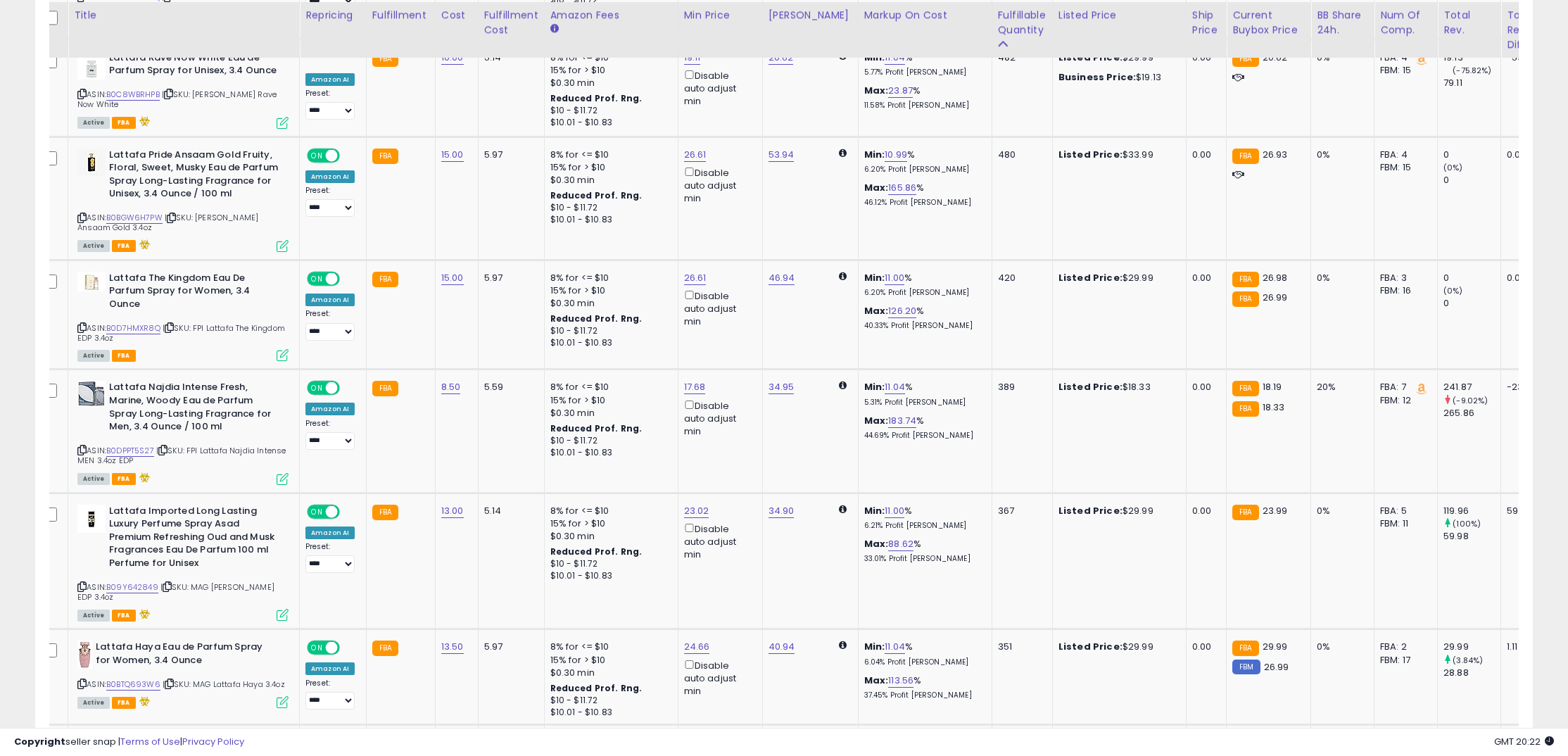
scroll to position [2381, 0]
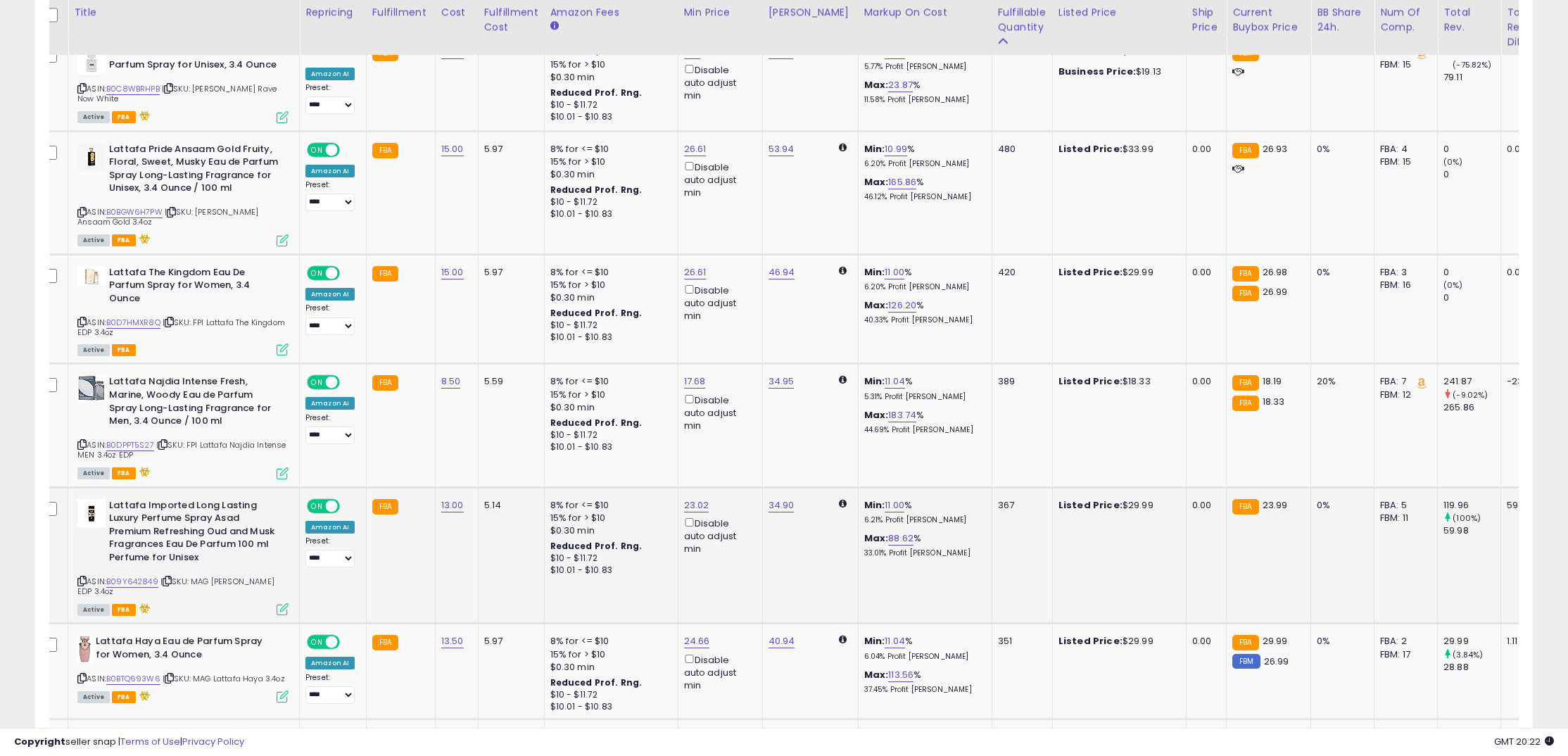
drag, startPoint x: 132, startPoint y: 554, endPoint x: 135, endPoint y: 561, distance: 7.6
click at [132, 555] on div "ASIN: B09Y642849 | SKU: MAG Lattafa Asad EDP 3.4oz Active FBA" at bounding box center [183, 557] width 211 height 116
click at [135, 576] on link "B09Y642849" at bounding box center [132, 581] width 52 height 12
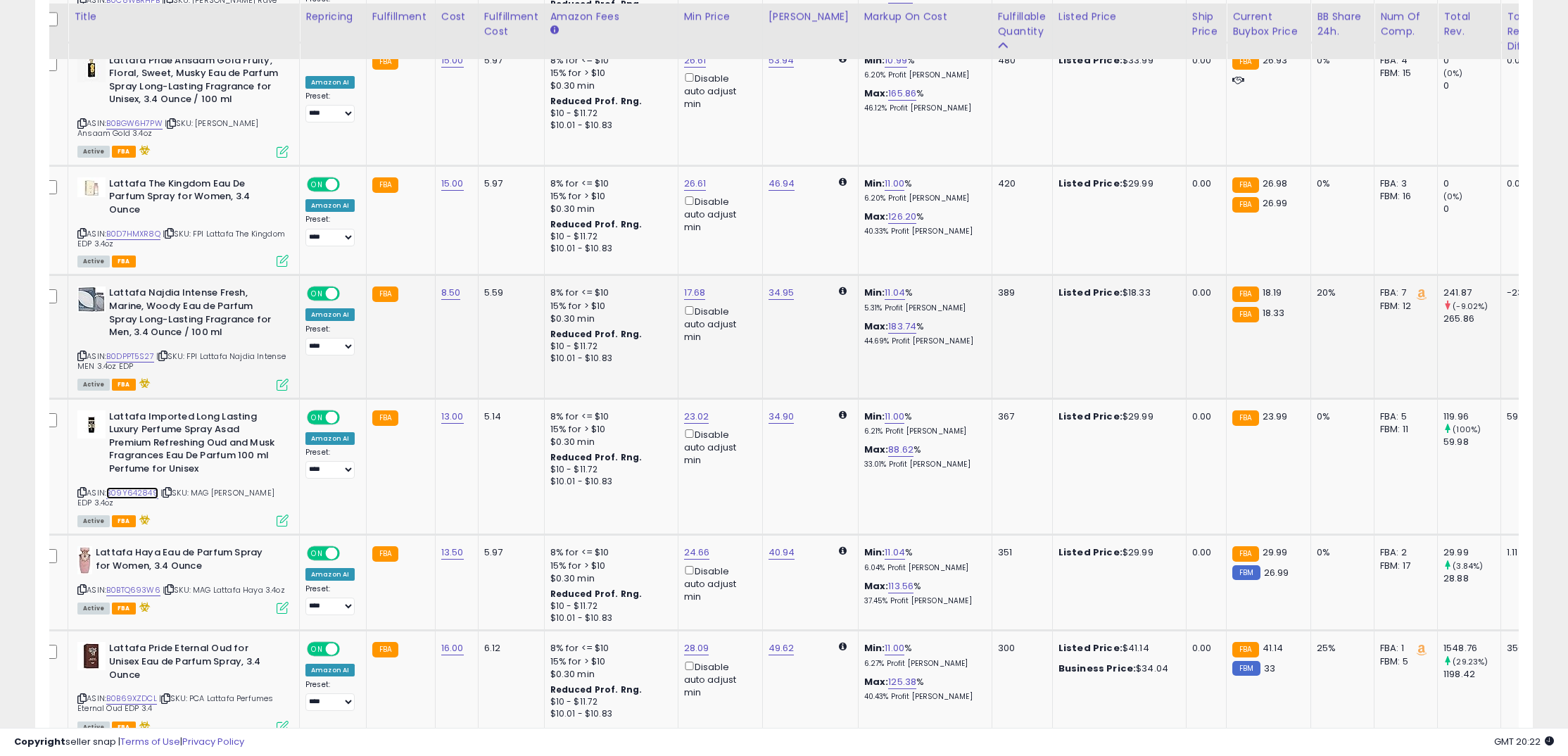
scroll to position [2478, 0]
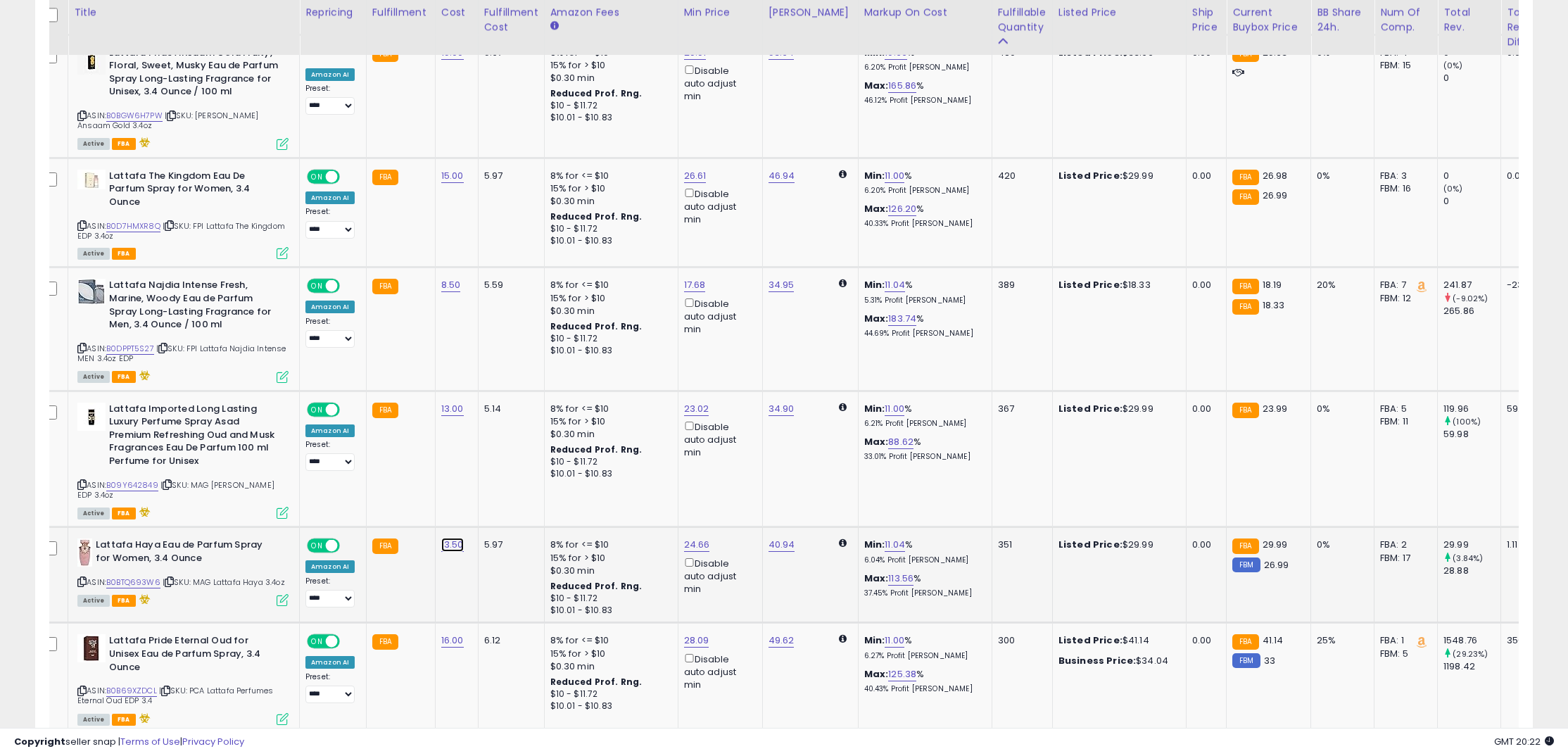
click at [460, 537] on link "13.50" at bounding box center [452, 545] width 22 height 14
drag, startPoint x: 419, startPoint y: 494, endPoint x: 323, endPoint y: 481, distance: 96.9
type input "**"
click button "submit" at bounding box center [495, 490] width 24 height 21
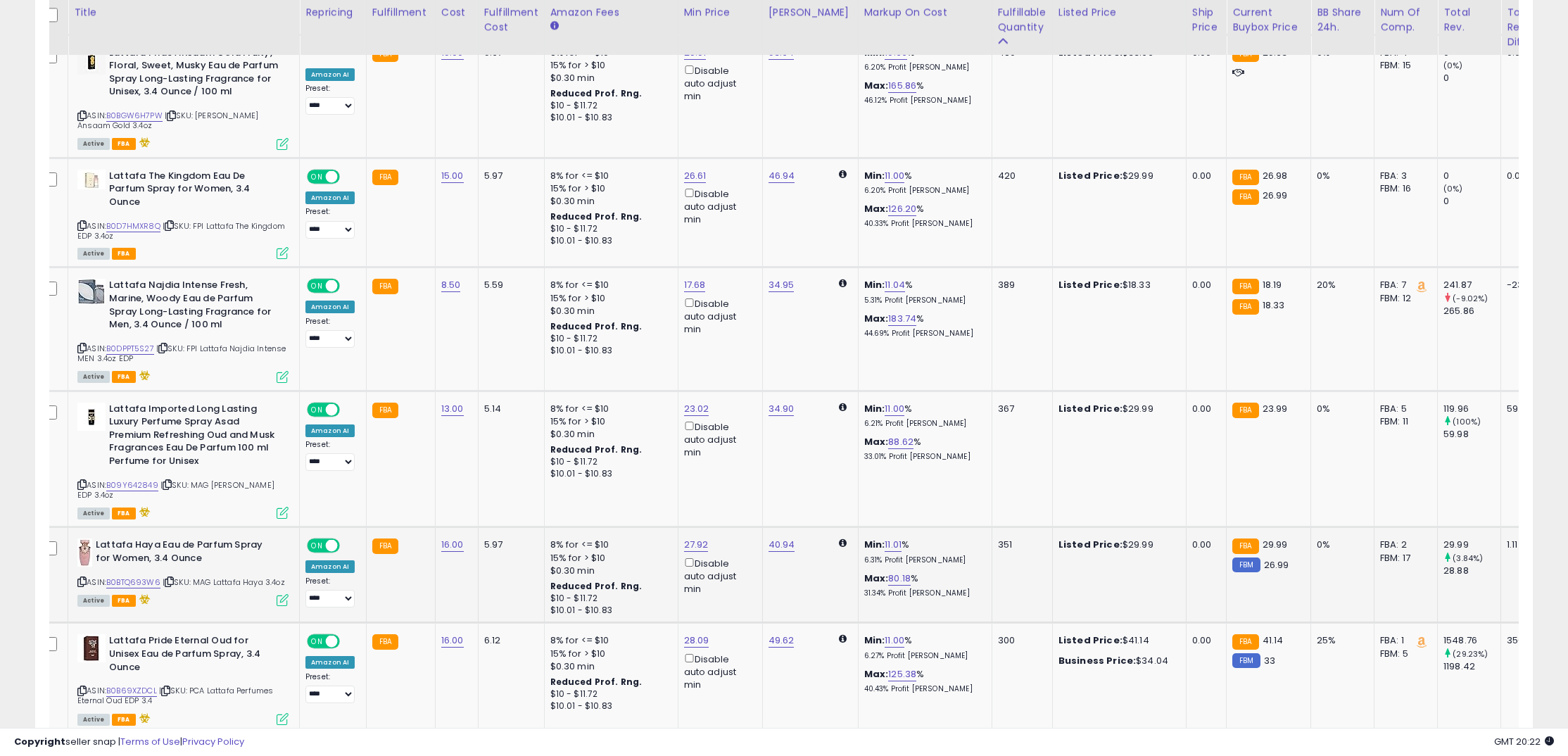
click at [81, 577] on icon at bounding box center [81, 581] width 9 height 8
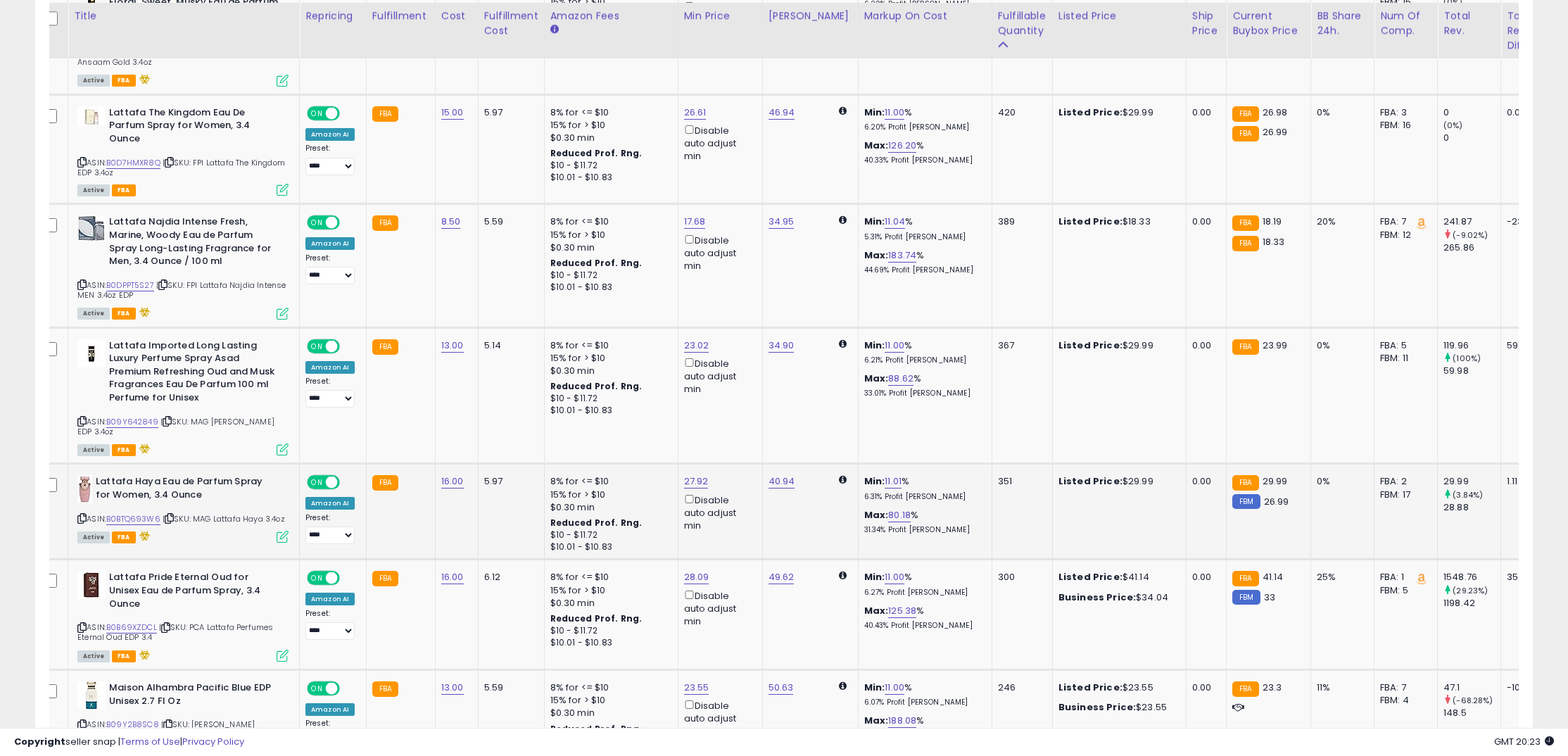
scroll to position [2544, 0]
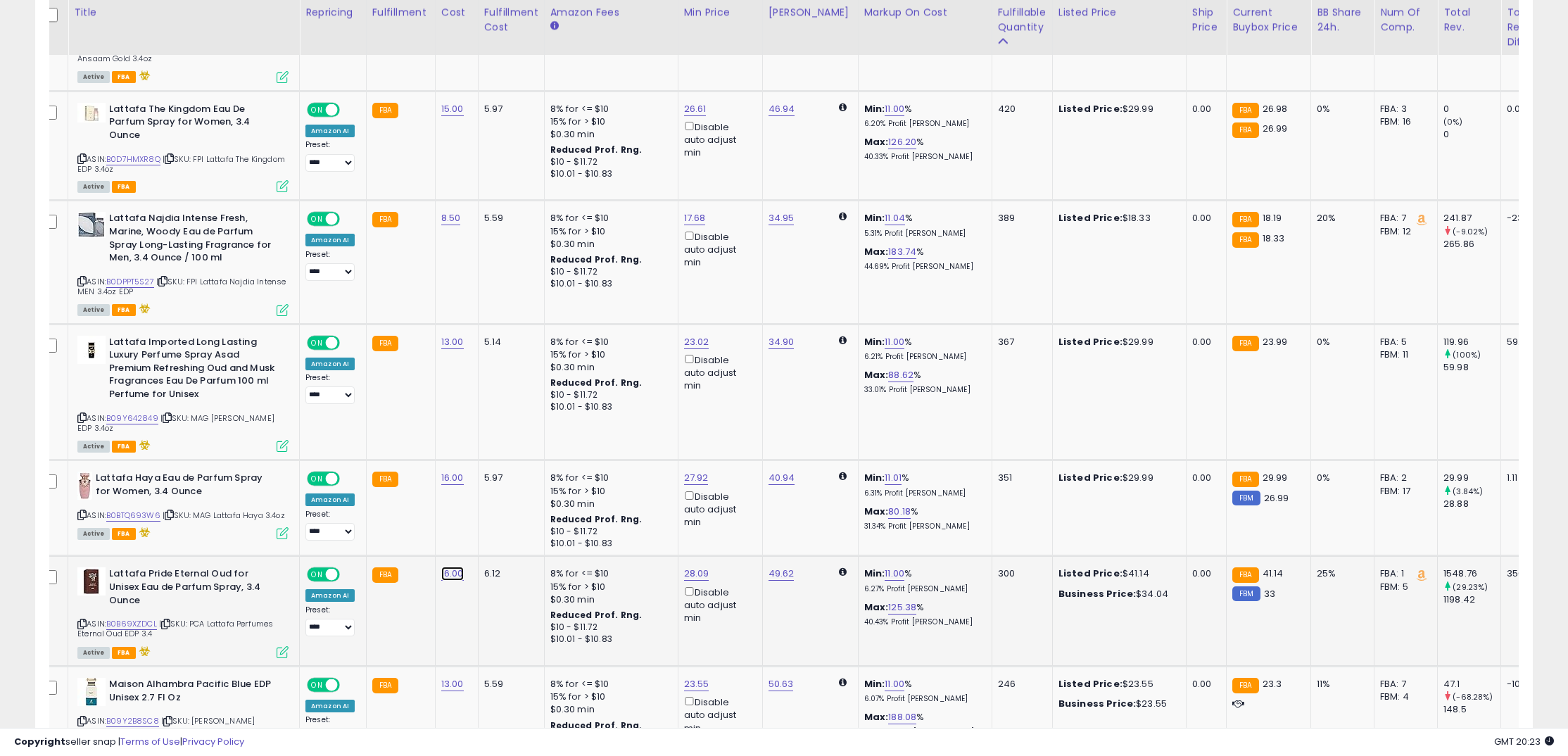
drag, startPoint x: 453, startPoint y: 558, endPoint x: 447, endPoint y: 552, distance: 8.5
click at [452, 566] on link "16.00" at bounding box center [452, 573] width 22 height 14
drag, startPoint x: 348, startPoint y: 523, endPoint x: 306, endPoint y: 519, distance: 42.2
type input "**"
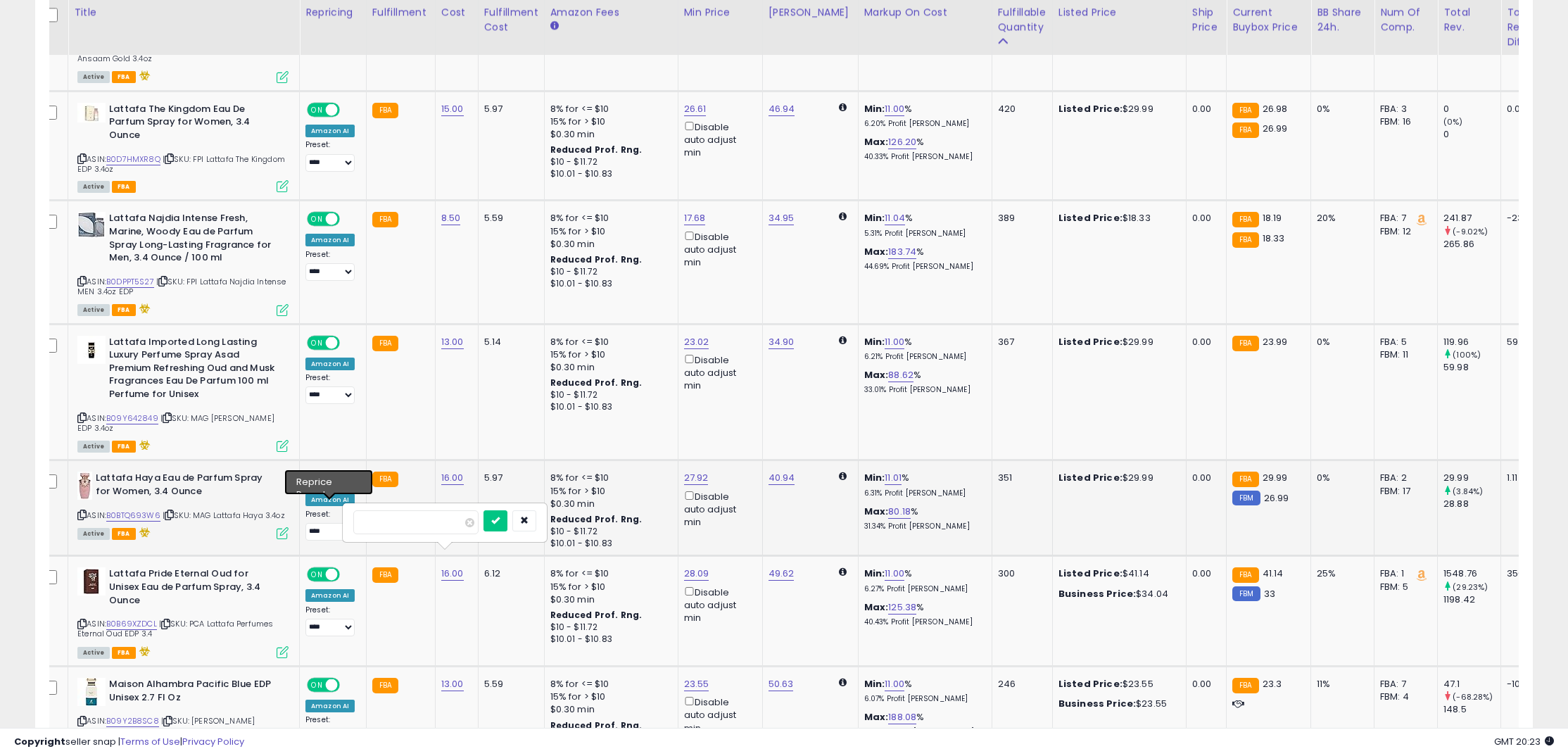
click button "submit" at bounding box center [495, 521] width 24 height 21
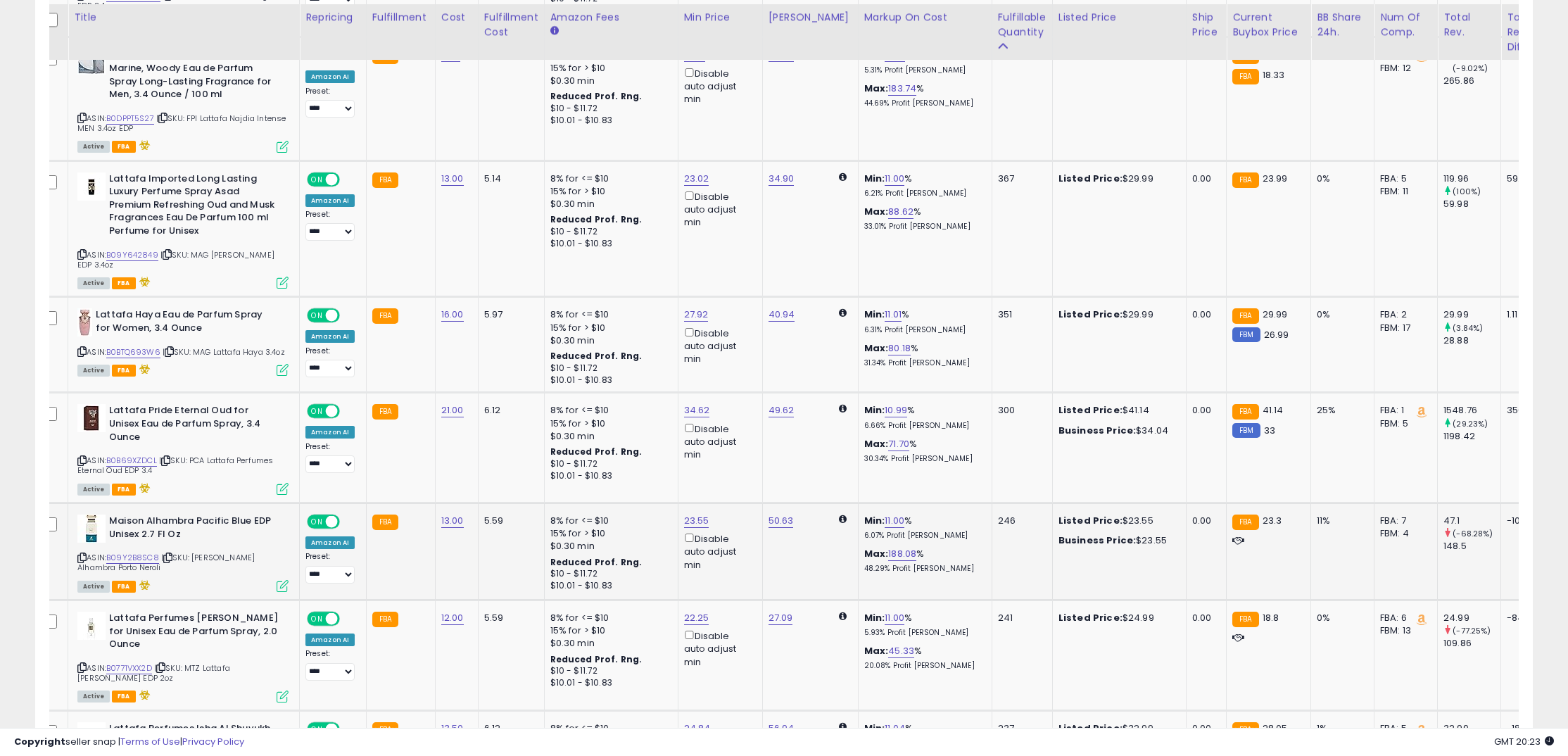
scroll to position [2715, 0]
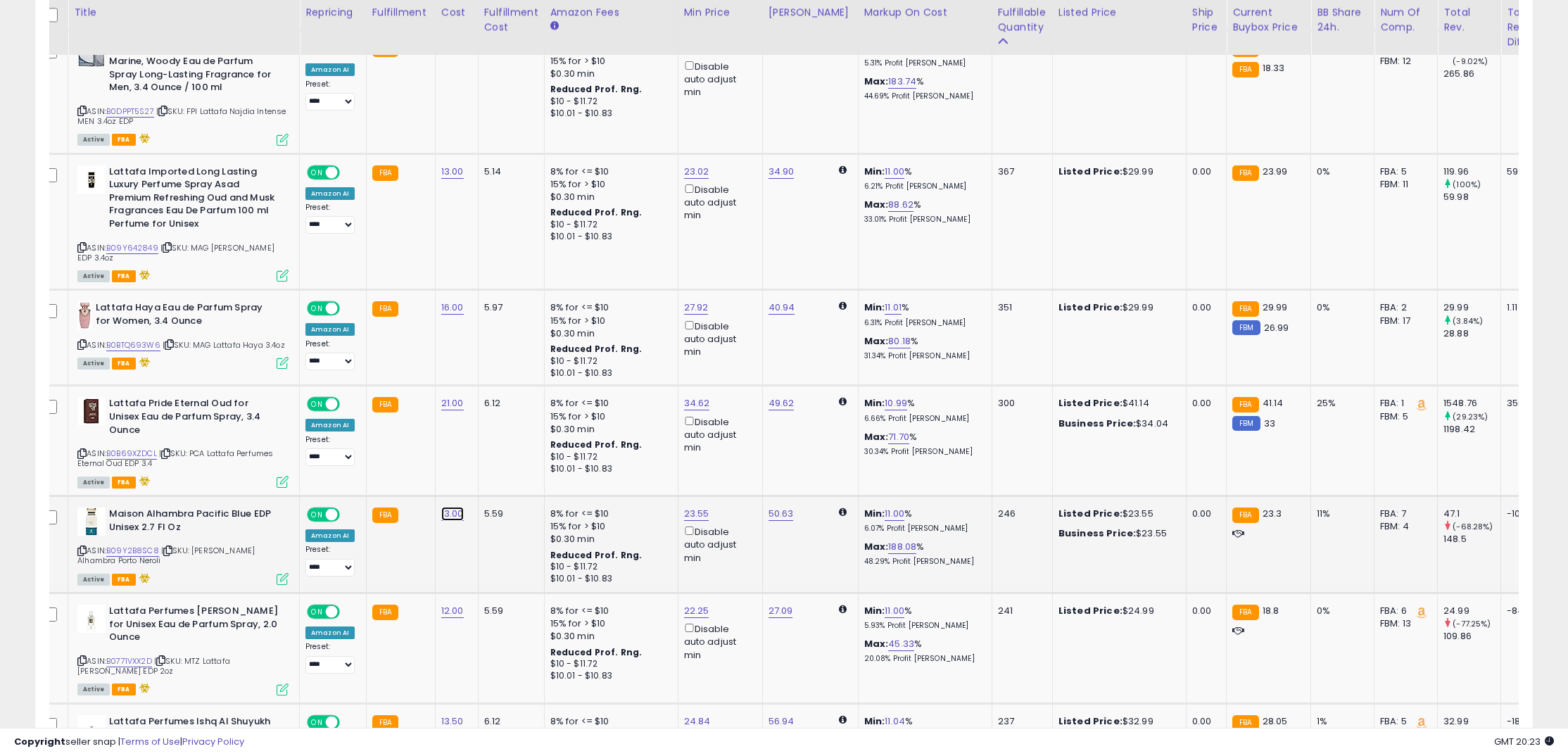
click at [459, 506] on link "13.00" at bounding box center [452, 514] width 22 height 14
drag, startPoint x: 429, startPoint y: 447, endPoint x: 328, endPoint y: 442, distance: 101.1
type input "**"
click button "submit" at bounding box center [495, 448] width 24 height 21
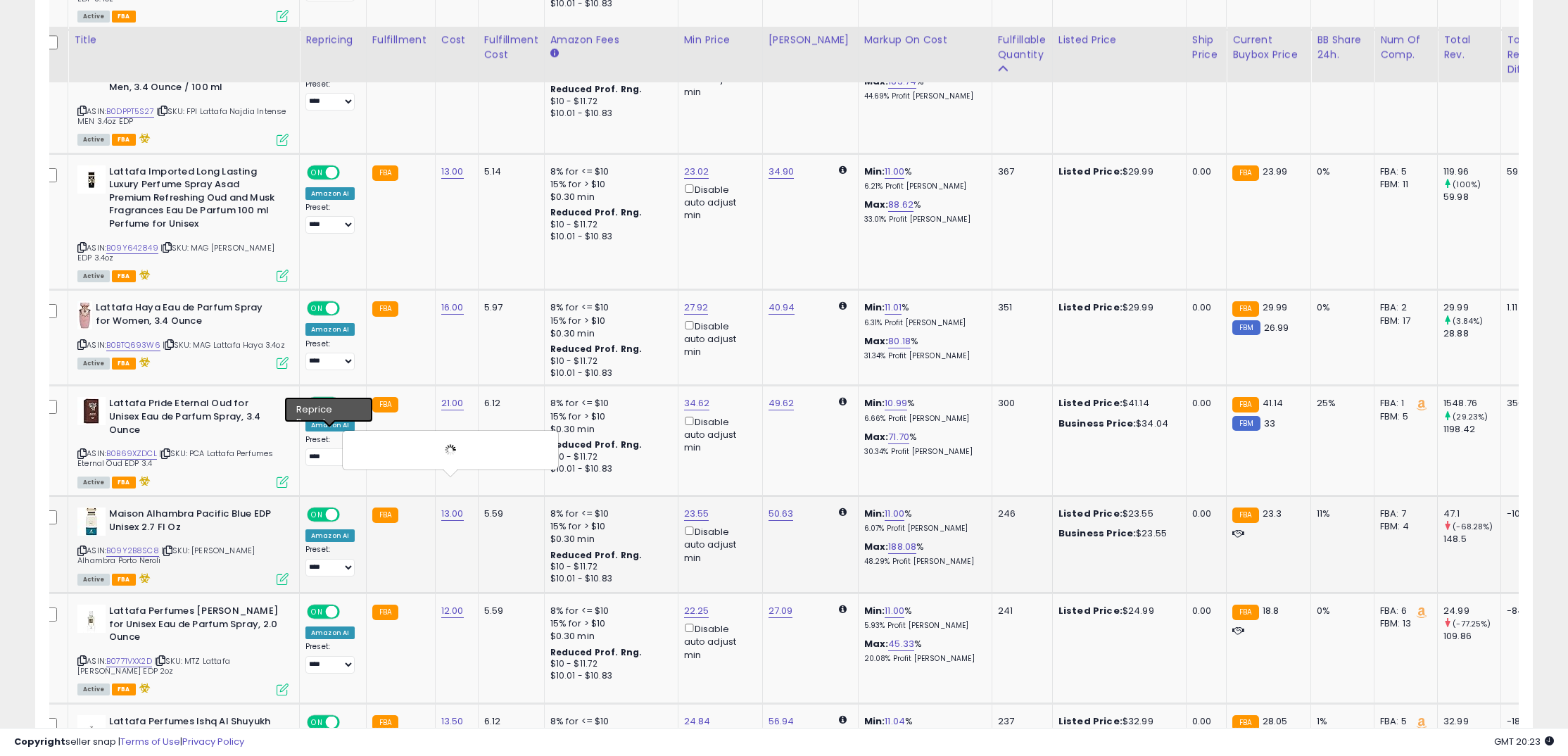
scroll to position [2754, 0]
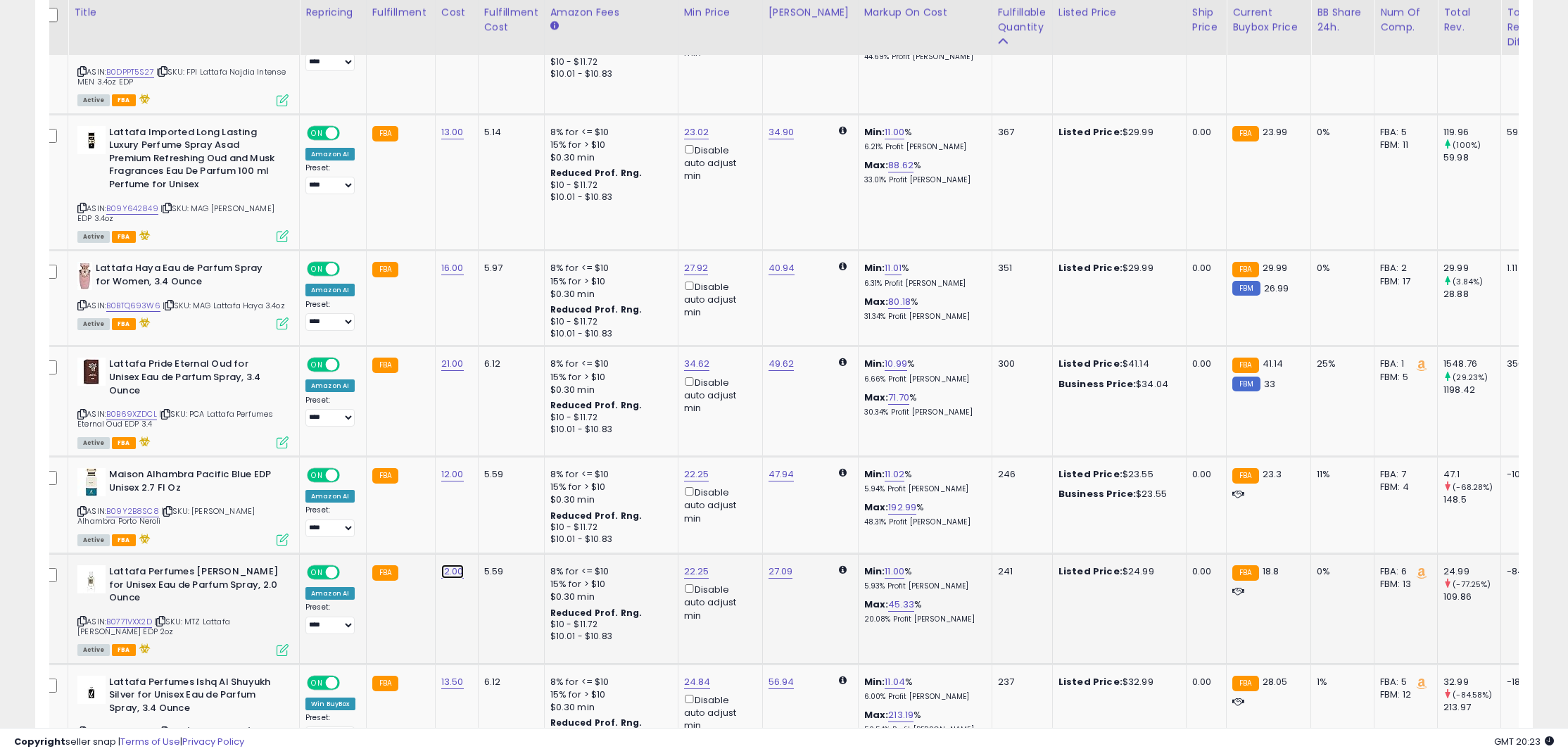
click at [456, 565] on link "12.00" at bounding box center [452, 572] width 22 height 14
drag, startPoint x: 370, startPoint y: 504, endPoint x: 304, endPoint y: 494, distance: 66.8
type input "*"
click button "submit" at bounding box center [495, 506] width 24 height 21
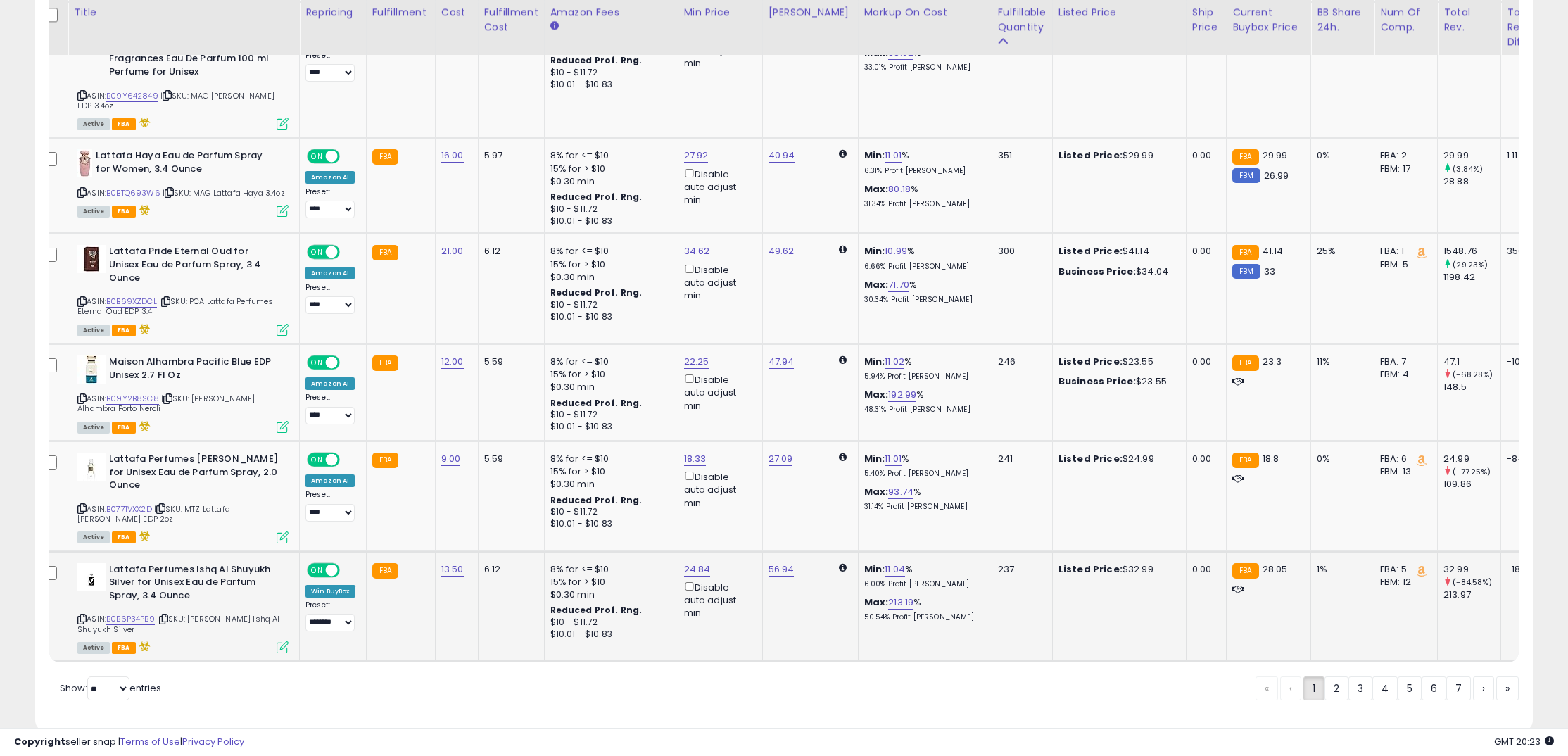
scroll to position [0, 12]
click at [455, 562] on link "13.50" at bounding box center [453, 569] width 22 height 14
drag, startPoint x: 416, startPoint y: 510, endPoint x: 325, endPoint y: 502, distance: 91.4
type input "**"
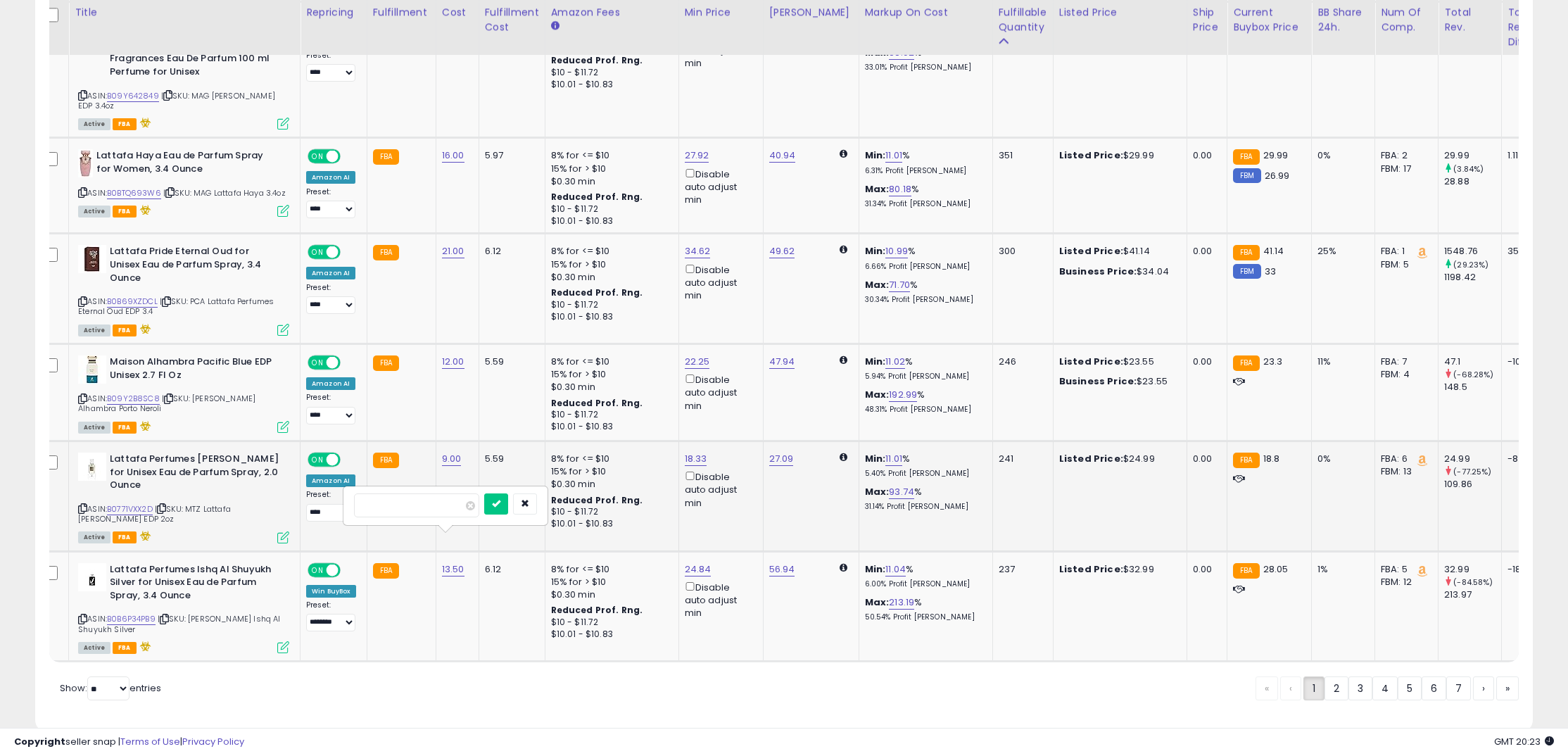
click button "submit" at bounding box center [496, 503] width 24 height 21
click at [445, 562] on link "16.00" at bounding box center [453, 569] width 22 height 14
drag, startPoint x: 427, startPoint y: 506, endPoint x: 297, endPoint y: 501, distance: 130.1
type input "**"
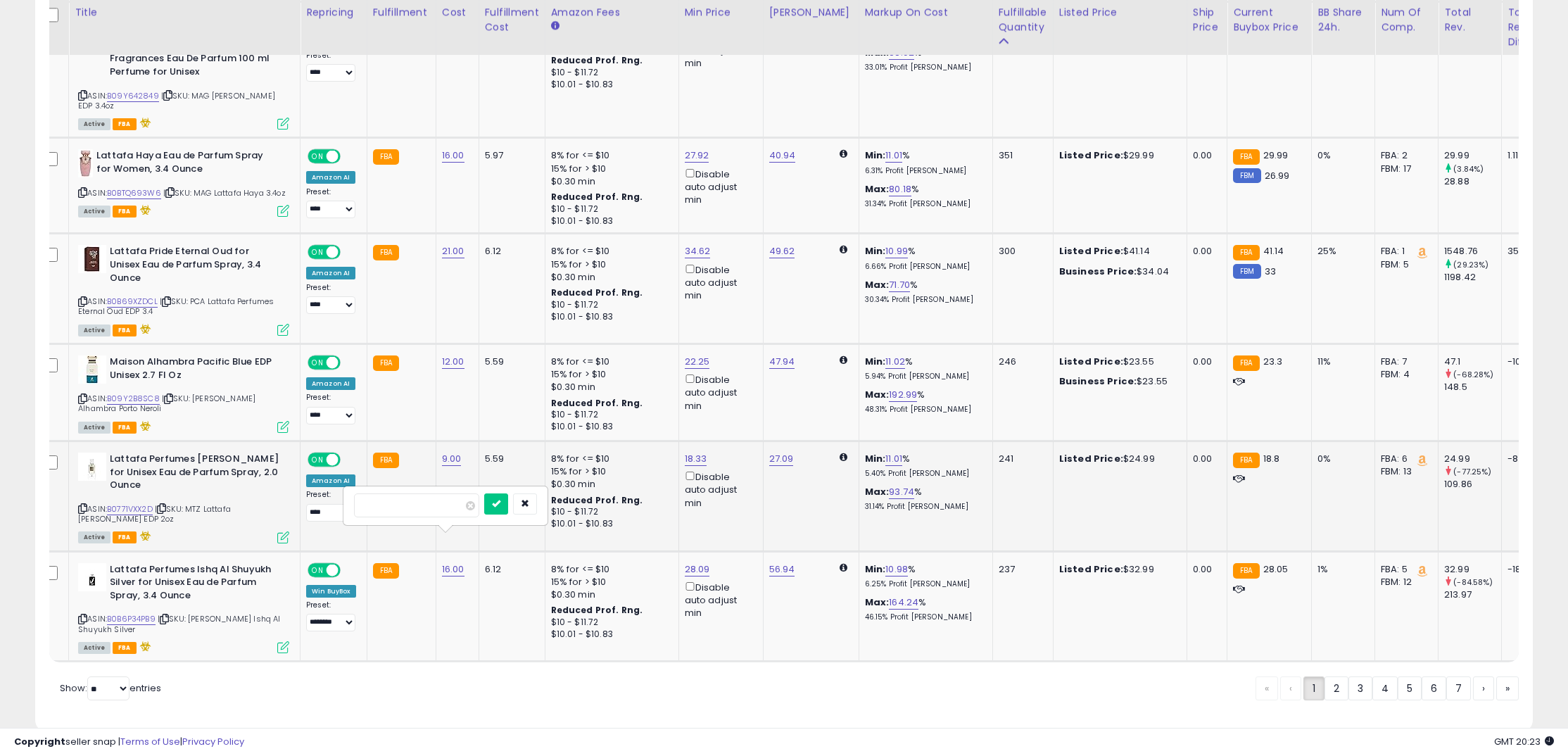
click button "submit" at bounding box center [496, 503] width 24 height 21
click at [1336, 676] on link "2" at bounding box center [1336, 688] width 24 height 24
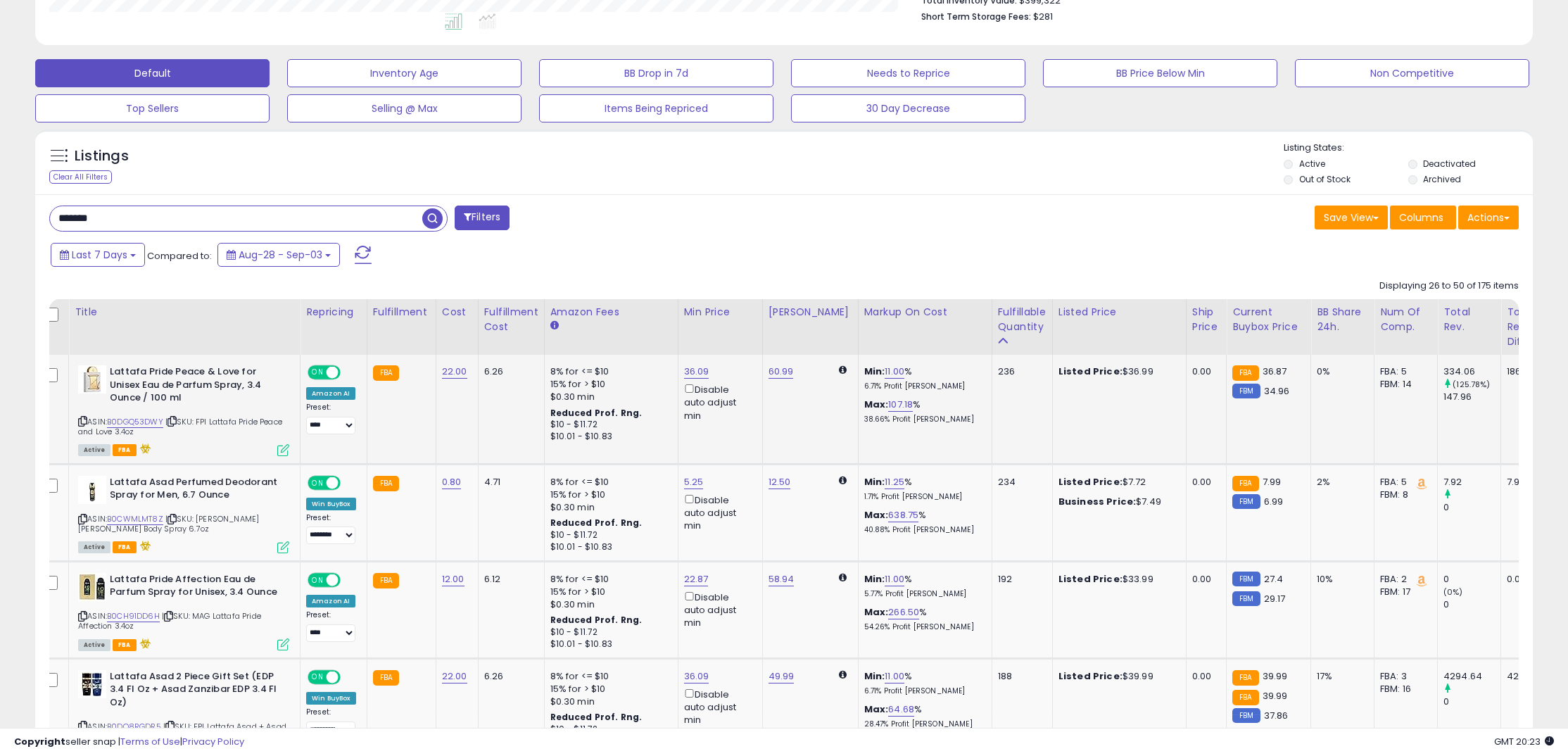
scroll to position [390, 0]
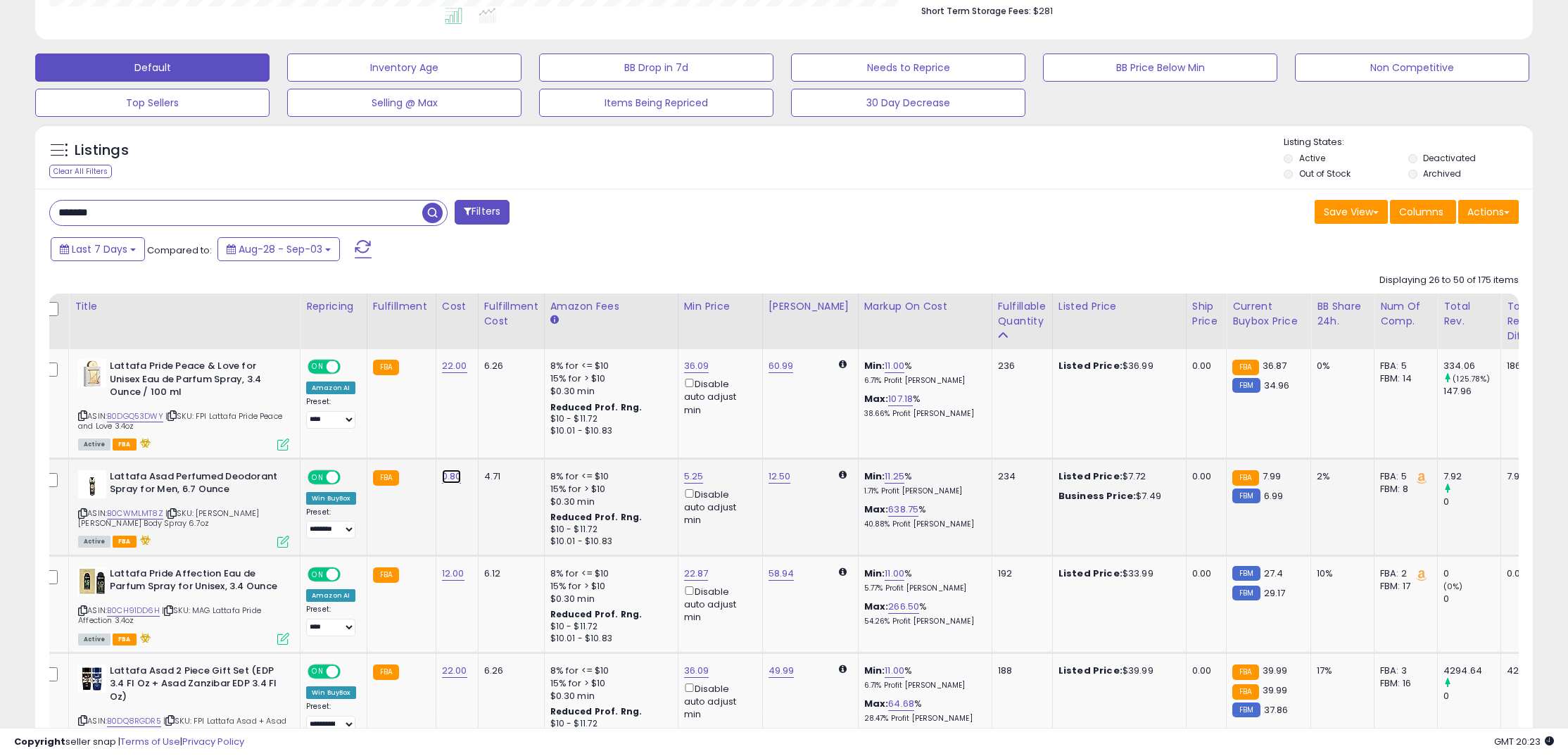
click at [442, 480] on link "0.80" at bounding box center [451, 476] width 20 height 14
drag, startPoint x: 366, startPoint y: 441, endPoint x: 318, endPoint y: 431, distance: 49.0
type input "*"
click button "submit" at bounding box center [494, 441] width 24 height 21
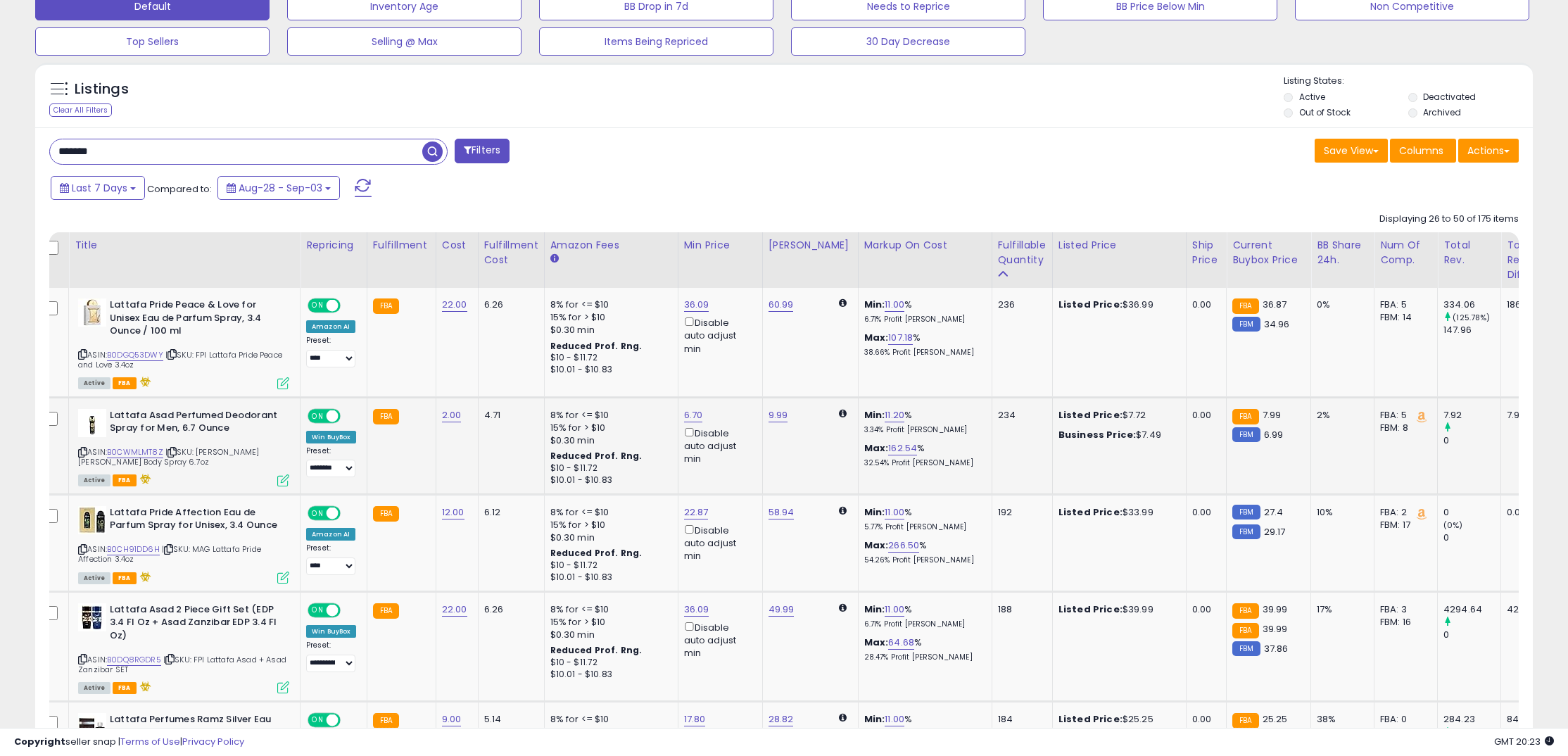
scroll to position [455, 0]
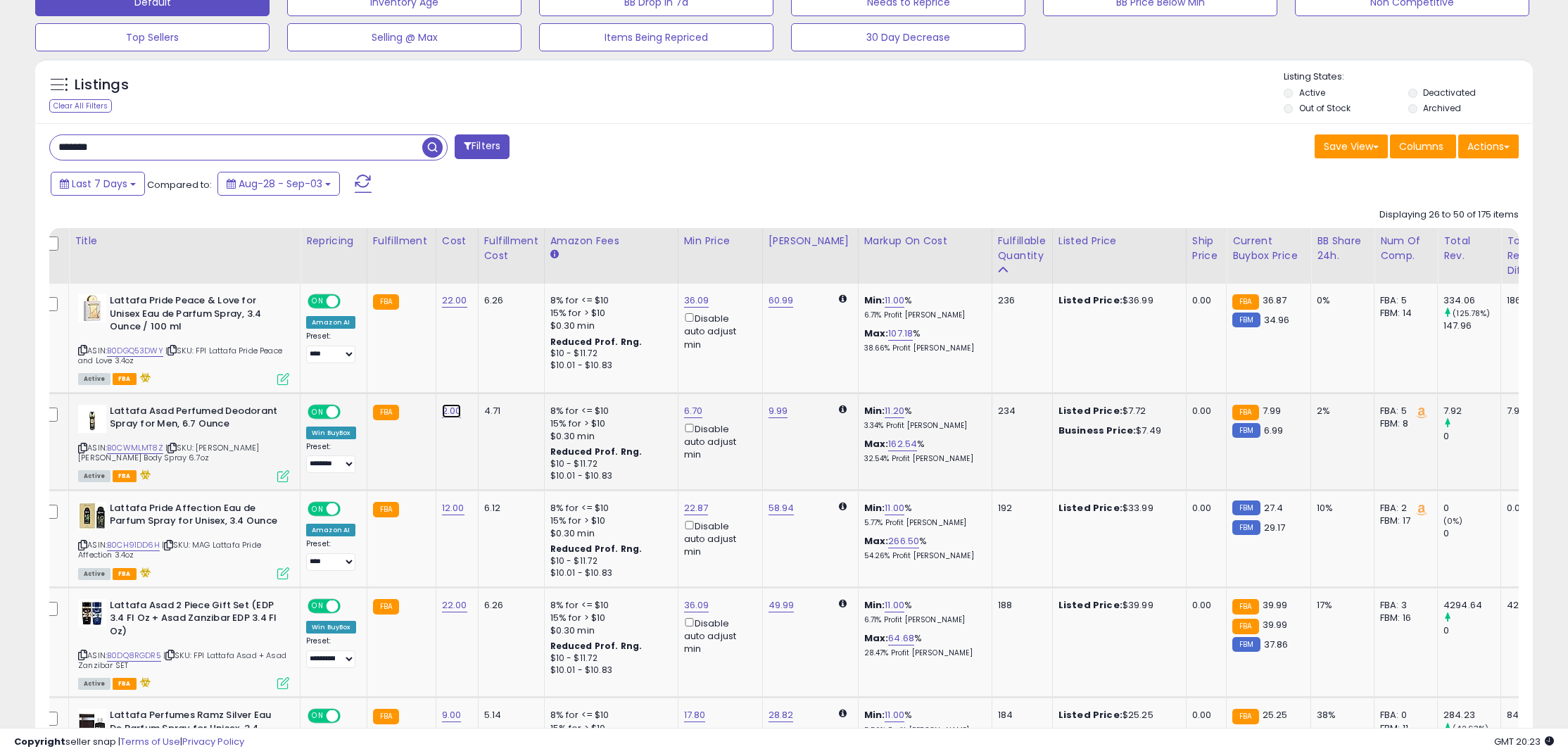
click at [444, 411] on link "2.00" at bounding box center [451, 411] width 20 height 14
drag, startPoint x: 427, startPoint y: 386, endPoint x: 294, endPoint y: 380, distance: 133.1
type input "***"
click button "submit" at bounding box center [494, 376] width 24 height 21
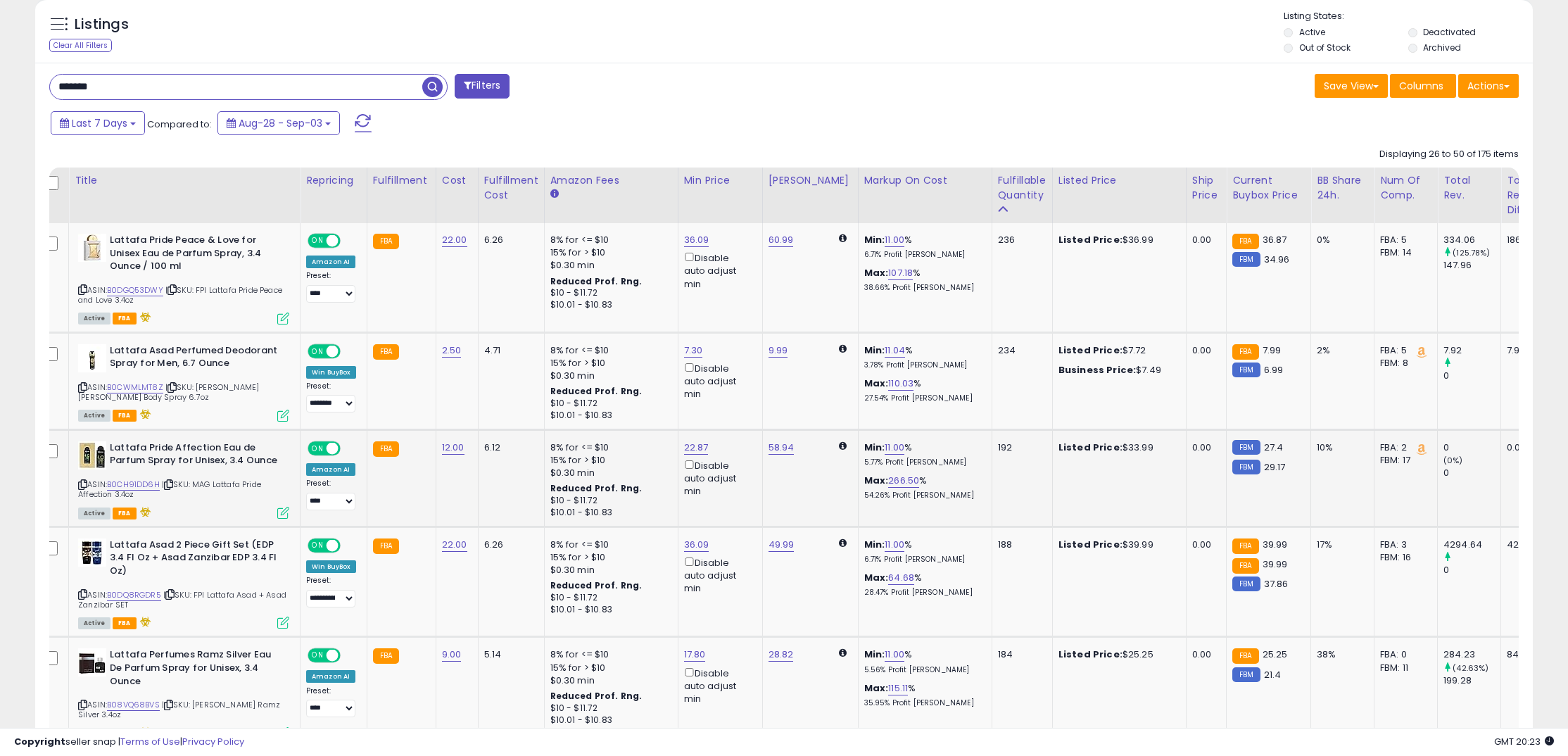
scroll to position [527, 0]
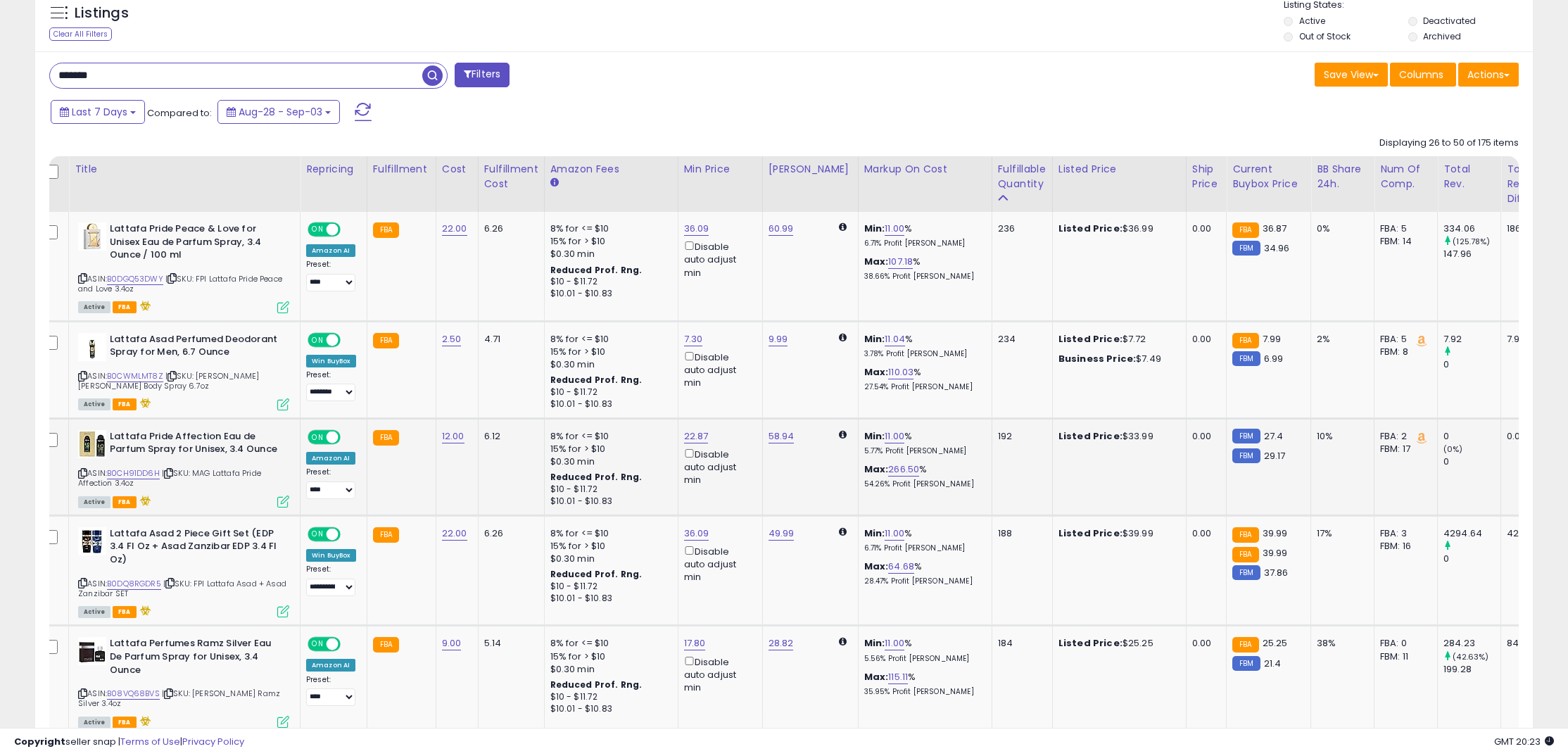
drag, startPoint x: 465, startPoint y: 438, endPoint x: 448, endPoint y: 439, distance: 17.0
click at [465, 438] on td "12.00" at bounding box center [456, 467] width 42 height 97
click at [448, 439] on link "12.00" at bounding box center [453, 436] width 22 height 14
drag, startPoint x: 426, startPoint y: 402, endPoint x: 310, endPoint y: 392, distance: 116.4
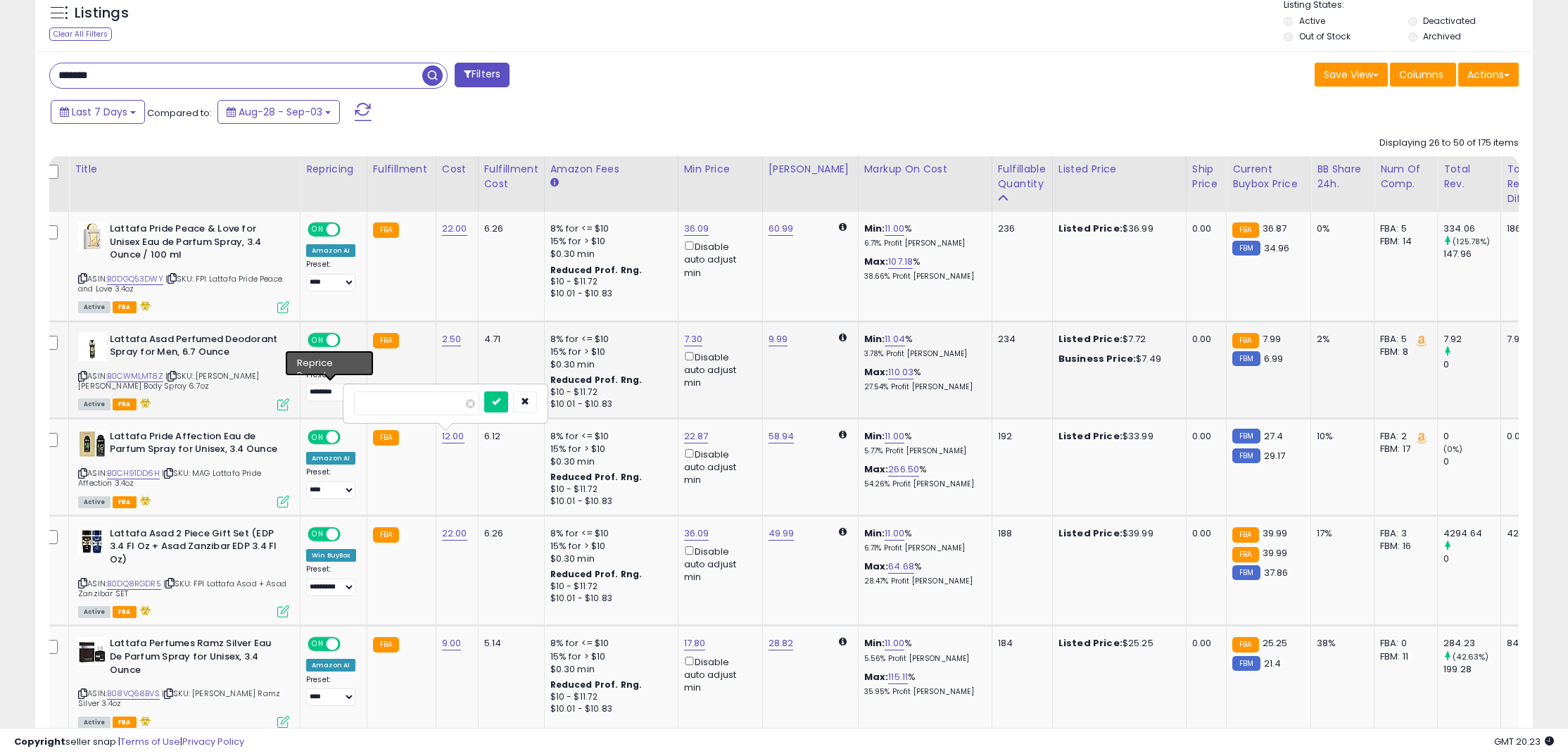
type input "**"
click button "submit" at bounding box center [496, 402] width 24 height 21
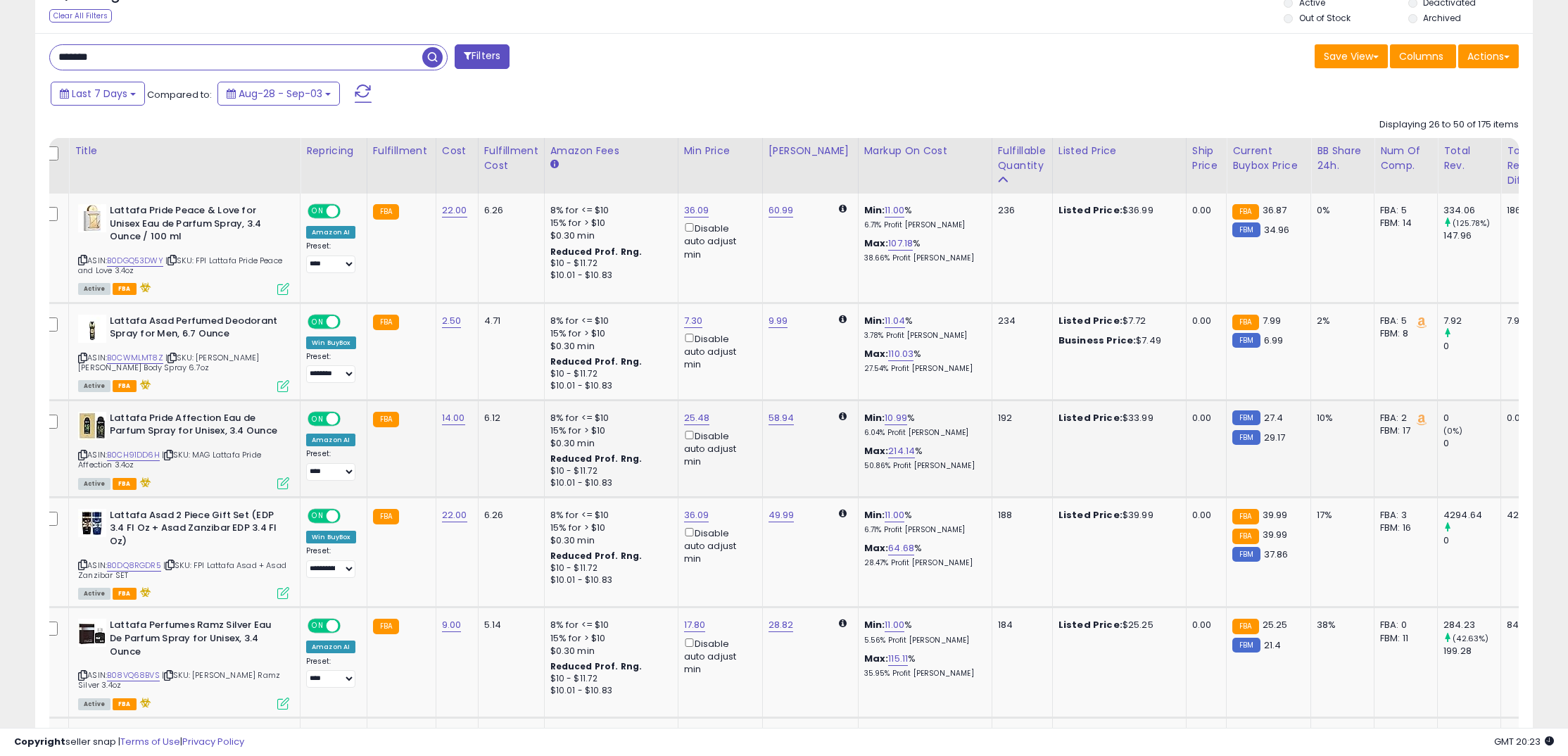
scroll to position [556, 0]
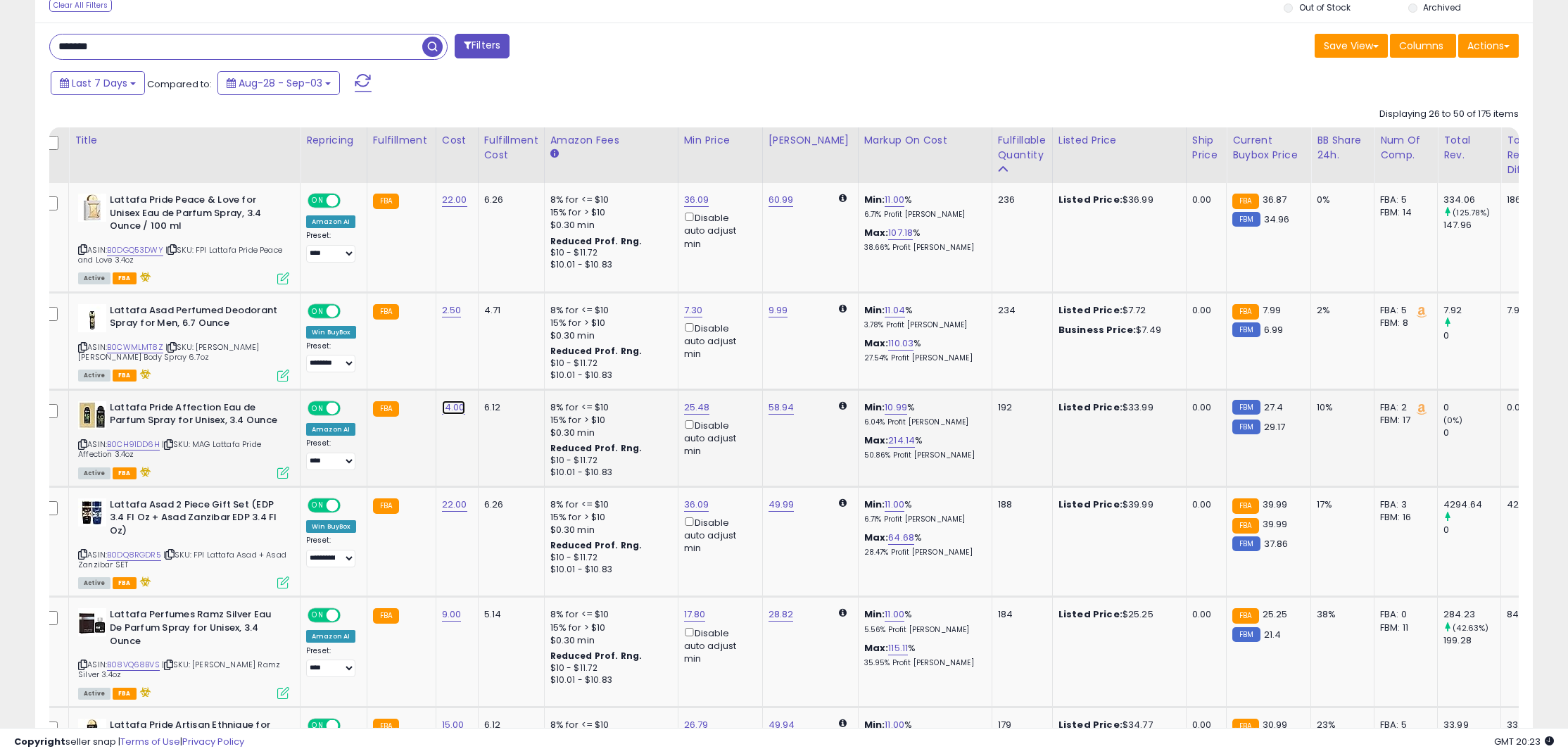
drag, startPoint x: 452, startPoint y: 414, endPoint x: 411, endPoint y: 396, distance: 44.8
click at [452, 414] on link "14.00" at bounding box center [453, 408] width 23 height 14
drag, startPoint x: 402, startPoint y: 382, endPoint x: 407, endPoint y: 376, distance: 7.8
click at [399, 381] on input "*****" at bounding box center [416, 374] width 125 height 24
drag, startPoint x: 409, startPoint y: 375, endPoint x: 335, endPoint y: 366, distance: 74.5
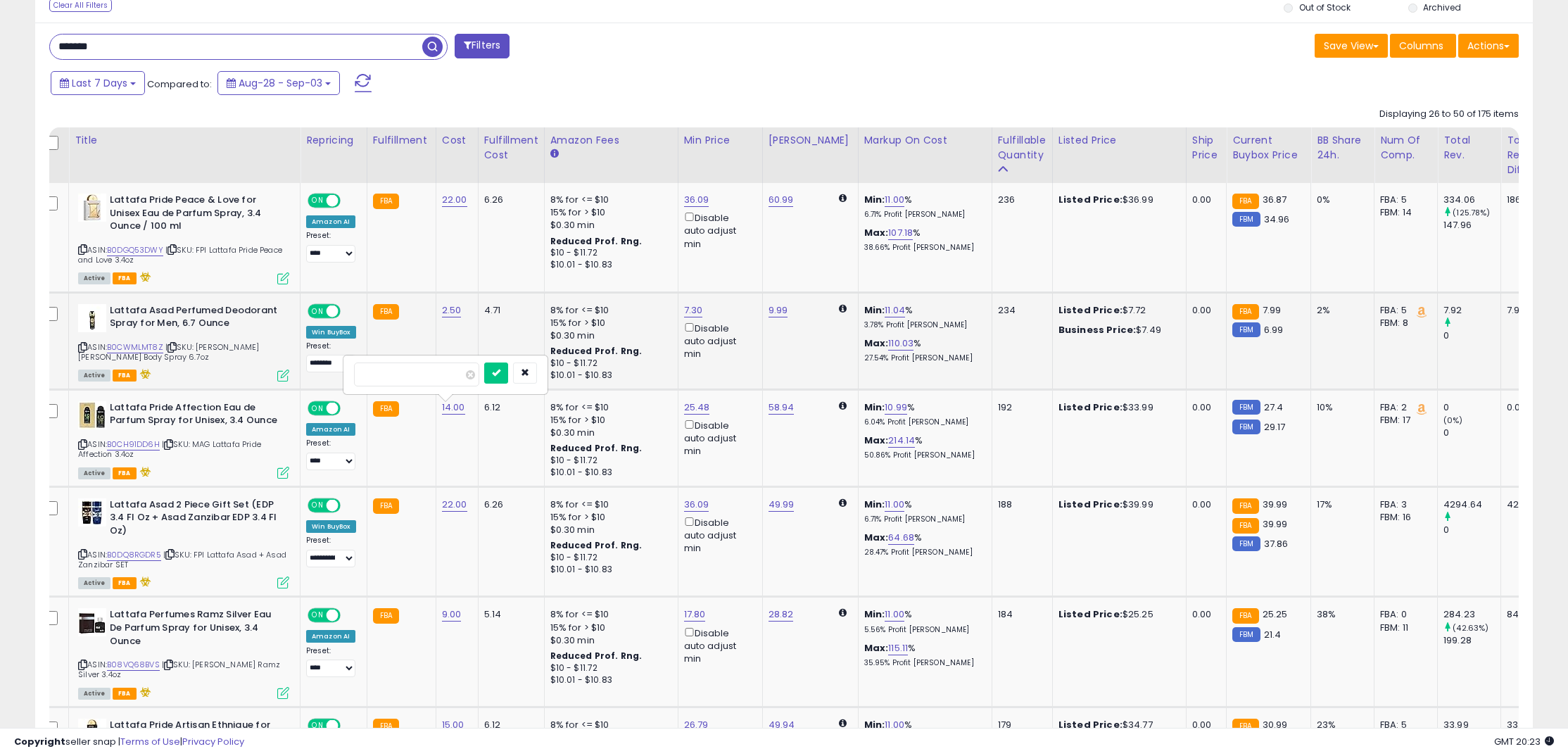
type input "**"
click button "submit" at bounding box center [496, 372] width 24 height 21
click at [445, 505] on link "22.00" at bounding box center [455, 505] width 26 height 14
drag, startPoint x: 427, startPoint y: 475, endPoint x: 355, endPoint y: 466, distance: 72.6
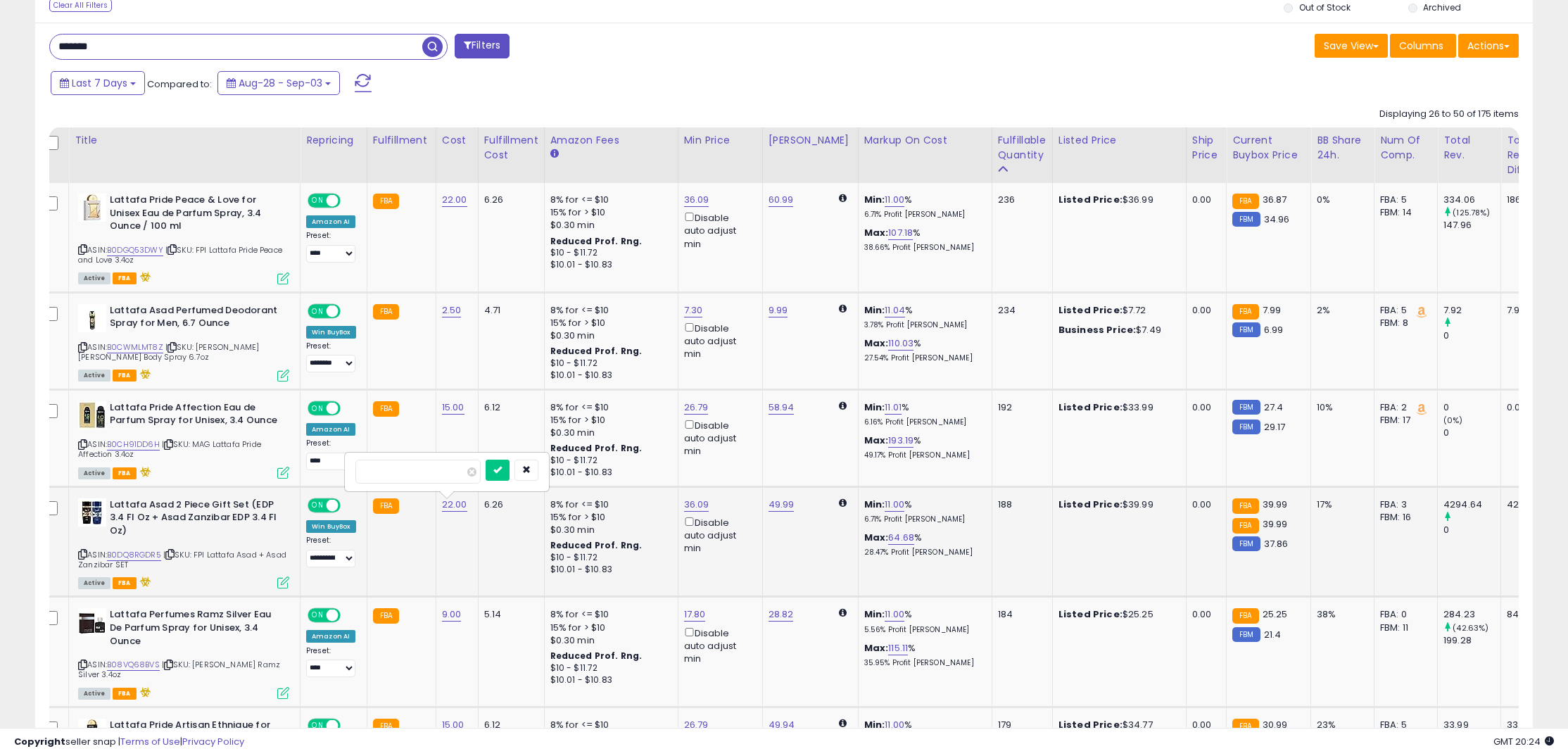
click at [355, 466] on div "*****" at bounding box center [447, 471] width 203 height 37
type input "**"
click button "submit" at bounding box center [498, 470] width 24 height 21
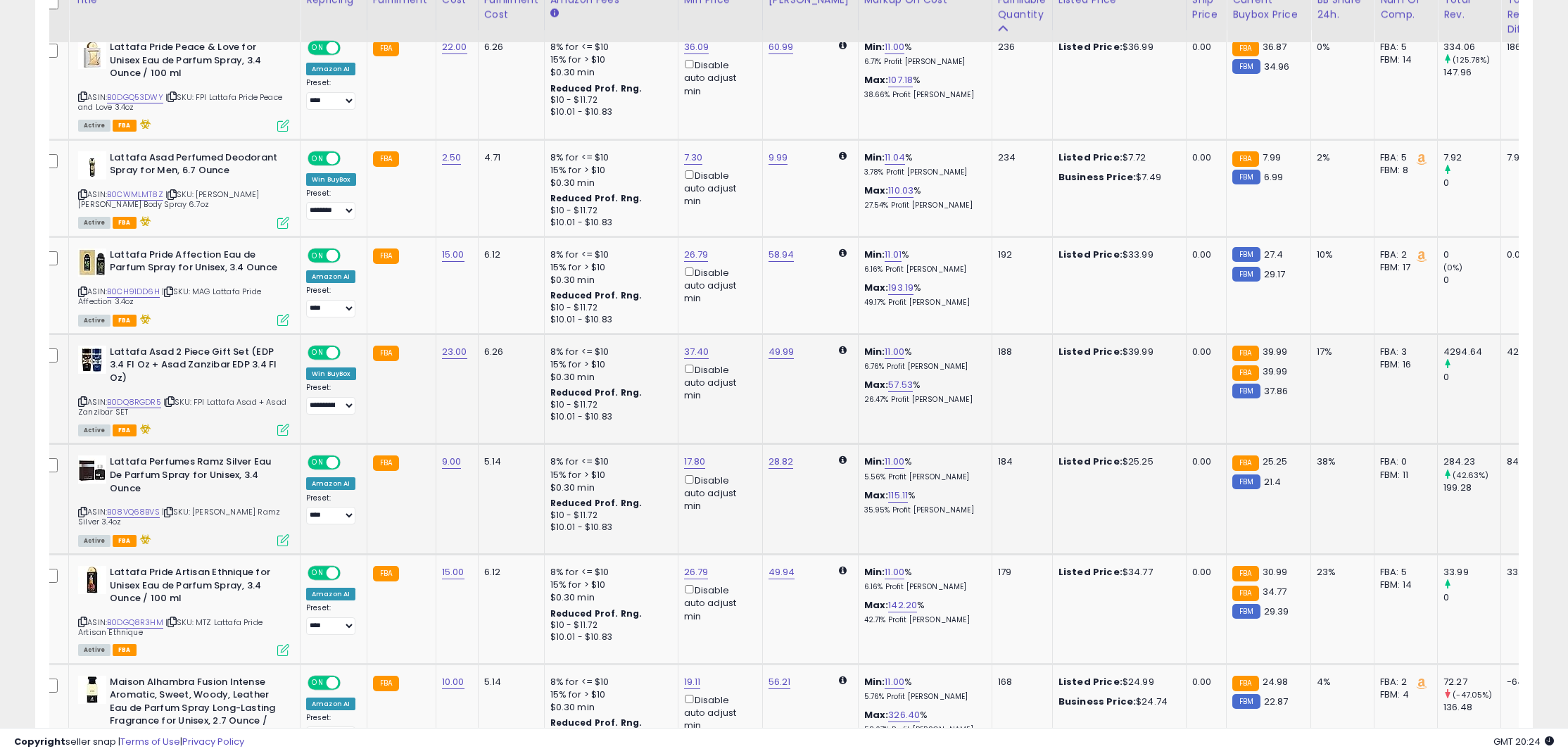
scroll to position [718, 0]
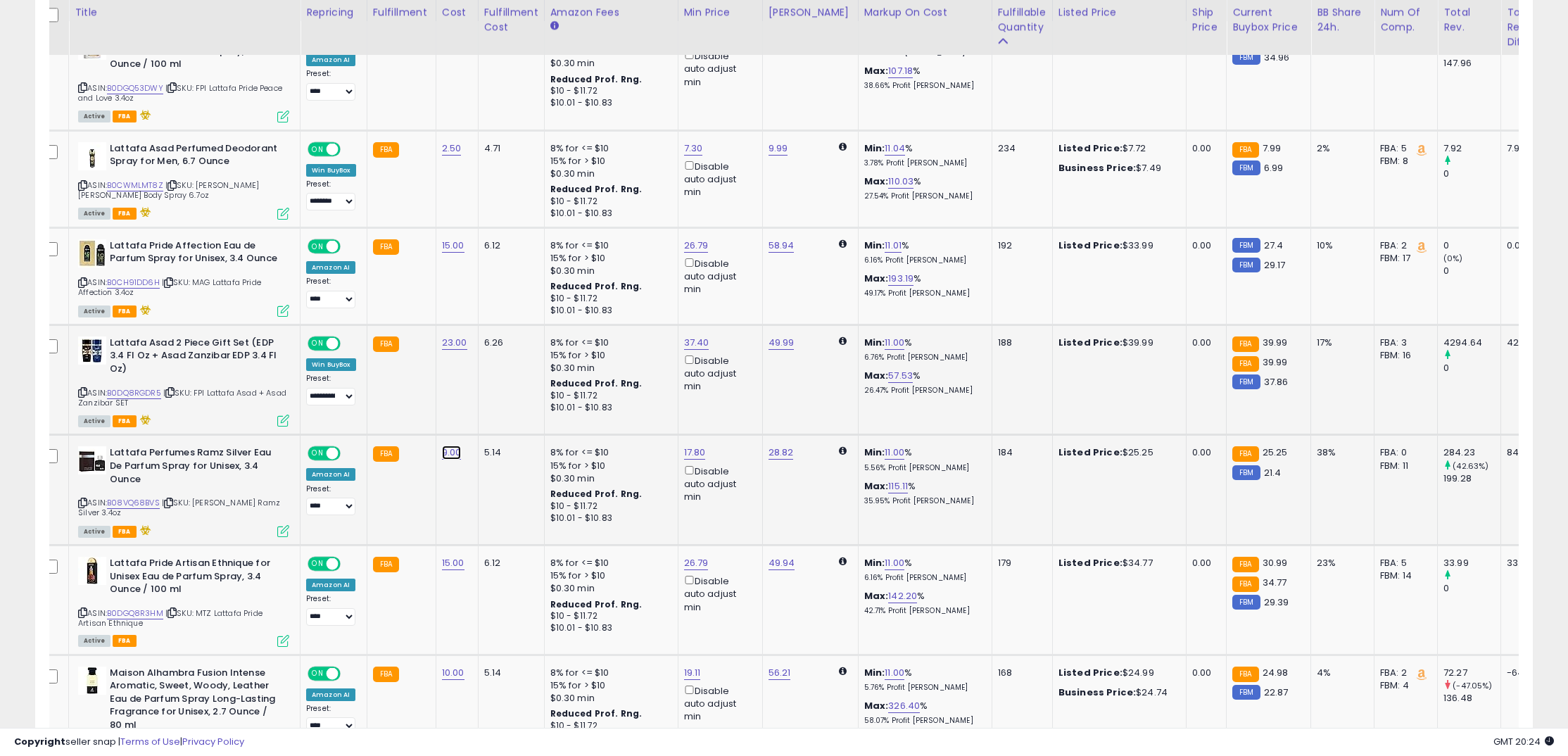
click at [453, 458] on link "9.00" at bounding box center [451, 452] width 20 height 14
drag, startPoint x: 415, startPoint y: 427, endPoint x: 345, endPoint y: 420, distance: 70.3
click at [349, 420] on div "****" at bounding box center [444, 421] width 203 height 37
type input "**"
click button "submit" at bounding box center [494, 419] width 24 height 21
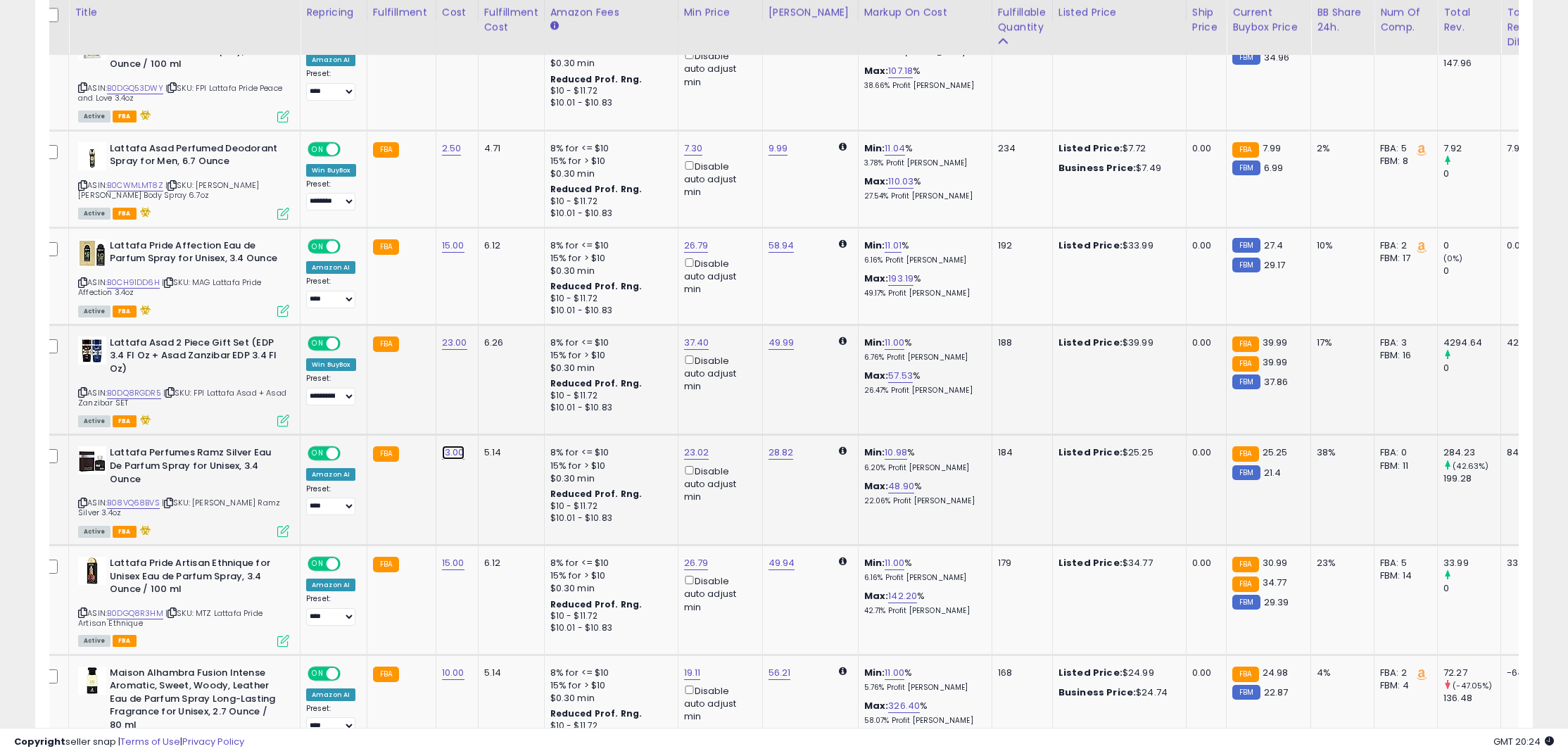
drag, startPoint x: 459, startPoint y: 457, endPoint x: 439, endPoint y: 442, distance: 25.0
click at [459, 457] on link "13.00" at bounding box center [453, 452] width 22 height 14
drag, startPoint x: 416, startPoint y: 422, endPoint x: 271, endPoint y: 408, distance: 145.7
type input "**"
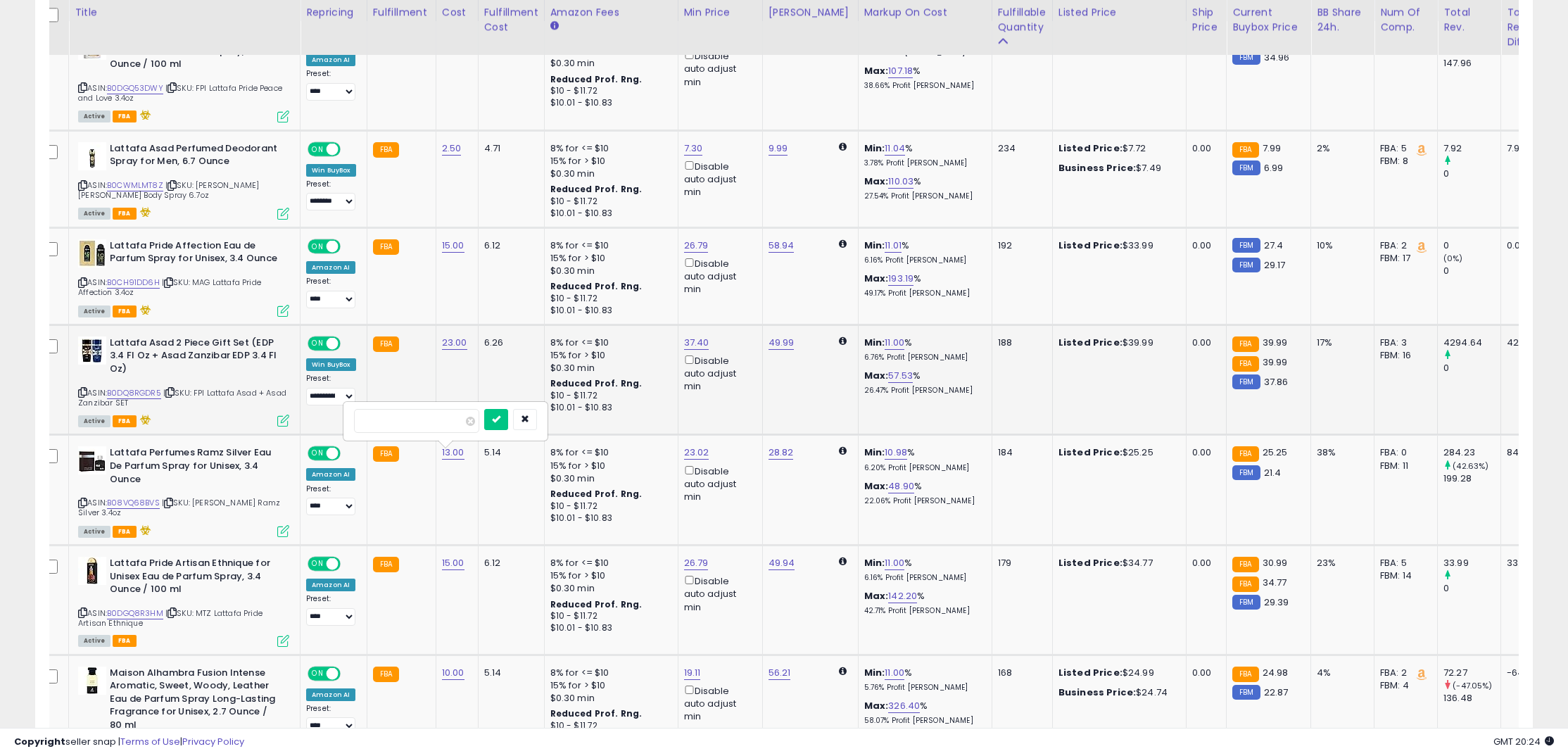
click button "submit" at bounding box center [496, 419] width 24 height 21
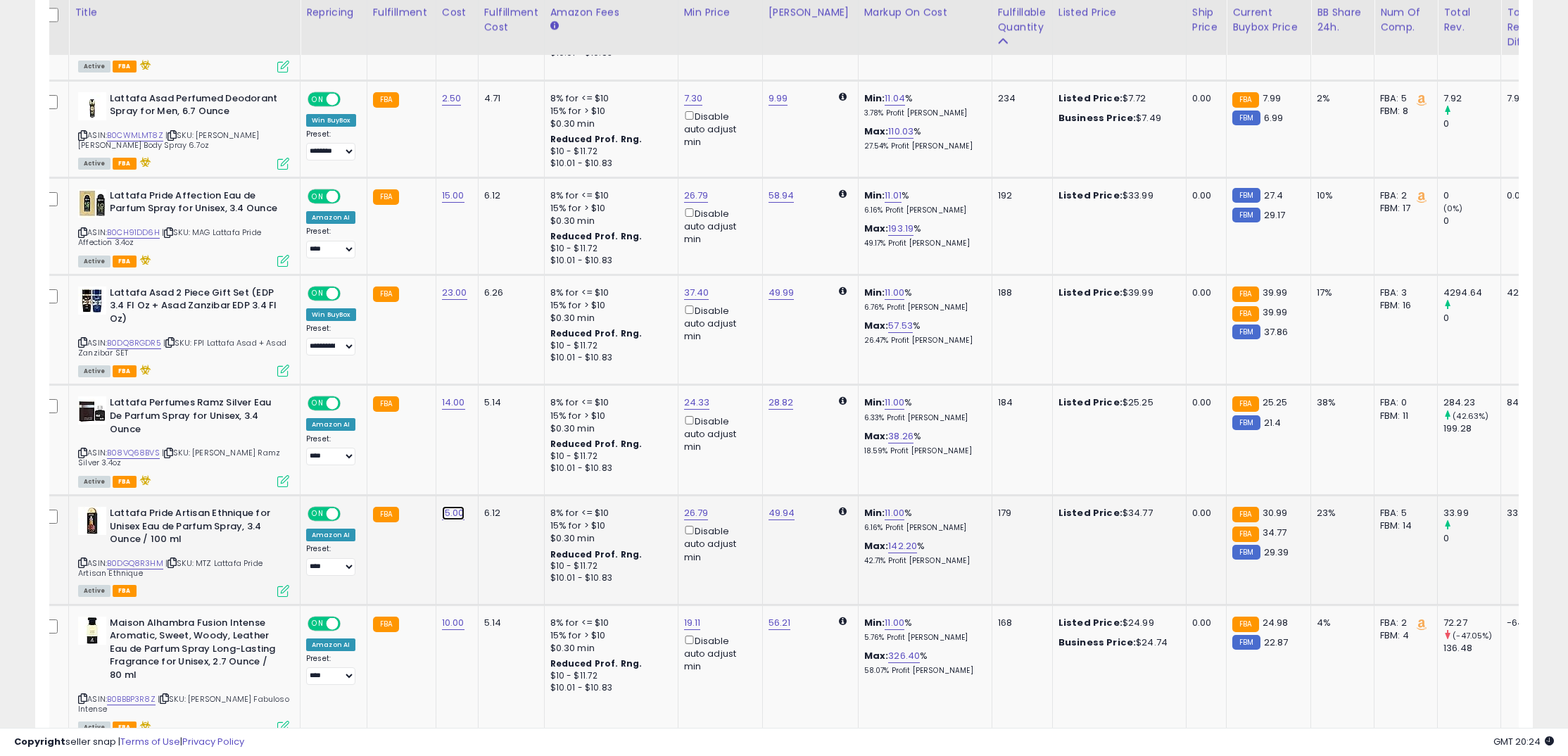
click at [442, 517] on link "15.00" at bounding box center [453, 513] width 22 height 14
drag, startPoint x: 415, startPoint y: 486, endPoint x: 309, endPoint y: 467, distance: 107.7
type input "**"
click button "submit" at bounding box center [496, 479] width 24 height 21
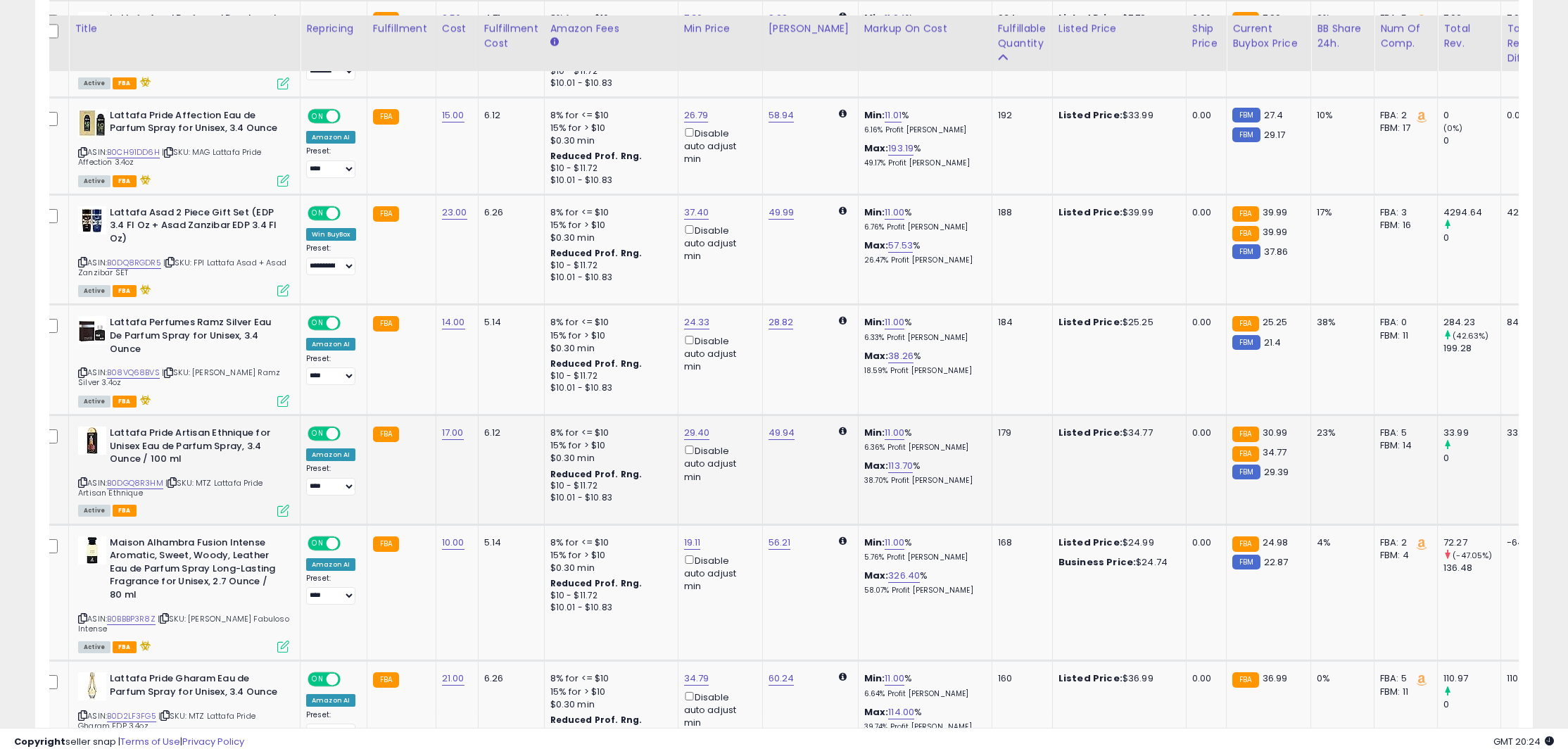
scroll to position [864, 0]
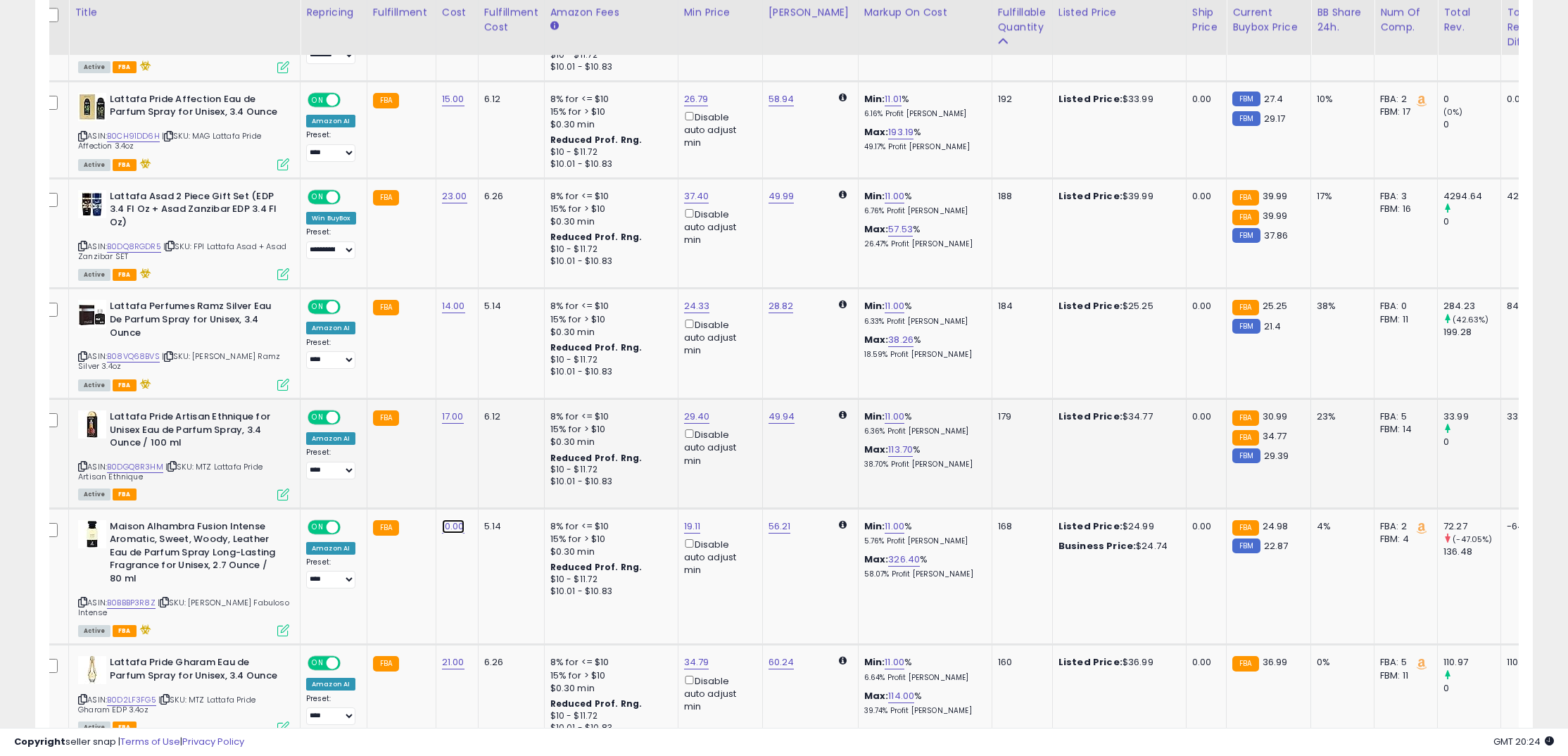
drag, startPoint x: 448, startPoint y: 524, endPoint x: 426, endPoint y: 508, distance: 27.2
click at [448, 524] on link "10.00" at bounding box center [453, 526] width 22 height 14
drag, startPoint x: 423, startPoint y: 494, endPoint x: 361, endPoint y: 485, distance: 62.6
click at [361, 485] on input "*****" at bounding box center [416, 494] width 125 height 24
type input "**"
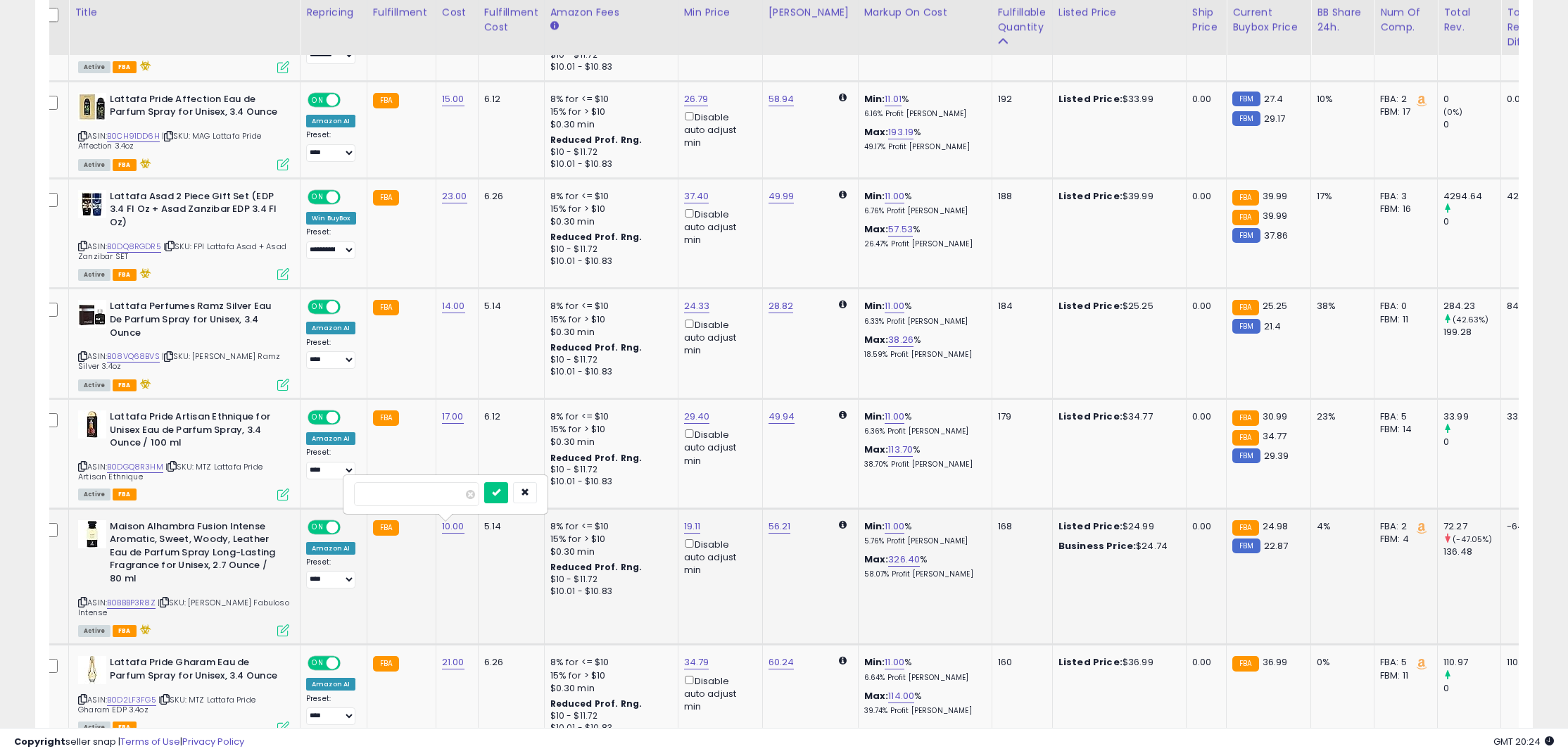
click button "submit" at bounding box center [496, 492] width 24 height 21
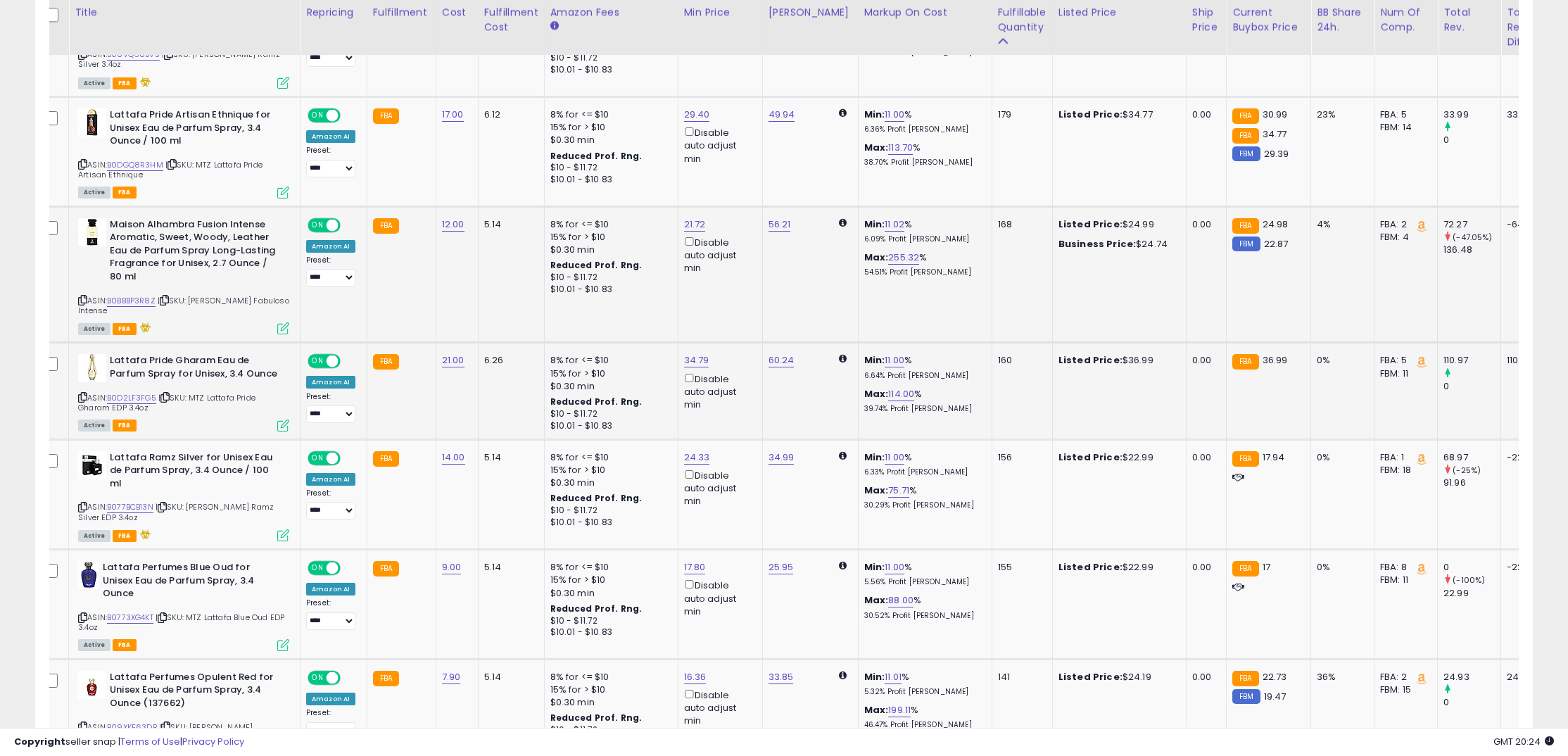
scroll to position [0, 18]
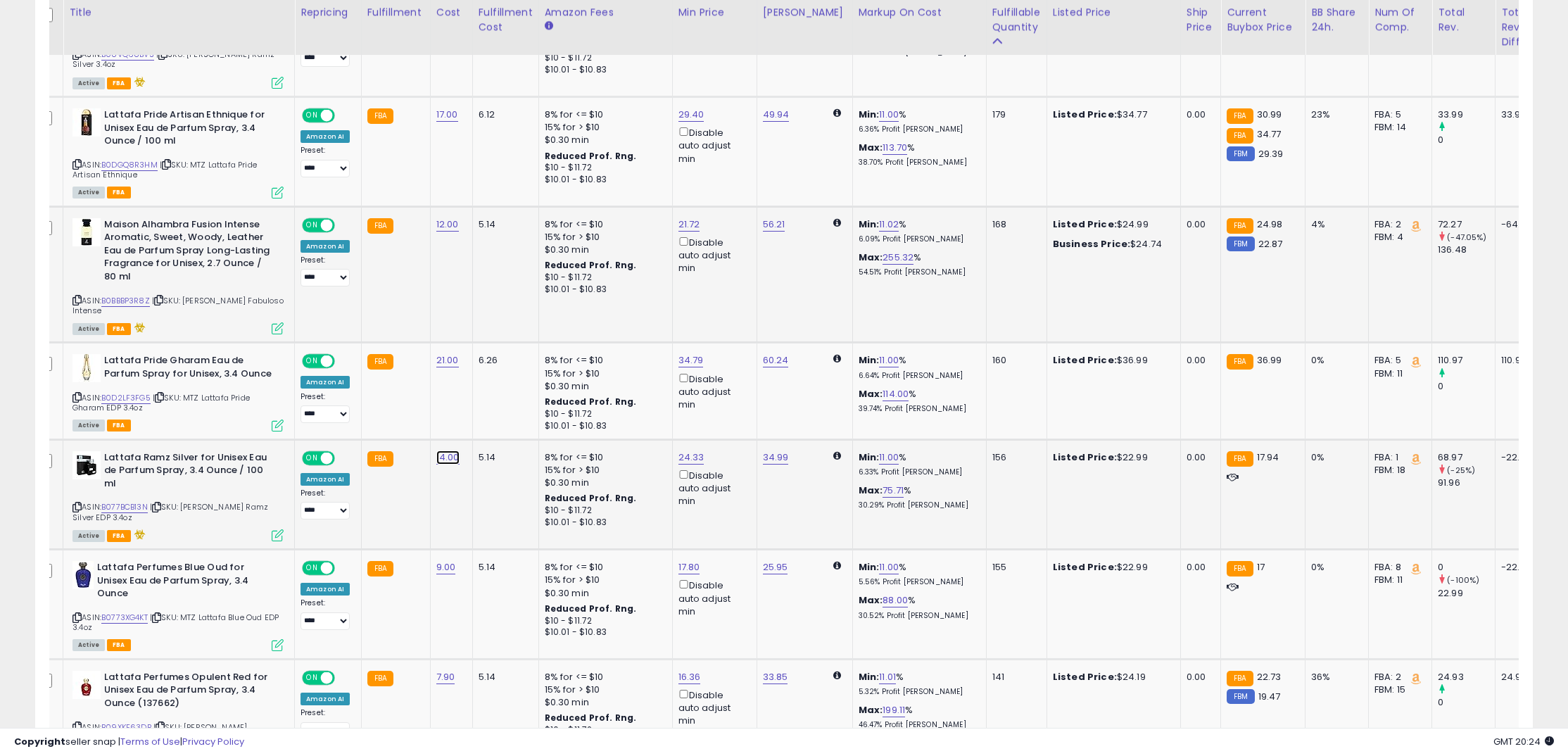
click at [450, 459] on link "14.00" at bounding box center [447, 458] width 23 height 14
drag, startPoint x: 420, startPoint y: 427, endPoint x: 312, endPoint y: 416, distance: 108.6
type input "*"
click button "submit" at bounding box center [490, 424] width 24 height 21
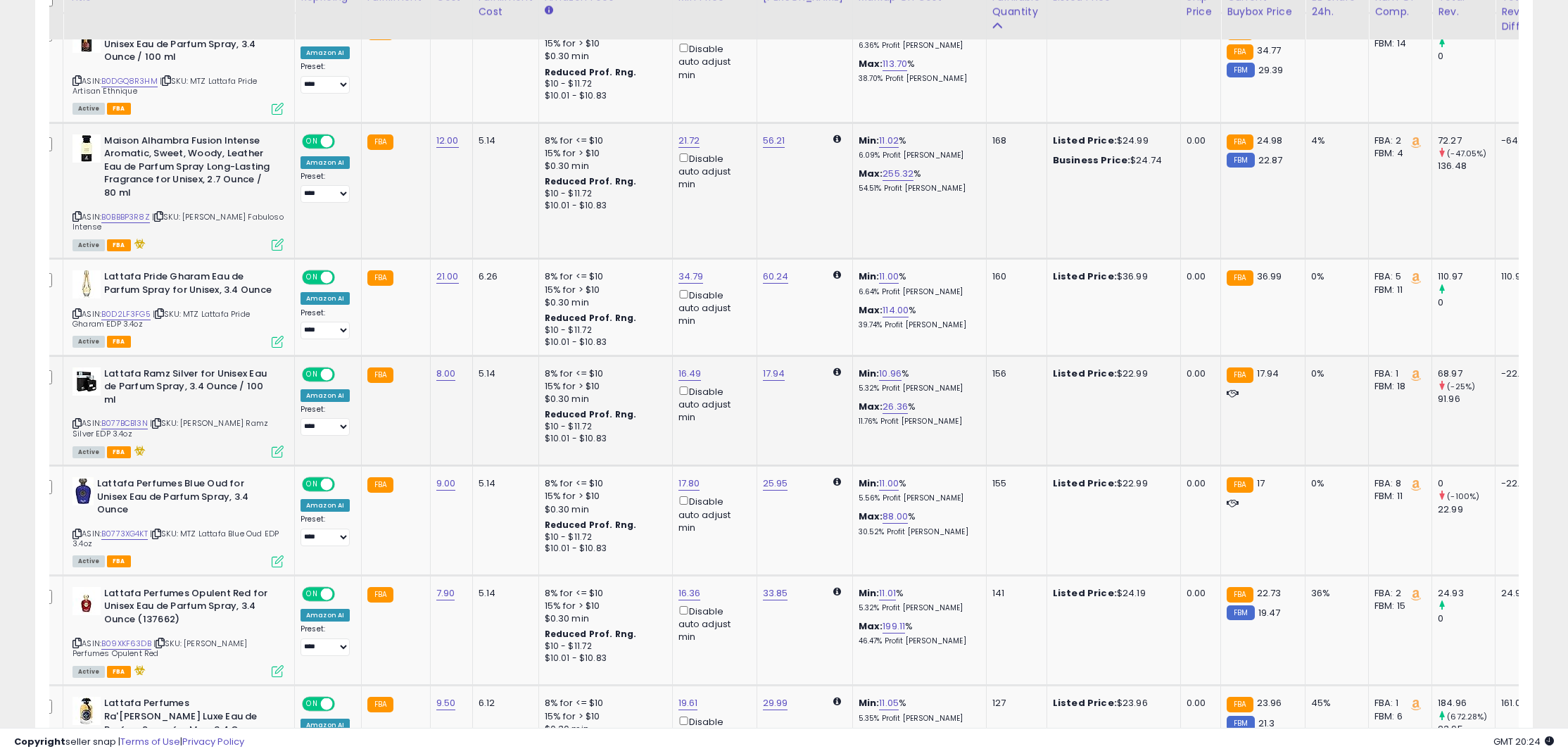
scroll to position [1270, 0]
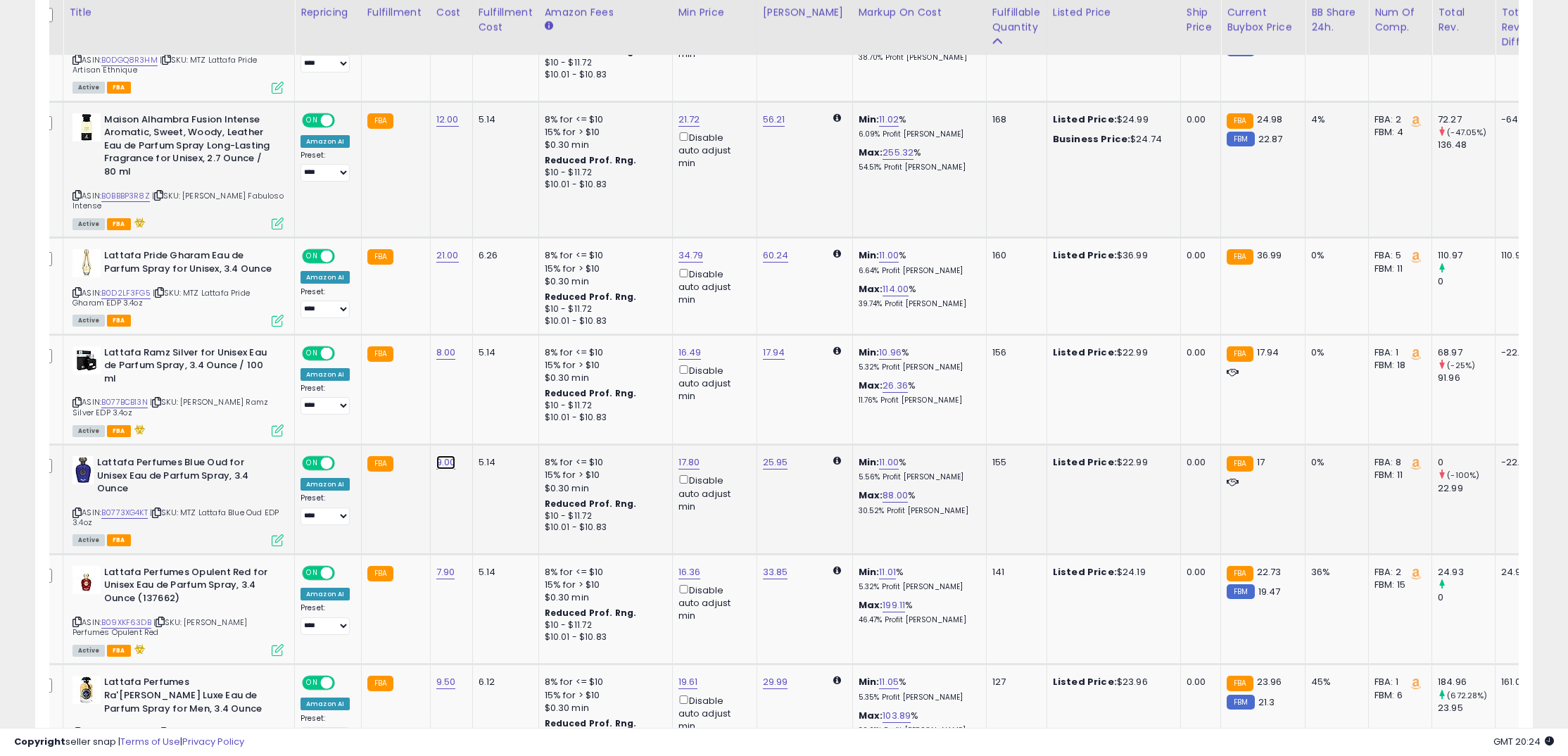
click at [443, 469] on link "9.00" at bounding box center [446, 463] width 20 height 14
drag, startPoint x: 411, startPoint y: 439, endPoint x: 305, endPoint y: 423, distance: 107.2
type input "*"
click button "submit" at bounding box center [489, 430] width 24 height 21
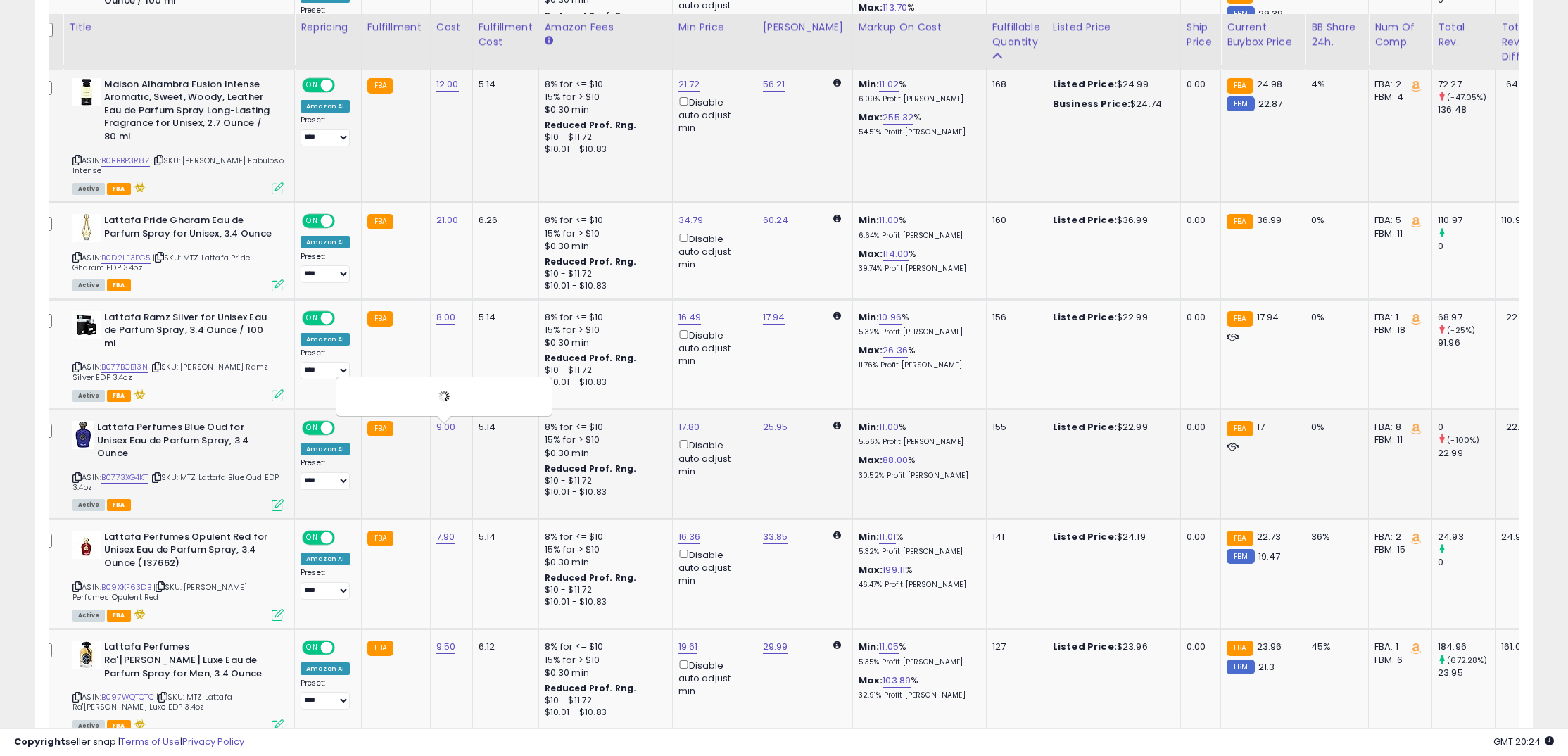
scroll to position [1323, 0]
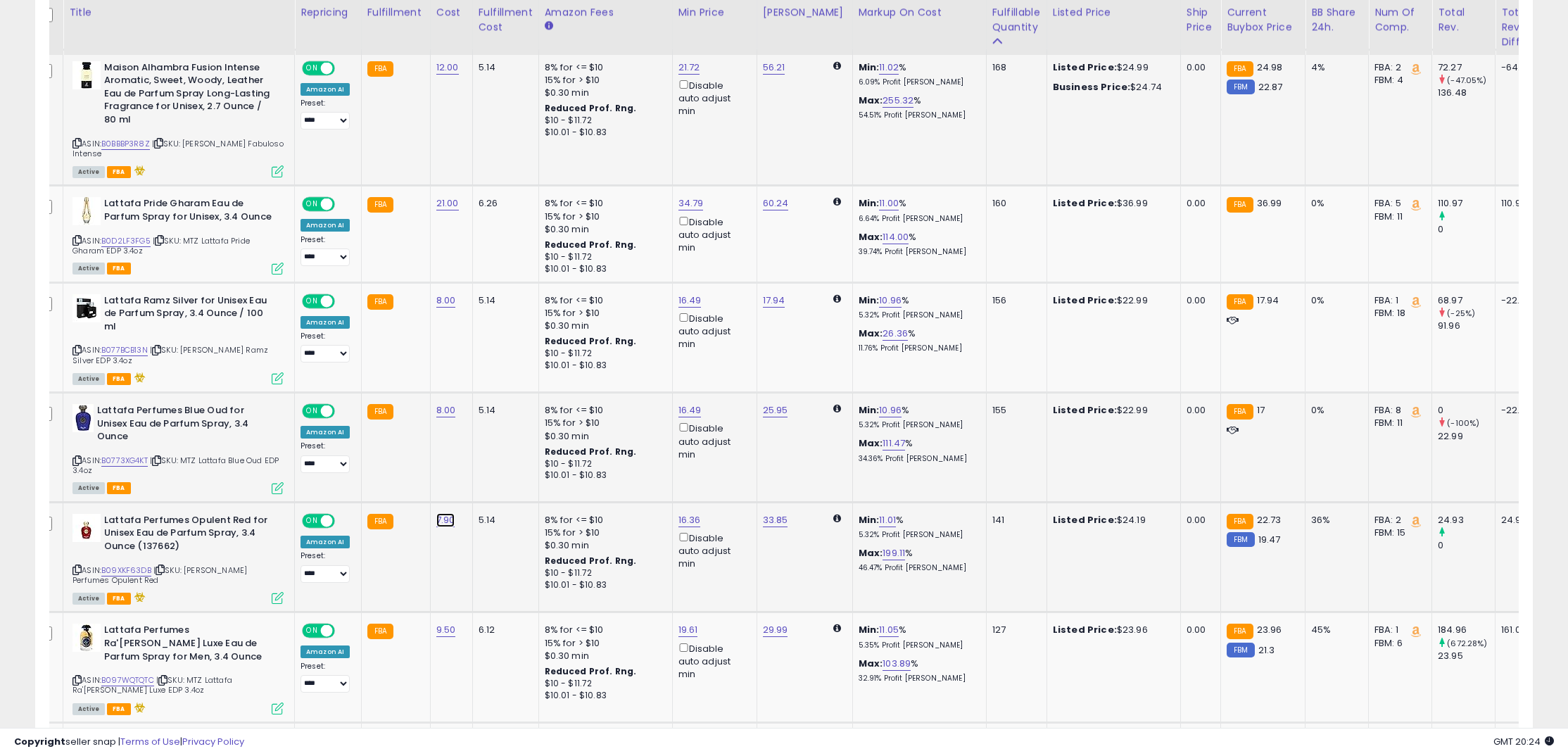
click at [448, 520] on link "7.90" at bounding box center [446, 520] width 19 height 14
drag, startPoint x: 416, startPoint y: 494, endPoint x: 276, endPoint y: 463, distance: 143.4
click at [276, 463] on tbody "**********" at bounding box center [1117, 743] width 2169 height 2655
type input "*"
click button "submit" at bounding box center [489, 486] width 24 height 21
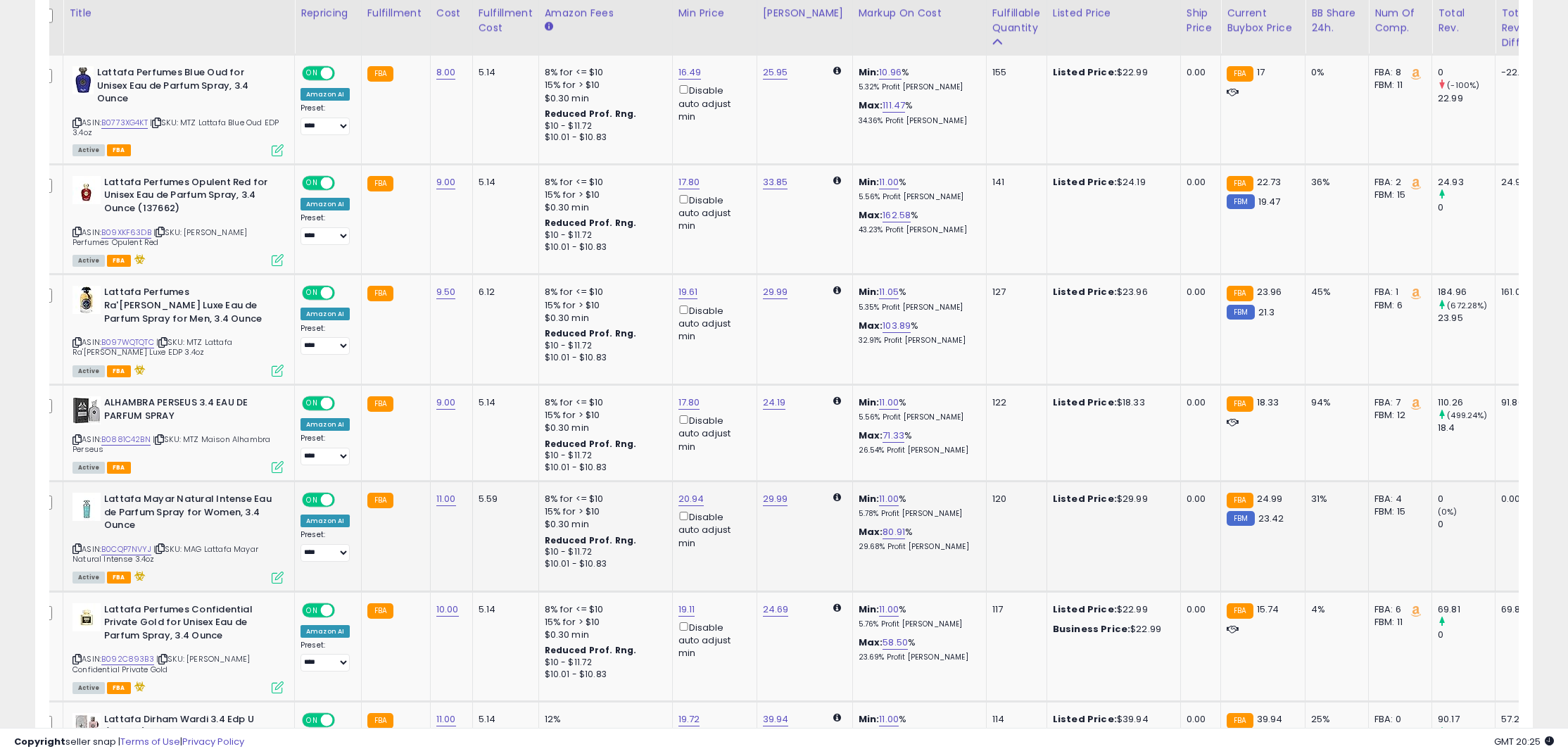
scroll to position [1661, 0]
drag, startPoint x: 444, startPoint y: 506, endPoint x: 430, endPoint y: 498, distance: 16.1
click at [444, 505] on link "11.00" at bounding box center [446, 498] width 20 height 14
drag, startPoint x: 380, startPoint y: 472, endPoint x: 315, endPoint y: 459, distance: 66.3
click at [317, 460] on tbody "**********" at bounding box center [1117, 404] width 2169 height 2655
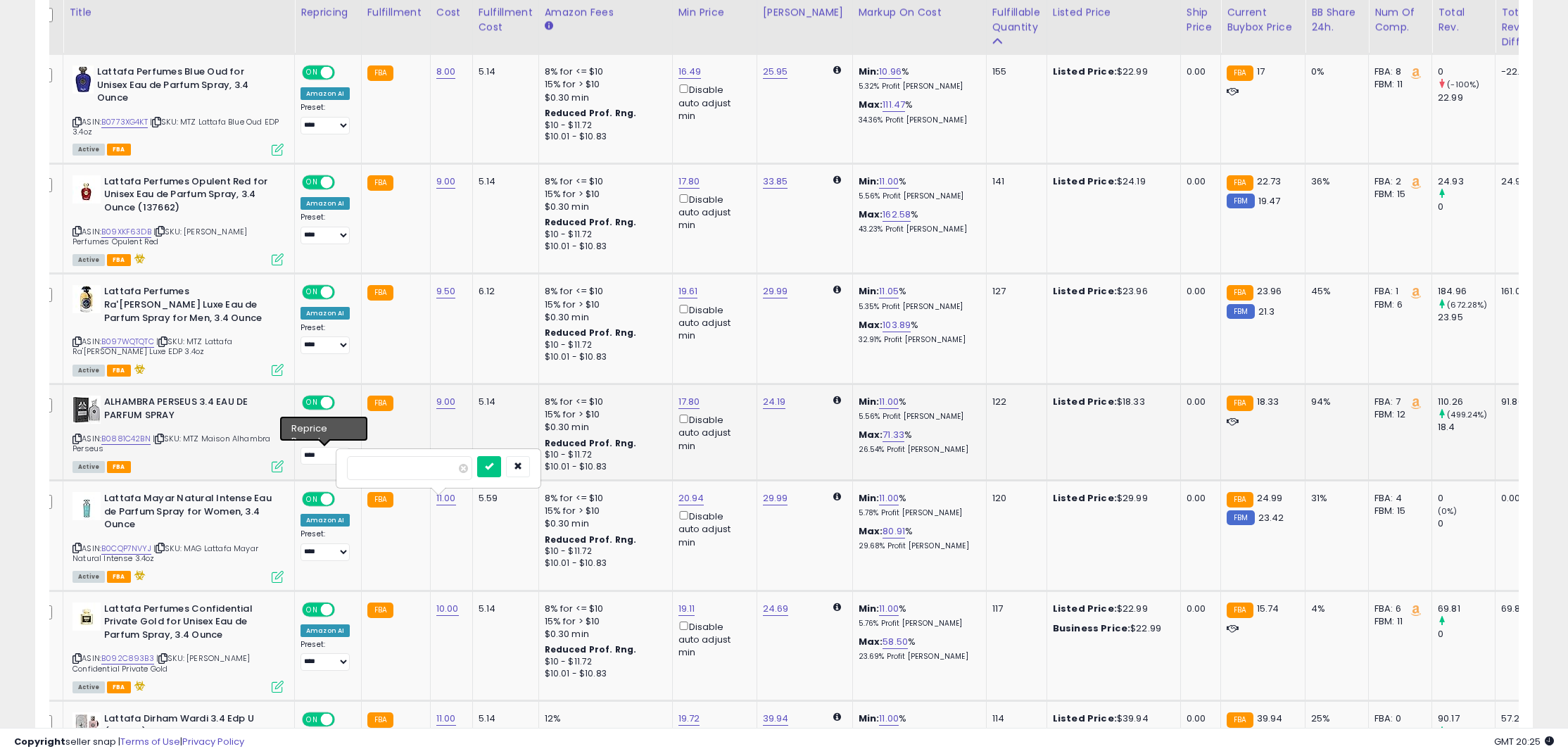
type input "**"
click button "submit" at bounding box center [489, 467] width 24 height 21
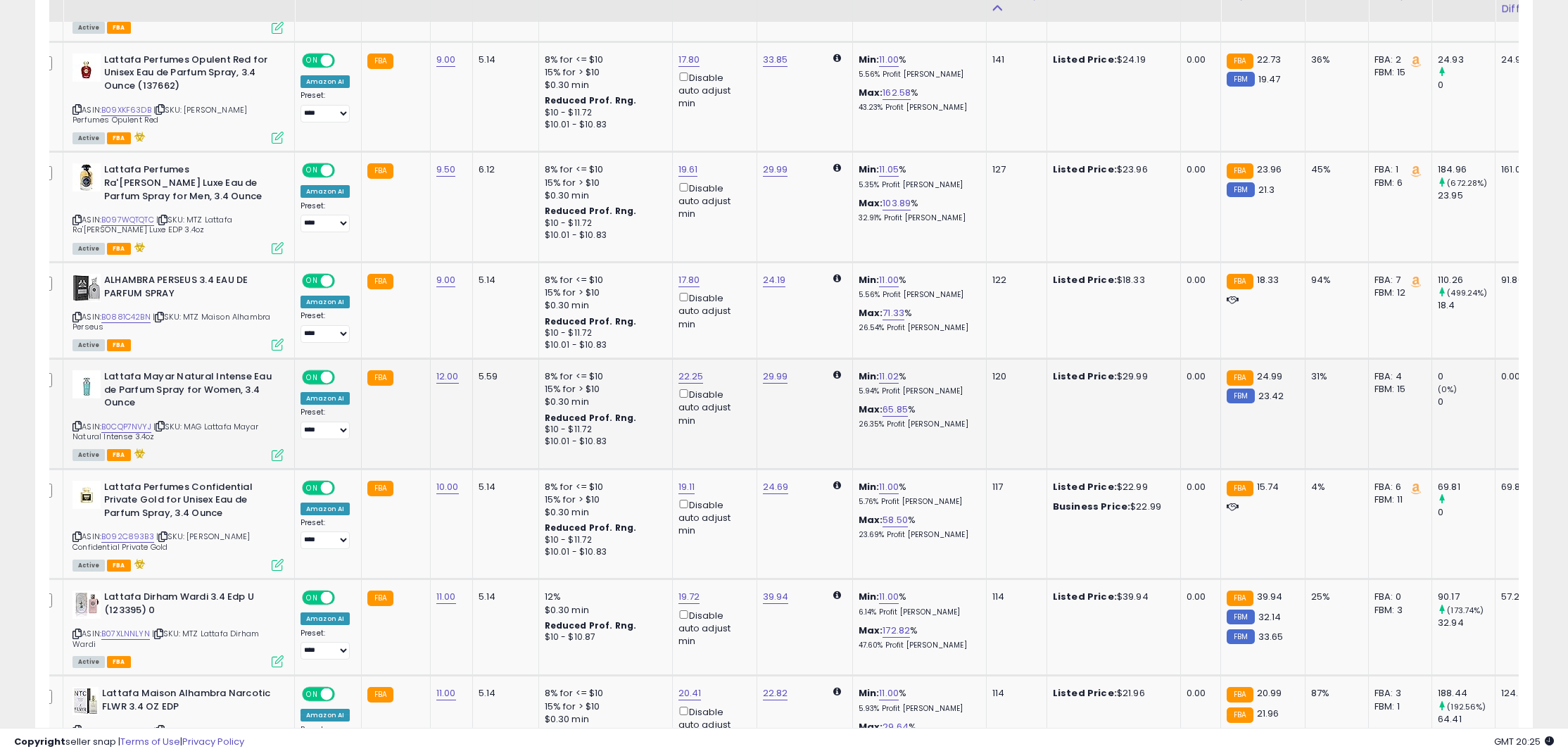
scroll to position [1792, 0]
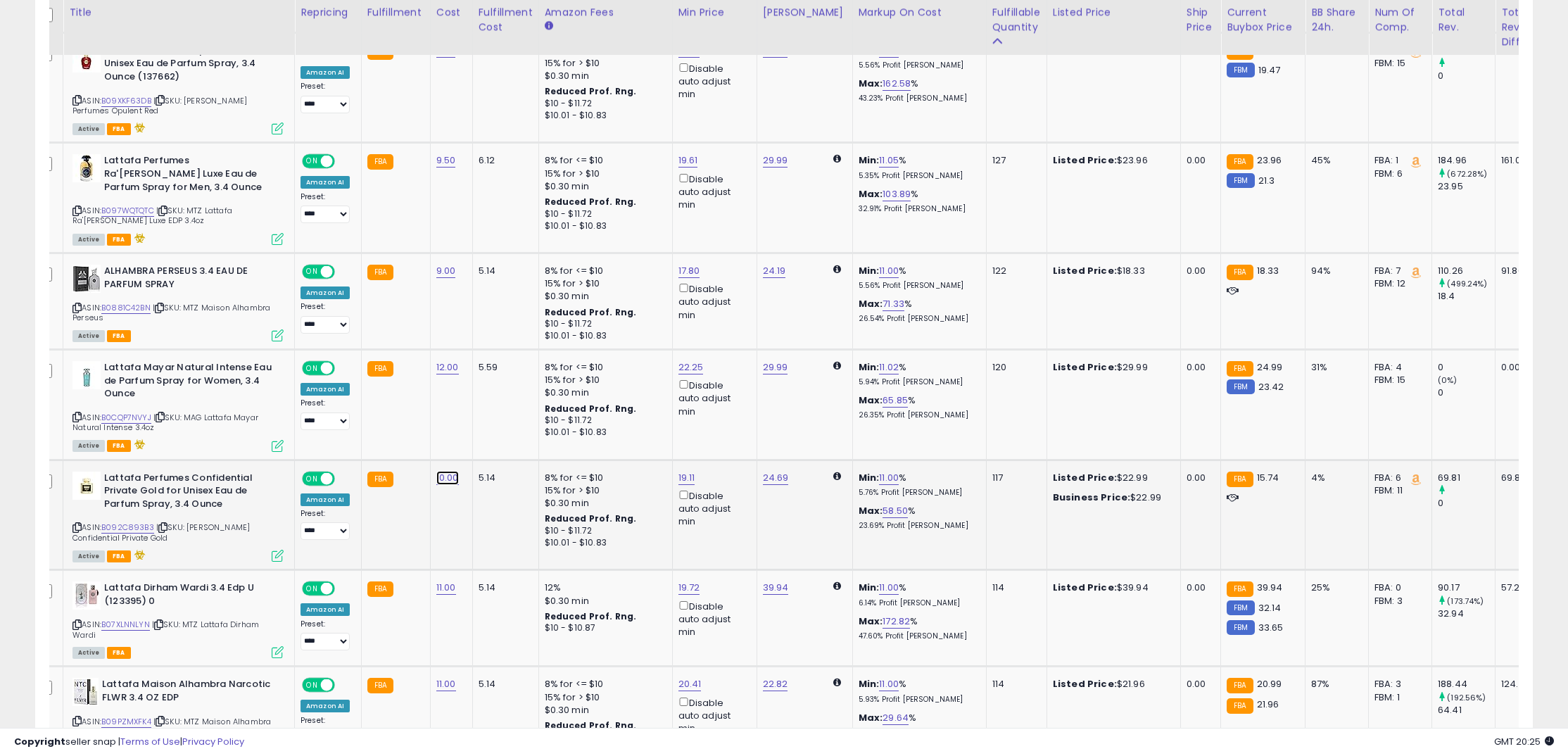
click at [438, 481] on link "10.00" at bounding box center [447, 478] width 22 height 14
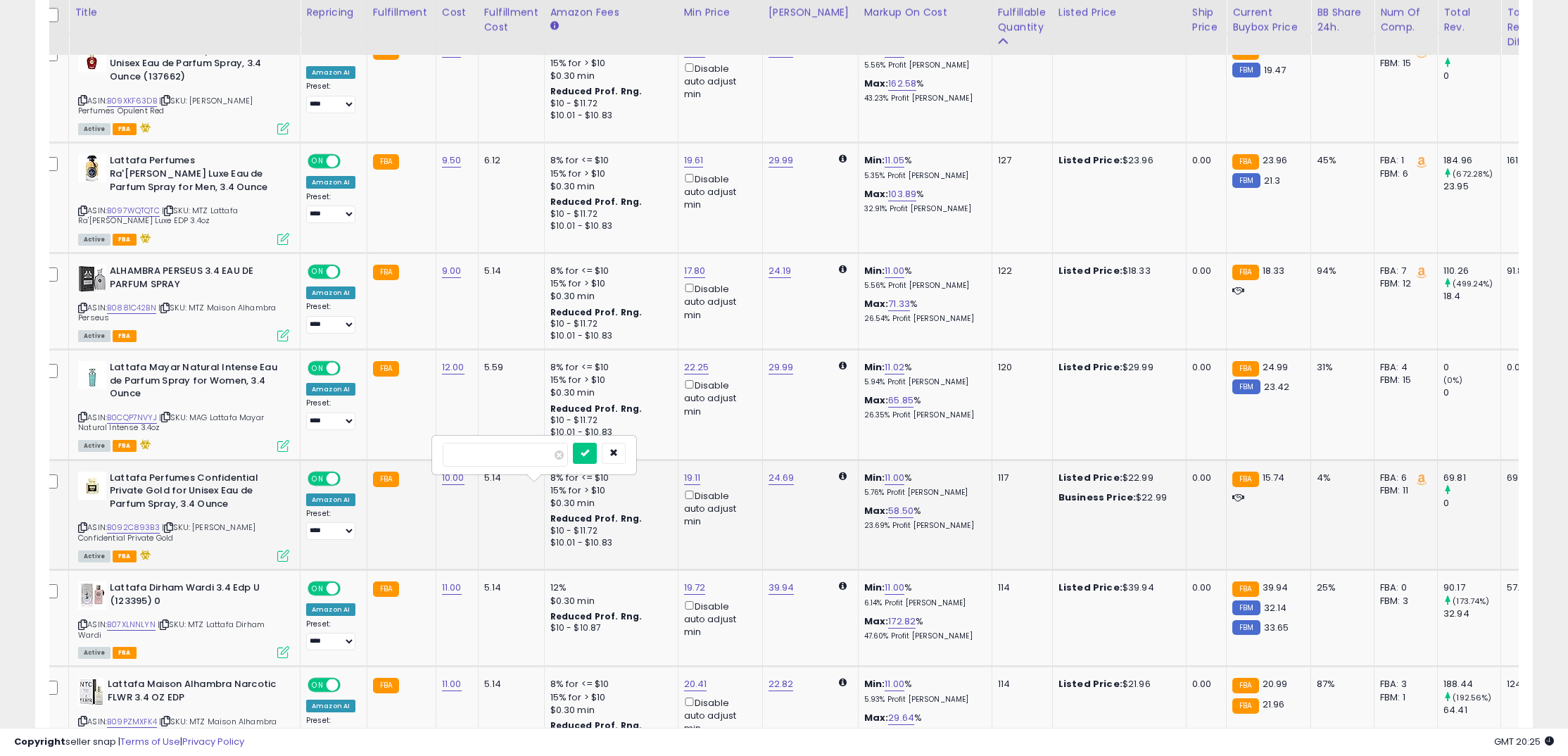
scroll to position [0, 5]
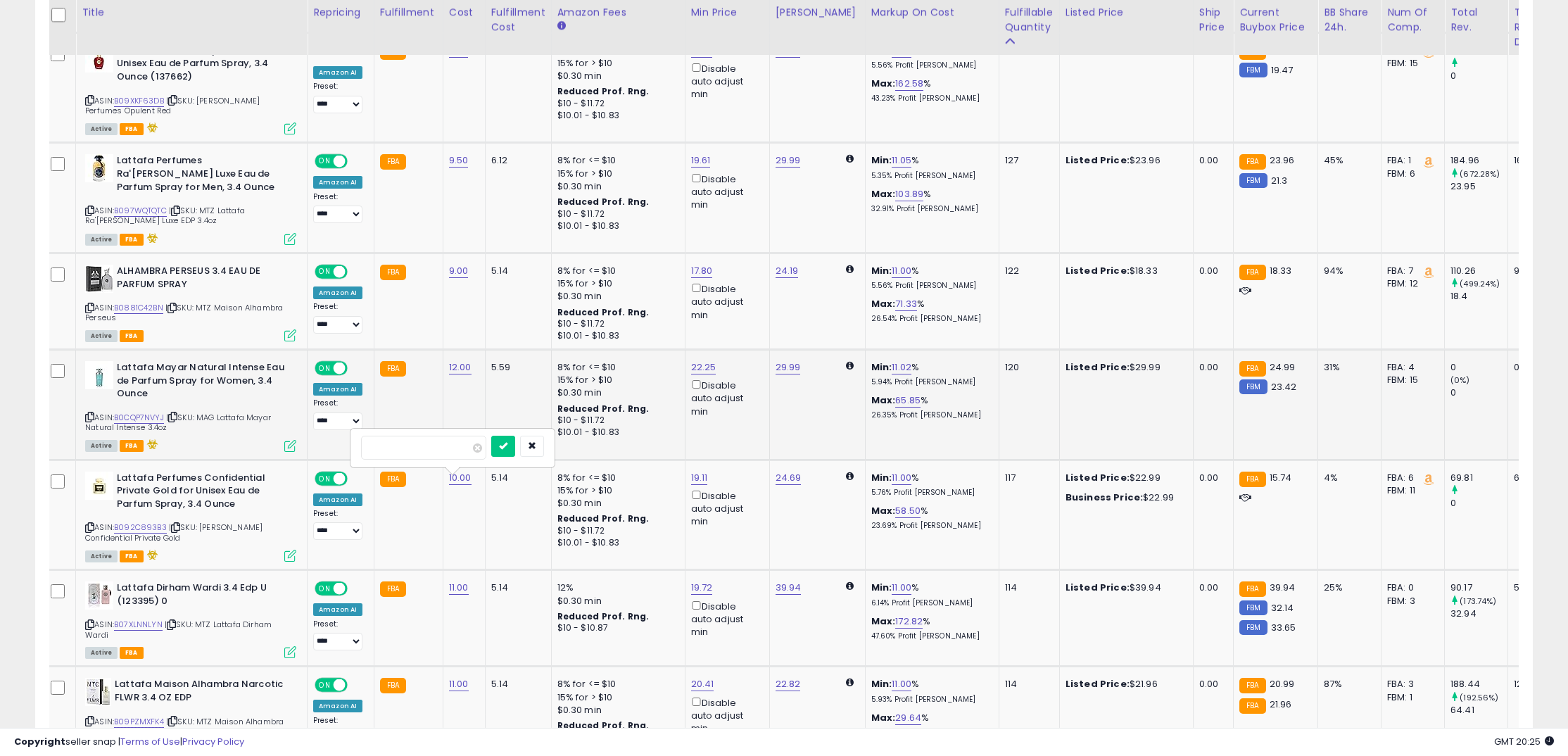
click at [277, 436] on tbody "**********" at bounding box center [1129, 274] width 2169 height 2655
type input "*"
click button "submit" at bounding box center [503, 446] width 24 height 21
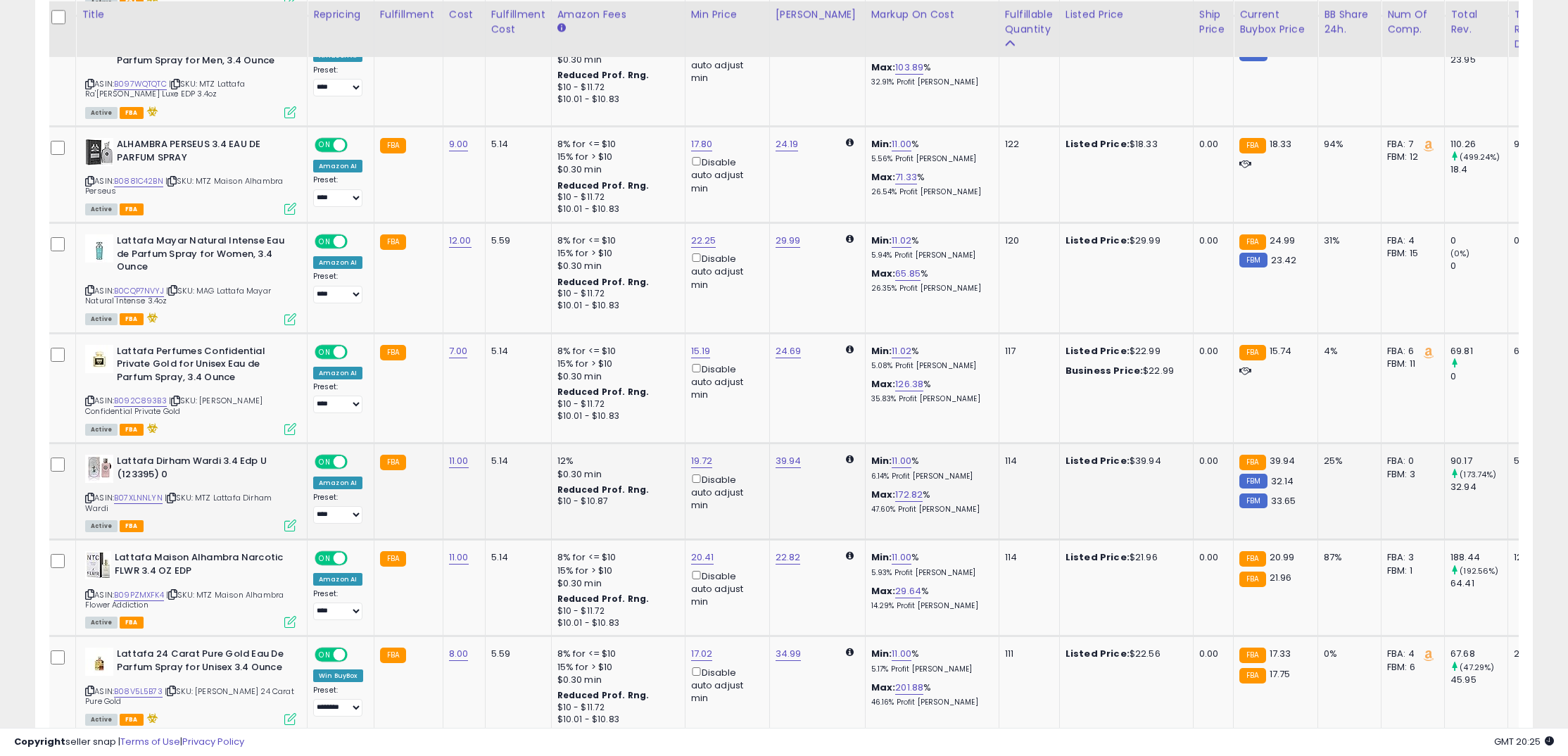
scroll to position [1921, 0]
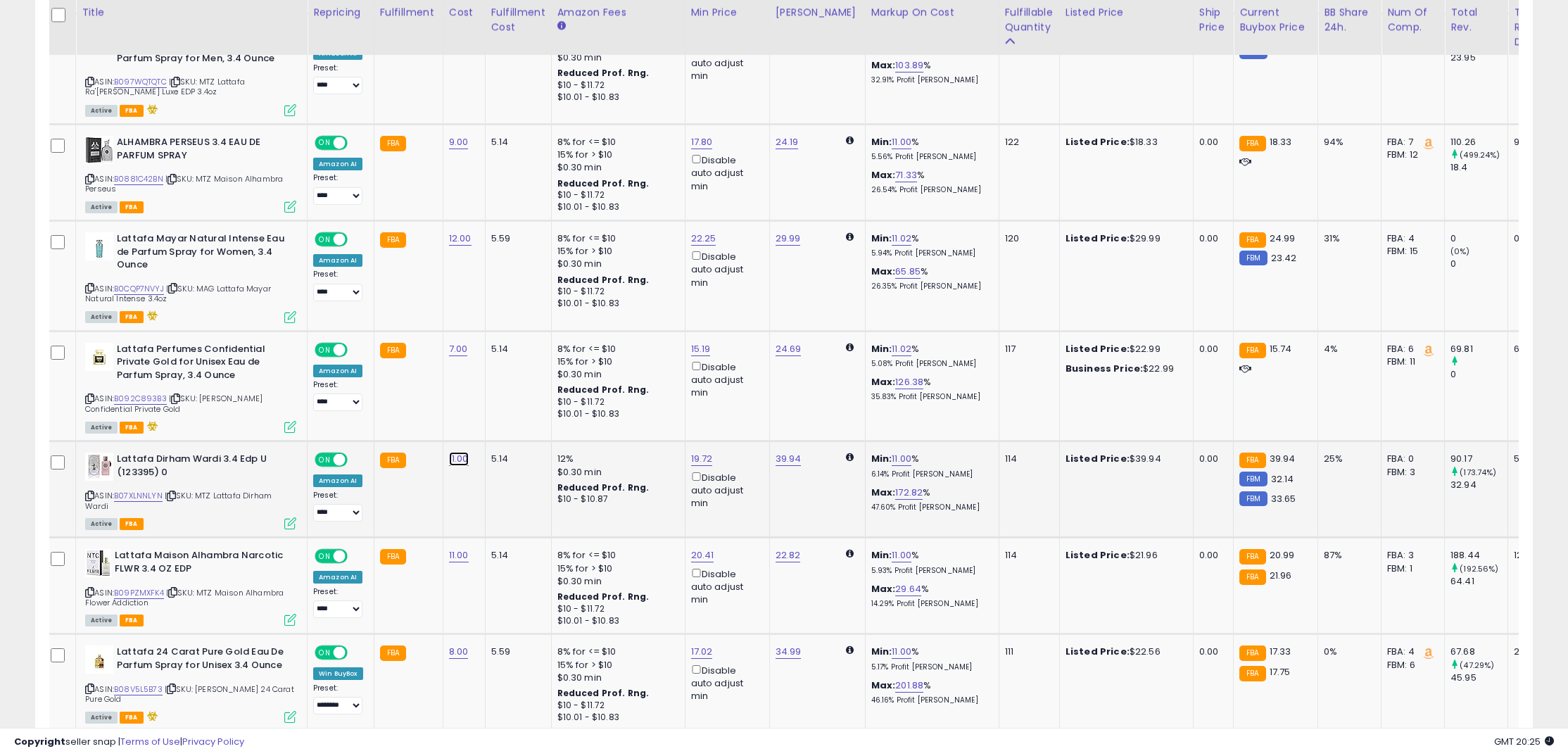
click at [458, 463] on link "11.00" at bounding box center [459, 459] width 20 height 14
drag, startPoint x: 311, startPoint y: 423, endPoint x: 280, endPoint y: 421, distance: 31.1
click at [280, 421] on tbody "**********" at bounding box center [1129, 145] width 2169 height 2655
type input "**"
click button "submit" at bounding box center [502, 427] width 24 height 21
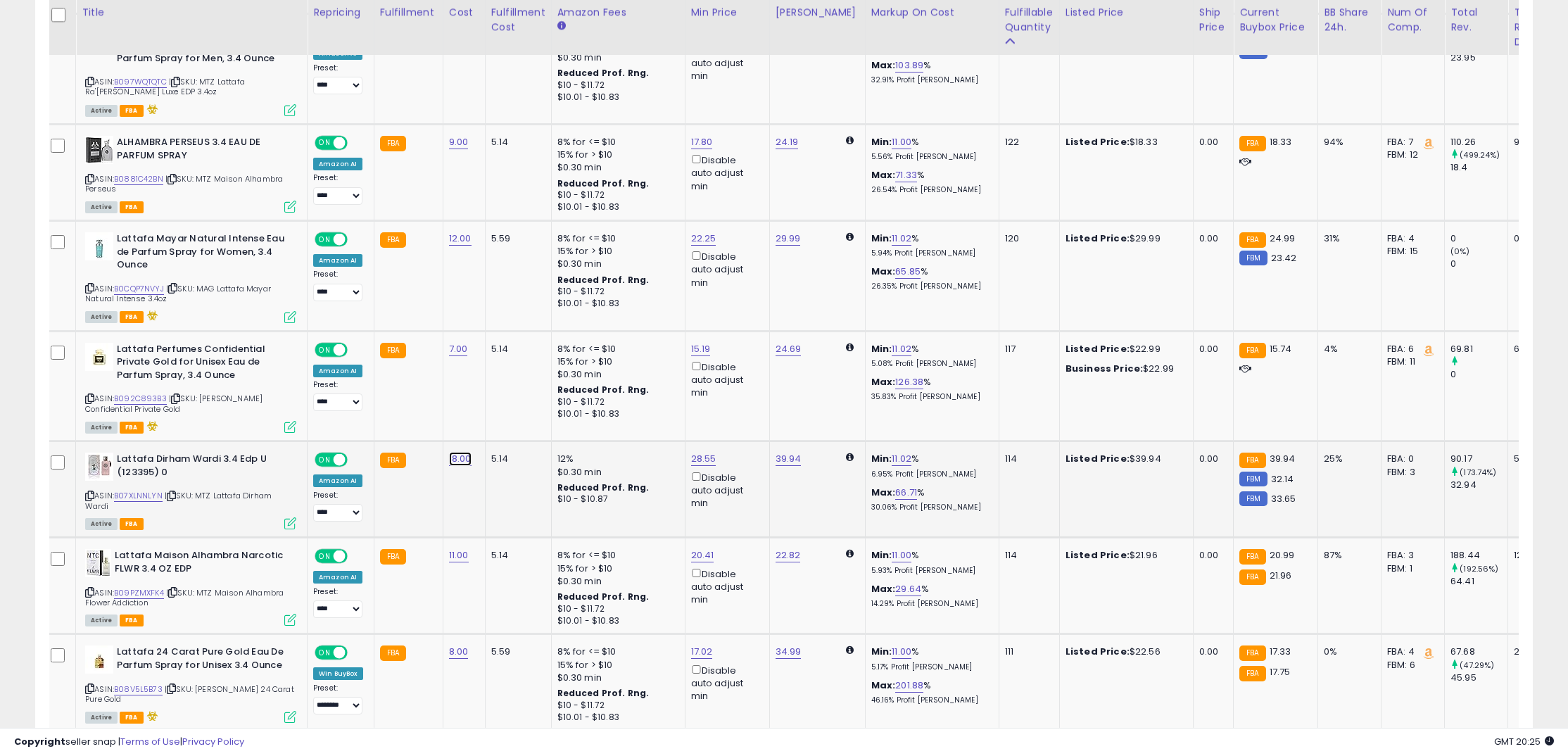
click at [461, 459] on link "18.00" at bounding box center [460, 459] width 22 height 14
drag, startPoint x: 417, startPoint y: 435, endPoint x: 307, endPoint y: 425, distance: 110.5
click at [307, 425] on tbody "**********" at bounding box center [1129, 145] width 2169 height 2655
type input "**"
click button "submit" at bounding box center [503, 427] width 24 height 21
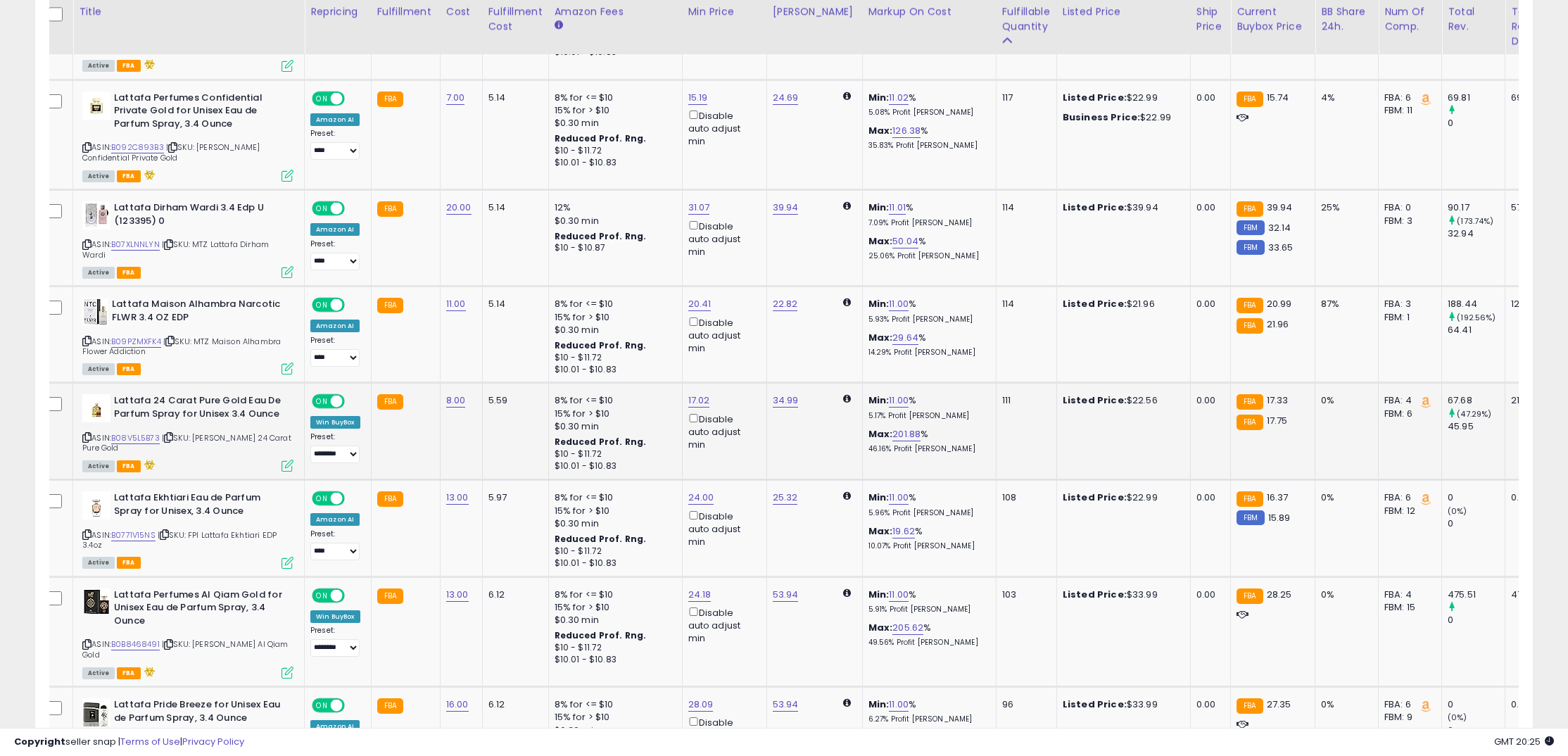
scroll to position [2175, 0]
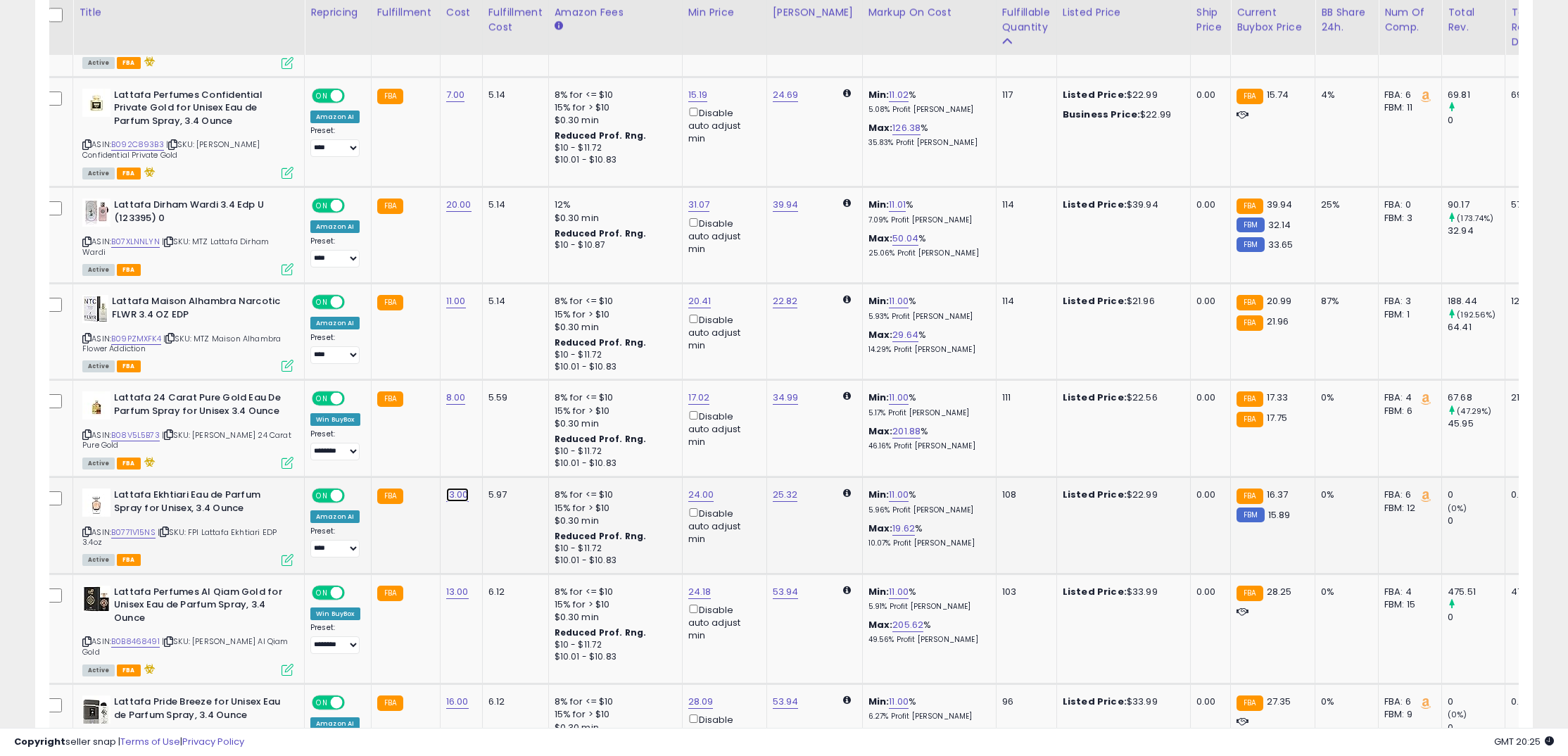
click at [456, 501] on link "13.00" at bounding box center [457, 494] width 22 height 14
drag, startPoint x: 331, startPoint y: 461, endPoint x: 260, endPoint y: 451, distance: 71.7
type input "*"
click button "submit" at bounding box center [500, 464] width 24 height 21
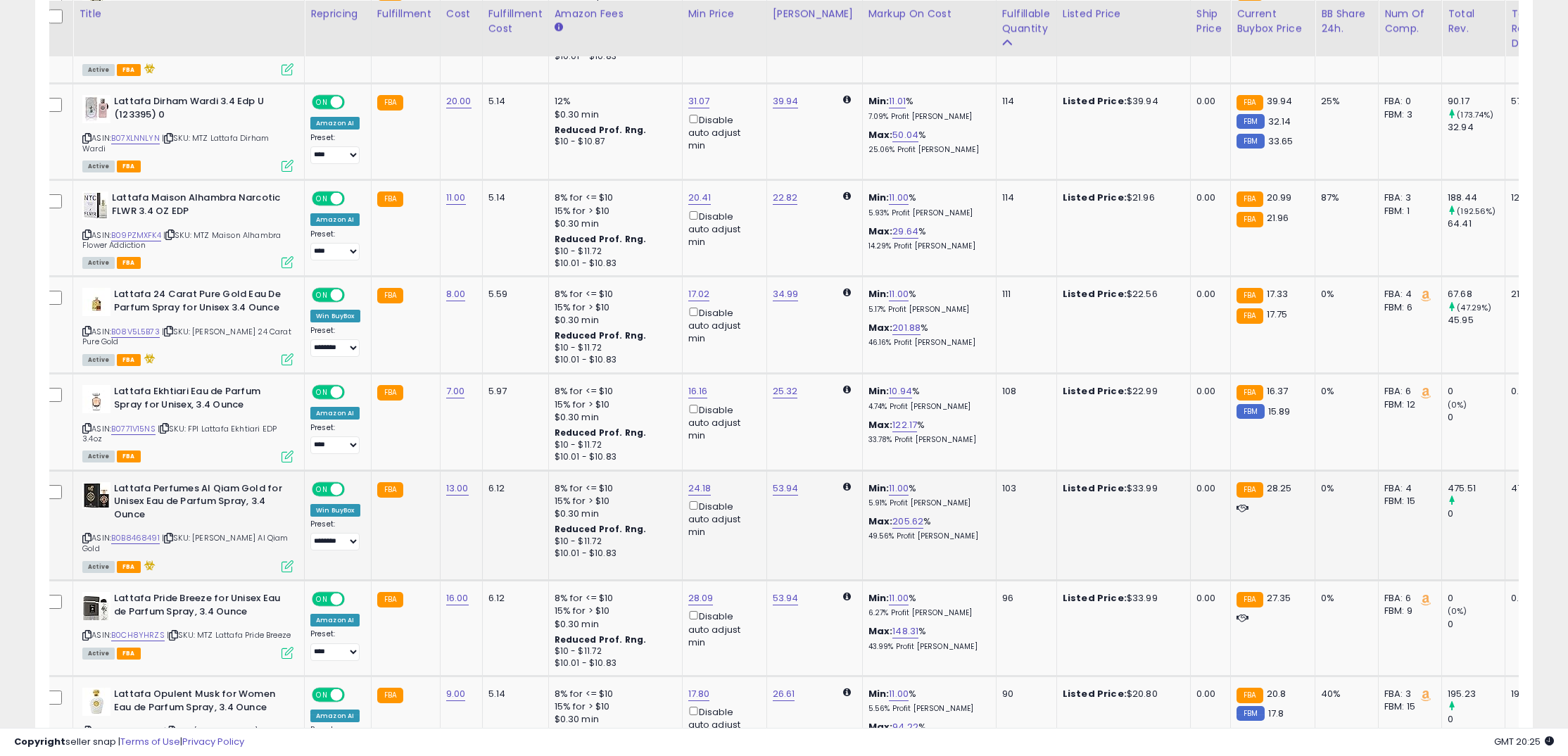
scroll to position [2281, 0]
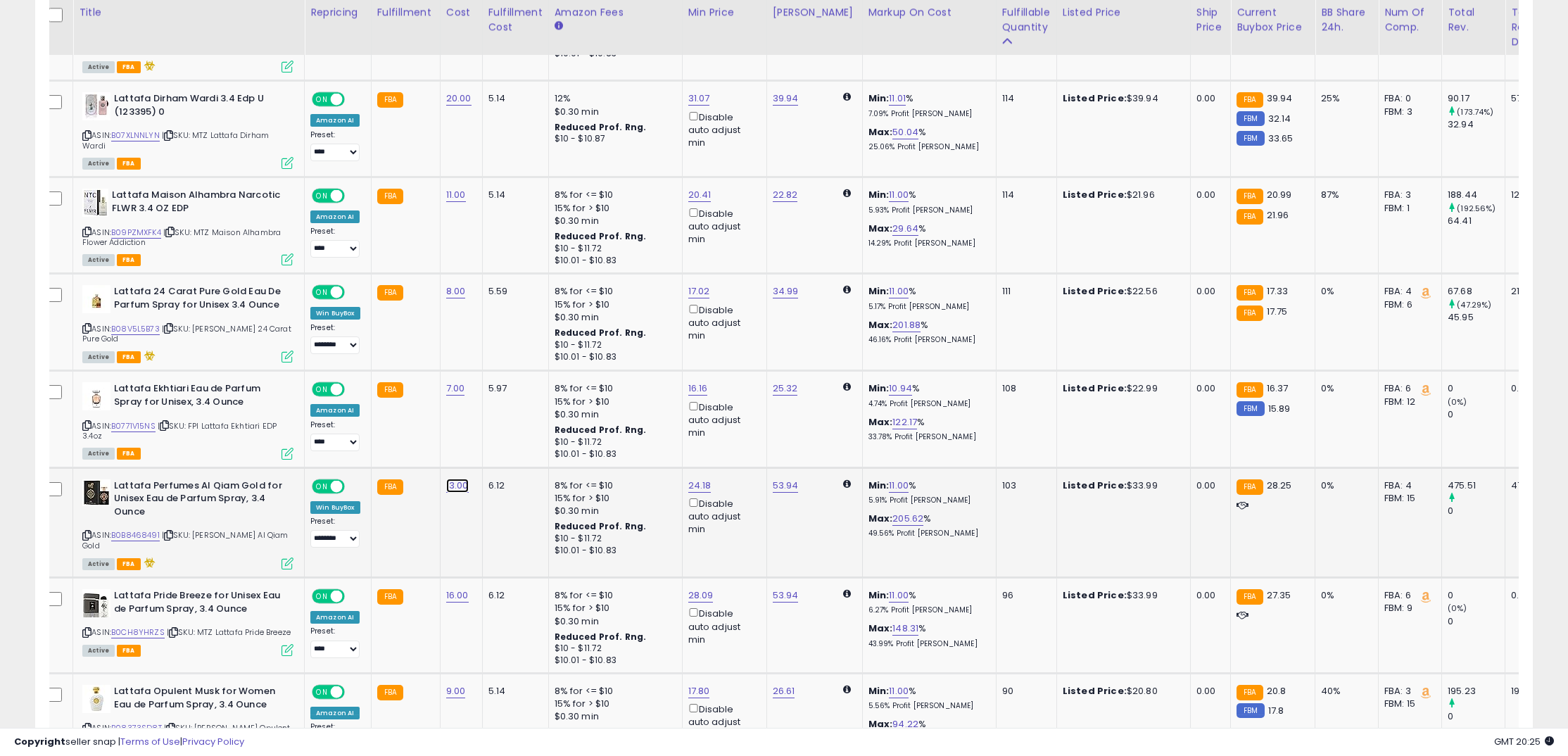
click at [454, 493] on link "13.00" at bounding box center [457, 486] width 22 height 14
drag, startPoint x: 396, startPoint y: 456, endPoint x: 352, endPoint y: 451, distance: 44.3
click at [353, 451] on div "*****" at bounding box center [450, 456] width 203 height 37
type input "**"
click button "submit" at bounding box center [500, 455] width 24 height 21
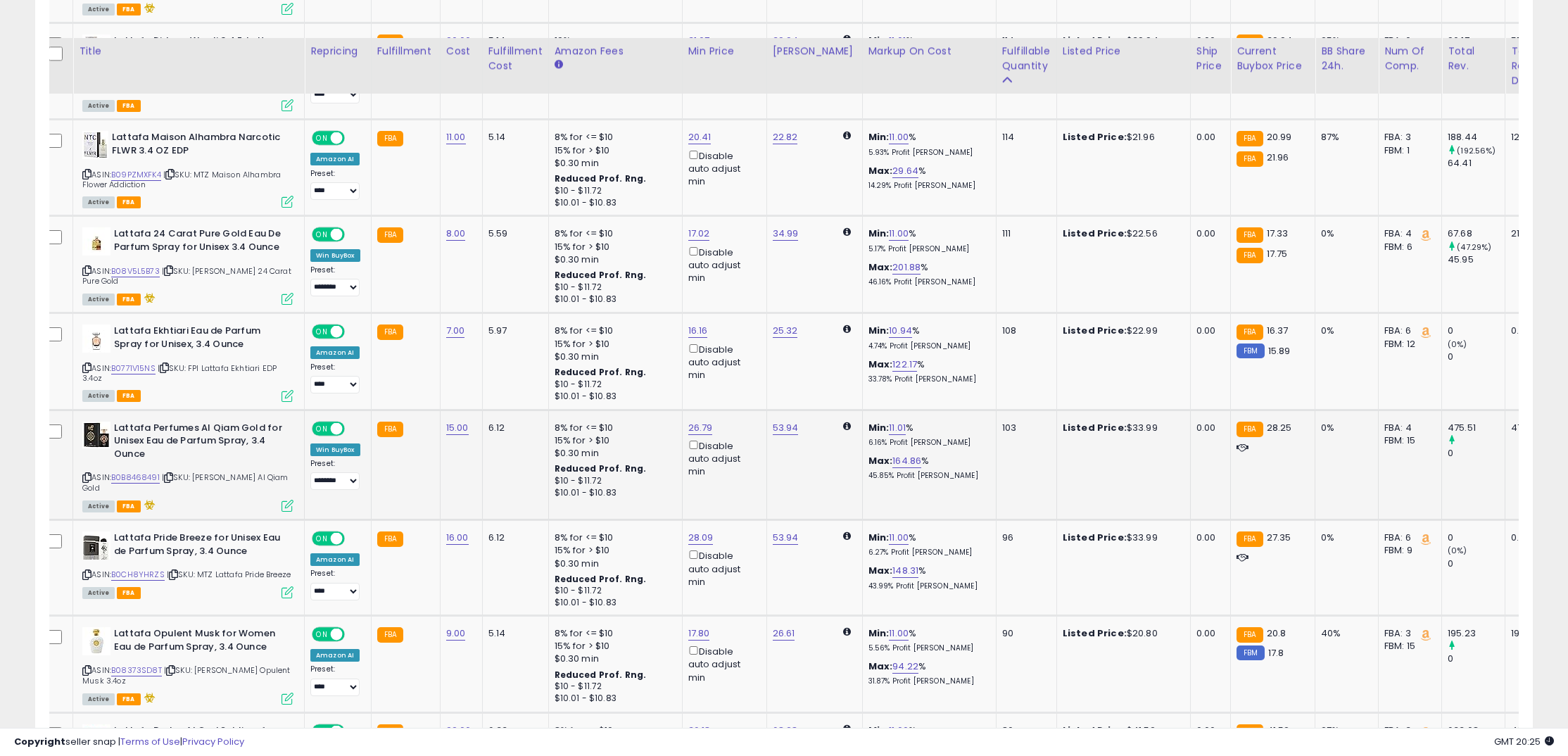
scroll to position [2396, 0]
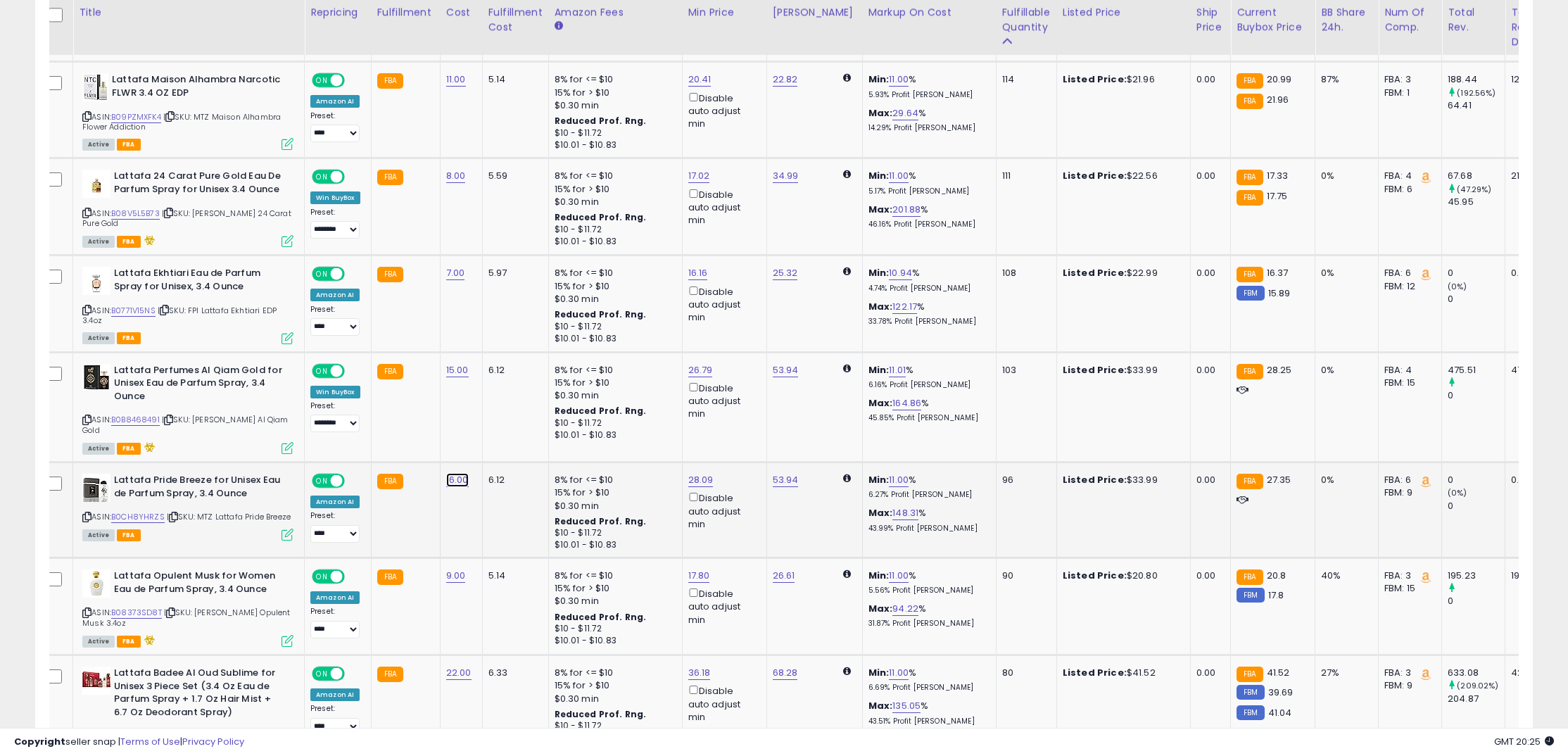
click at [457, 487] on link "16.00" at bounding box center [457, 480] width 22 height 14
drag, startPoint x: 393, startPoint y: 455, endPoint x: 354, endPoint y: 449, distance: 39.5
click at [354, 449] on div "*****" at bounding box center [450, 451] width 203 height 37
type input "**"
click button "submit" at bounding box center [500, 450] width 24 height 21
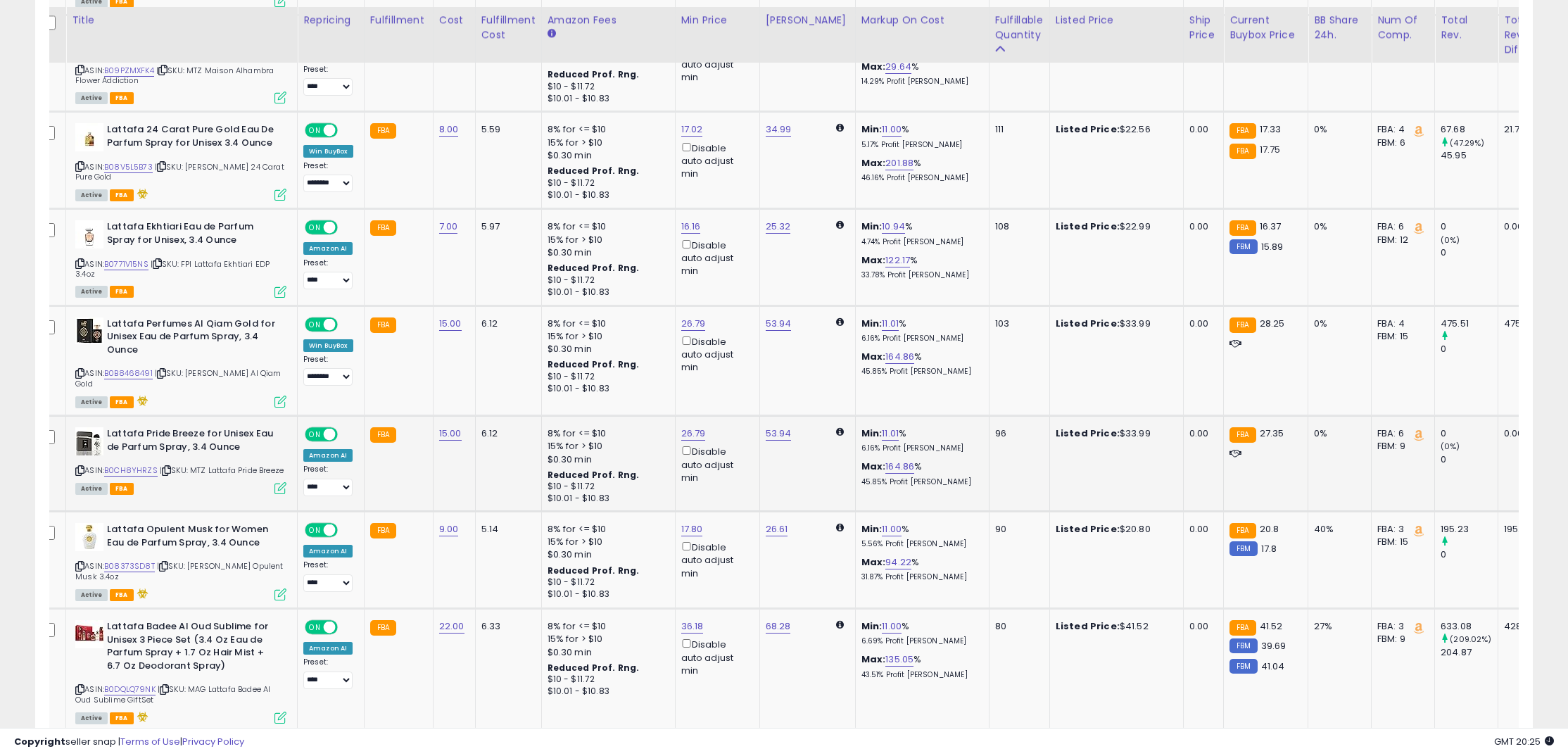
scroll to position [2469, 0]
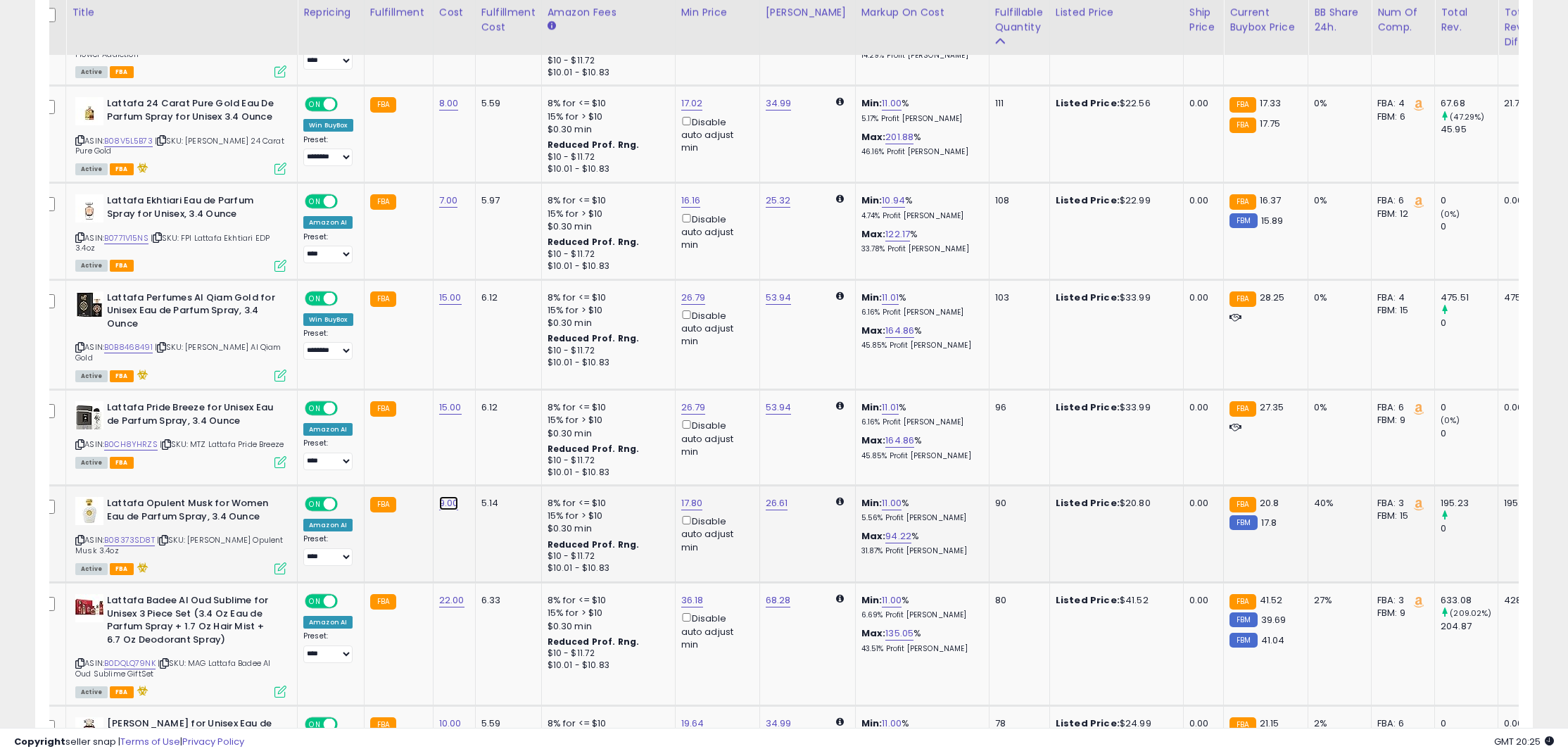
click at [447, 510] on link "9.00" at bounding box center [449, 503] width 20 height 14
drag, startPoint x: 335, startPoint y: 473, endPoint x: 317, endPoint y: 470, distance: 18.2
type input "**"
click button "submit" at bounding box center [492, 474] width 24 height 21
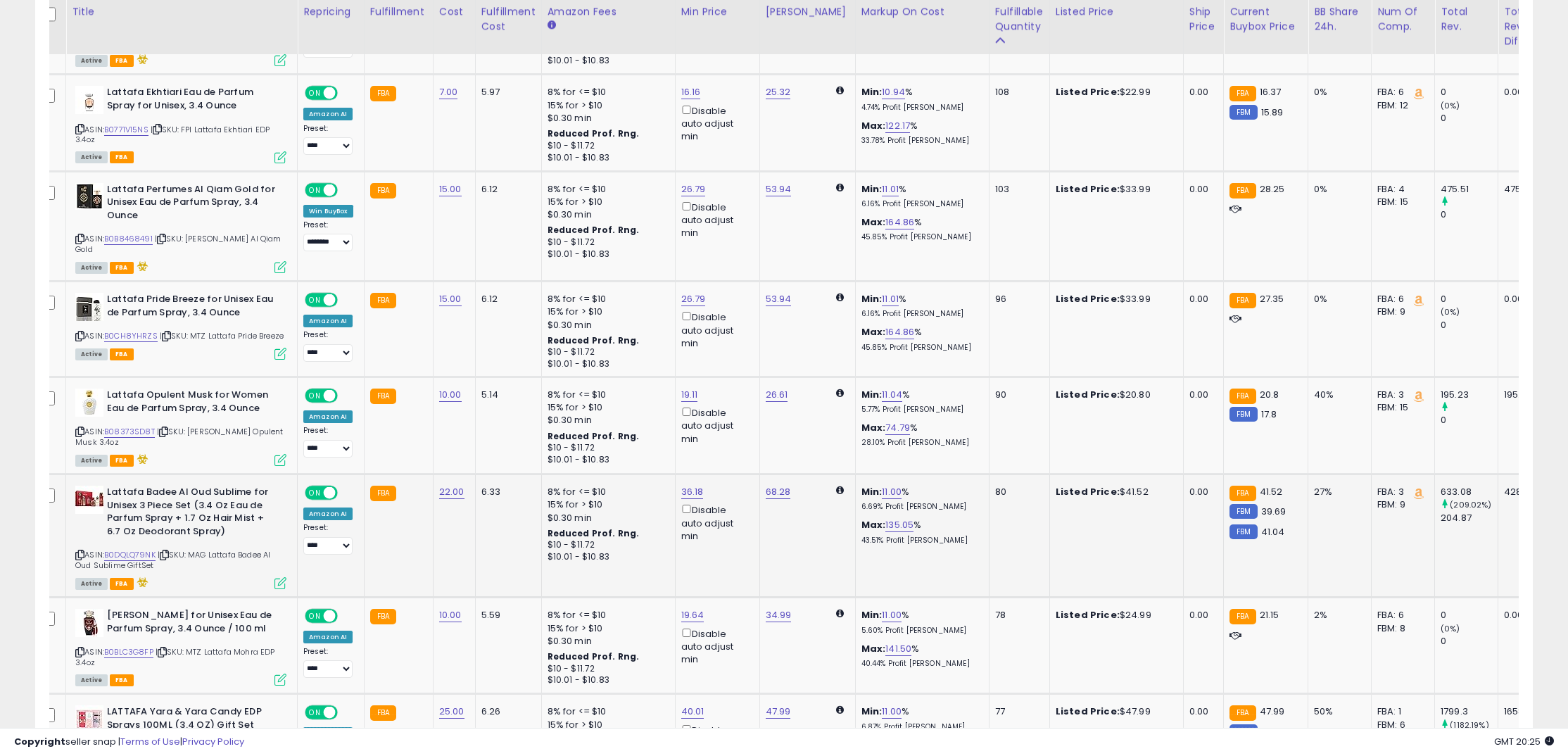
scroll to position [2577, 0]
click at [458, 497] on link "22.00" at bounding box center [452, 493] width 26 height 14
drag, startPoint x: 404, startPoint y: 471, endPoint x: 326, endPoint y: 461, distance: 78.6
type input "**"
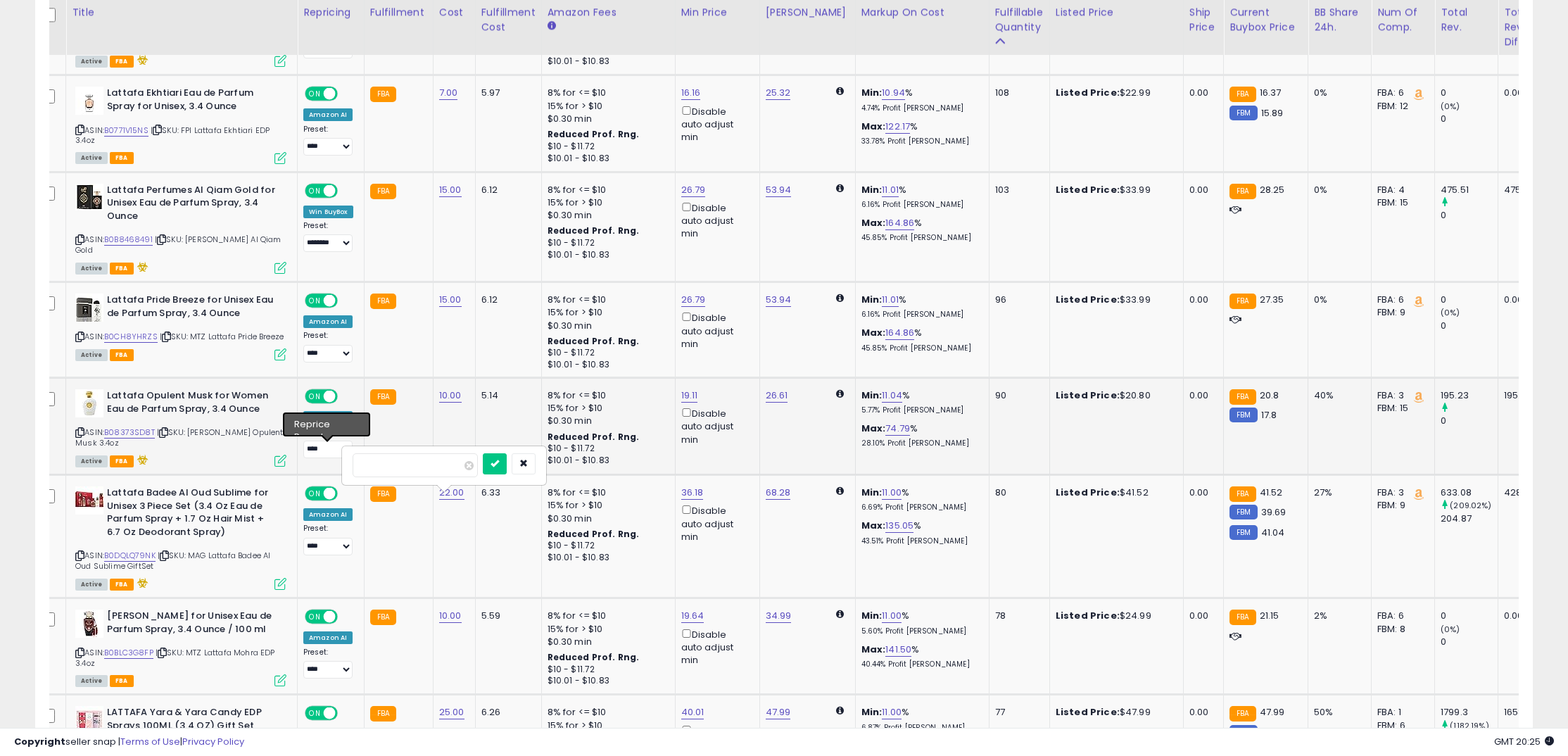
click button "submit" at bounding box center [494, 463] width 24 height 21
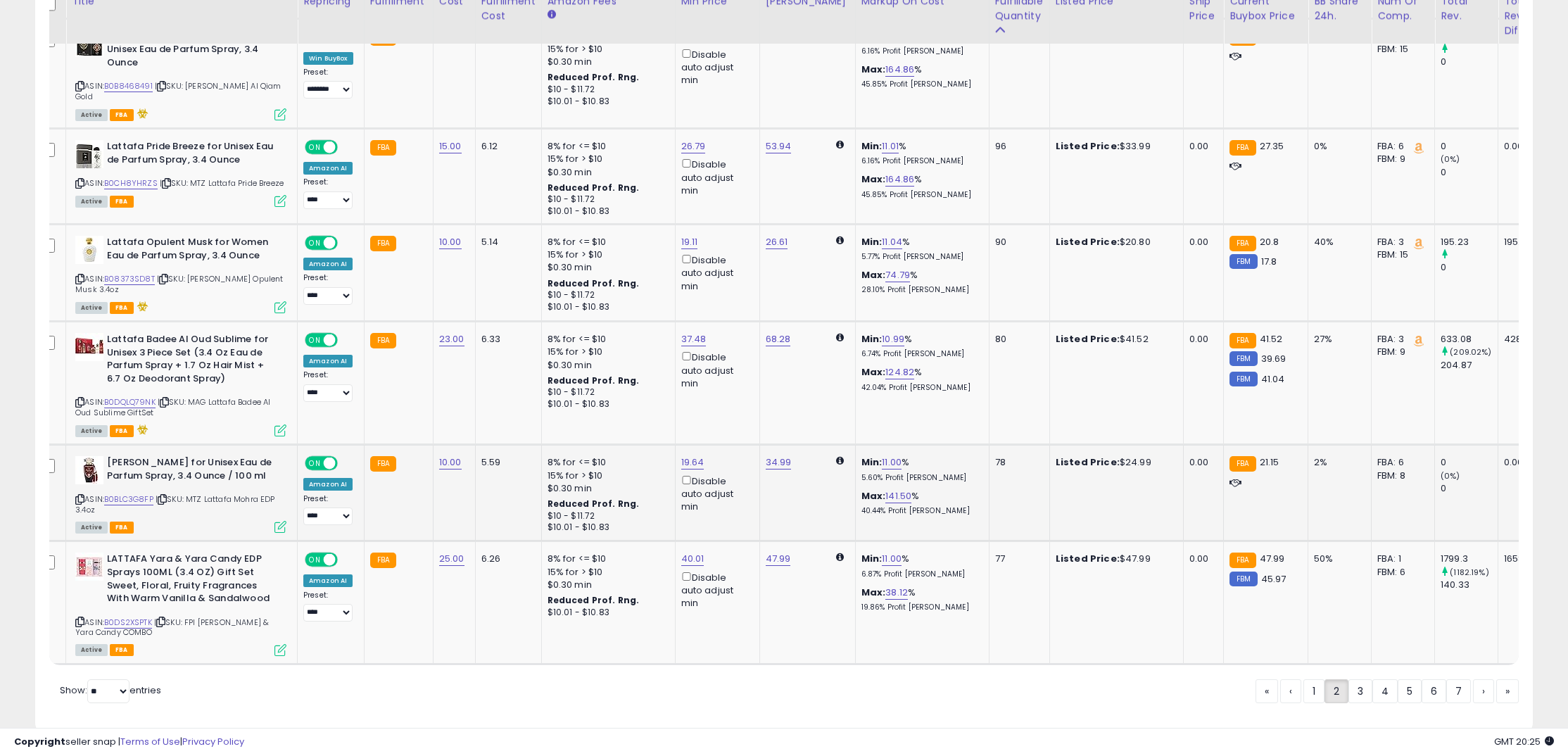
scroll to position [2746, 0]
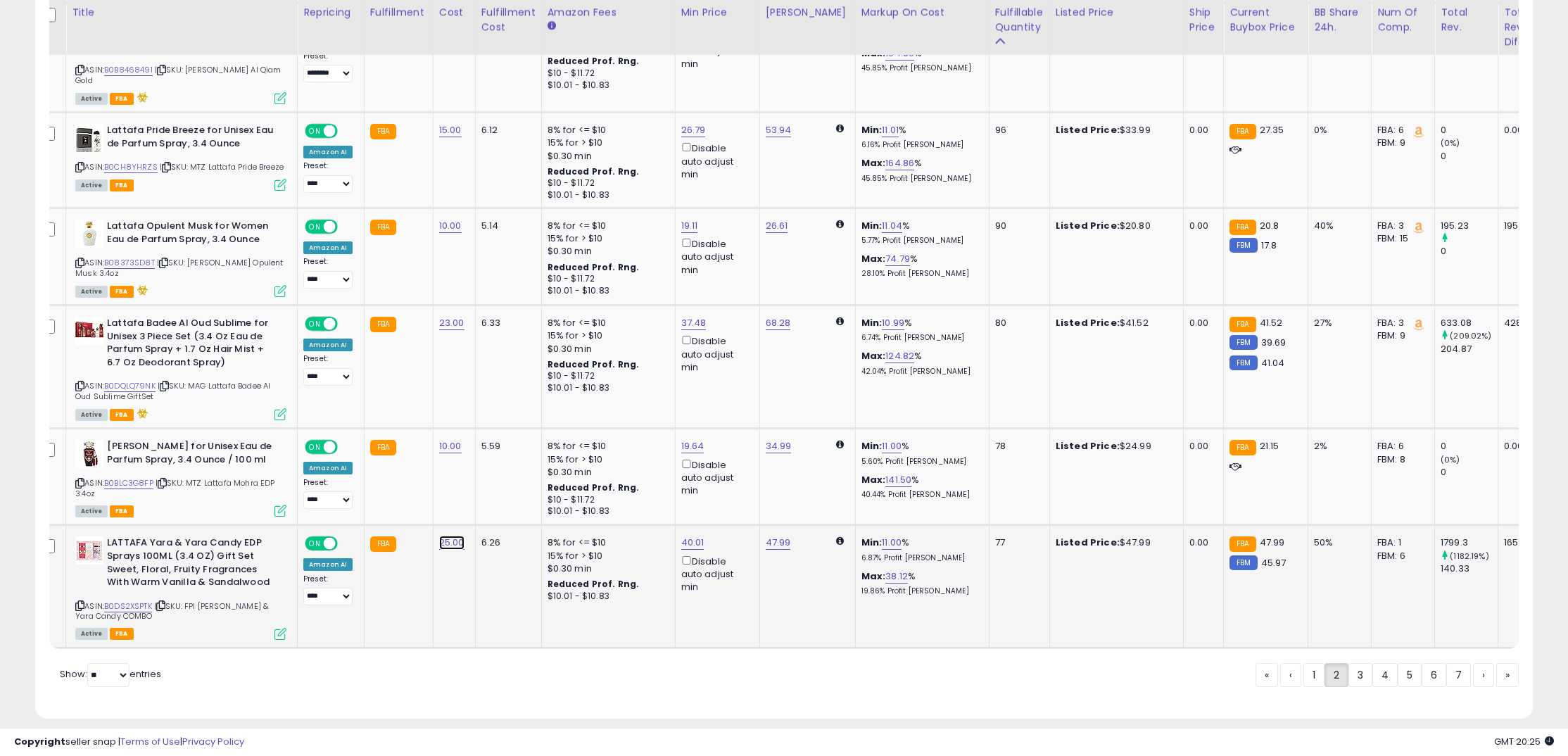
click at [447, 549] on link "25.00" at bounding box center [452, 542] width 26 height 14
click at [412, 513] on input "*****" at bounding box center [415, 515] width 125 height 24
drag, startPoint x: 421, startPoint y: 520, endPoint x: 290, endPoint y: 506, distance: 131.7
type input "**"
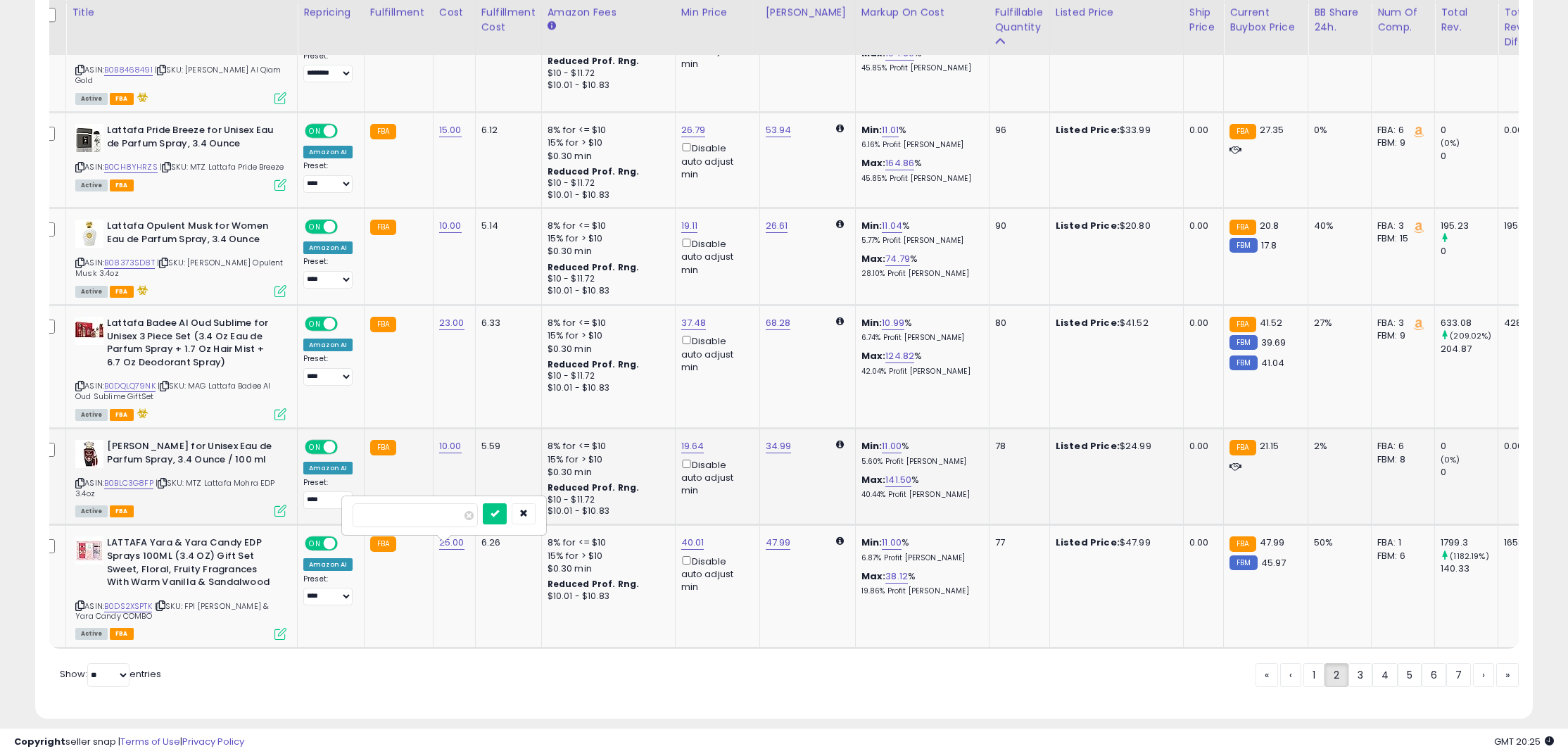
click button "submit" at bounding box center [494, 514] width 24 height 21
click at [1357, 677] on link "3" at bounding box center [1360, 675] width 24 height 24
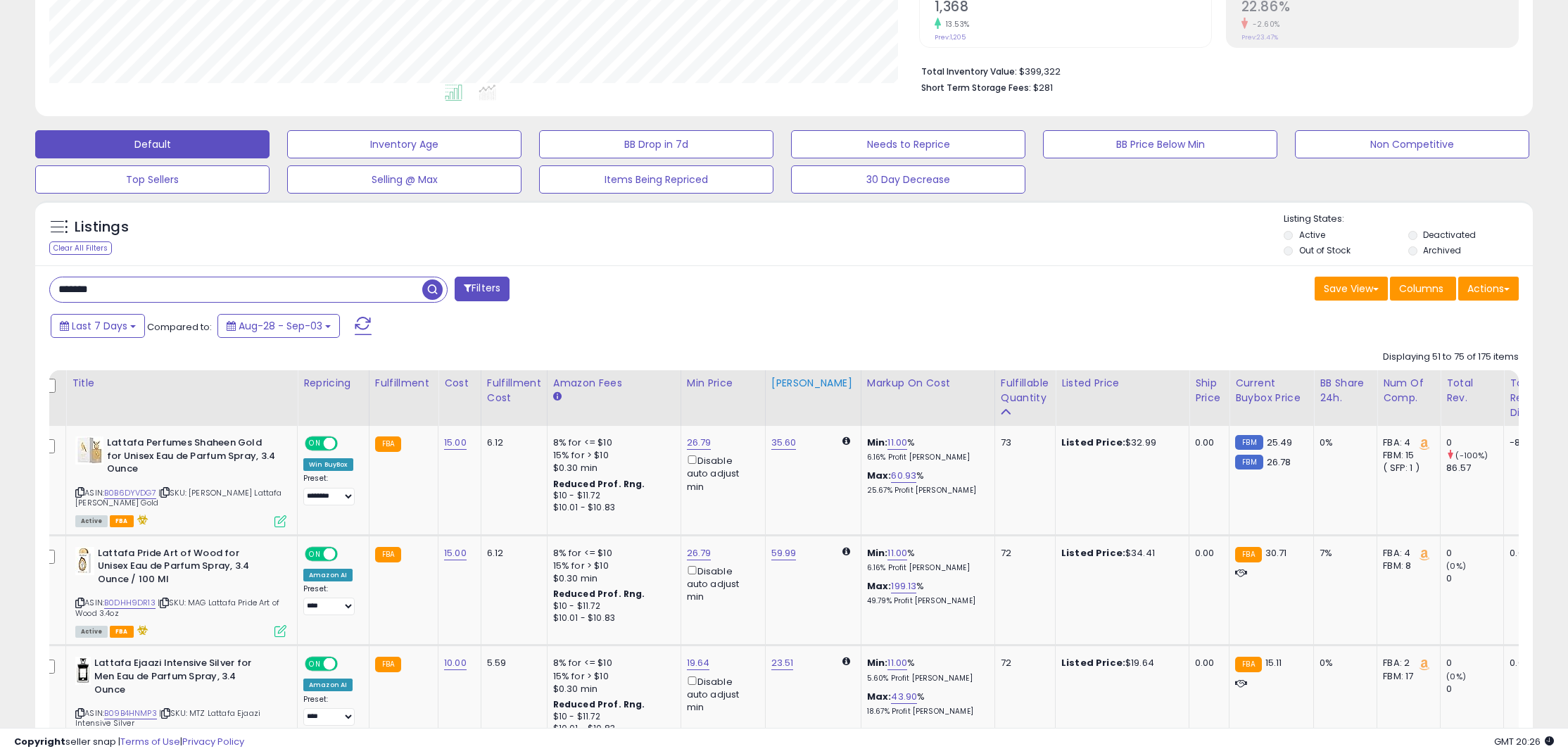
scroll to position [314, 0]
click at [458, 442] on link "15.00" at bounding box center [455, 442] width 22 height 14
drag, startPoint x: 427, startPoint y: 413, endPoint x: 304, endPoint y: 397, distance: 124.0
type input "**"
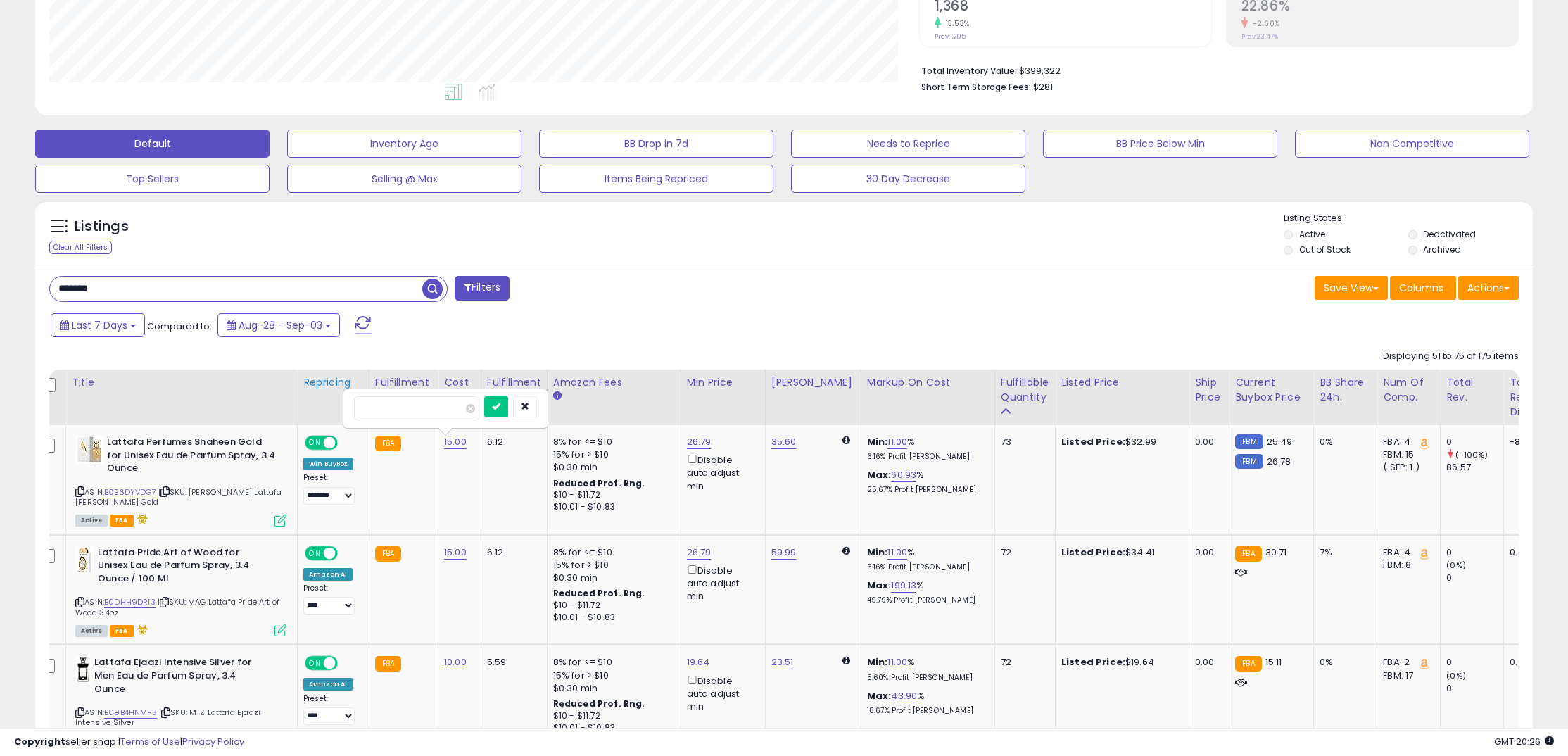
click button "submit" at bounding box center [496, 407] width 24 height 21
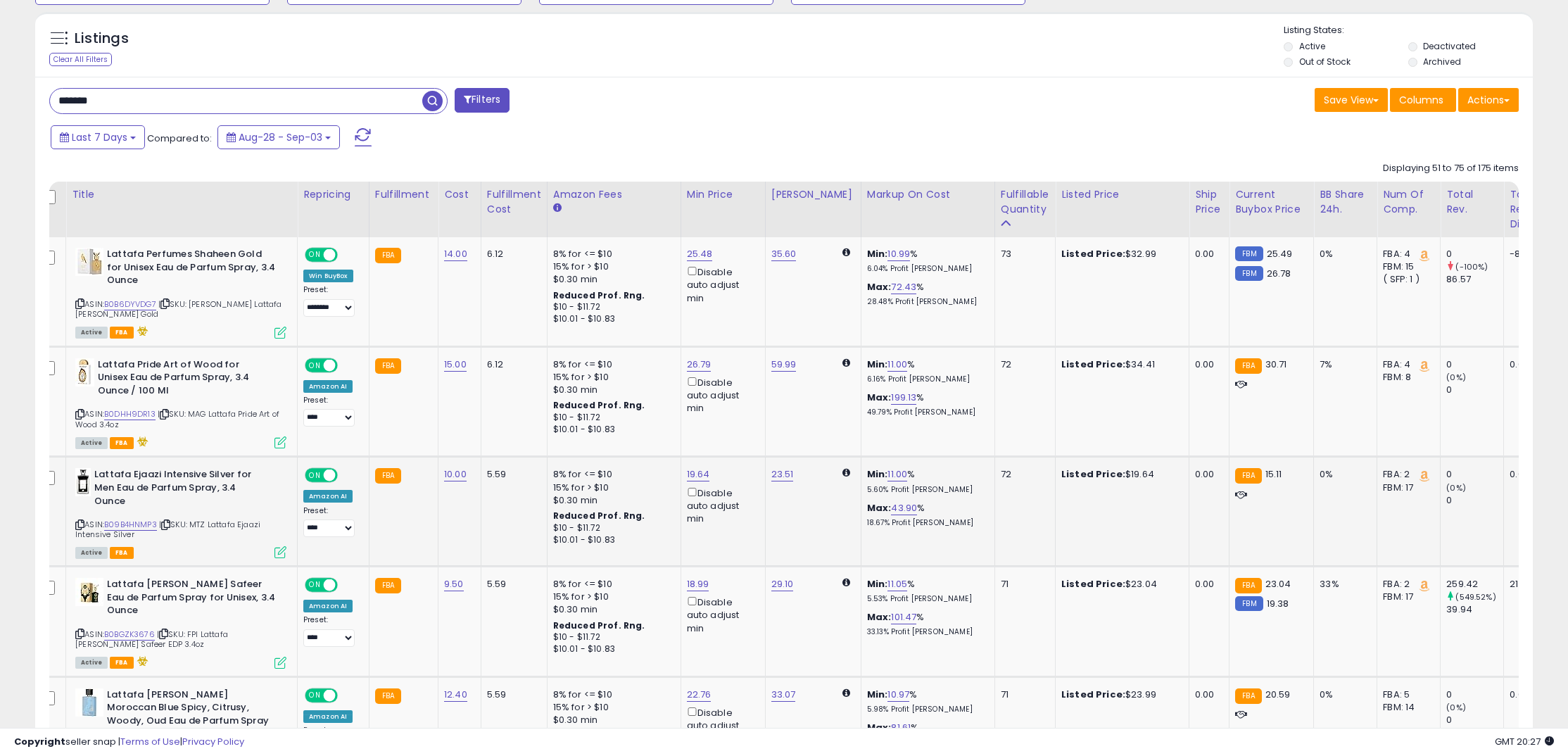
scroll to position [502, 0]
drag, startPoint x: 444, startPoint y: 474, endPoint x: 428, endPoint y: 457, distance: 23.3
click at [444, 474] on link "10.00" at bounding box center [455, 474] width 22 height 14
click at [425, 451] on input "*****" at bounding box center [416, 440] width 125 height 24
drag, startPoint x: 425, startPoint y: 445, endPoint x: 319, endPoint y: 429, distance: 107.2
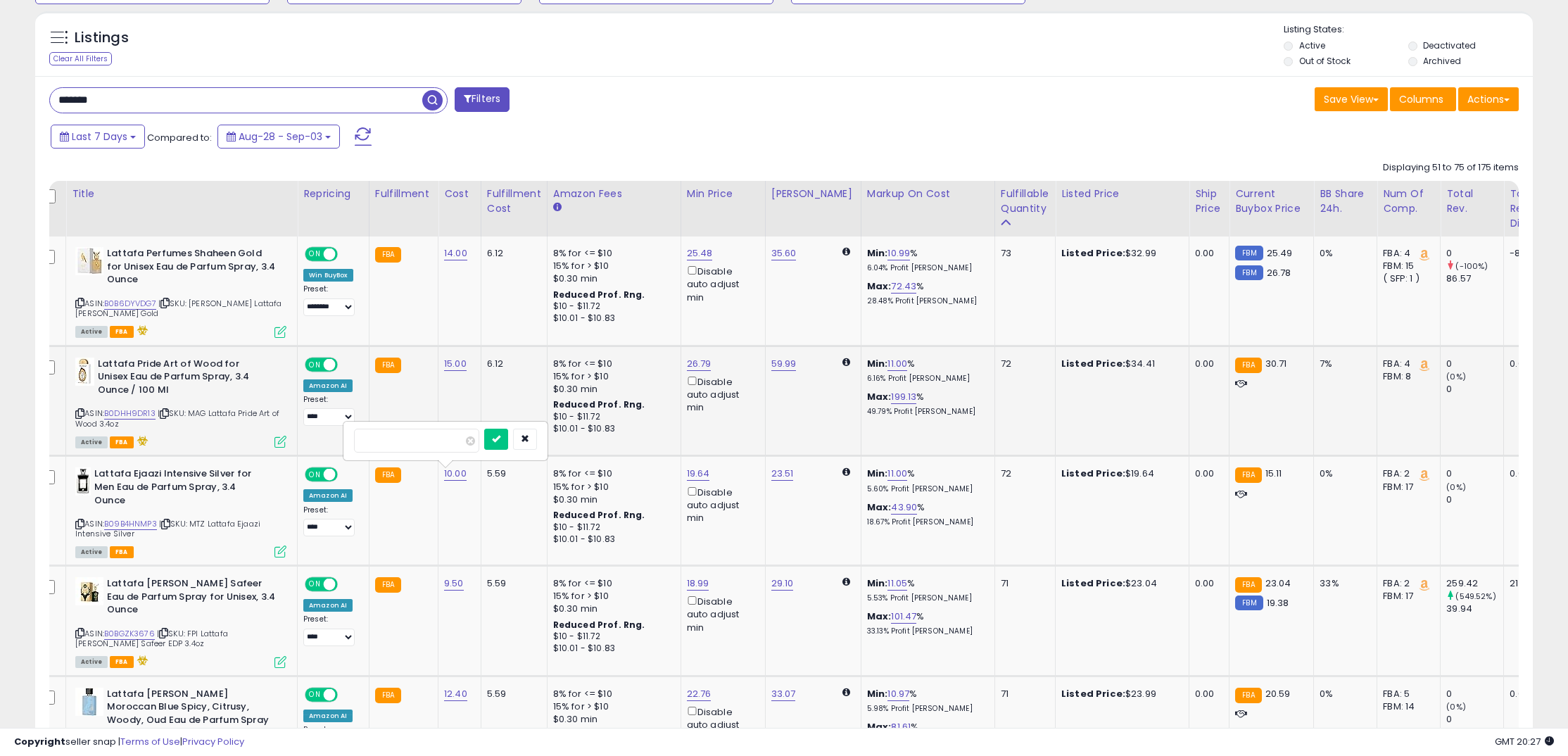
type input "*"
click button "submit" at bounding box center [496, 439] width 24 height 21
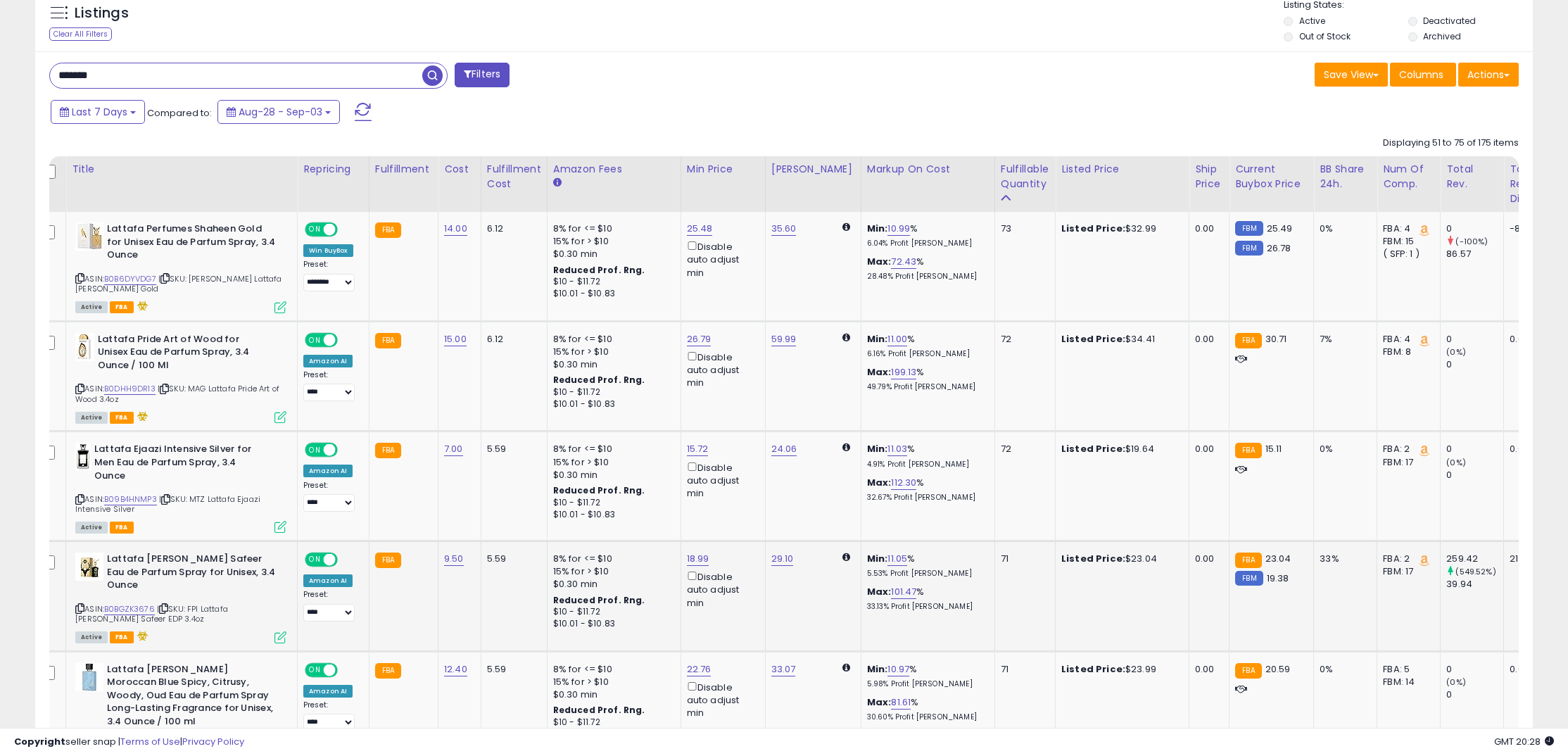
scroll to position [538, 0]
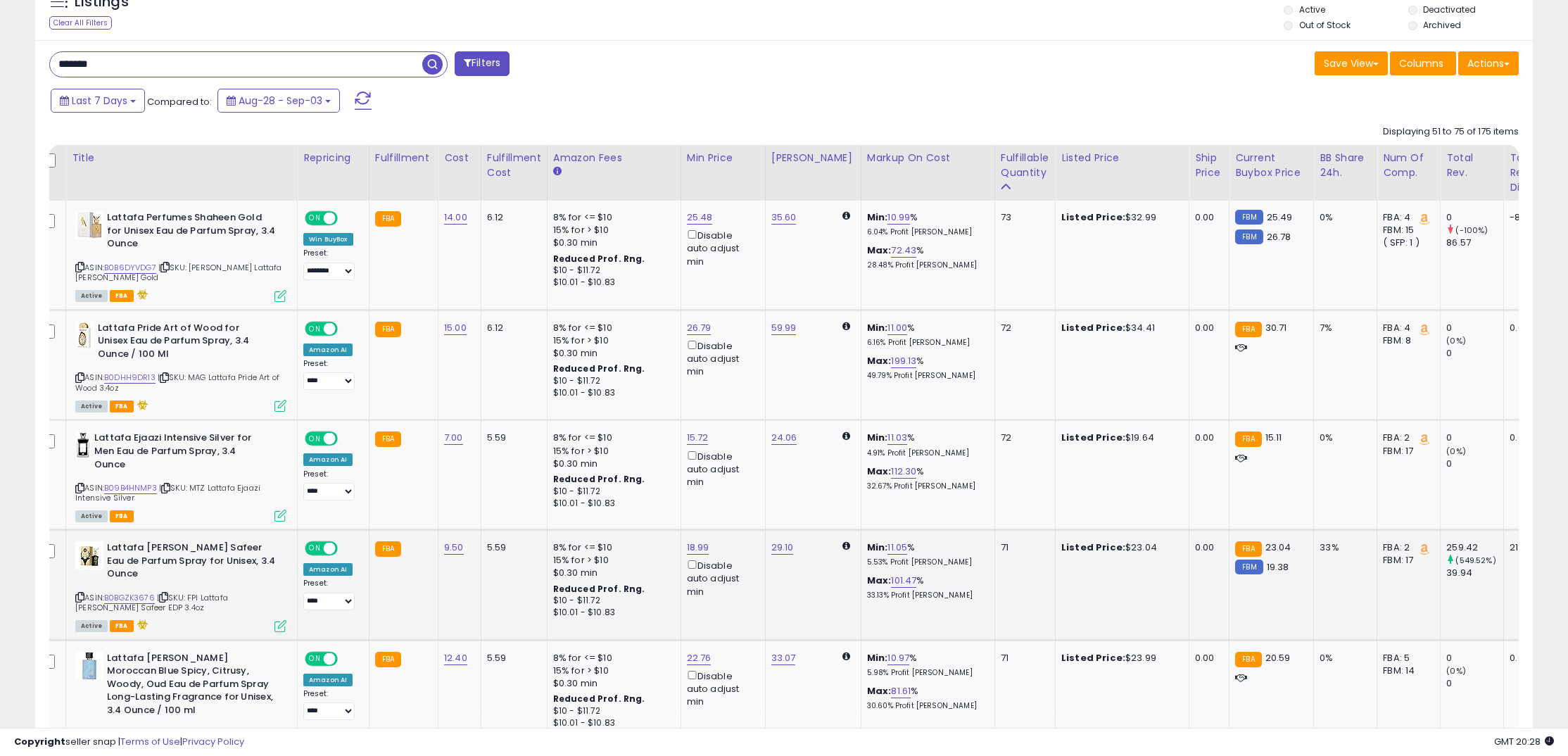
click at [463, 551] on div "9.50" at bounding box center [457, 547] width 26 height 13
click at [455, 549] on link "9.50" at bounding box center [454, 548] width 20 height 14
drag, startPoint x: 429, startPoint y: 515, endPoint x: 323, endPoint y: 505, distance: 106.5
type input "**"
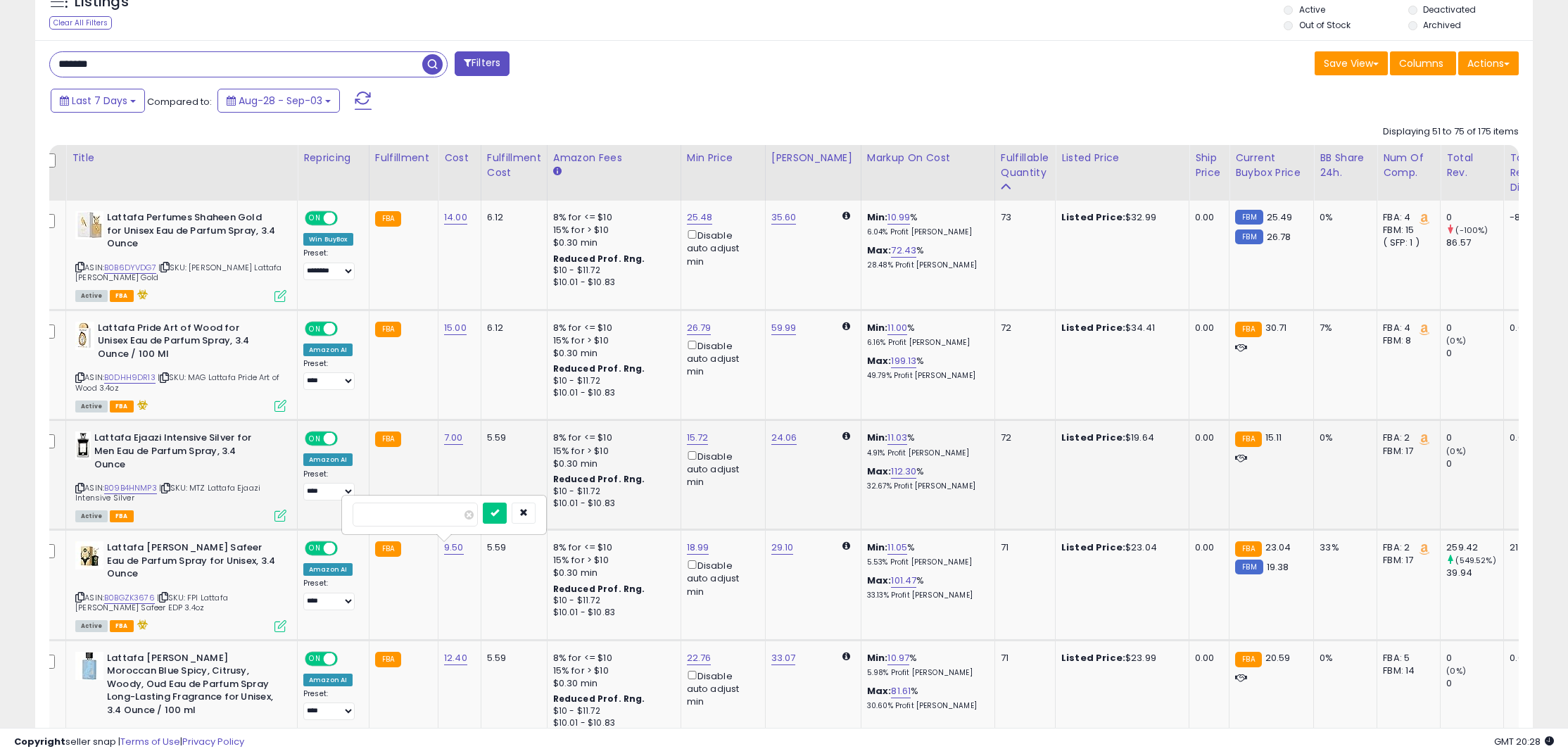
click button "submit" at bounding box center [494, 513] width 24 height 21
click at [445, 552] on link "11.00" at bounding box center [454, 548] width 20 height 14
drag, startPoint x: 393, startPoint y: 515, endPoint x: 306, endPoint y: 506, distance: 87.5
type input "**"
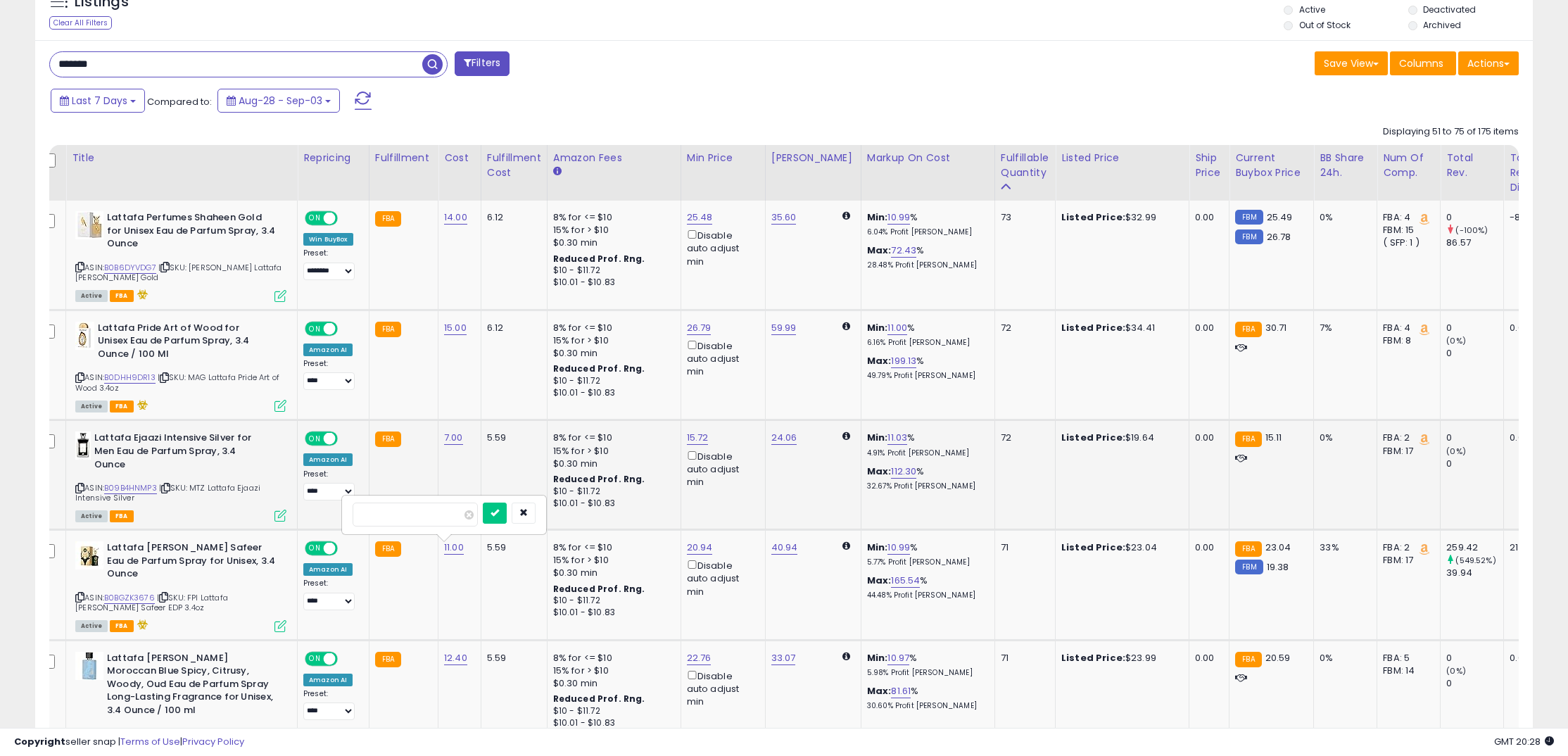
click button "submit" at bounding box center [494, 513] width 24 height 21
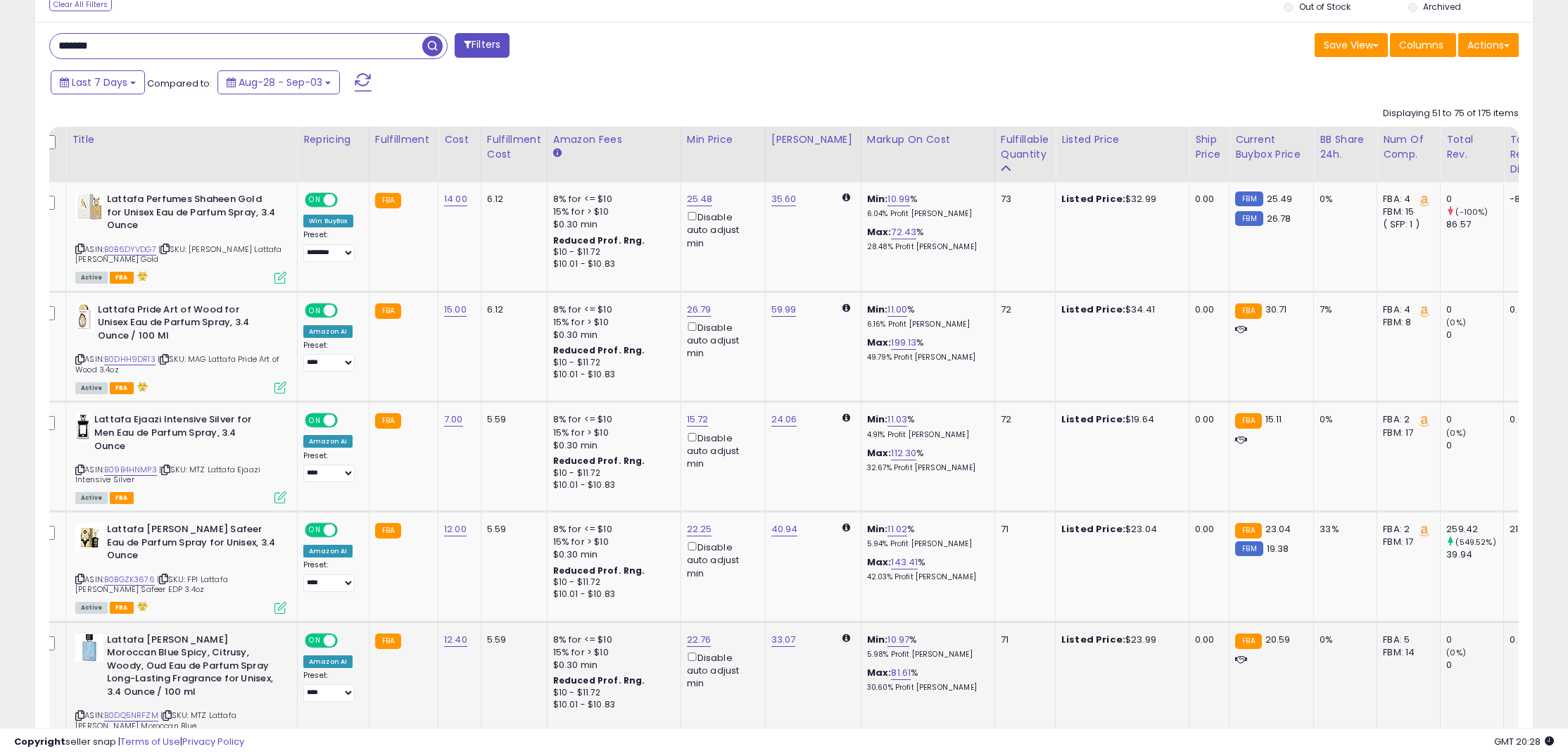
scroll to position [559, 0]
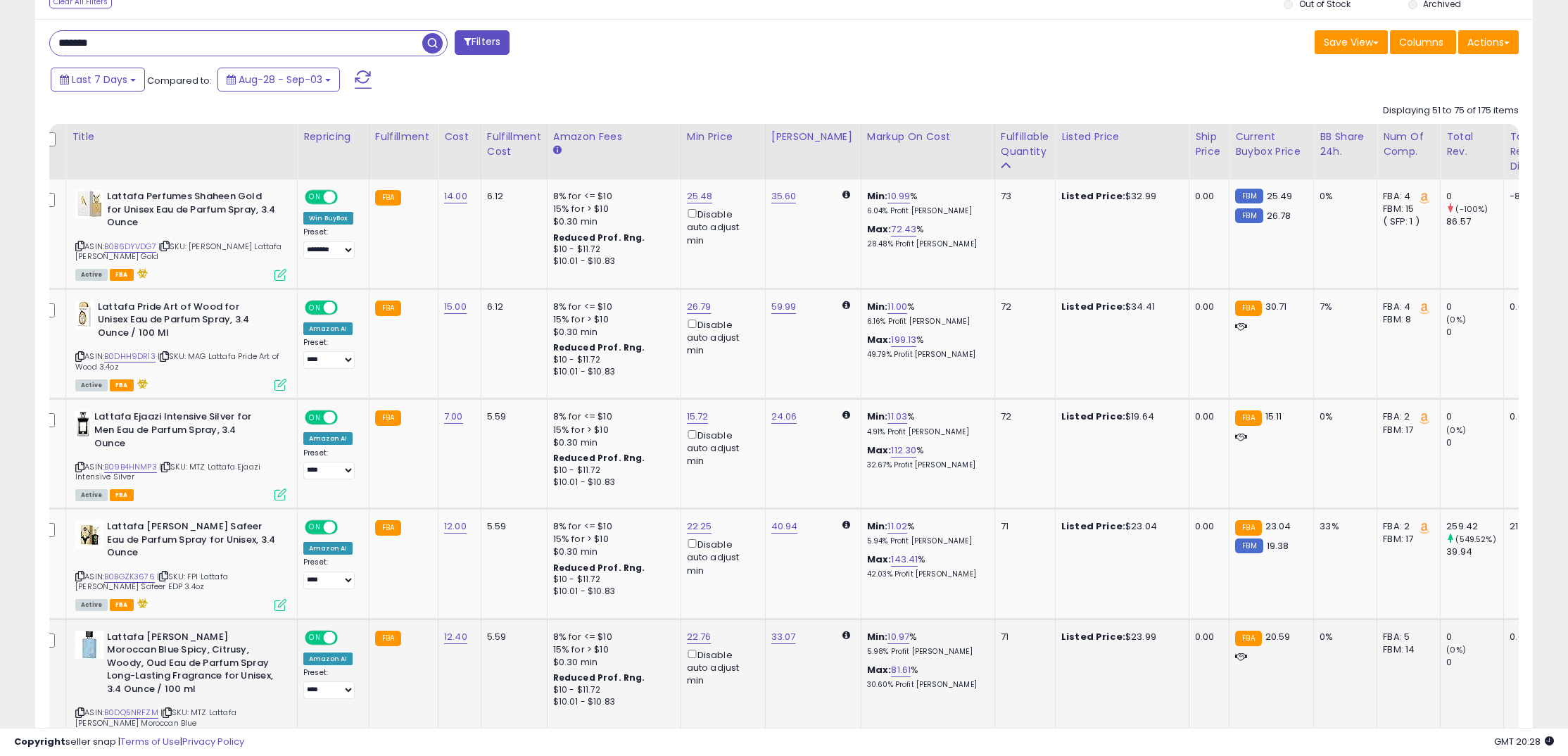
click at [439, 619] on td "12.40" at bounding box center [460, 687] width 43 height 136
click at [444, 630] on link "12.40" at bounding box center [455, 637] width 23 height 14
drag, startPoint x: 408, startPoint y: 585, endPoint x: 375, endPoint y: 587, distance: 33.1
click at [376, 587] on input "*****" at bounding box center [416, 591] width 125 height 24
drag, startPoint x: 399, startPoint y: 591, endPoint x: 286, endPoint y: 583, distance: 113.3
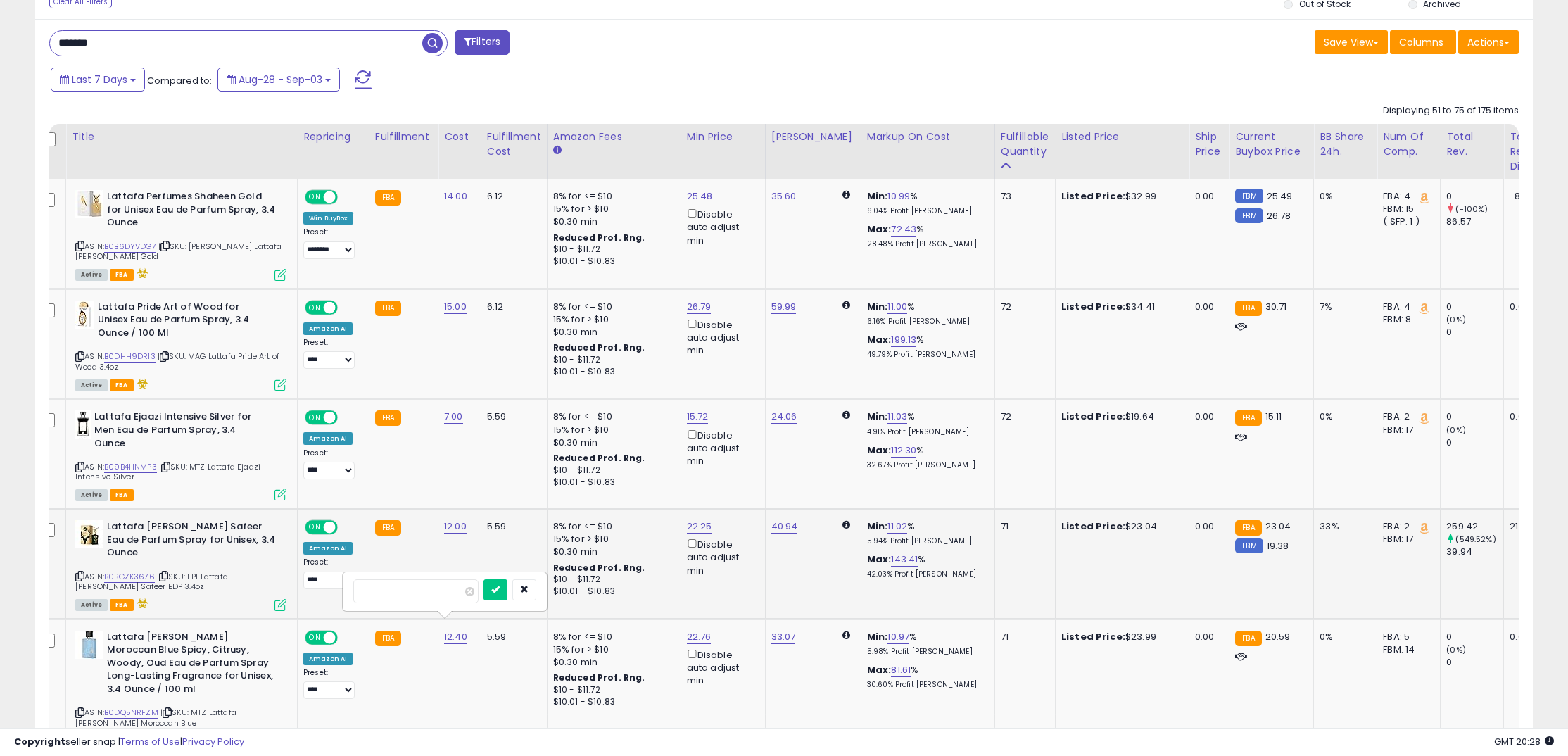
type input "**"
click button "submit" at bounding box center [495, 589] width 24 height 21
click at [446, 630] on link "11.00" at bounding box center [454, 637] width 20 height 14
drag, startPoint x: 421, startPoint y: 595, endPoint x: 263, endPoint y: 575, distance: 159.3
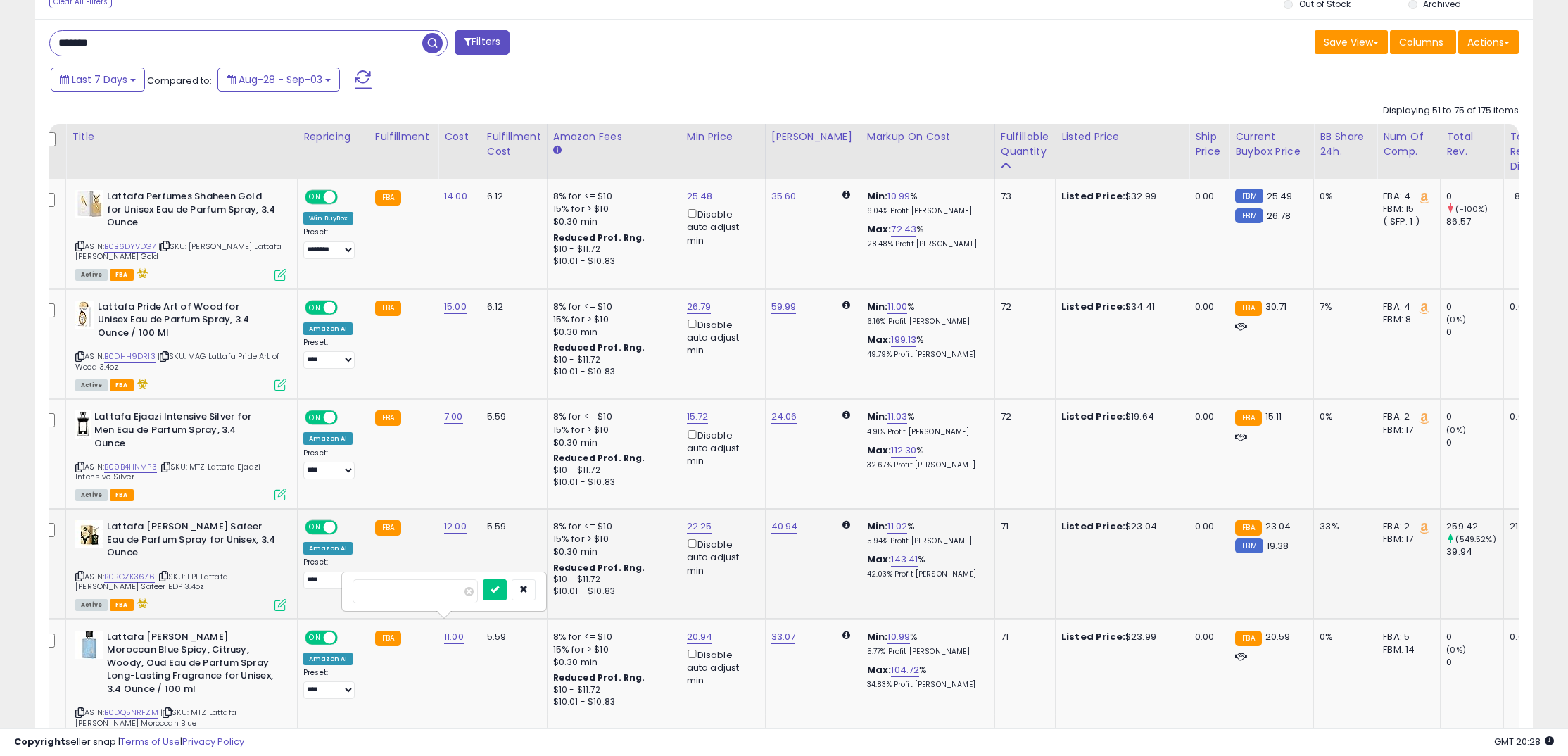
type input "**"
click button "submit" at bounding box center [494, 589] width 24 height 21
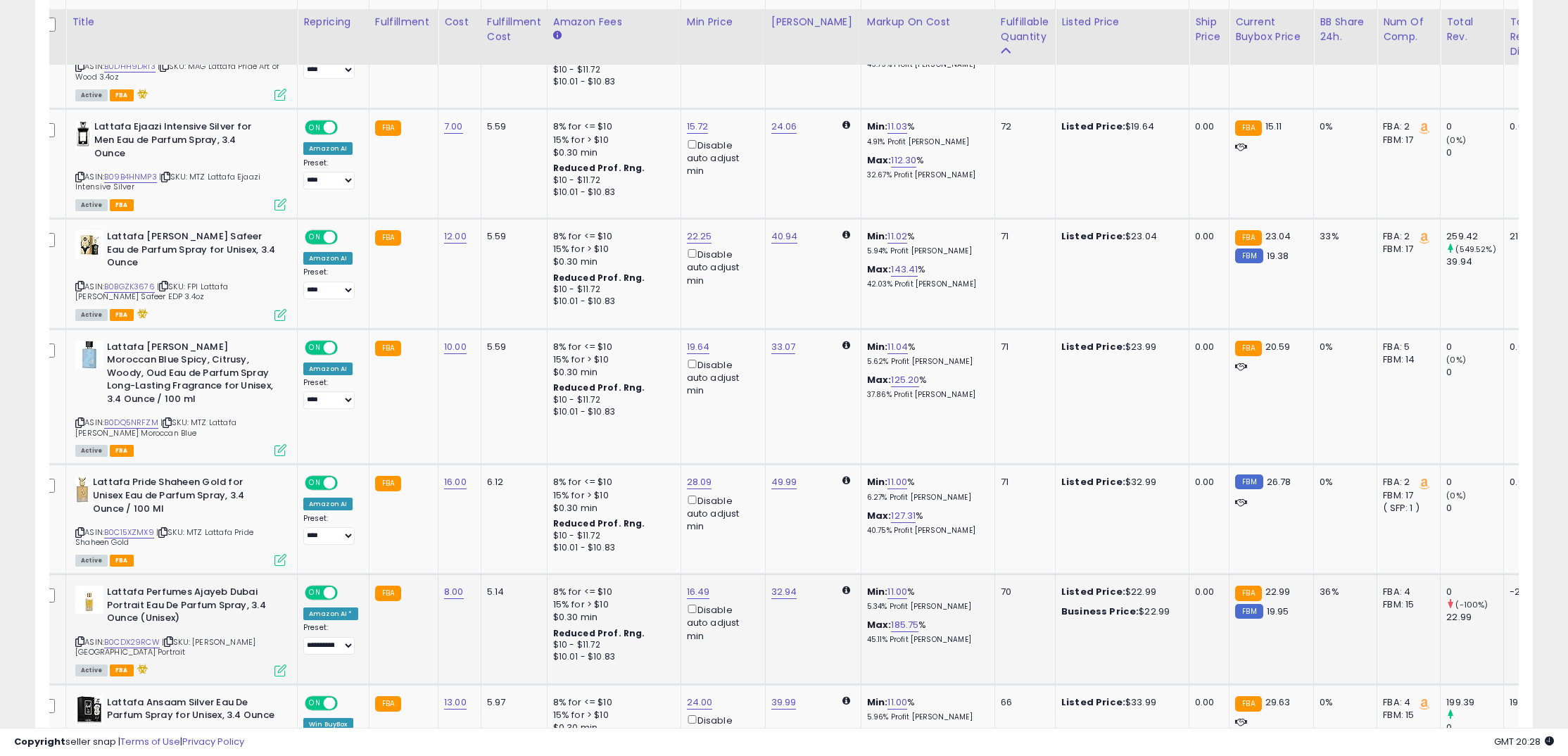
scroll to position [858, 0]
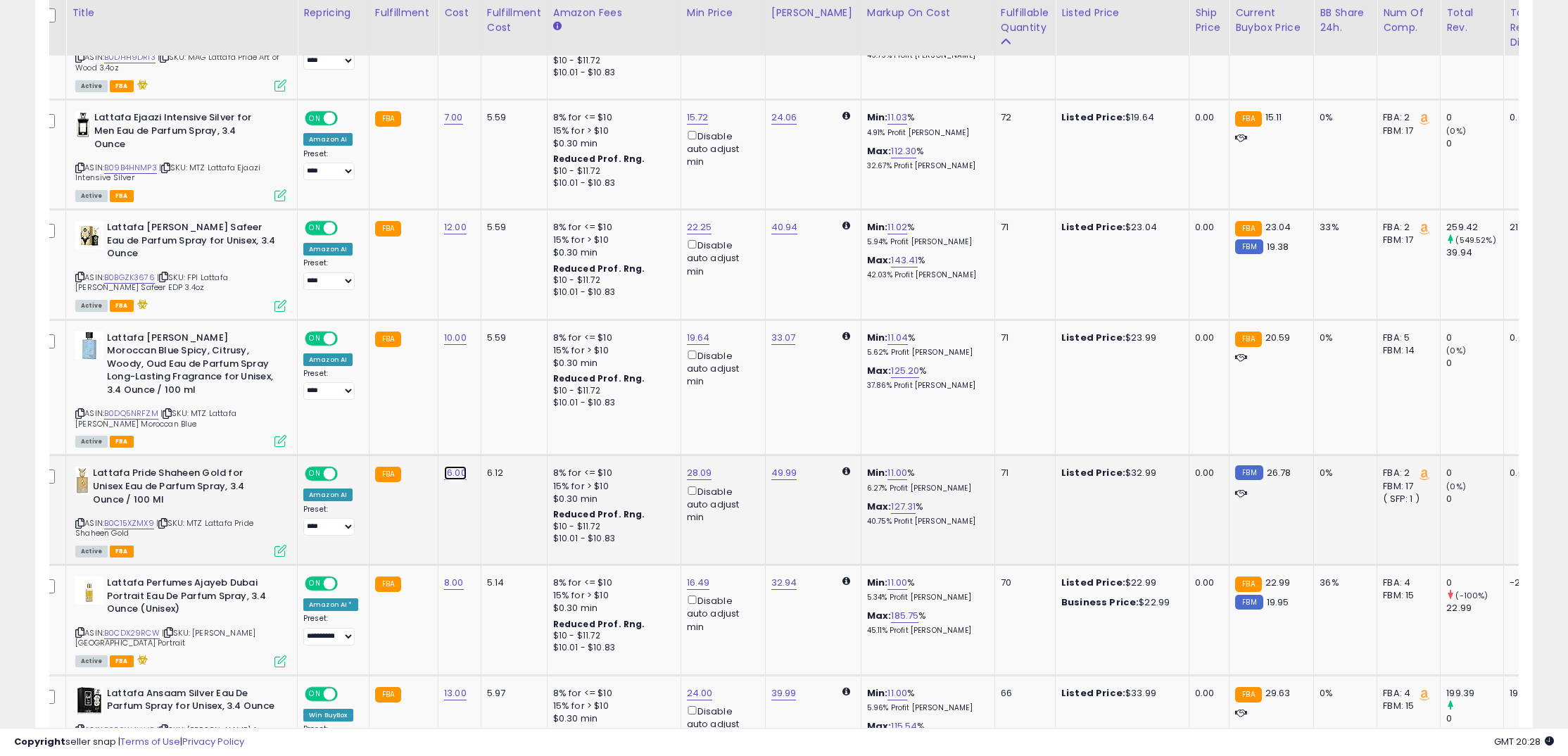
click at [451, 467] on link "16.00" at bounding box center [455, 473] width 22 height 14
drag, startPoint x: 416, startPoint y: 435, endPoint x: 298, endPoint y: 419, distance: 119.1
type input "**"
click button "submit" at bounding box center [496, 426] width 24 height 21
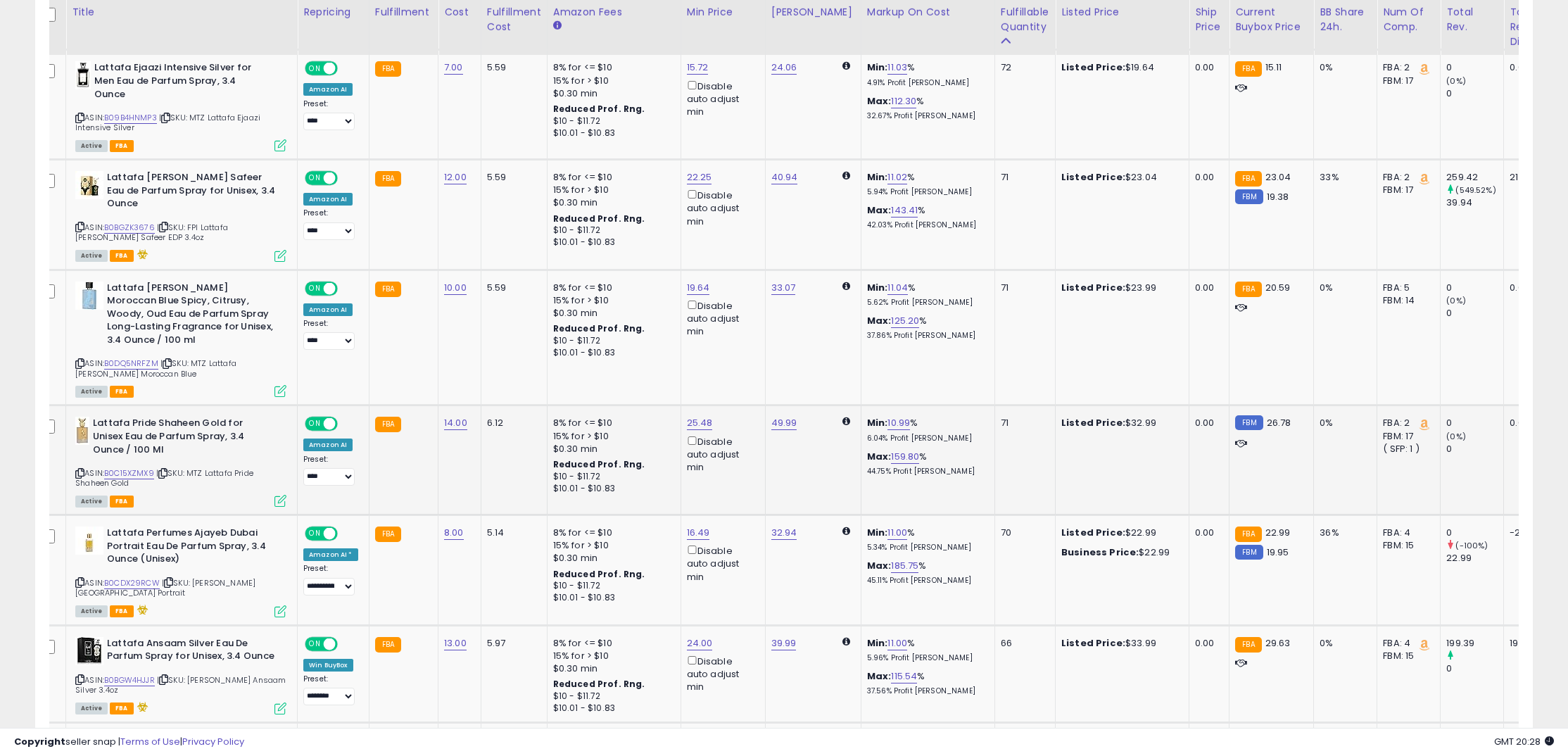
scroll to position [912, 0]
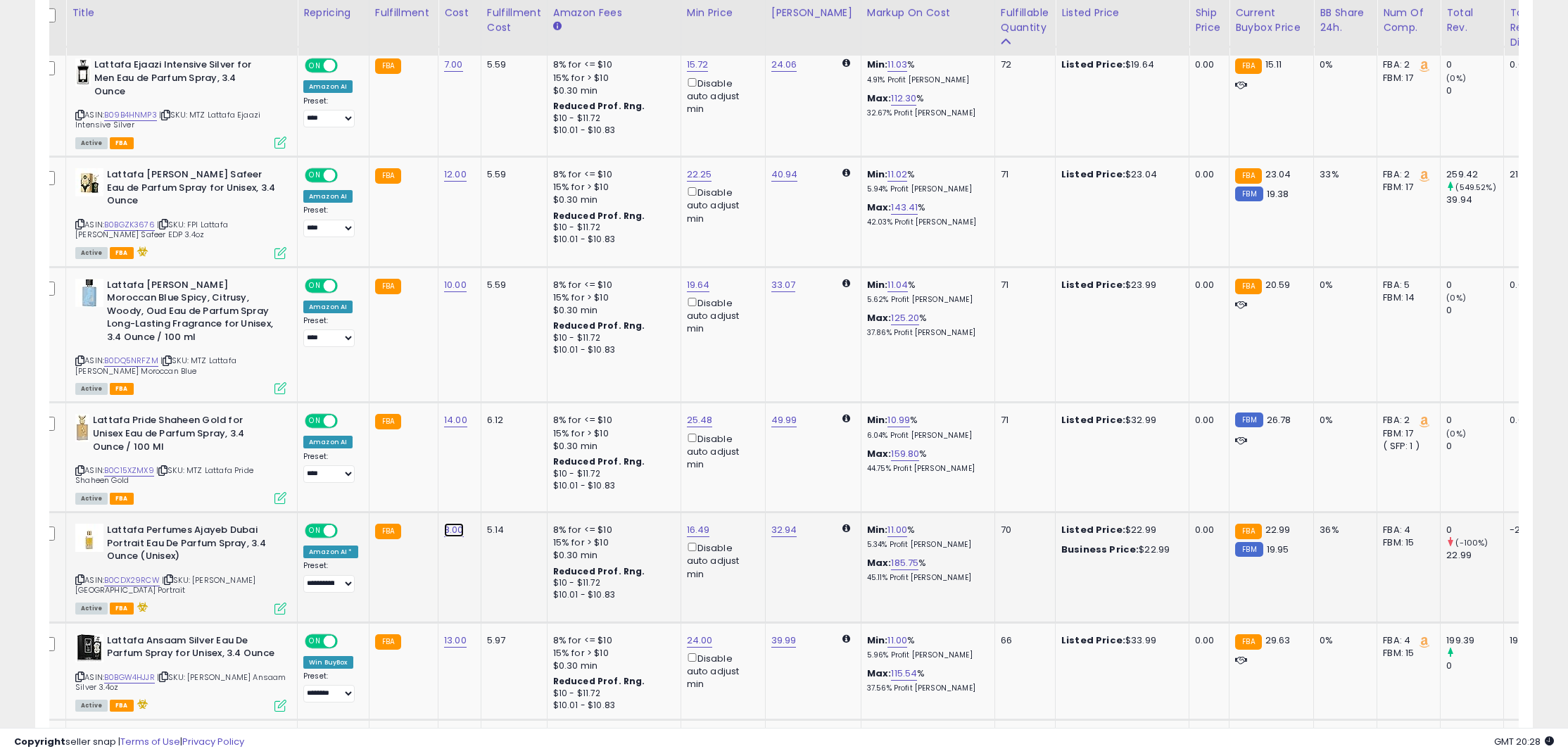
click at [455, 523] on link "8.00" at bounding box center [454, 530] width 20 height 14
drag, startPoint x: 439, startPoint y: 487, endPoint x: 330, endPoint y: 469, distance: 110.5
type input "**"
click button "submit" at bounding box center [494, 482] width 24 height 21
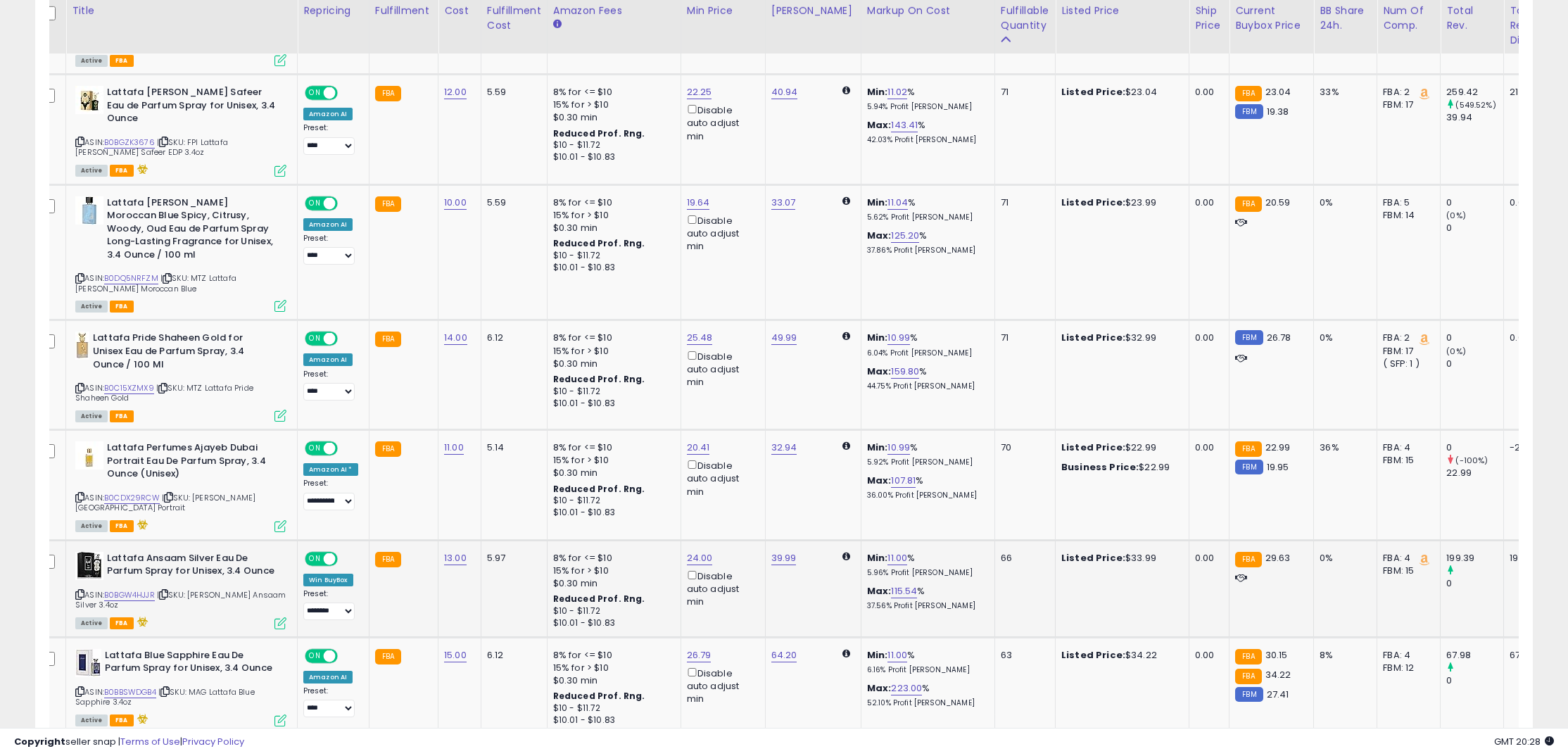
scroll to position [991, 0]
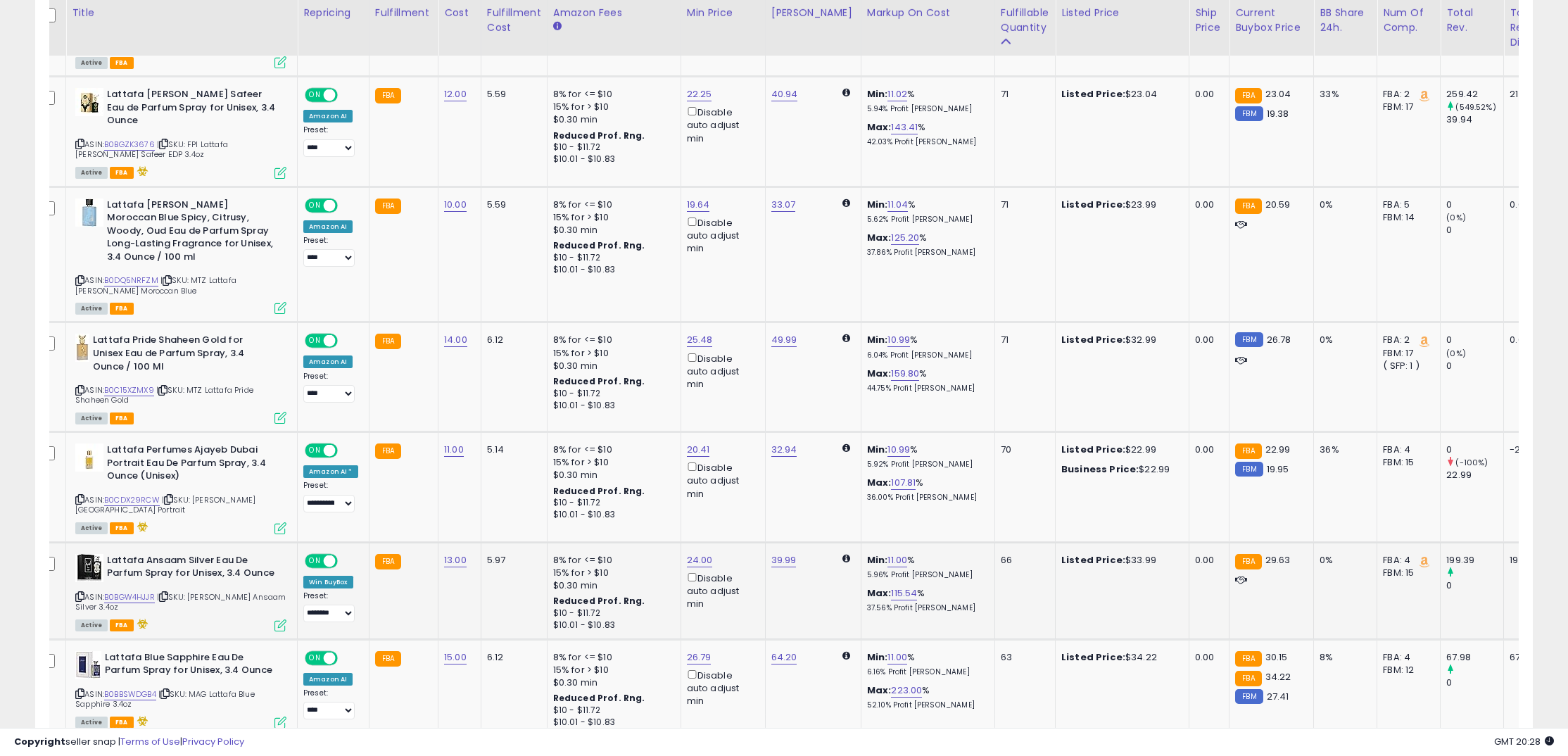
click at [439, 547] on td "13.00" at bounding box center [460, 590] width 43 height 97
click at [457, 553] on link "13.00" at bounding box center [455, 560] width 22 height 14
drag, startPoint x: 407, startPoint y: 512, endPoint x: 340, endPoint y: 506, distance: 67.3
type input "**"
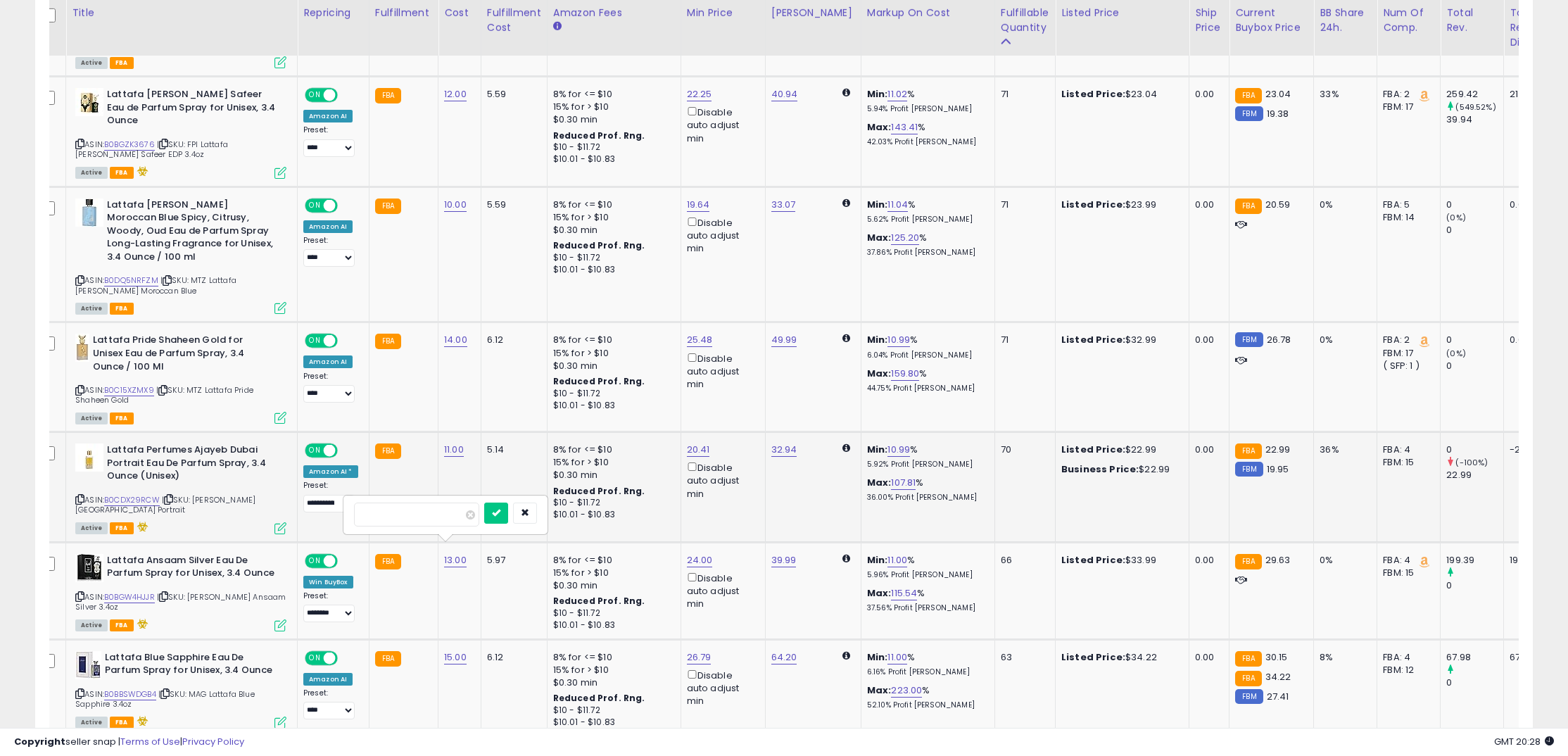
click button "submit" at bounding box center [496, 513] width 24 height 21
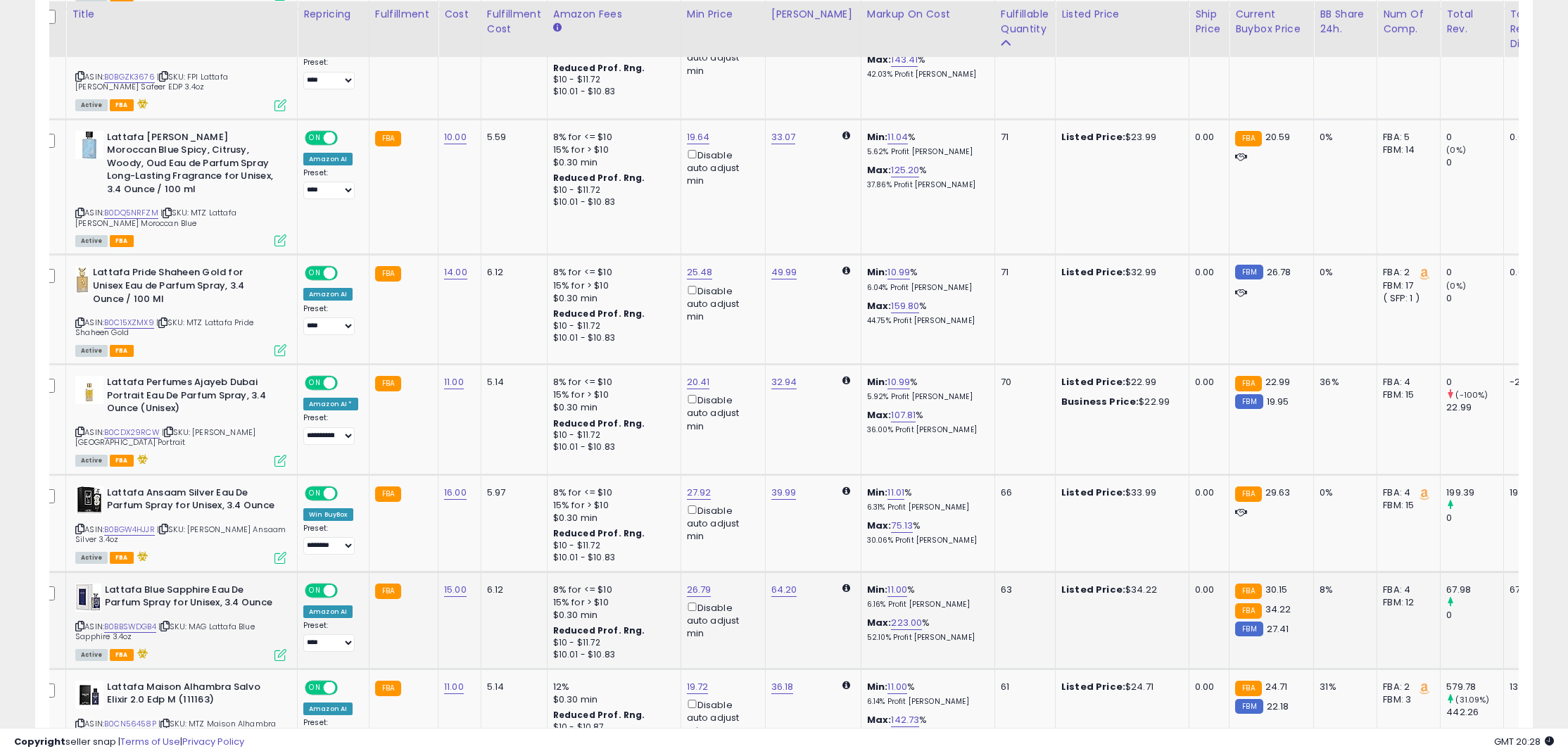
scroll to position [1061, 0]
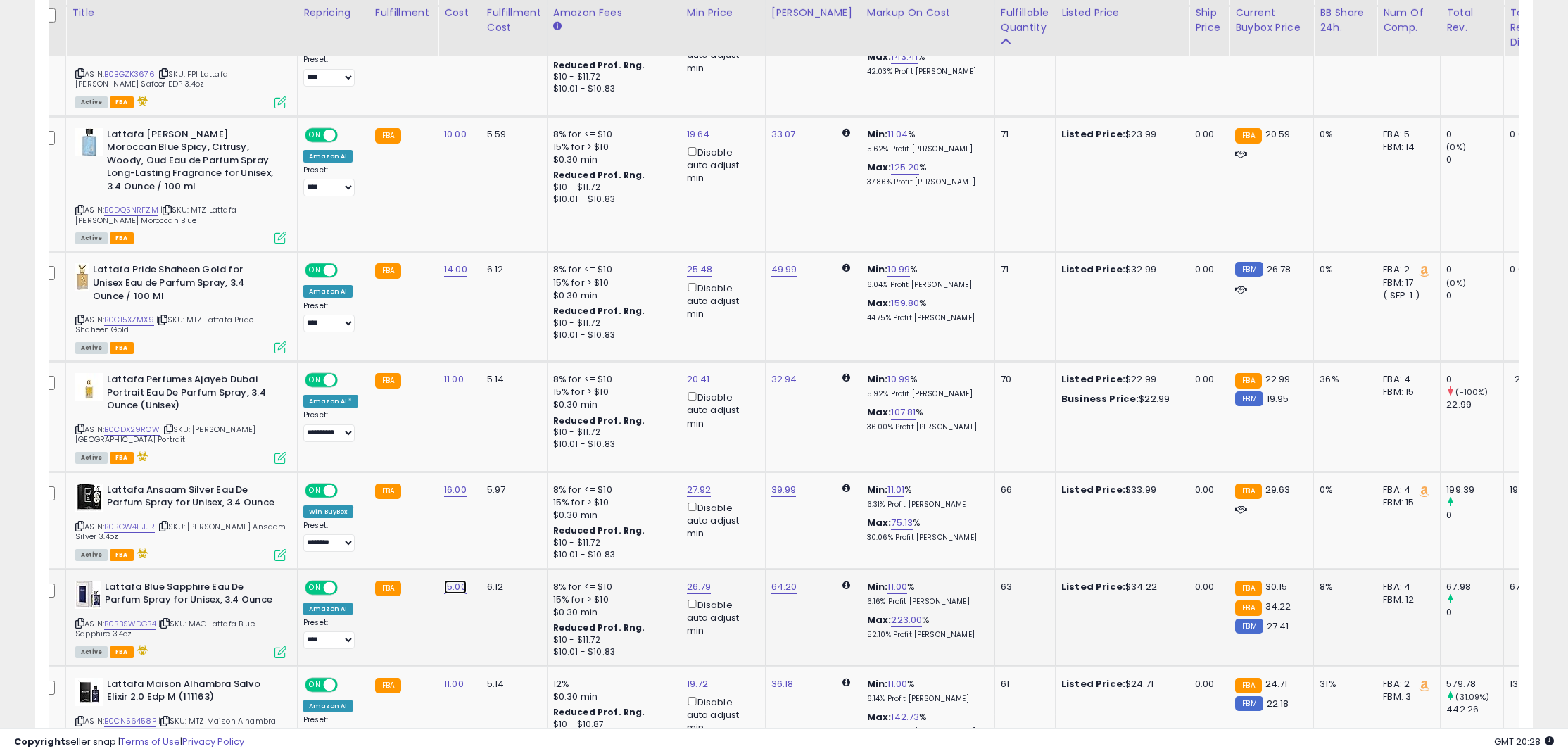
click at [455, 580] on link "15.00" at bounding box center [455, 587] width 22 height 14
drag, startPoint x: 407, startPoint y: 549, endPoint x: 341, endPoint y: 541, distance: 66.5
type input "**"
click button "submit" at bounding box center [496, 540] width 24 height 21
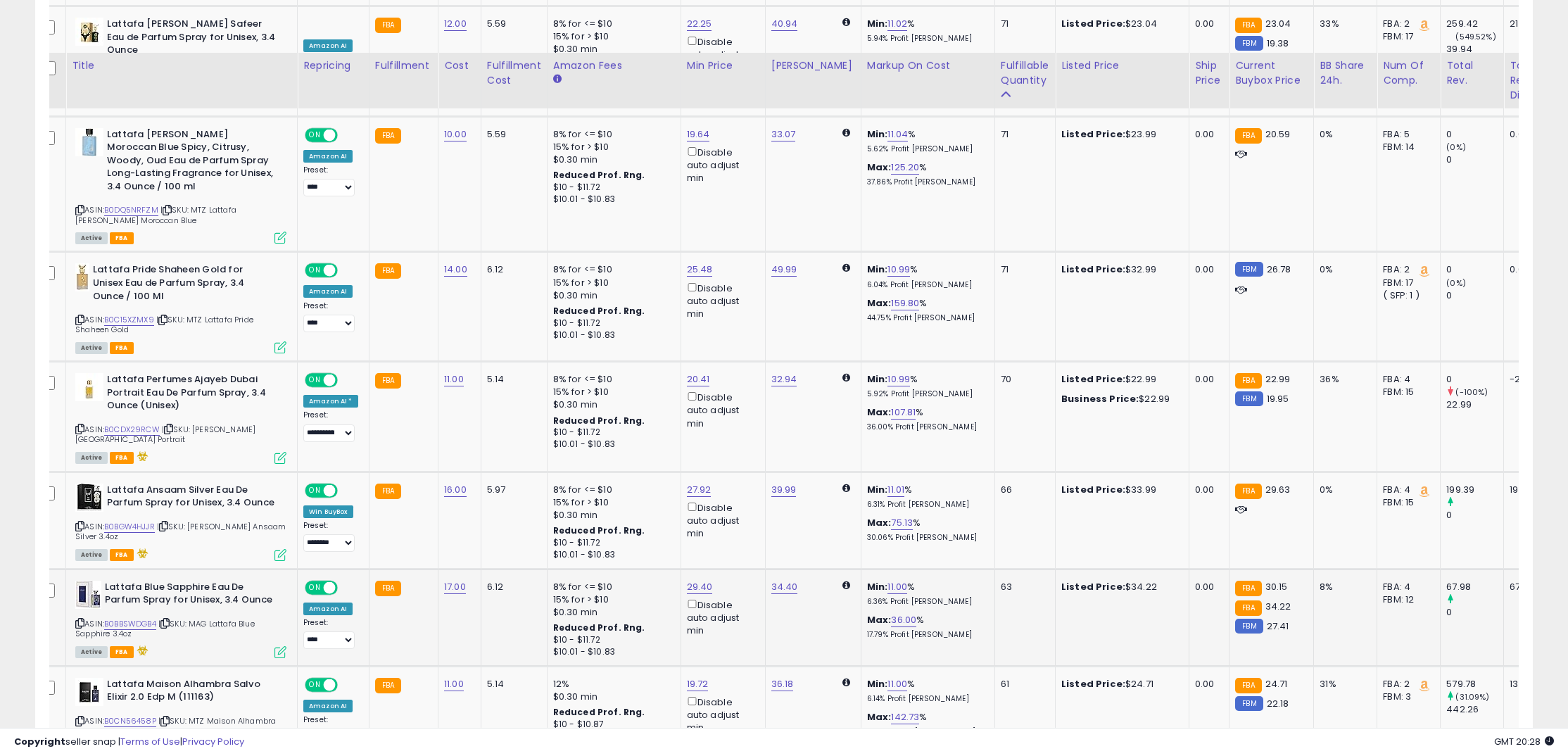
scroll to position [1174, 0]
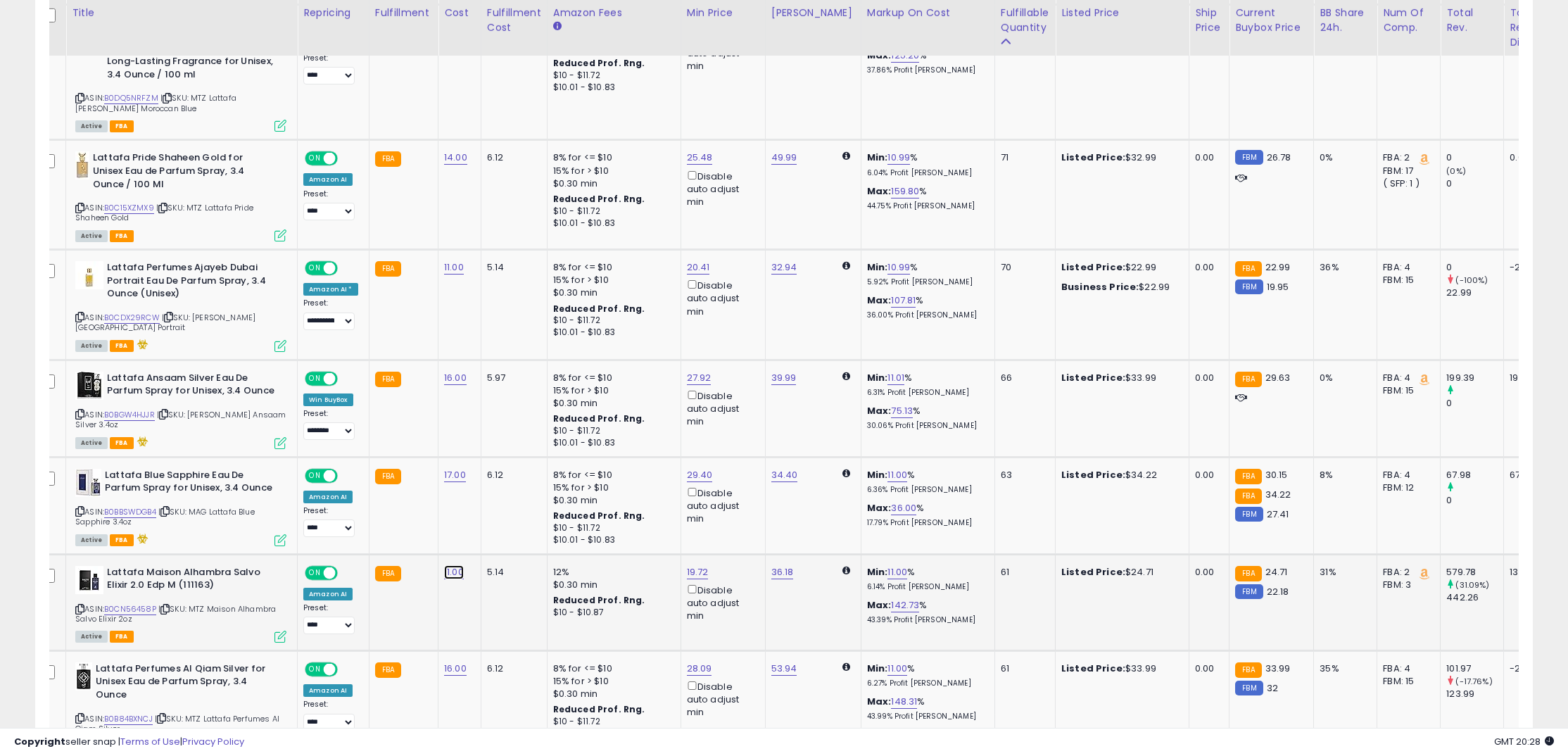
click at [457, 565] on link "11.00" at bounding box center [454, 572] width 20 height 14
drag, startPoint x: 410, startPoint y: 534, endPoint x: 345, endPoint y: 522, distance: 66.1
click at [347, 522] on div "*****" at bounding box center [444, 527] width 203 height 37
type input "**"
click button "submit" at bounding box center [494, 526] width 24 height 21
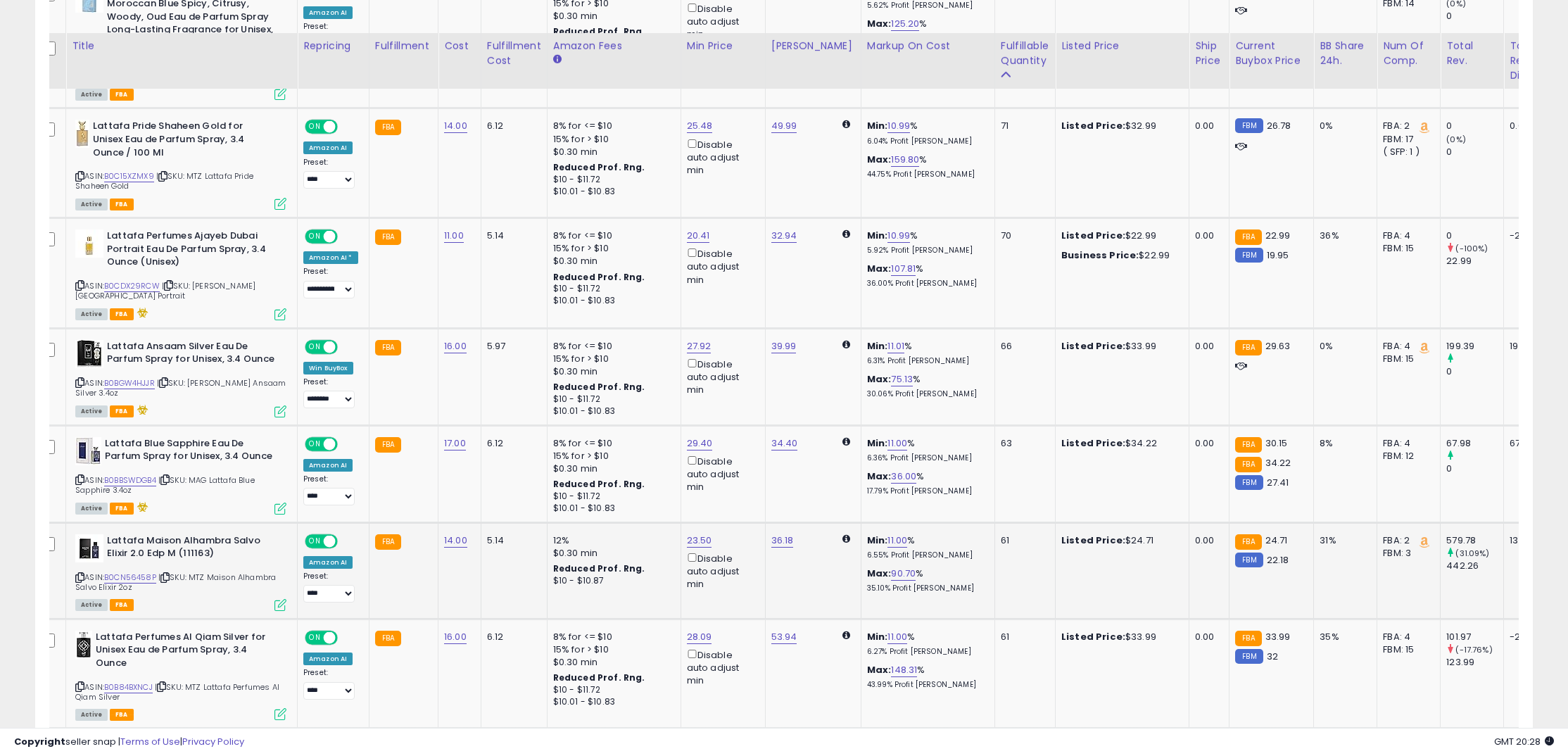
scroll to position [1276, 0]
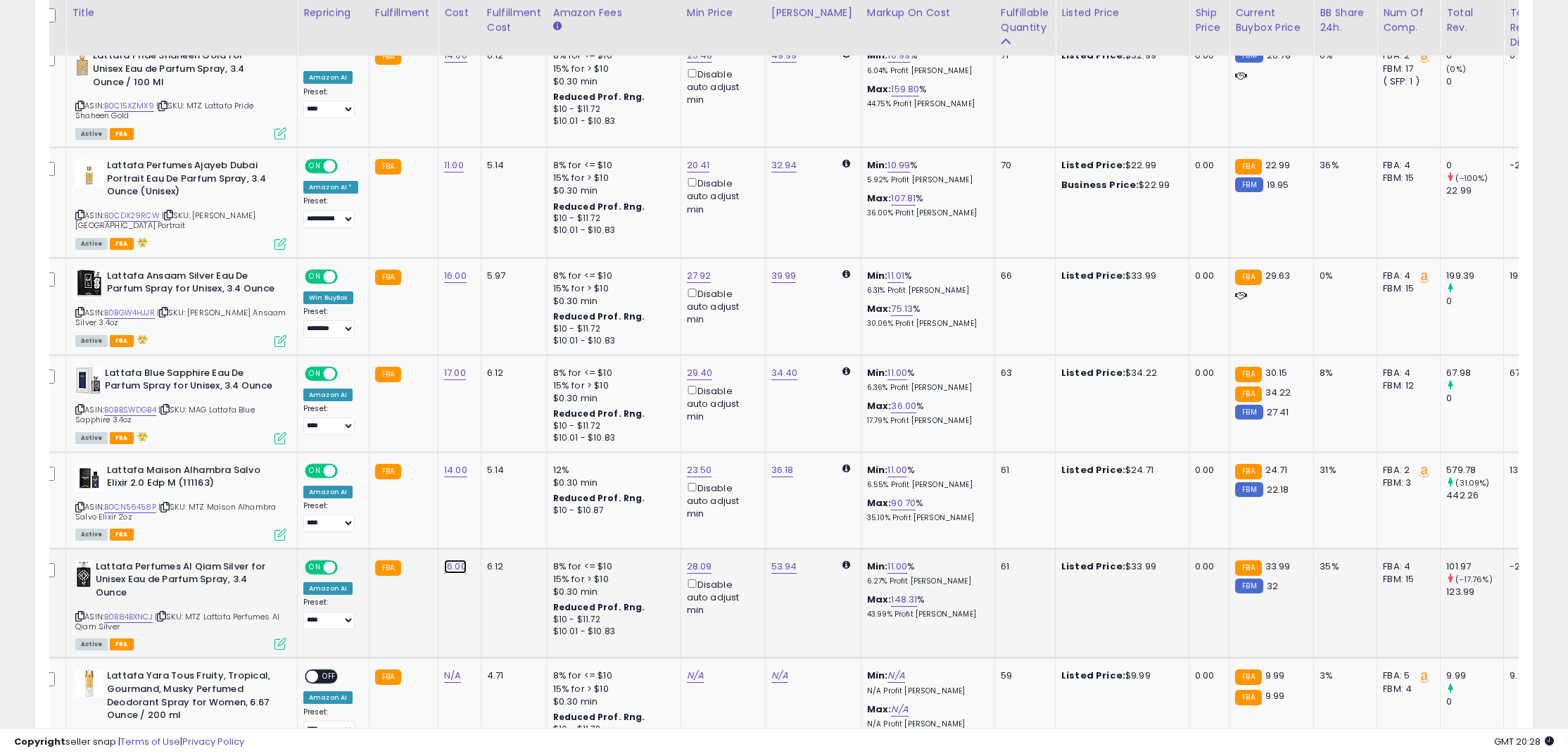
click at [447, 559] on link "16.00" at bounding box center [455, 566] width 22 height 14
drag, startPoint x: 427, startPoint y: 531, endPoint x: 331, endPoint y: 511, distance: 98.1
type input "**"
click button "submit" at bounding box center [496, 520] width 24 height 21
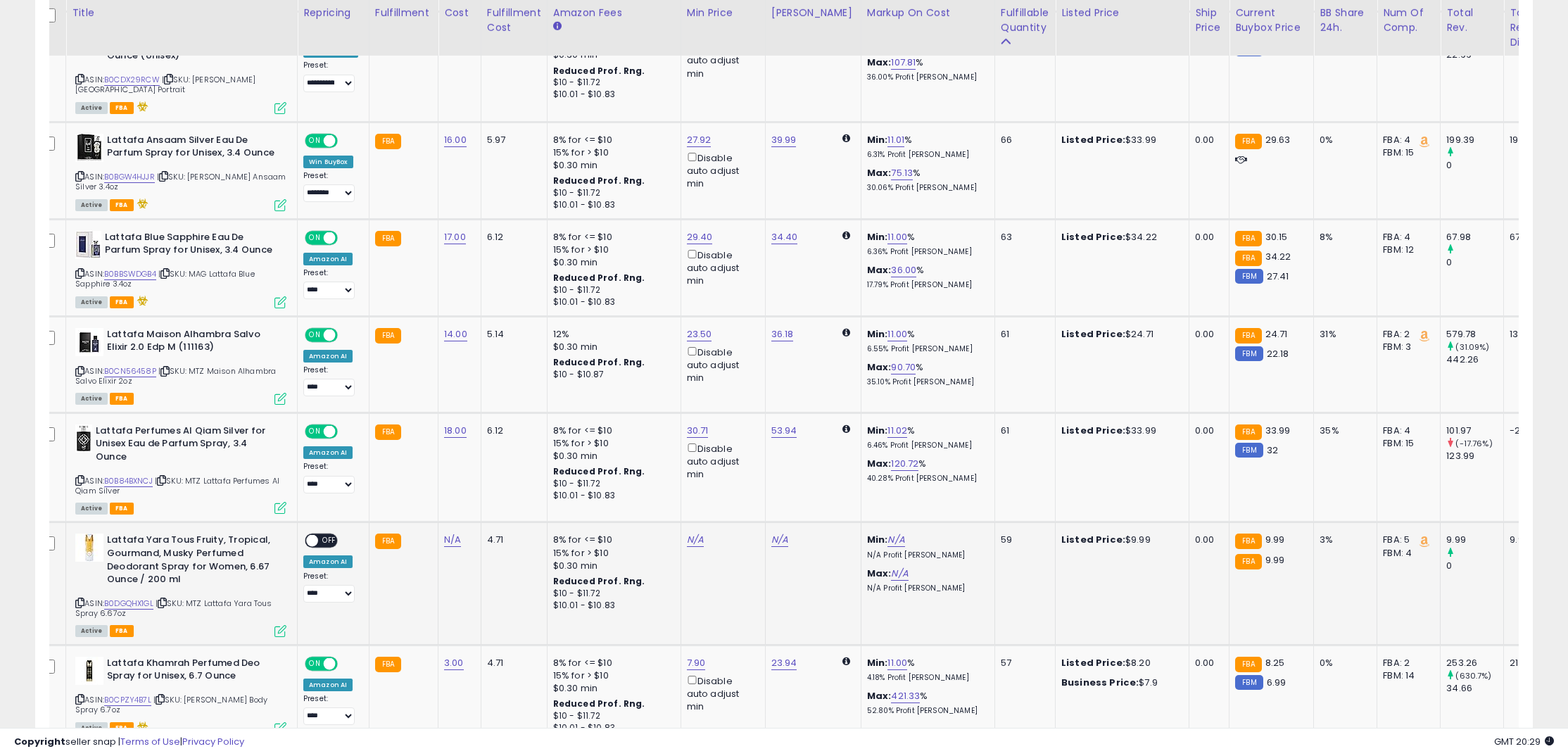
scroll to position [1410, 0]
click at [325, 536] on span "OFF" at bounding box center [329, 541] width 22 height 12
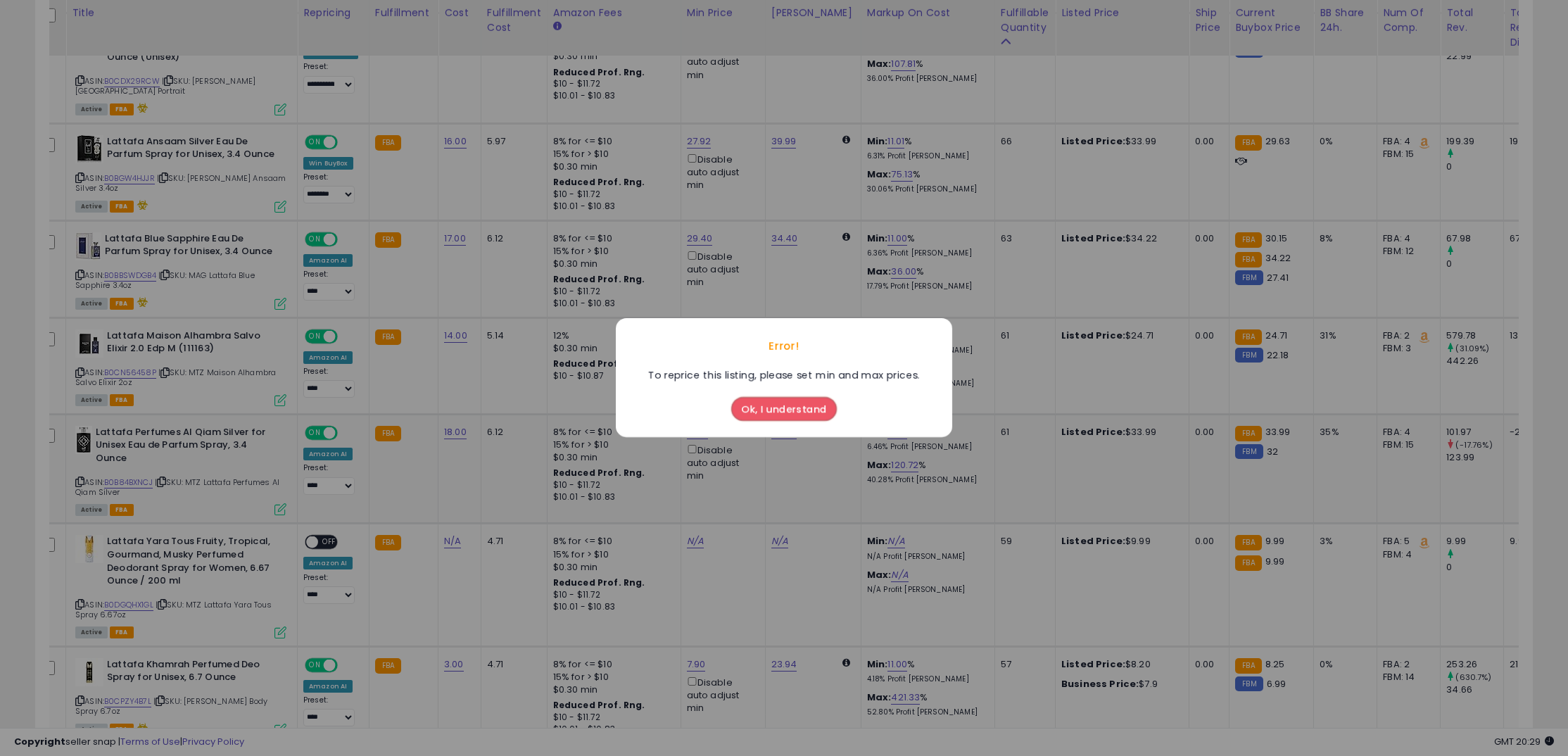
drag, startPoint x: 770, startPoint y: 406, endPoint x: 762, endPoint y: 414, distance: 11.3
click at [770, 406] on button "Ok, I understand" at bounding box center [784, 409] width 105 height 24
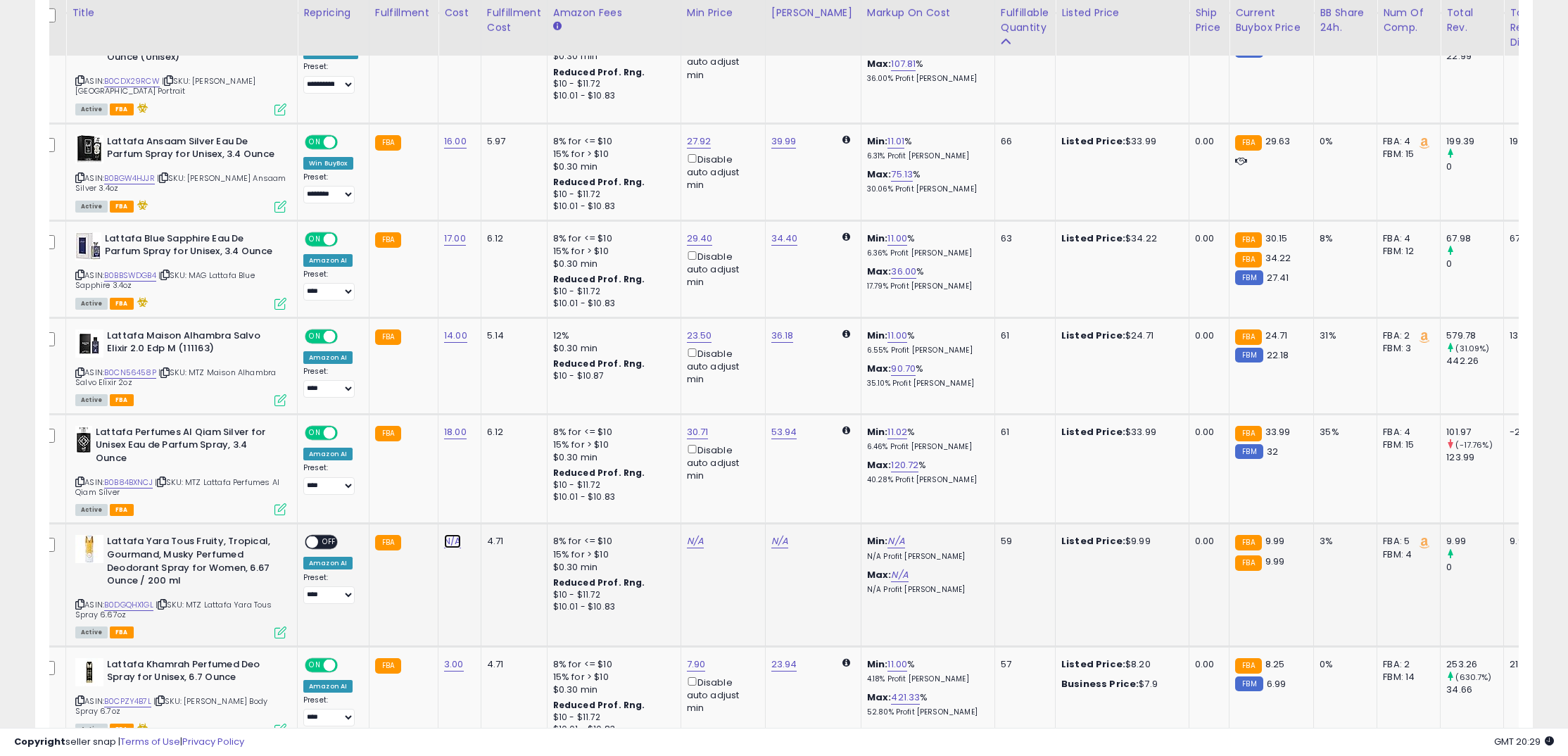
click at [444, 534] on link "N/A" at bounding box center [452, 541] width 17 height 14
type input "*"
click button "submit" at bounding box center [493, 495] width 24 height 21
click at [326, 536] on span "OFF" at bounding box center [329, 541] width 22 height 12
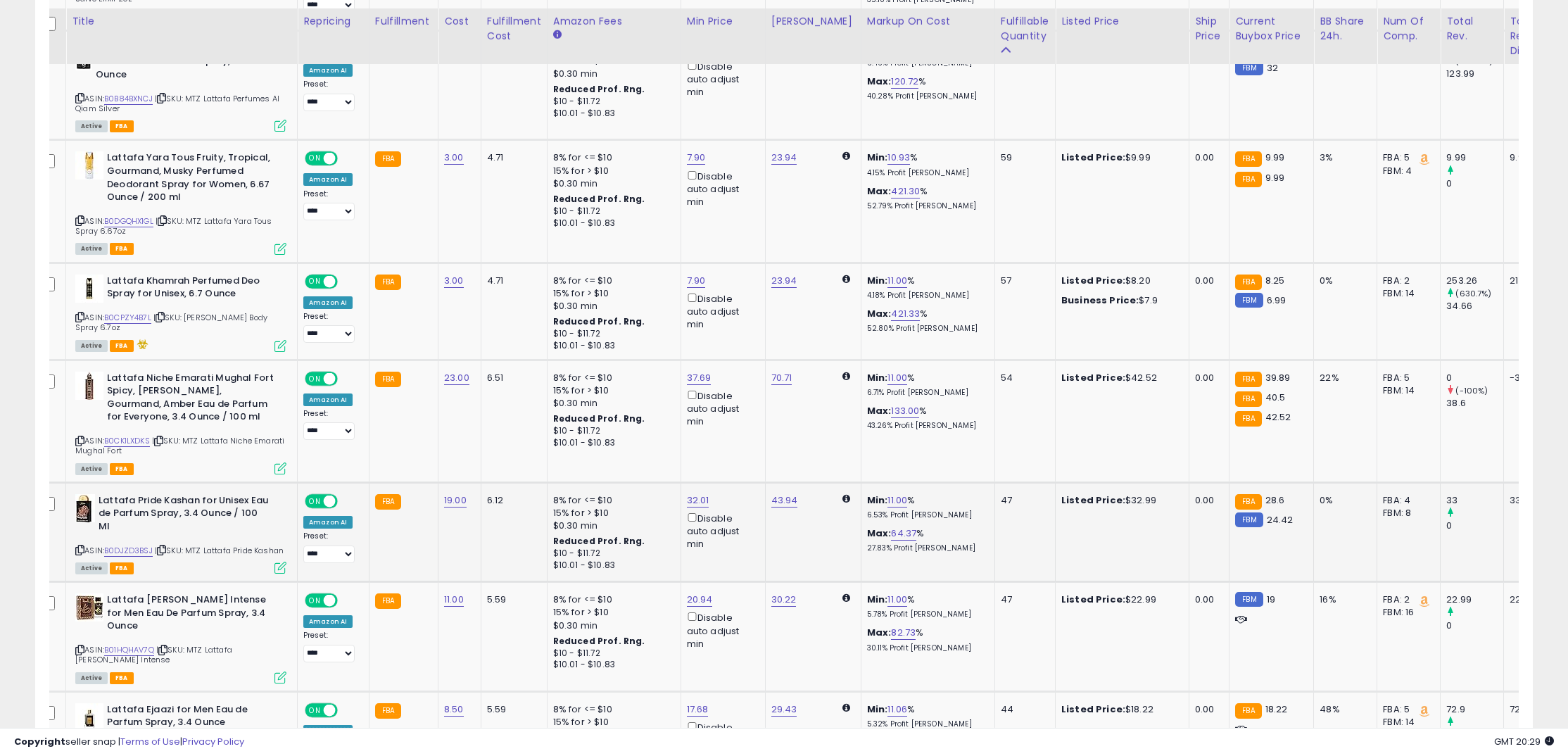
scroll to position [1802, 0]
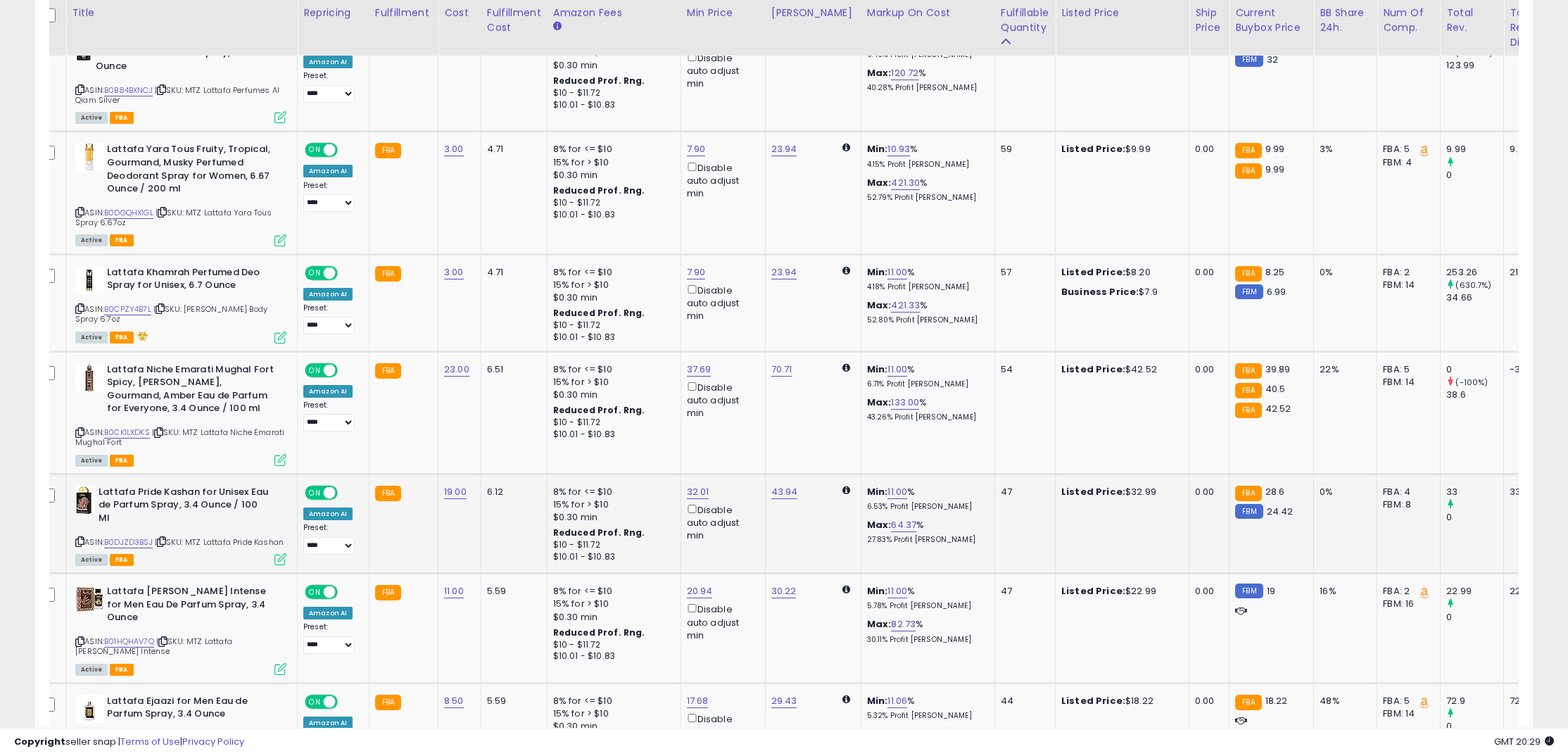
click at [439, 482] on td "19.00" at bounding box center [460, 523] width 43 height 99
click at [467, 483] on td "19.00" at bounding box center [460, 523] width 43 height 99
click at [456, 485] on link "19.00" at bounding box center [455, 492] width 22 height 14
drag, startPoint x: 402, startPoint y: 451, endPoint x: 303, endPoint y: 435, distance: 100.3
click at [304, 435] on tbody "**********" at bounding box center [1117, 291] width 2165 height 2708
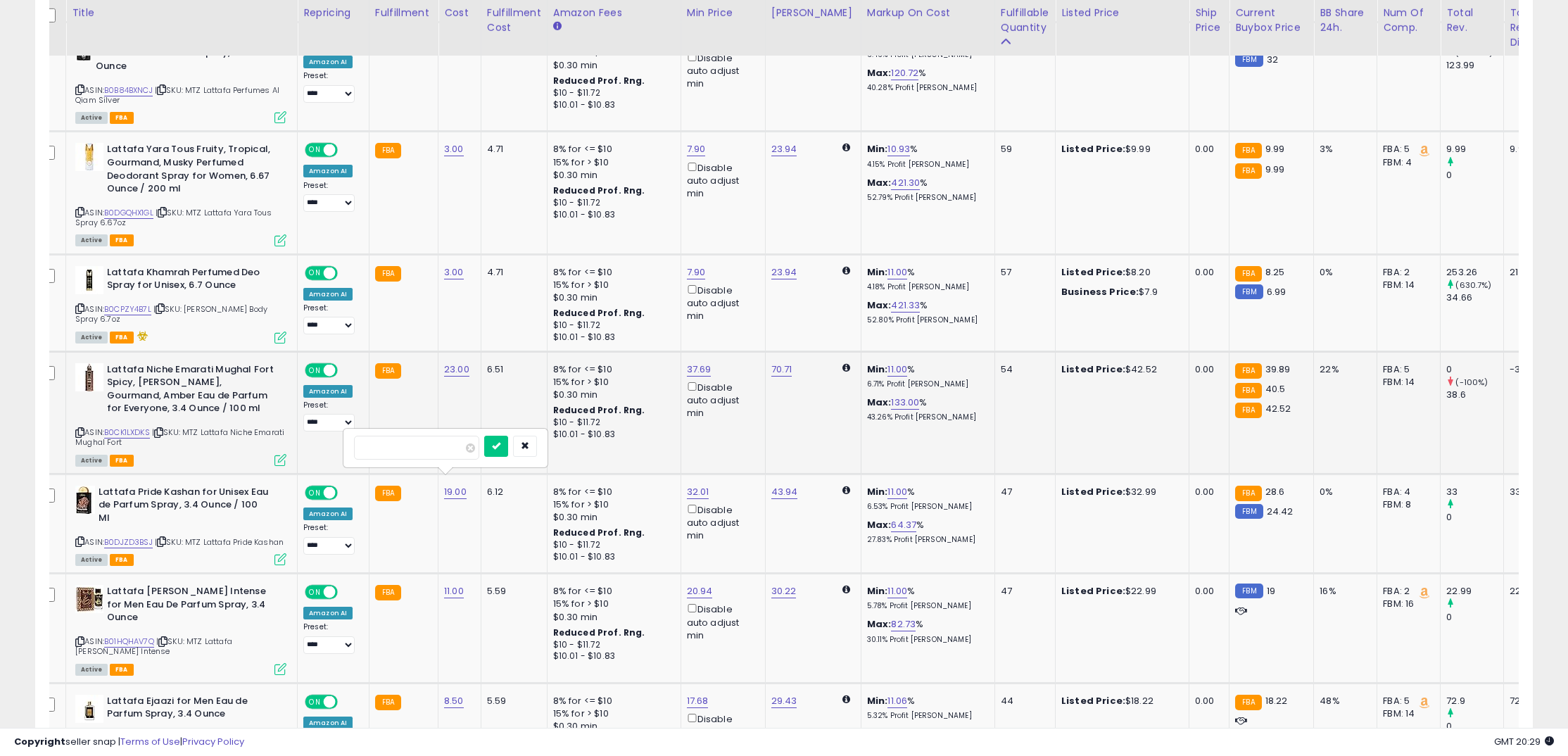
type input "**"
click button "submit" at bounding box center [496, 446] width 24 height 21
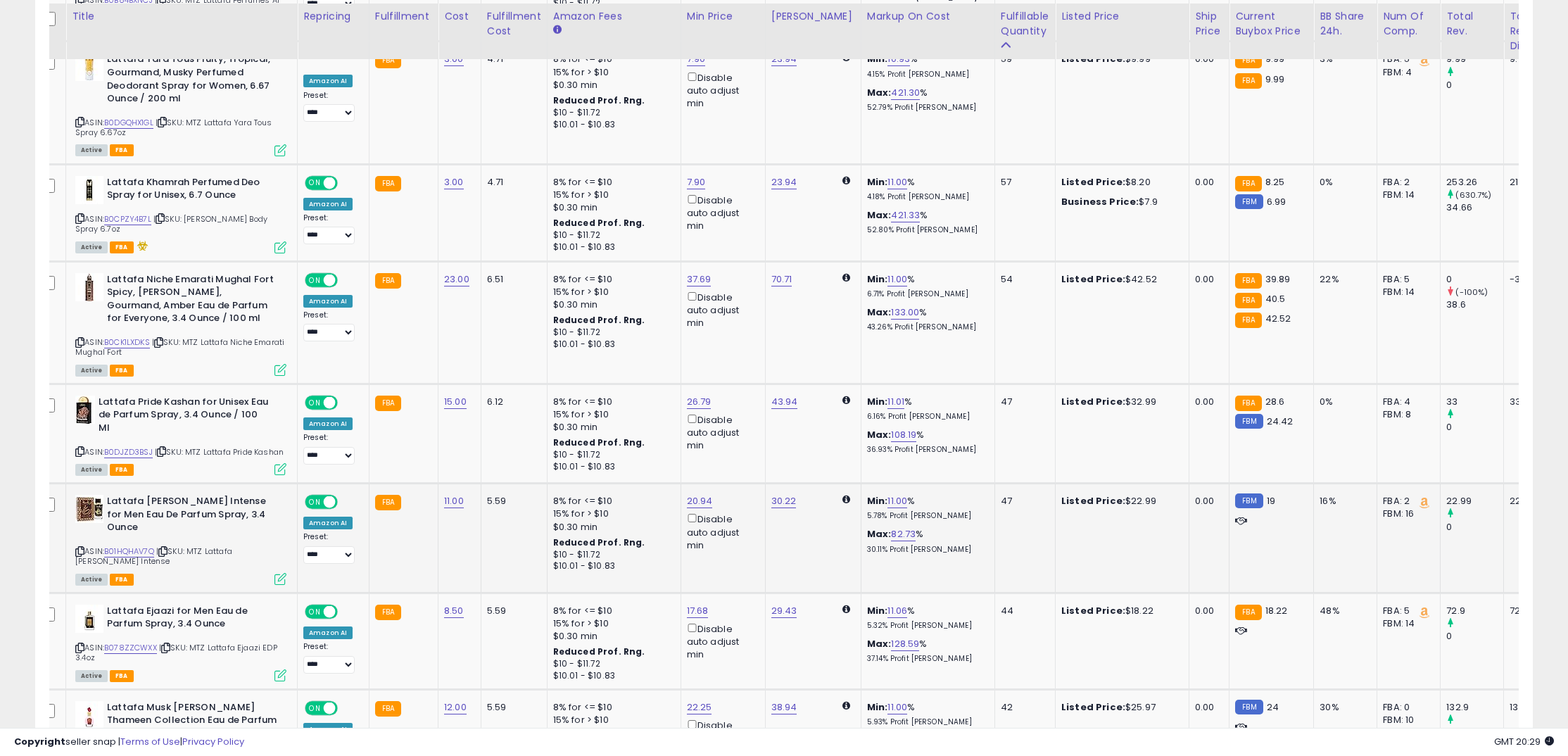
scroll to position [1902, 0]
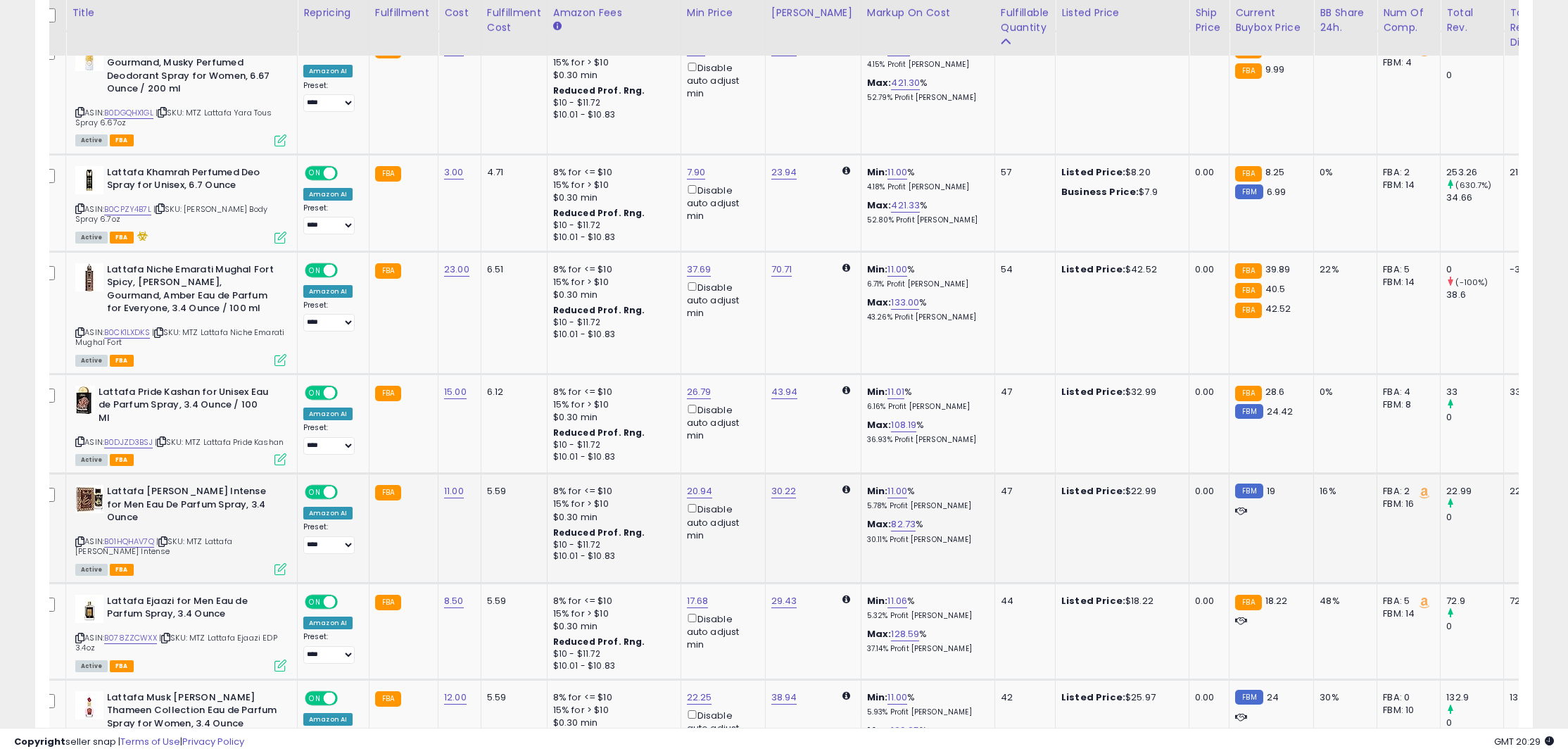
drag, startPoint x: 459, startPoint y: 481, endPoint x: 452, endPoint y: 481, distance: 7.0
click at [459, 485] on div "11.00" at bounding box center [457, 491] width 26 height 13
click at [451, 484] on link "11.00" at bounding box center [454, 491] width 20 height 14
drag, startPoint x: 316, startPoint y: 445, endPoint x: 301, endPoint y: 444, distance: 15.0
click at [301, 444] on tbody "**********" at bounding box center [1117, 191] width 2165 height 2708
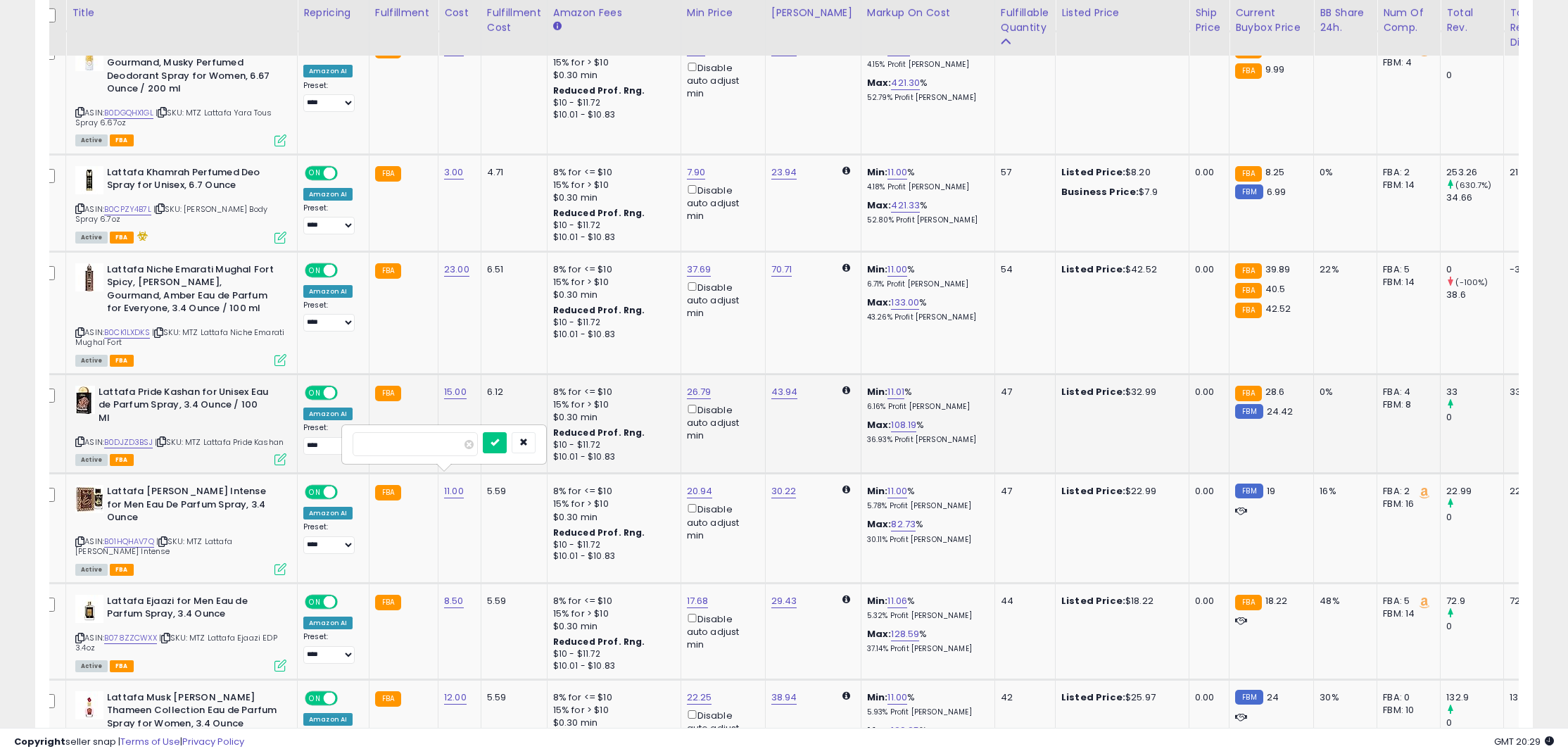
type input "*"
click button "submit" at bounding box center [494, 443] width 24 height 21
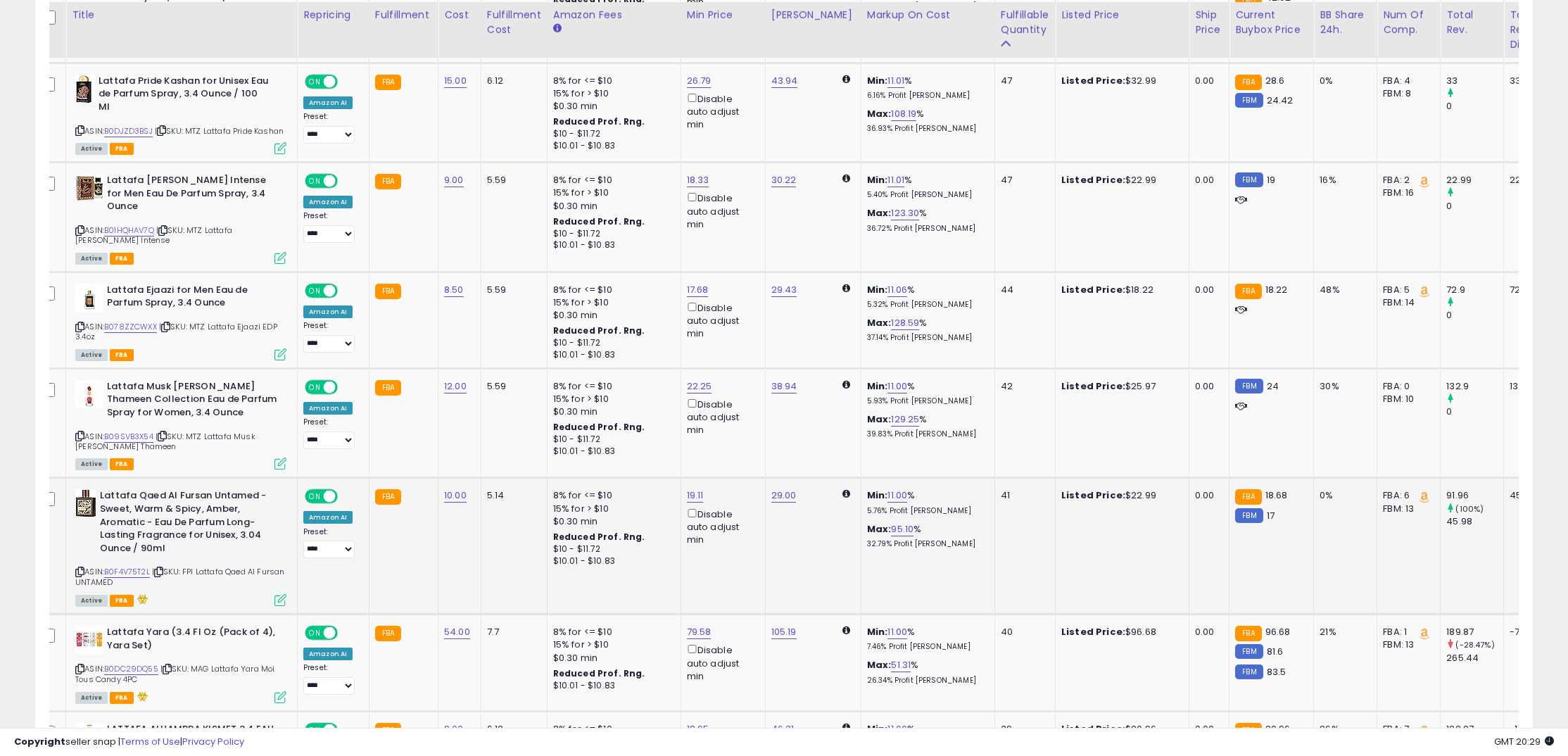
scroll to position [2225, 0]
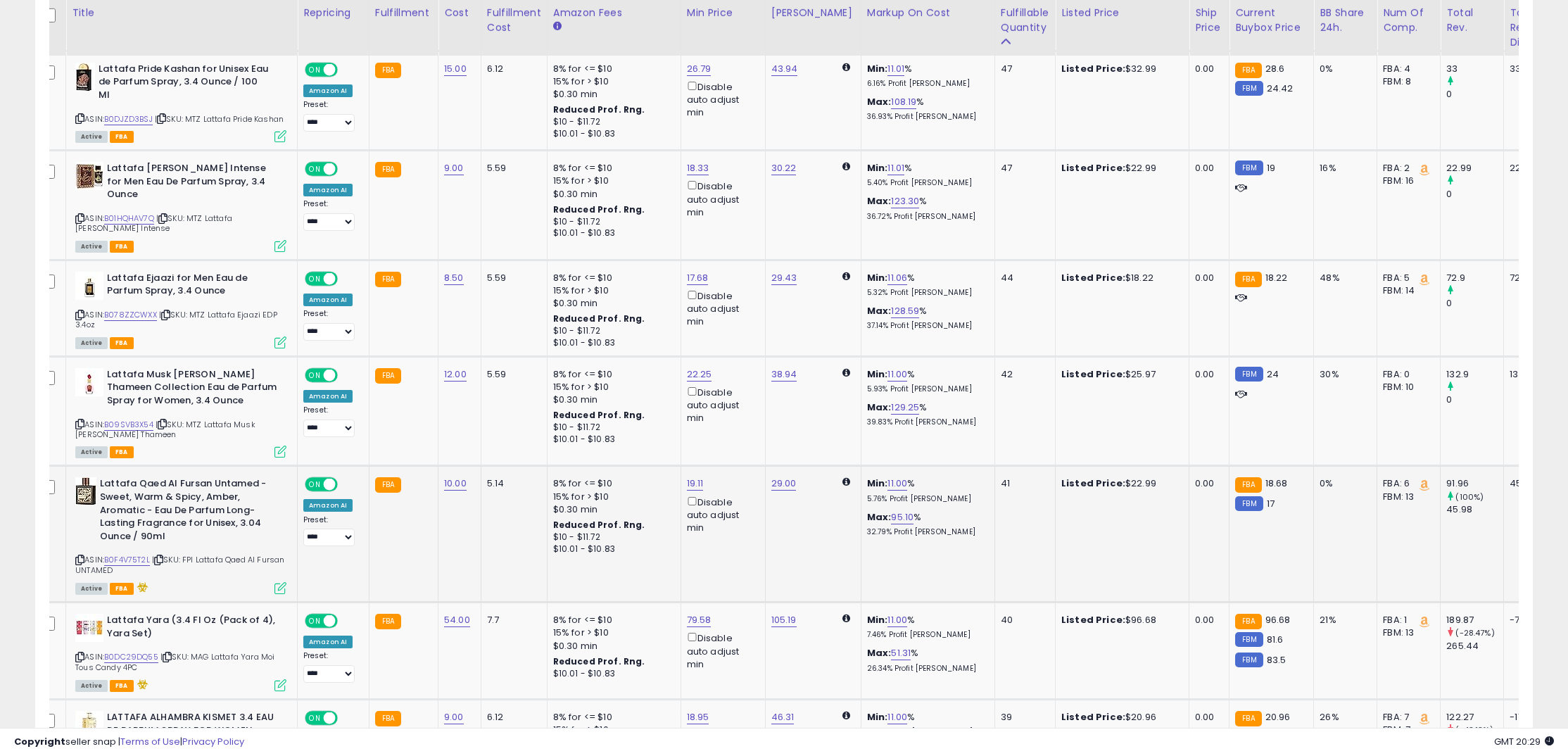
click at [463, 477] on div "10.00" at bounding box center [457, 483] width 26 height 13
click at [455, 476] on link "10.00" at bounding box center [455, 483] width 22 height 14
drag, startPoint x: 405, startPoint y: 438, endPoint x: 325, endPoint y: 425, distance: 81.0
type input "*"
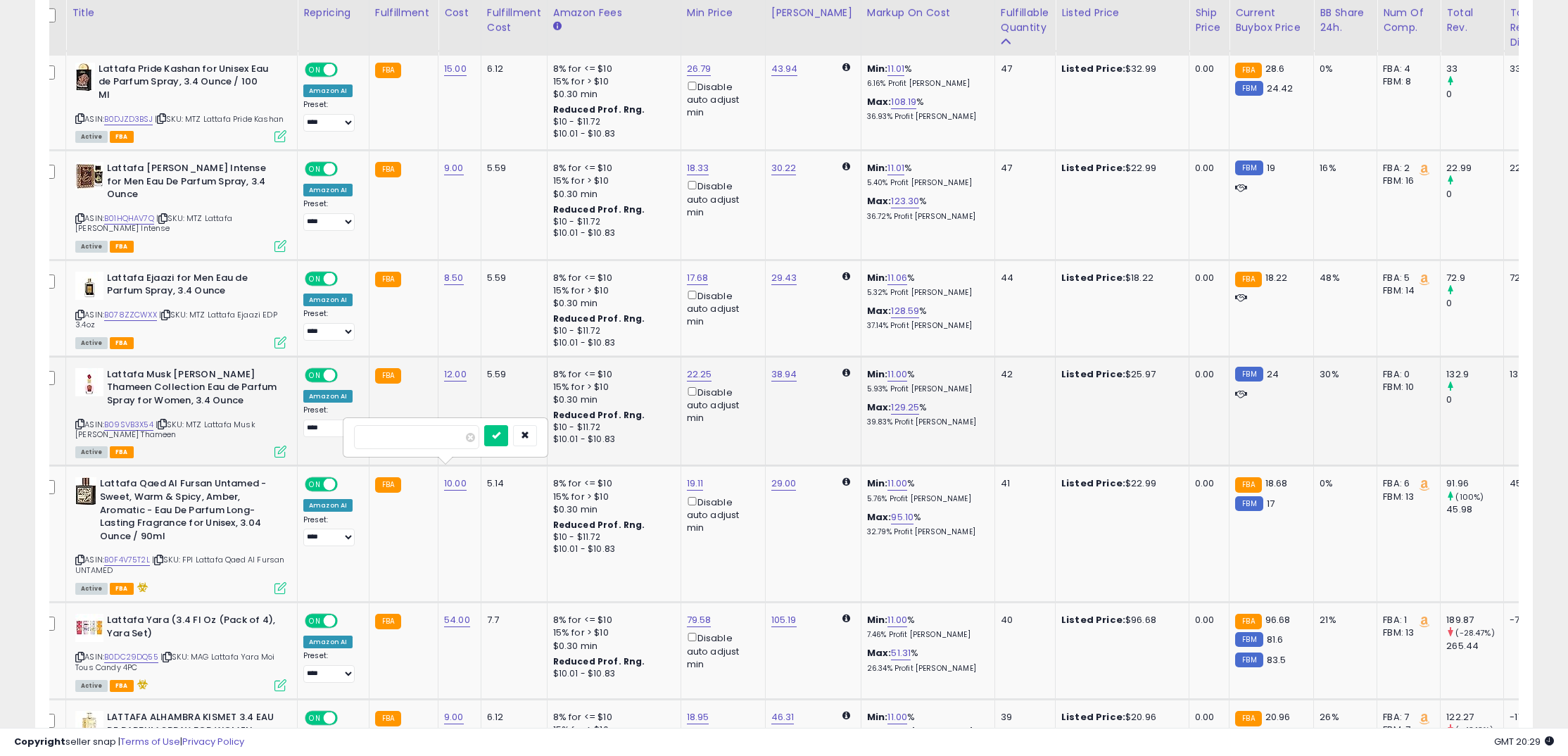
click button "submit" at bounding box center [496, 435] width 24 height 21
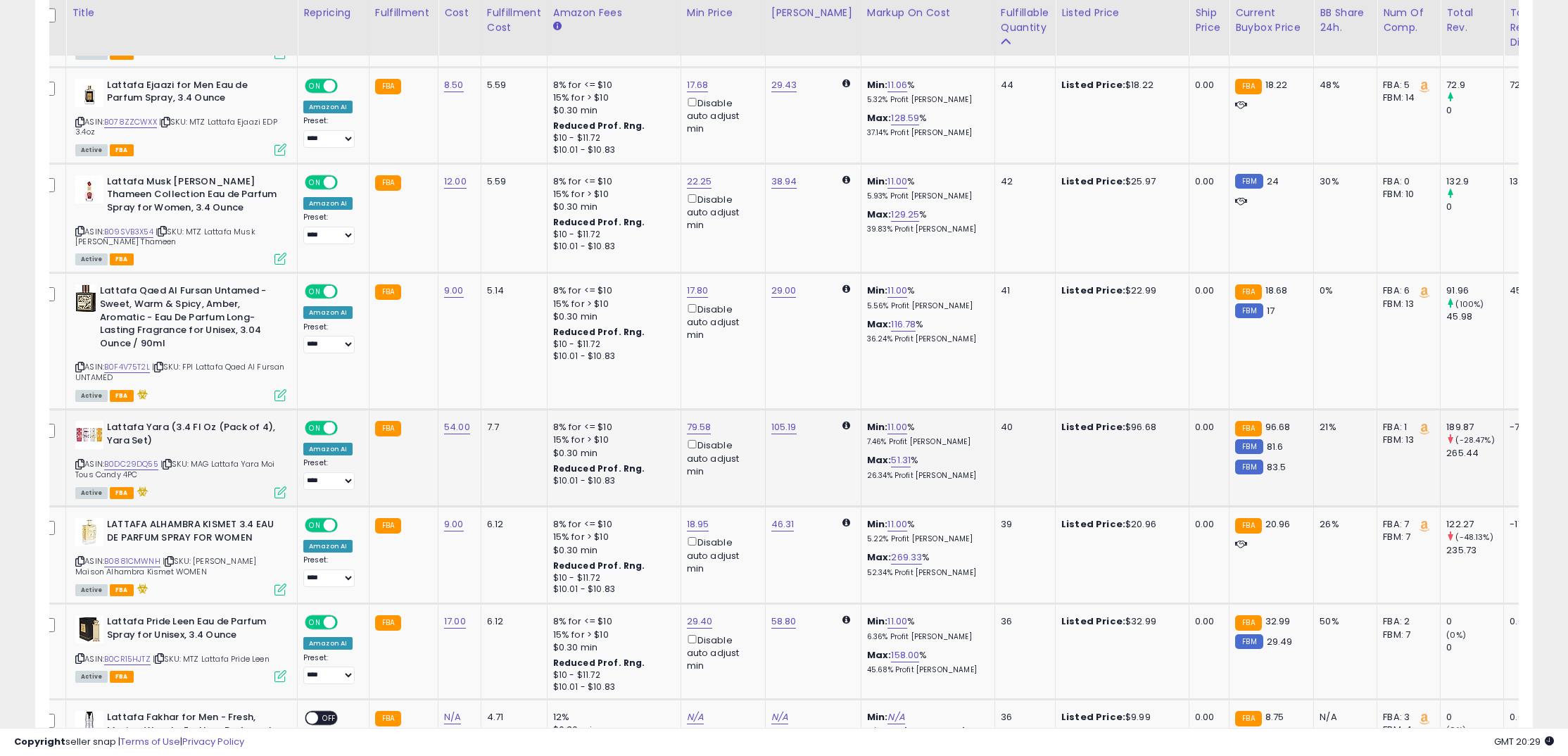
scroll to position [2413, 0]
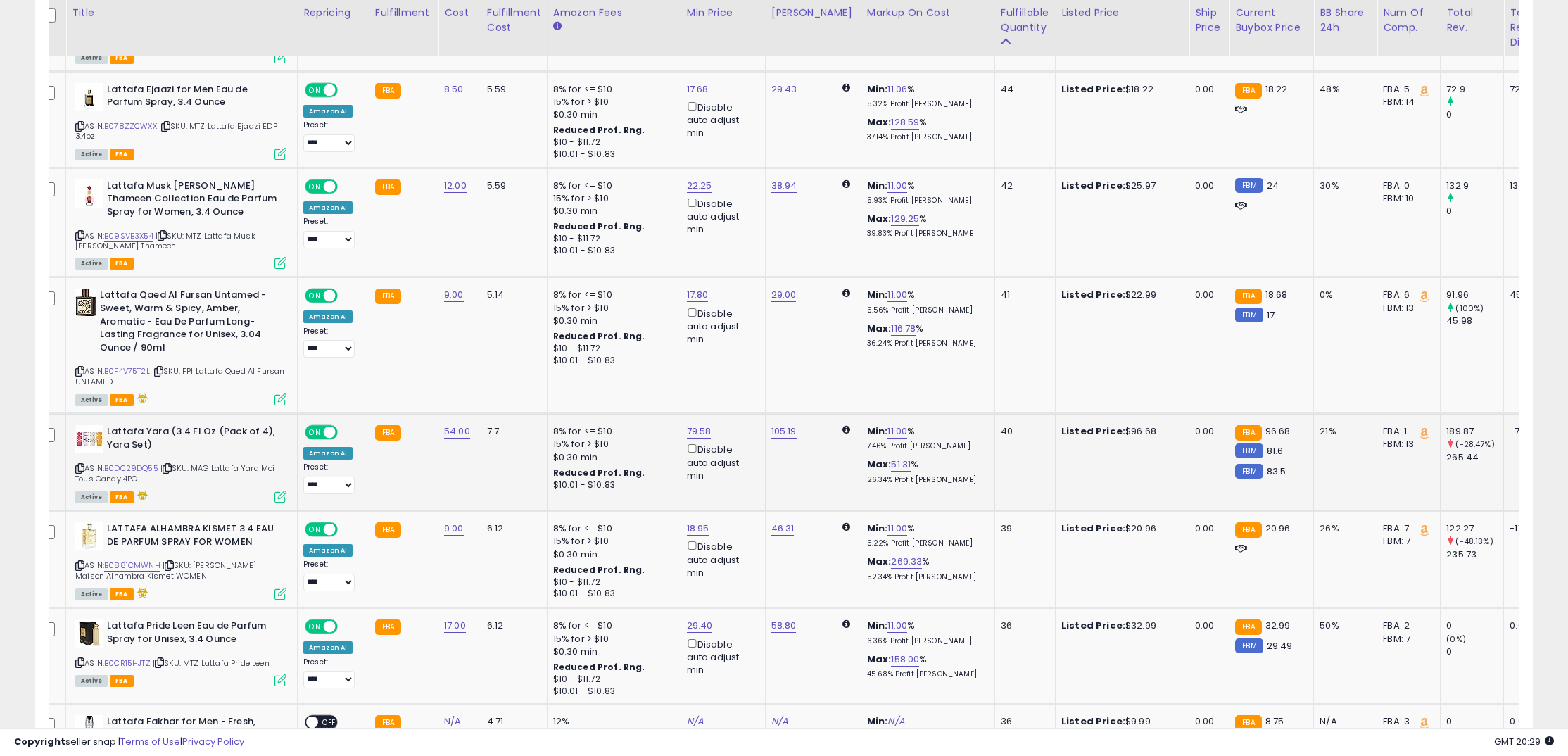
click at [81, 464] on icon at bounding box center [79, 468] width 9 height 8
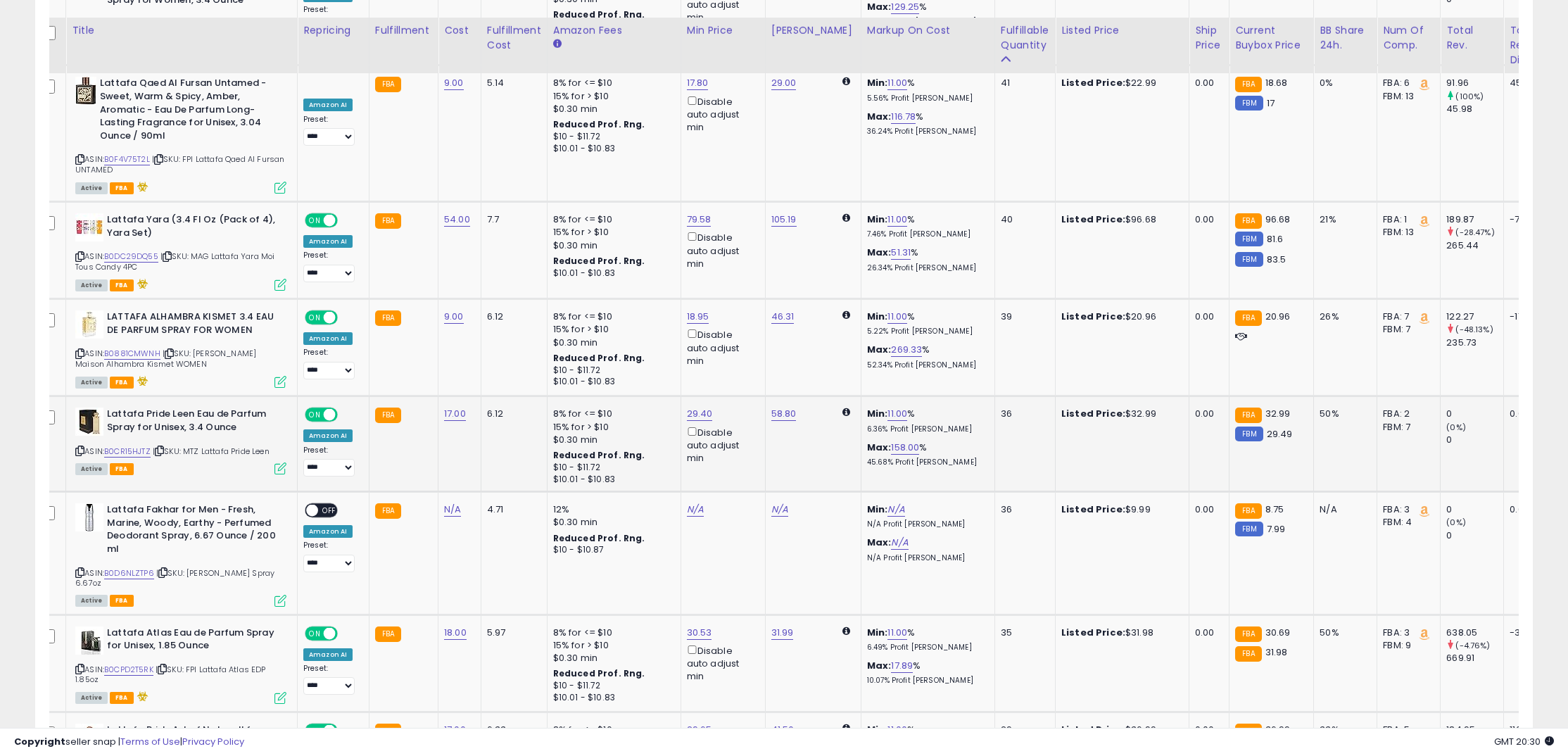
scroll to position [2644, 0]
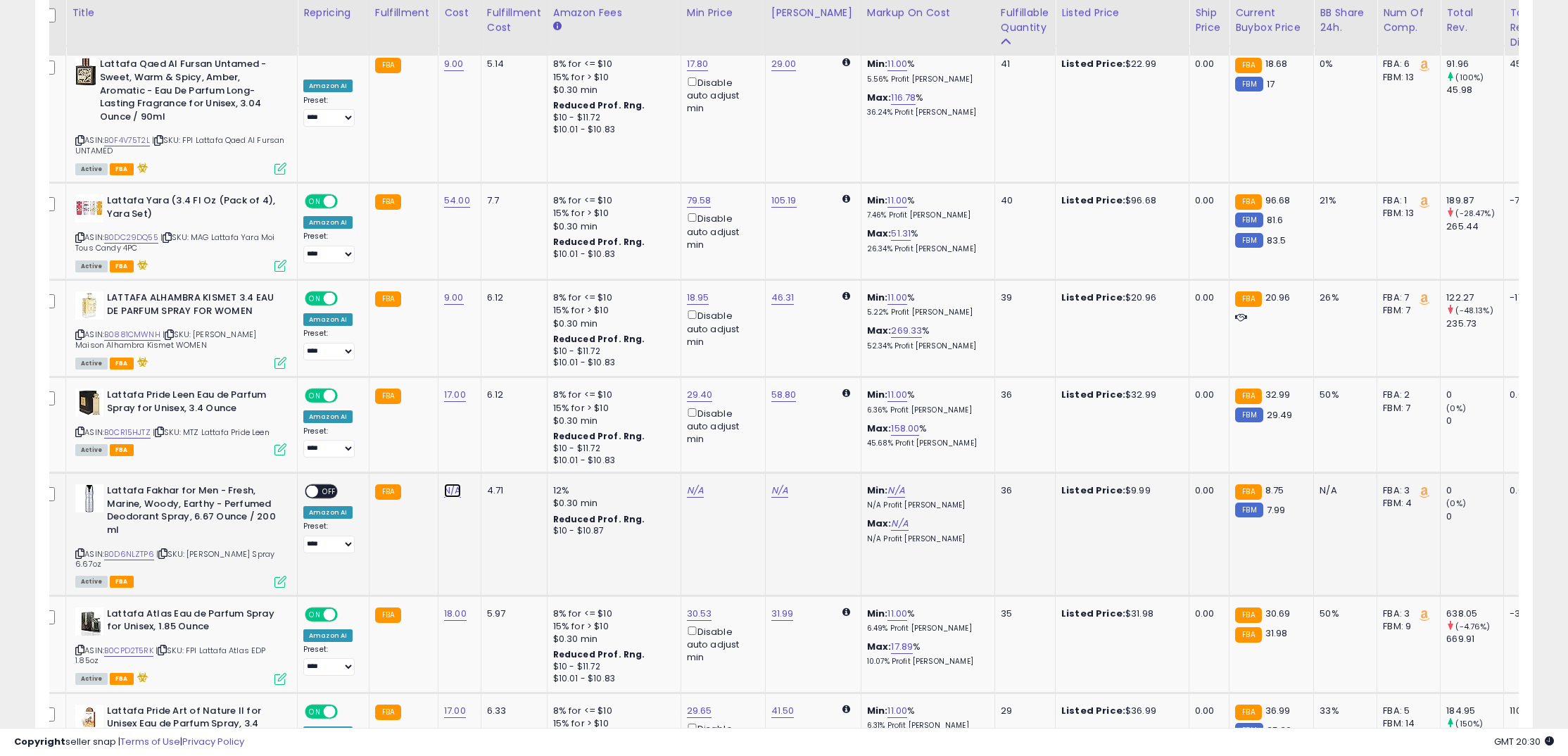
click at [455, 483] on link "N/A" at bounding box center [452, 490] width 17 height 14
type input "*"
click button "submit" at bounding box center [493, 443] width 24 height 21
click at [331, 486] on span "OFF" at bounding box center [329, 491] width 22 height 12
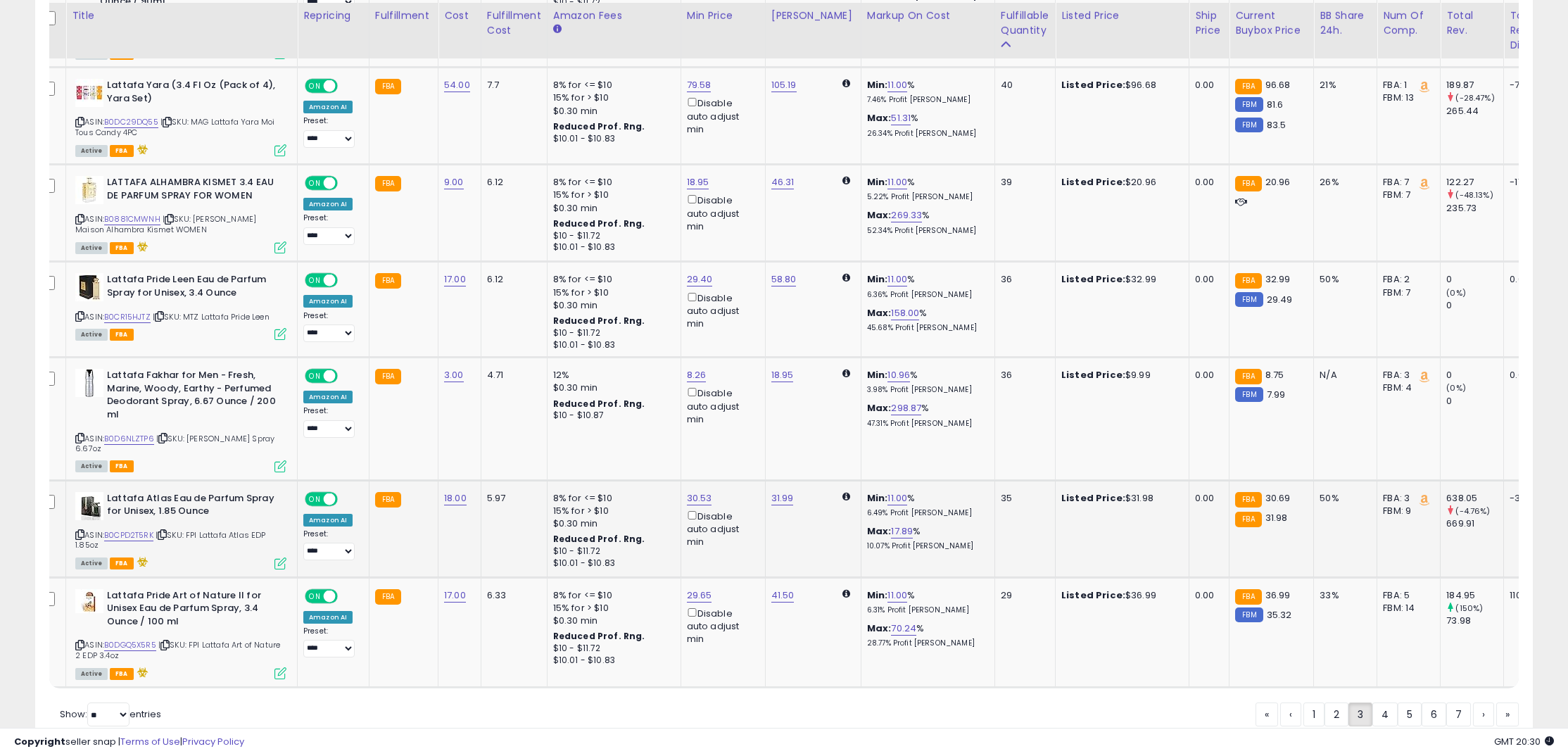
scroll to position [2762, 0]
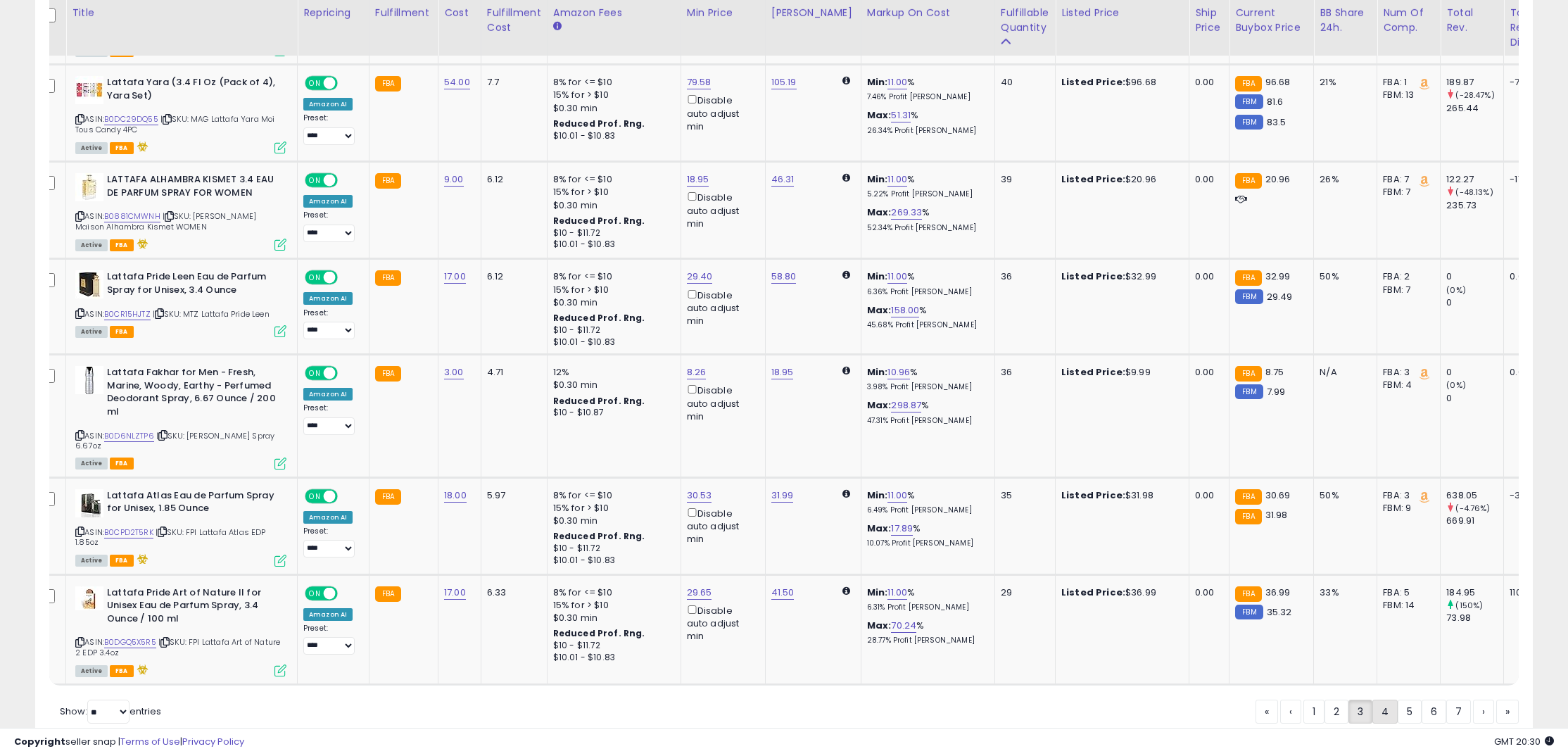
click at [1381, 702] on link "4" at bounding box center [1385, 711] width 26 height 24
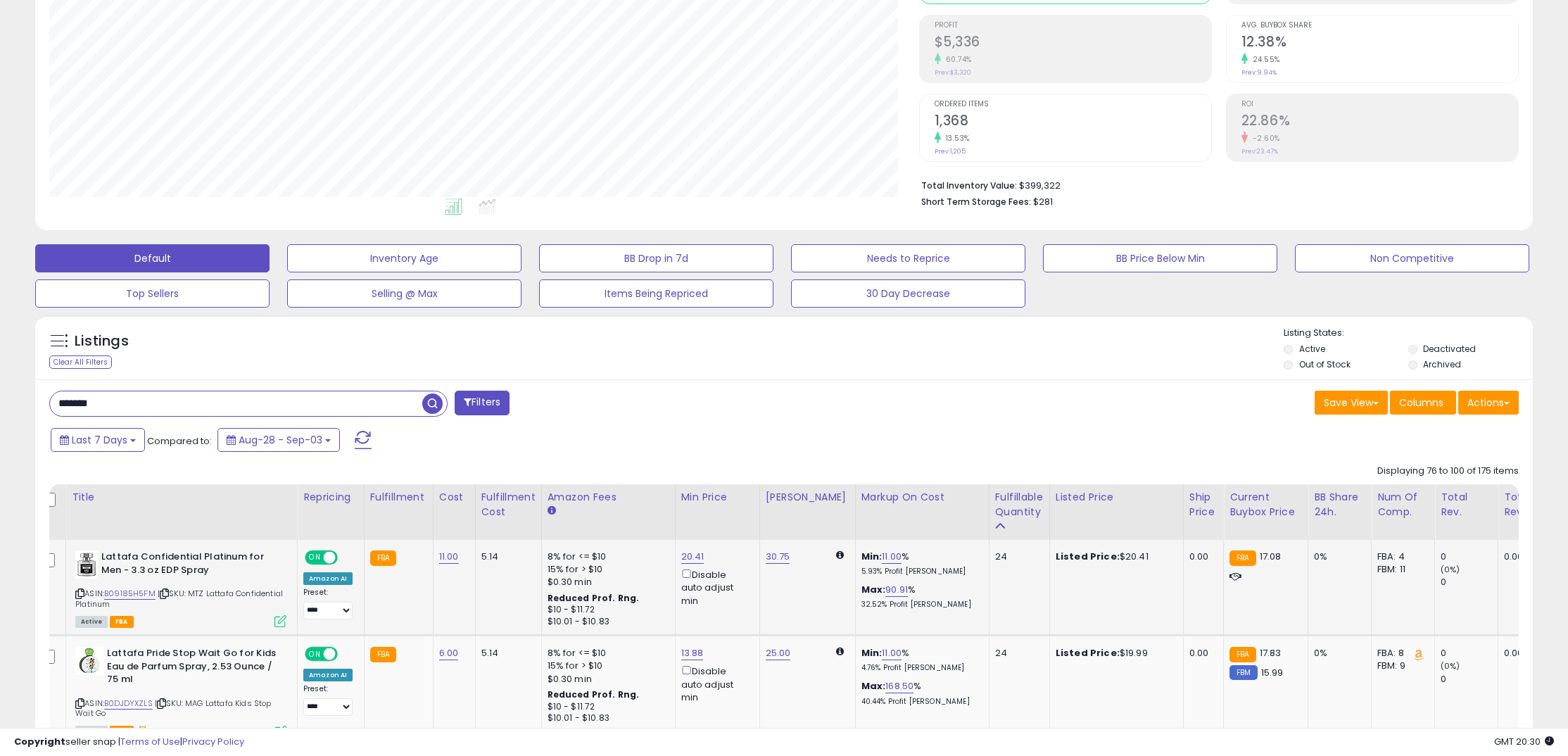
scroll to position [250, 0]
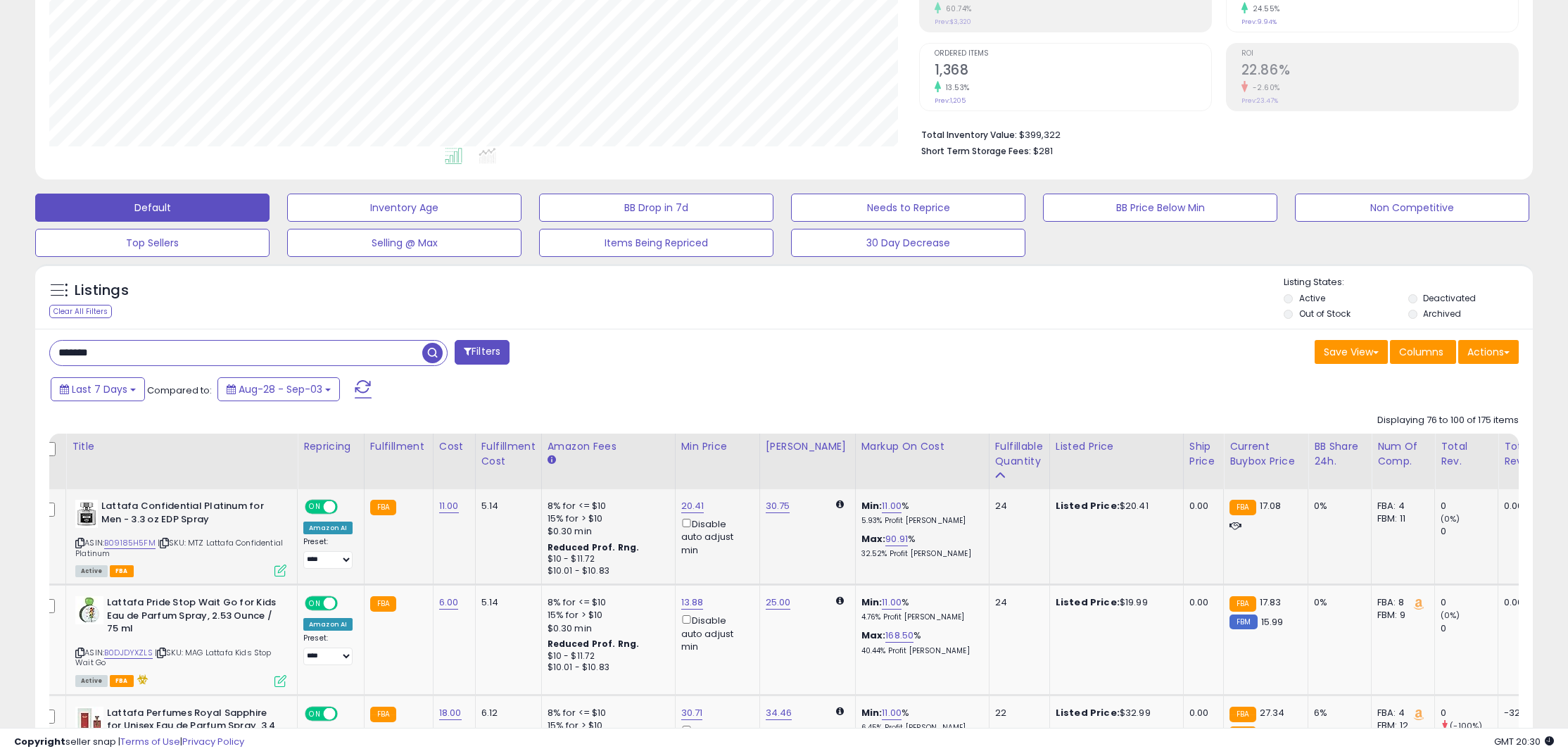
click at [433, 505] on td "11.00" at bounding box center [454, 537] width 42 height 96
click at [439, 505] on link "11.00" at bounding box center [449, 506] width 20 height 14
drag, startPoint x: 405, startPoint y: 477, endPoint x: 325, endPoint y: 461, distance: 81.6
type input "*"
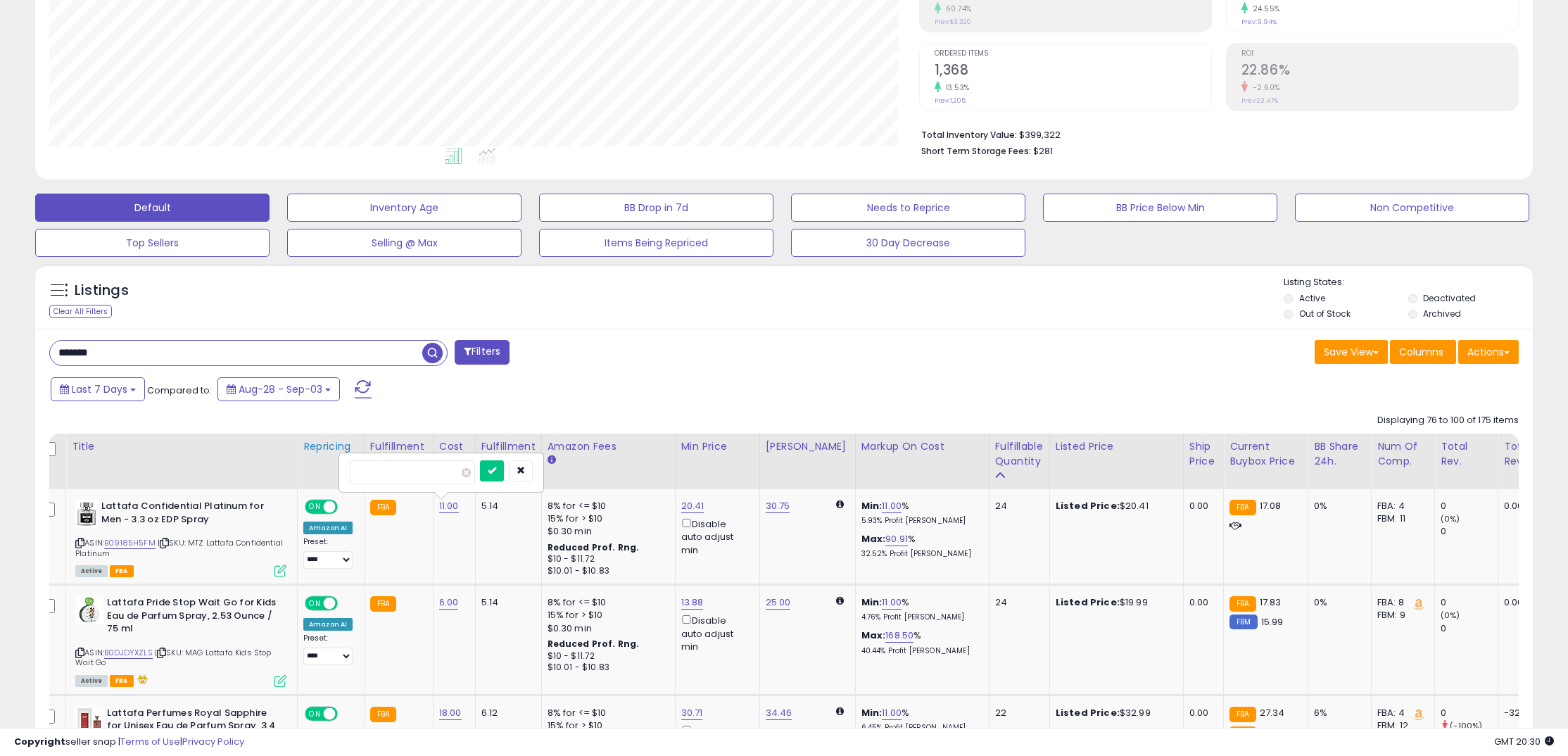
click button "submit" at bounding box center [492, 471] width 24 height 21
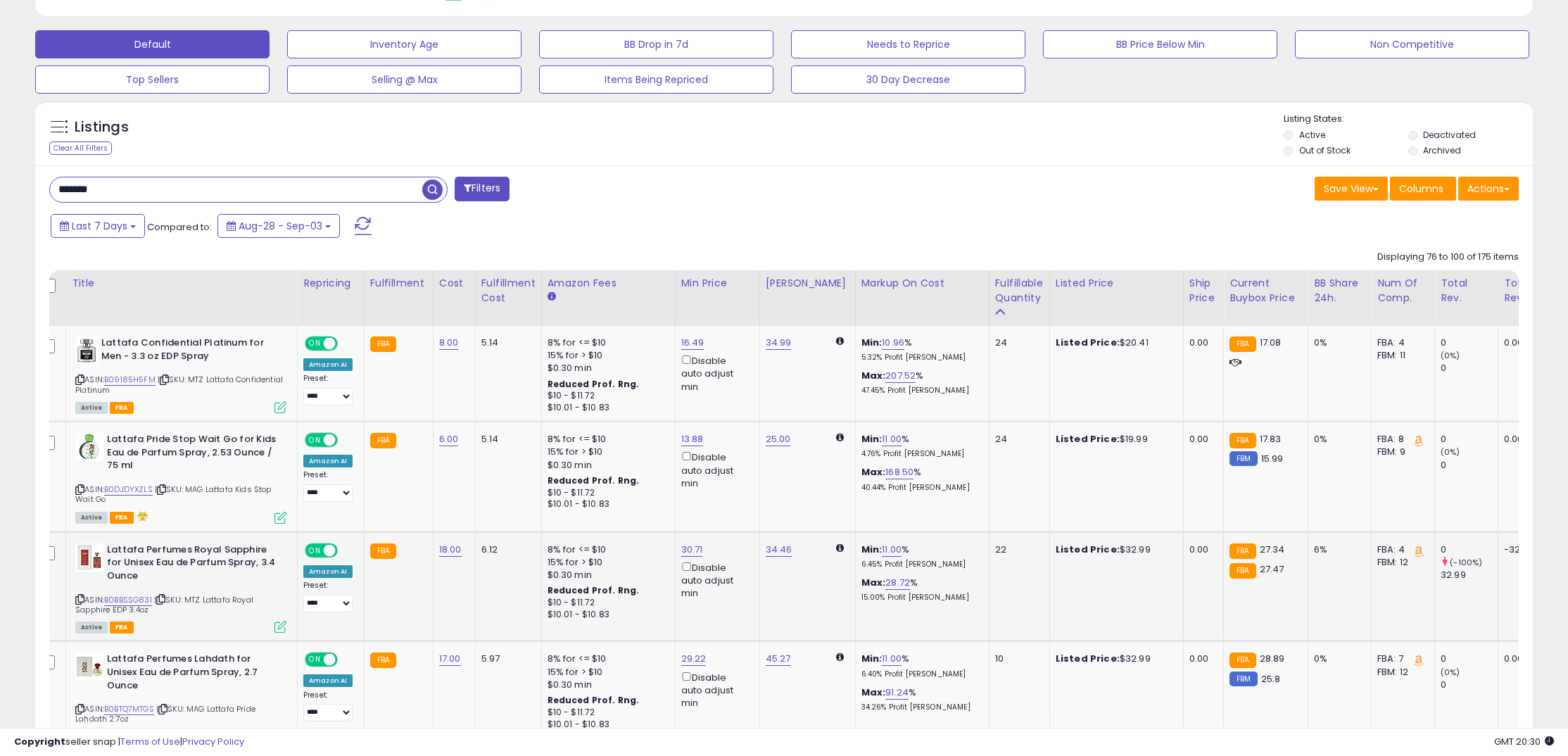
scroll to position [412, 0]
click at [443, 441] on link "6.00" at bounding box center [449, 440] width 20 height 14
drag, startPoint x: 401, startPoint y: 402, endPoint x: 275, endPoint y: 396, distance: 126.1
type input "*"
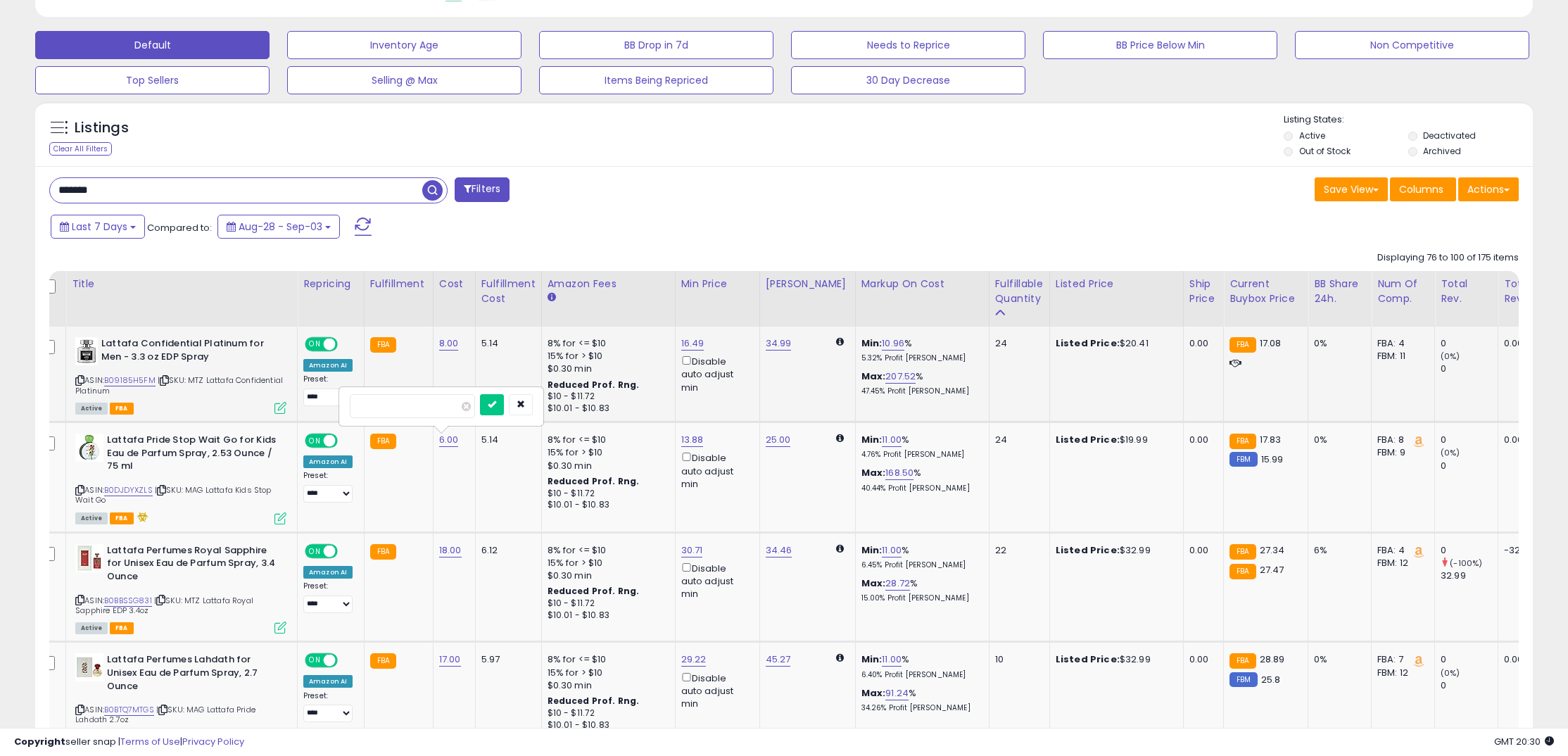
click button "submit" at bounding box center [492, 404] width 24 height 21
click at [455, 551] on link "18.00" at bounding box center [451, 550] width 22 height 14
drag, startPoint x: 424, startPoint y: 517, endPoint x: 314, endPoint y: 514, distance: 110.0
type input "**"
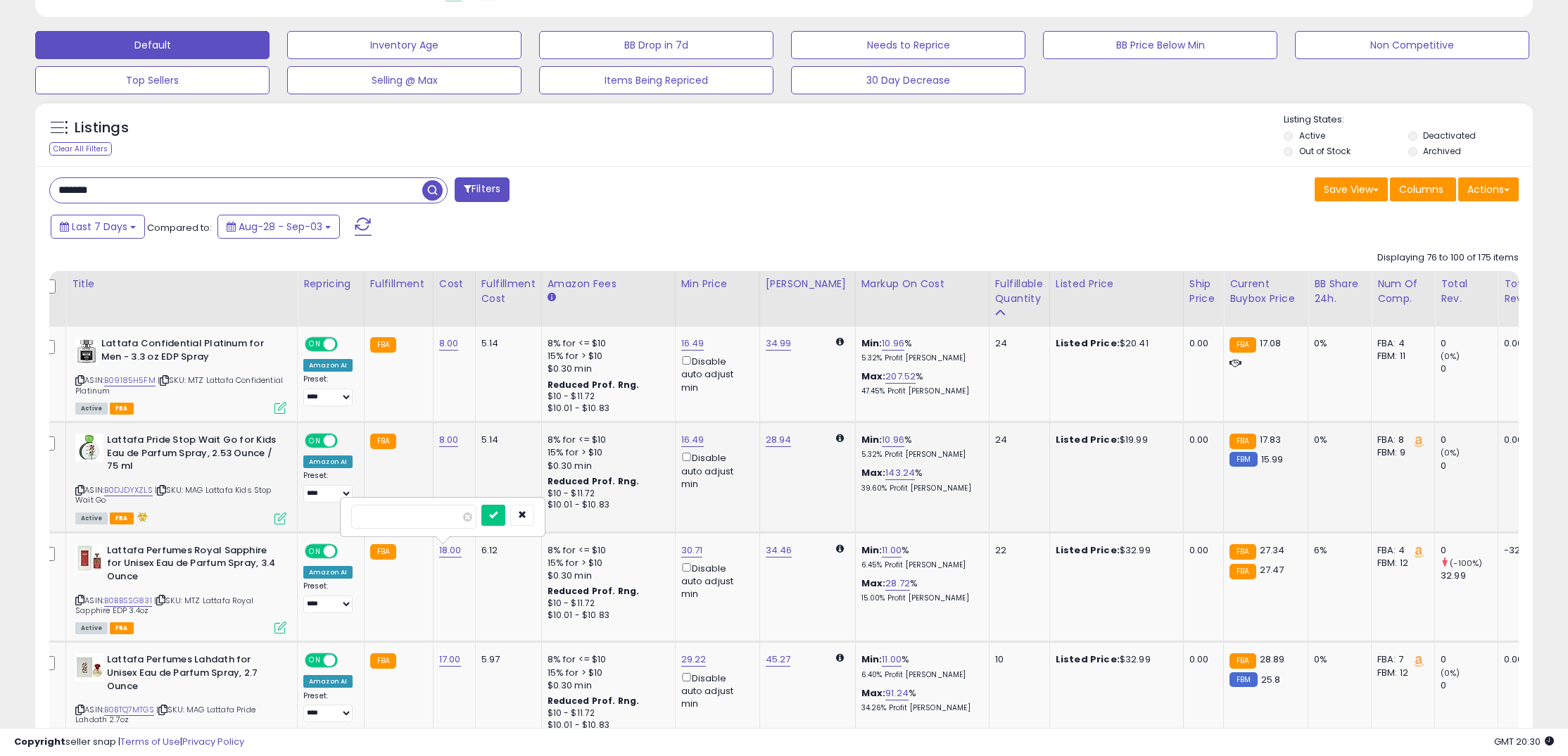
click button "submit" at bounding box center [493, 515] width 24 height 21
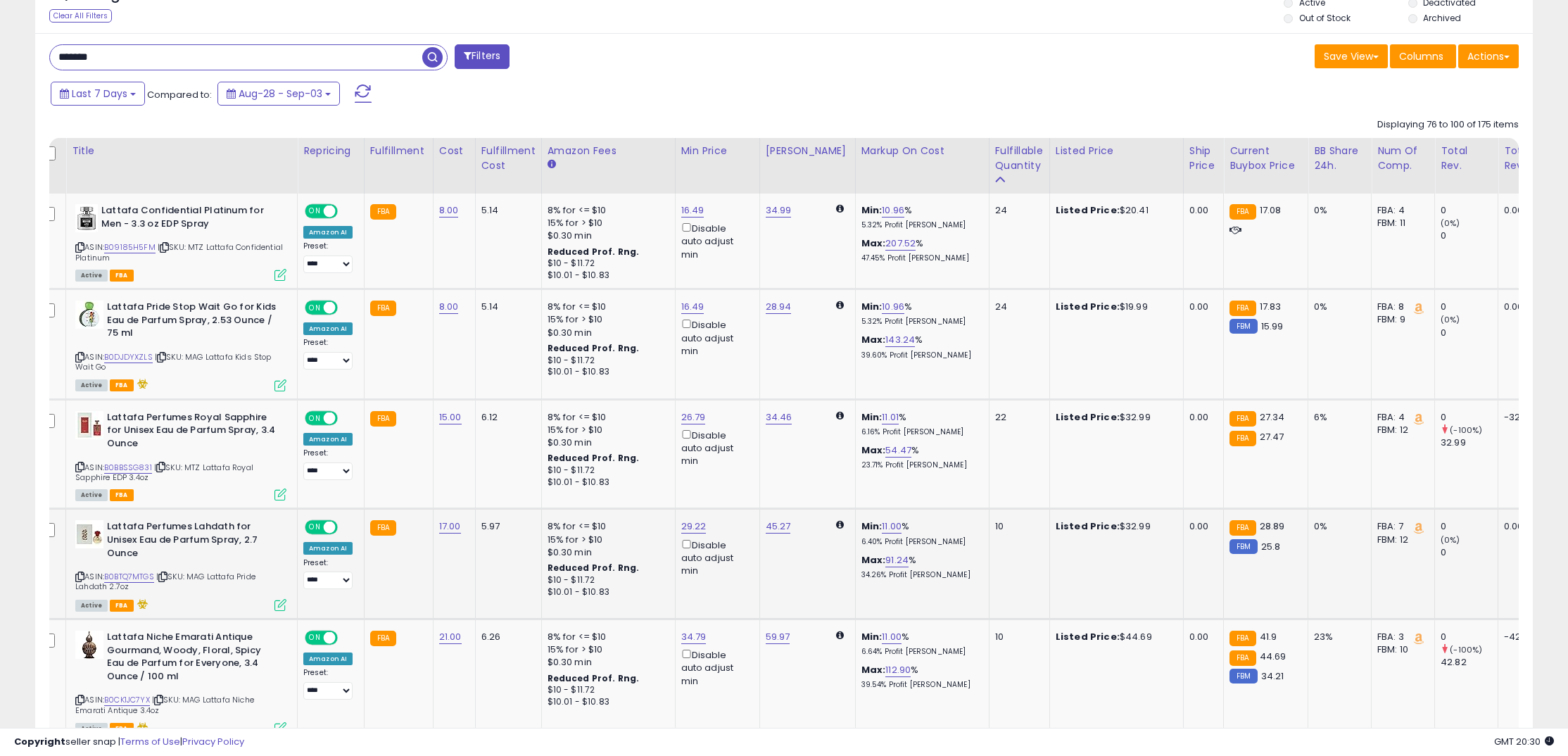
scroll to position [566, 0]
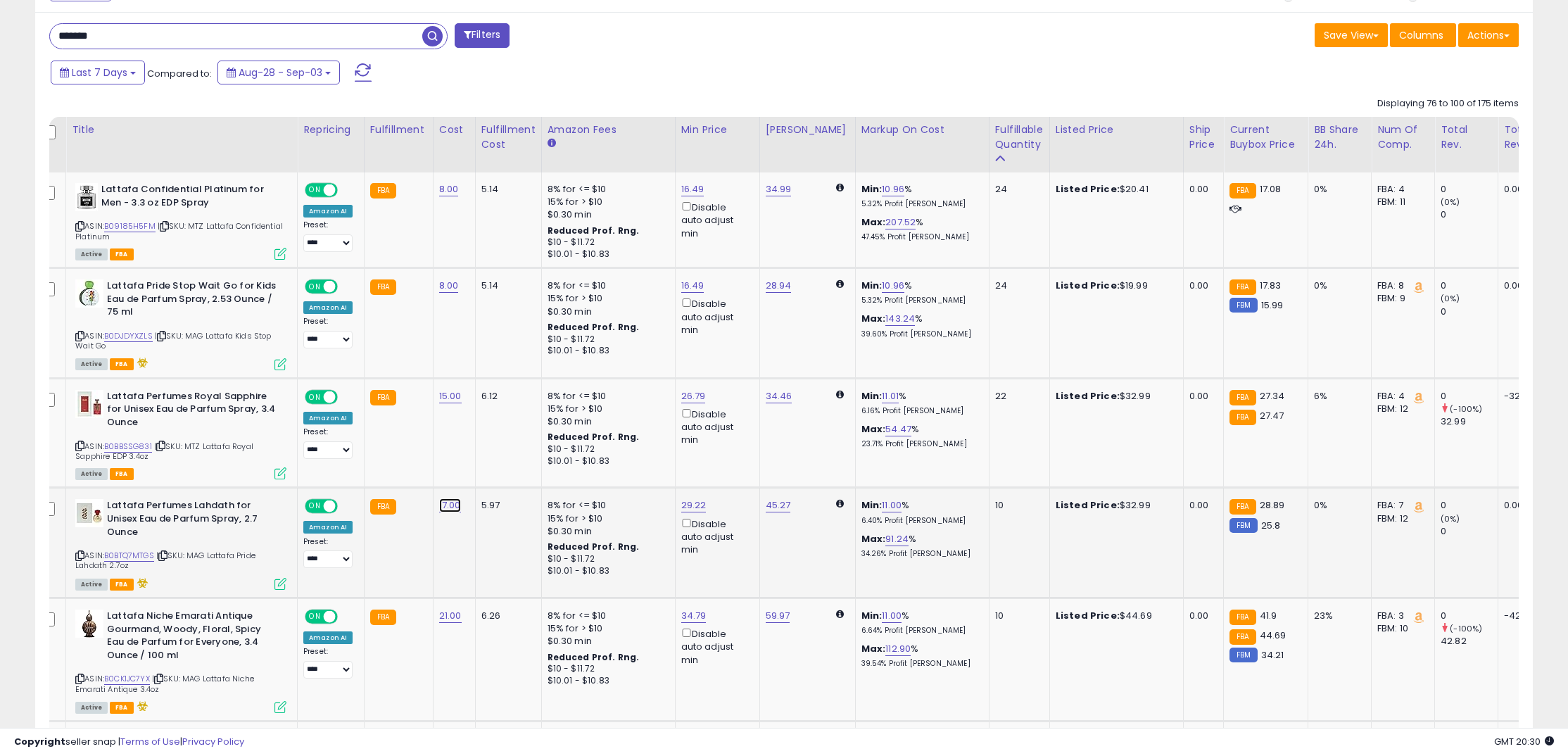
click at [439, 511] on link "17.00" at bounding box center [450, 506] width 22 height 14
drag, startPoint x: 413, startPoint y: 475, endPoint x: 288, endPoint y: 459, distance: 126.0
type input "**"
click button "submit" at bounding box center [493, 471] width 24 height 21
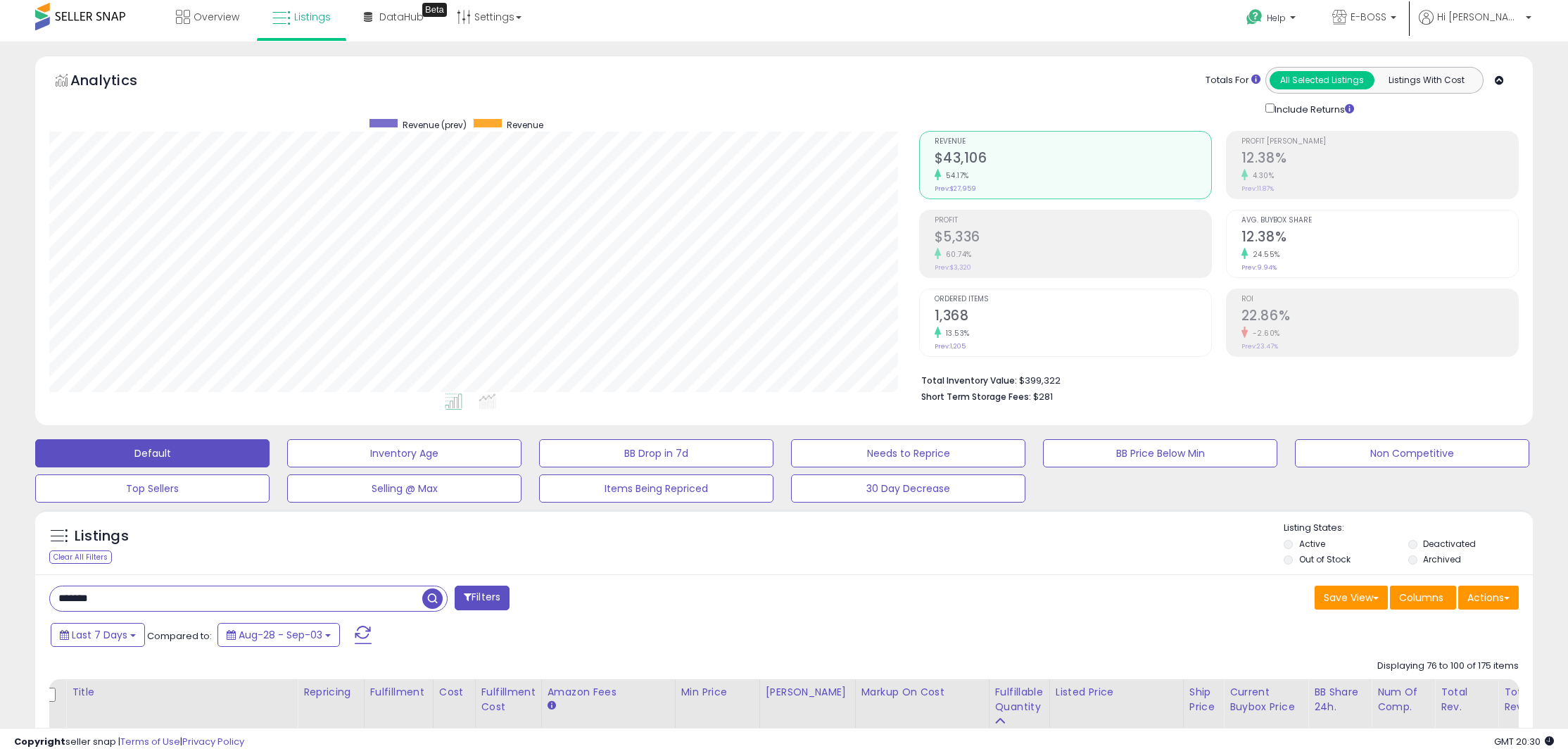
scroll to position [0, 0]
